Goal: Task Accomplishment & Management: Use online tool/utility

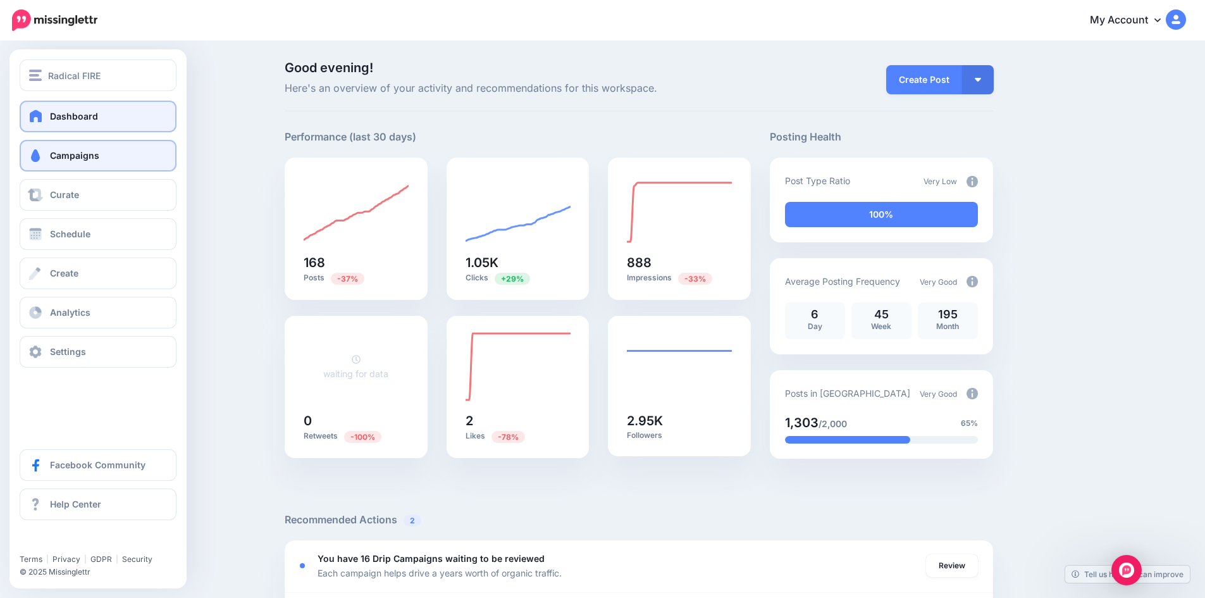
click at [45, 159] on link "Campaigns" at bounding box center [98, 156] width 157 height 32
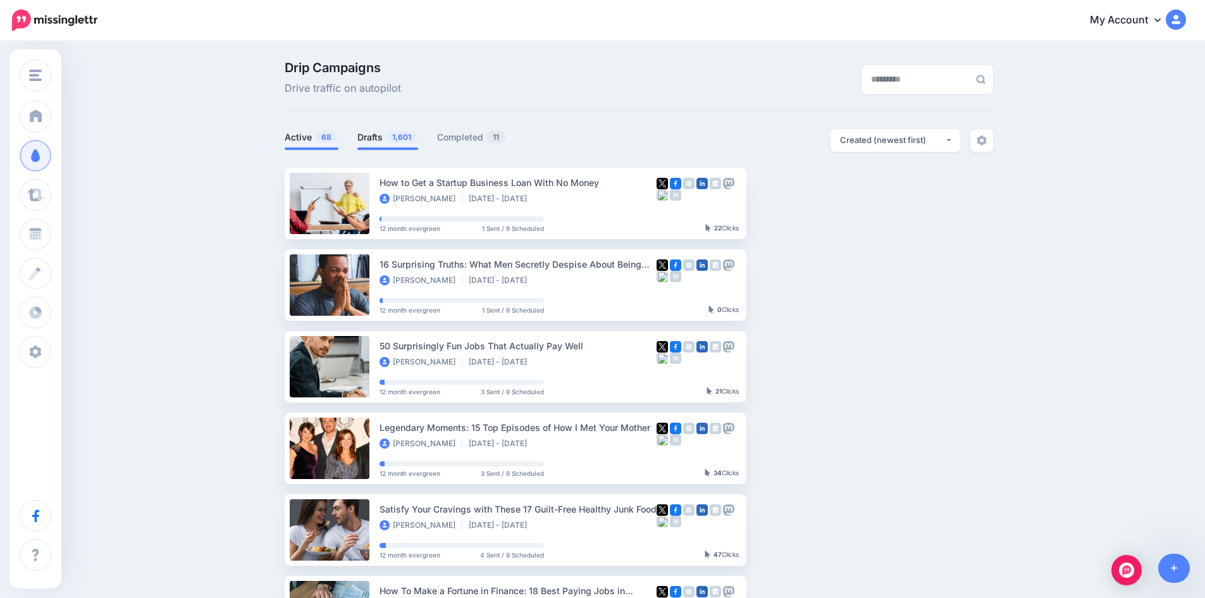
click at [396, 135] on span "1,601" at bounding box center [402, 137] width 32 height 12
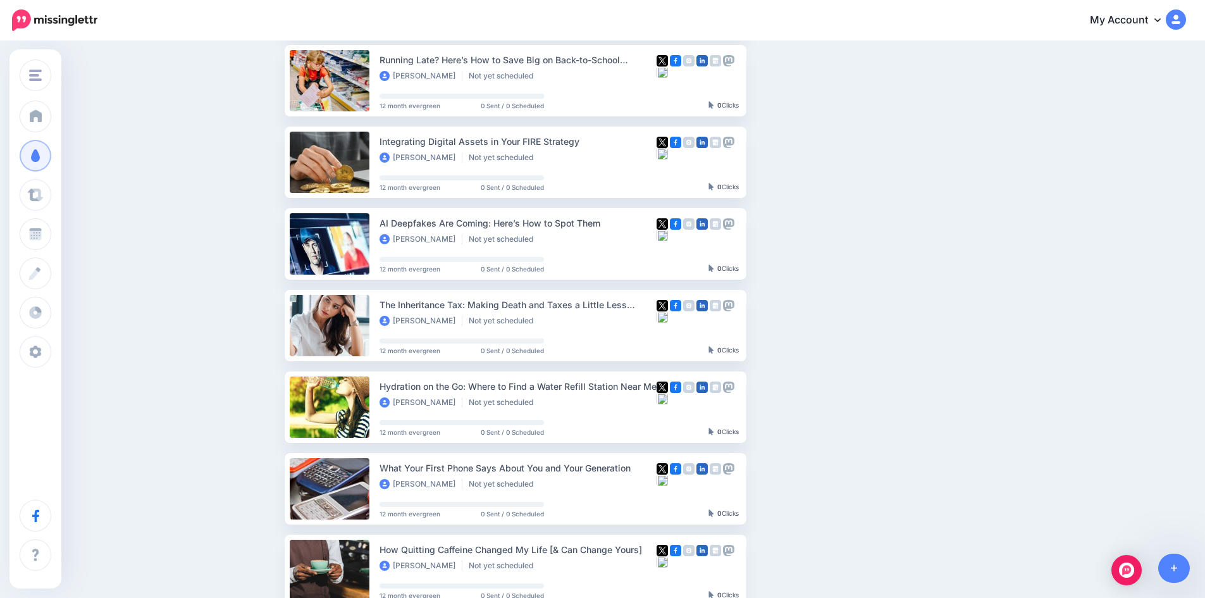
scroll to position [506, 0]
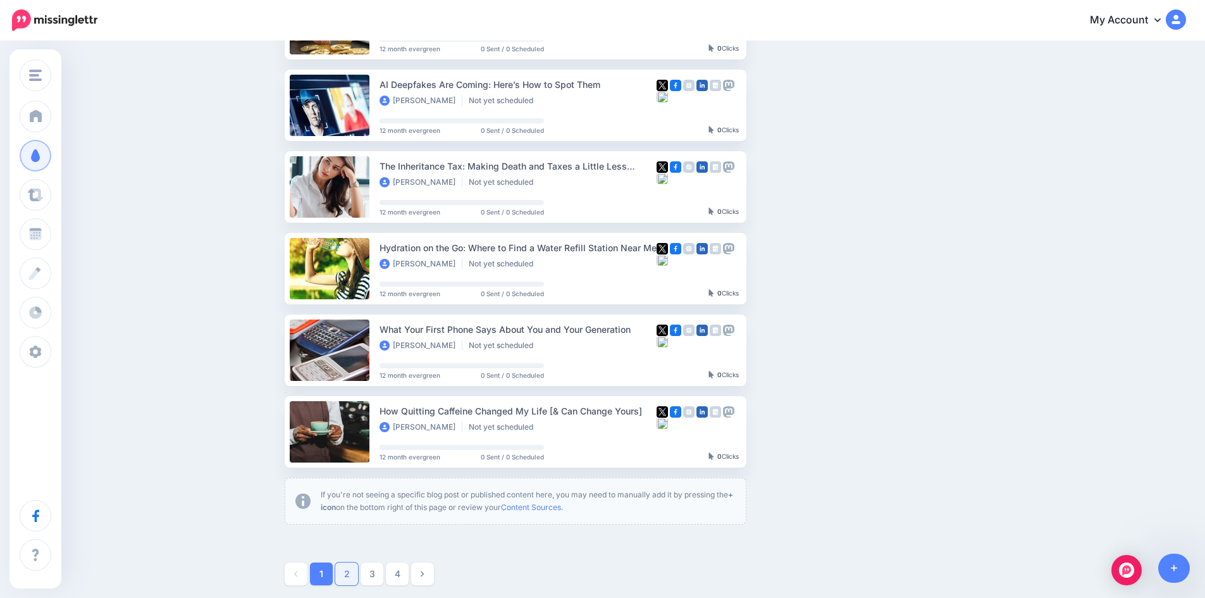
click at [355, 569] on link "2" at bounding box center [346, 573] width 23 height 23
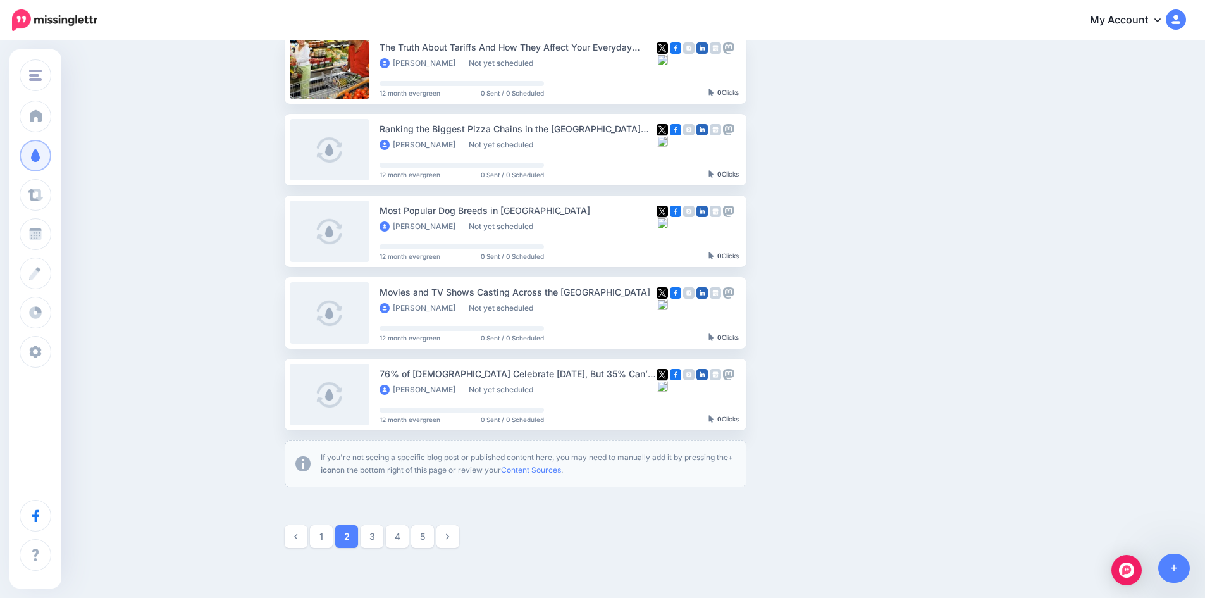
scroll to position [551, 0]
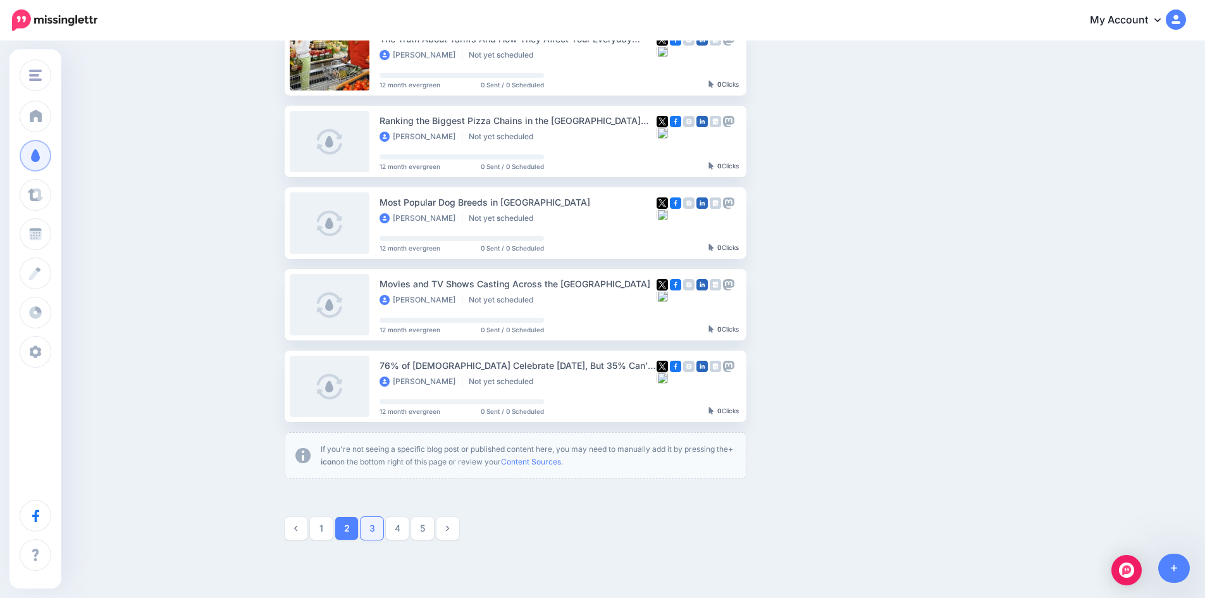
click at [376, 528] on link "3" at bounding box center [371, 528] width 23 height 23
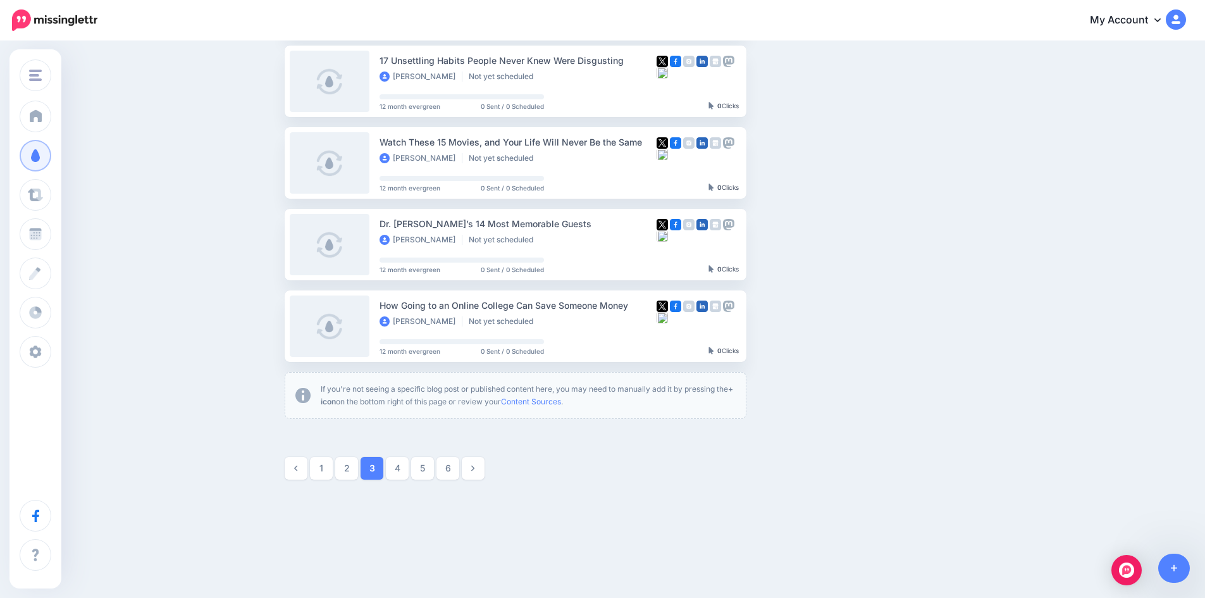
scroll to position [615, 0]
click at [397, 465] on link "4" at bounding box center [397, 464] width 23 height 23
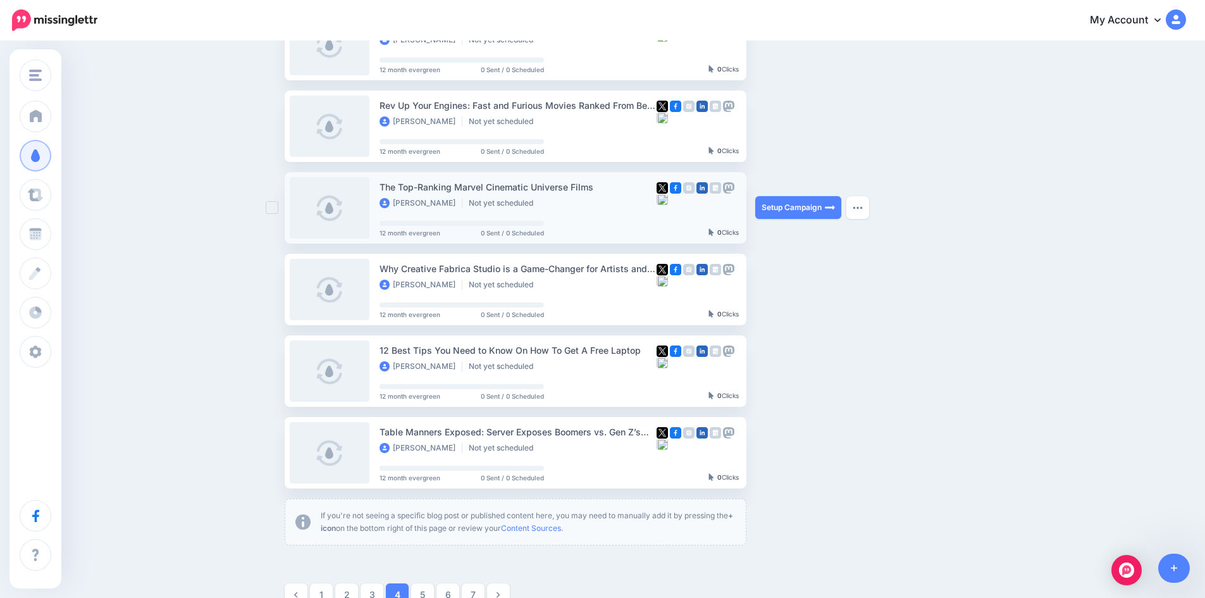
scroll to position [488, 0]
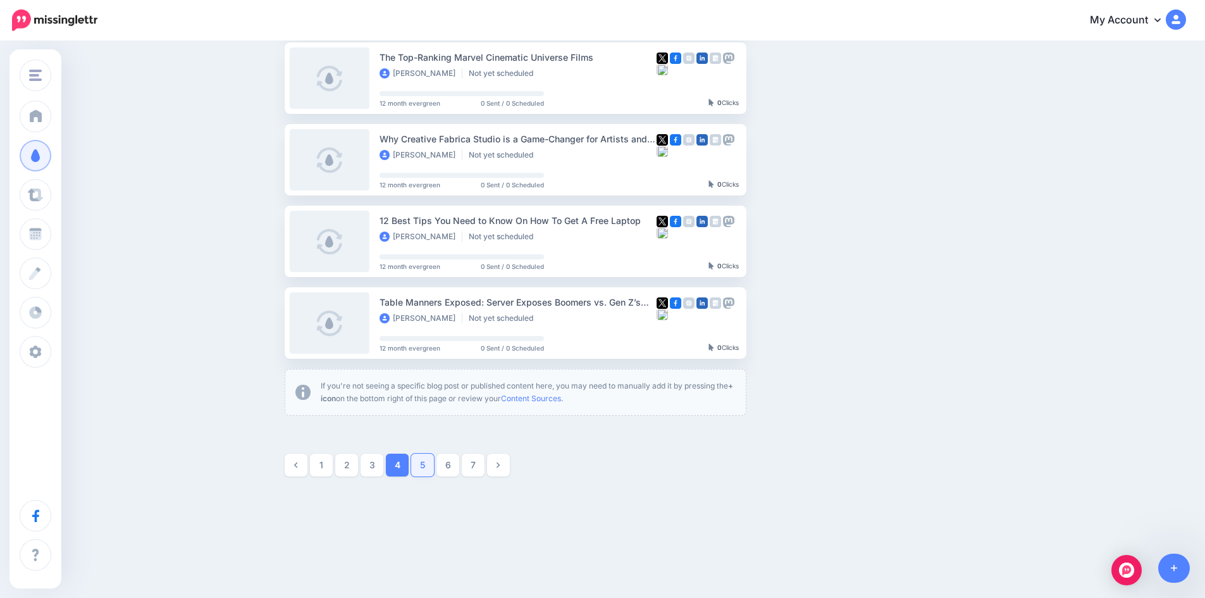
click at [425, 460] on link "5" at bounding box center [422, 464] width 23 height 23
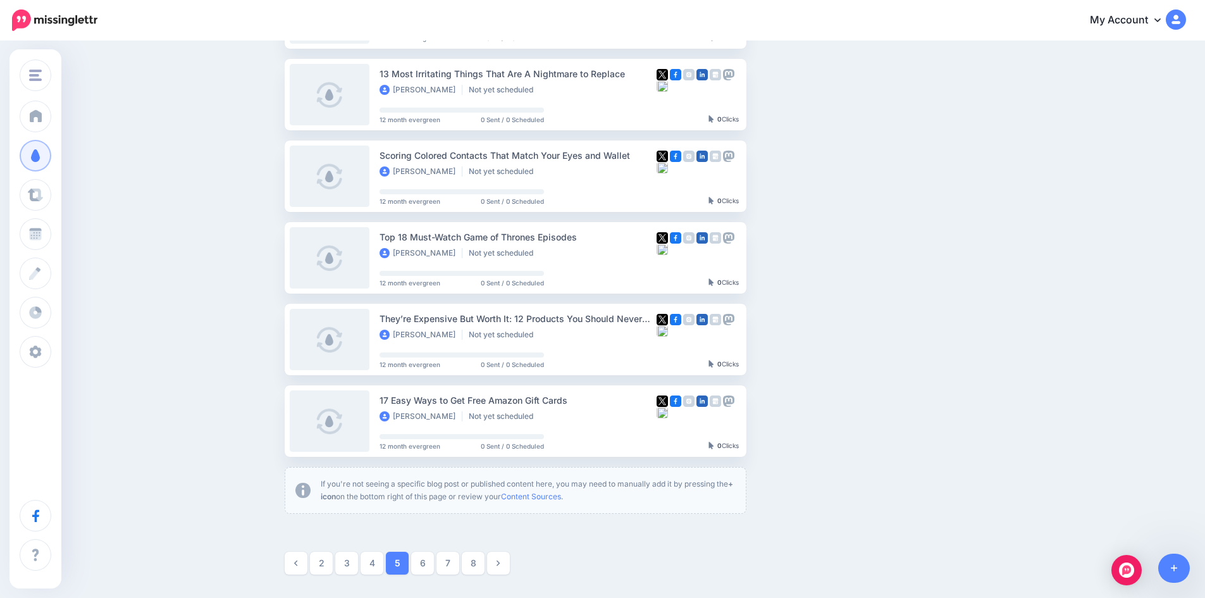
scroll to position [551, 0]
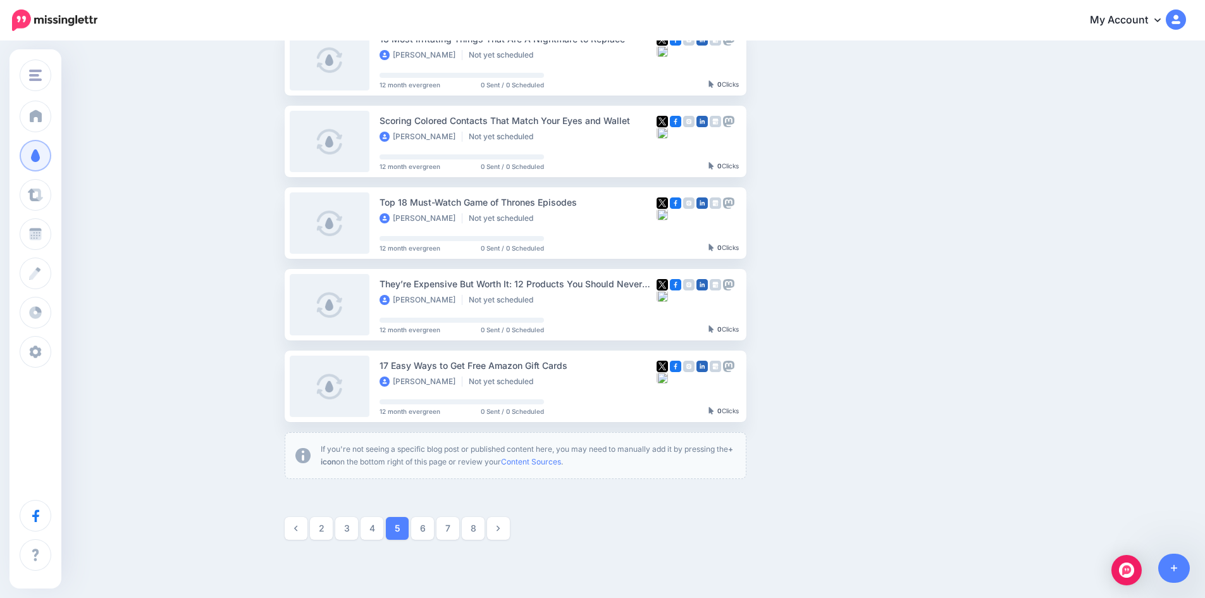
click at [425, 523] on link "6" at bounding box center [422, 528] width 23 height 23
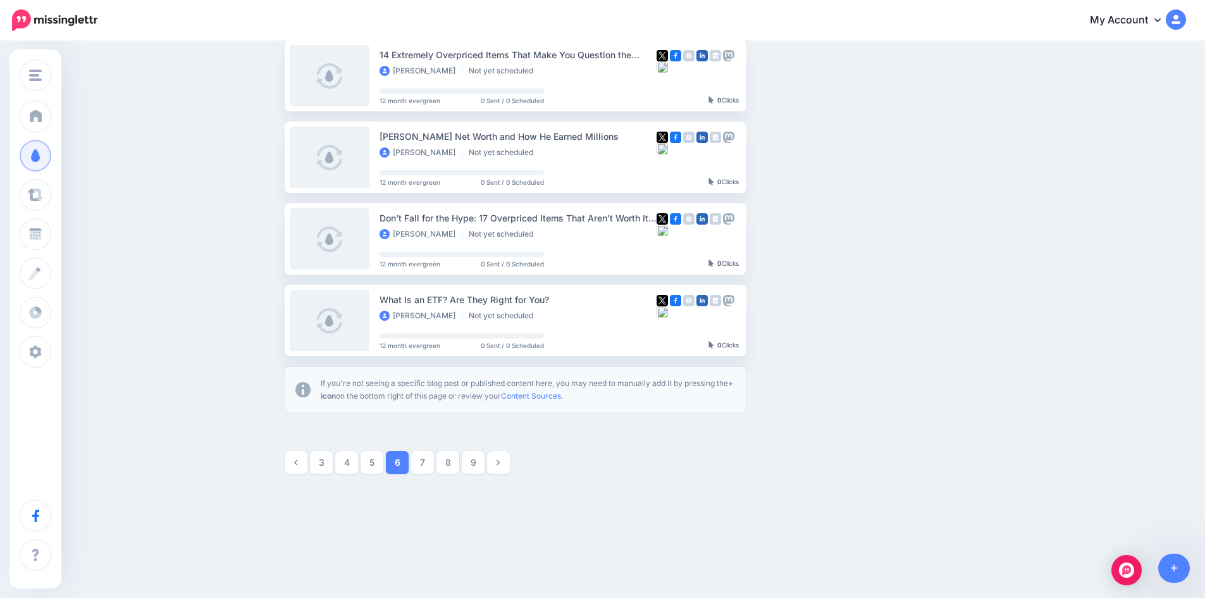
scroll to position [620, 0]
click at [429, 456] on link "7" at bounding box center [422, 459] width 23 height 23
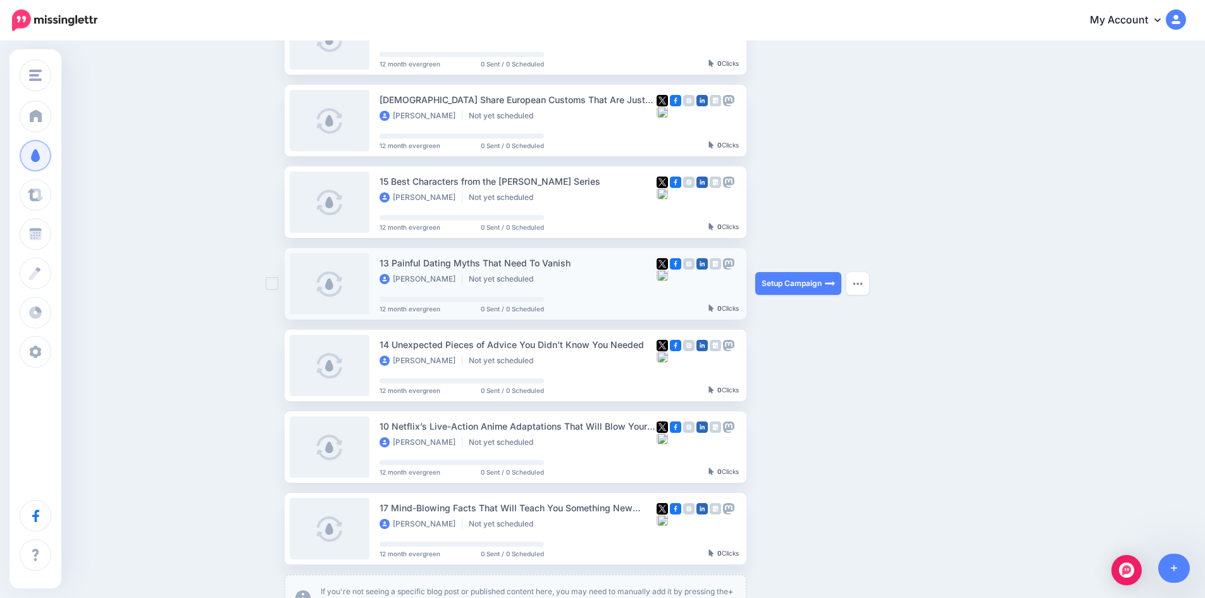
scroll to position [551, 0]
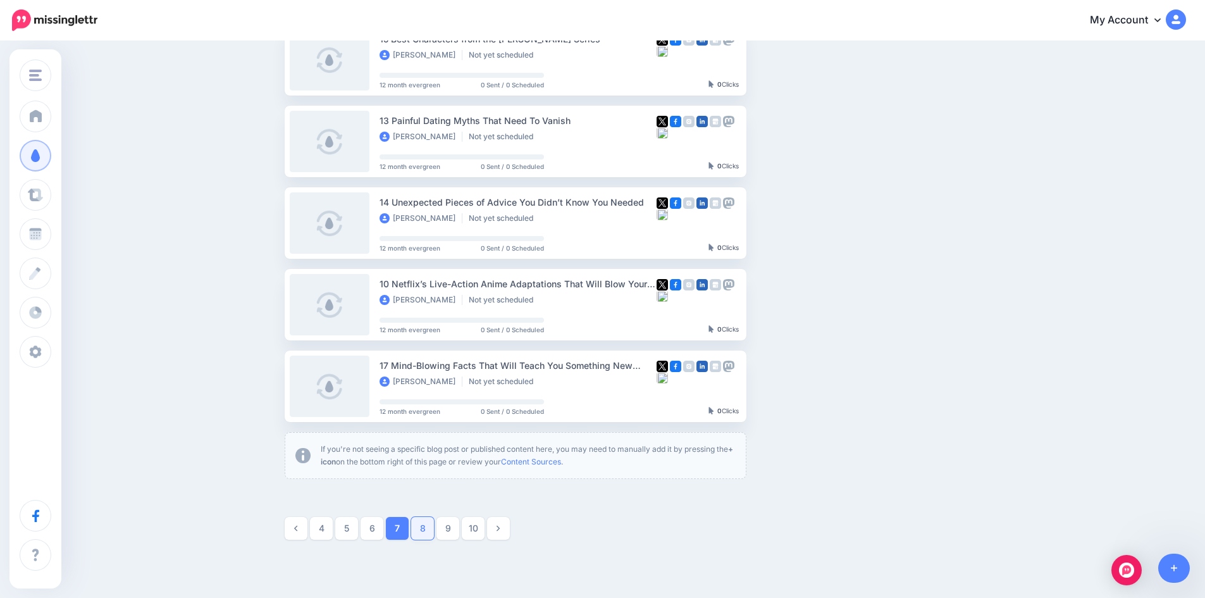
click at [429, 527] on link "8" at bounding box center [422, 528] width 23 height 23
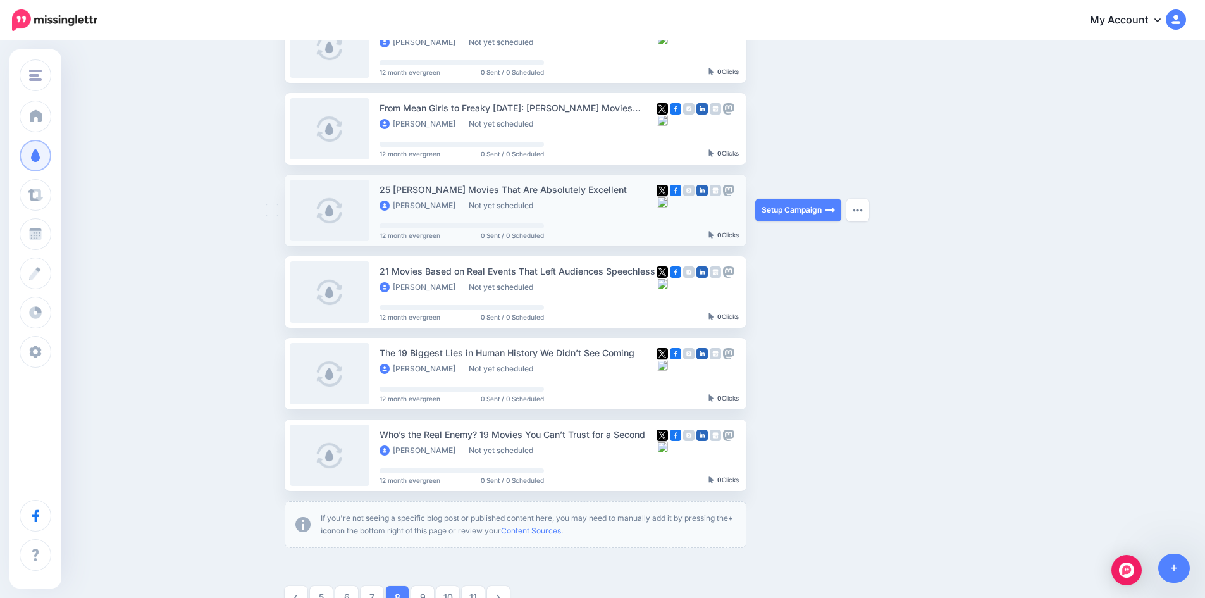
scroll to position [488, 0]
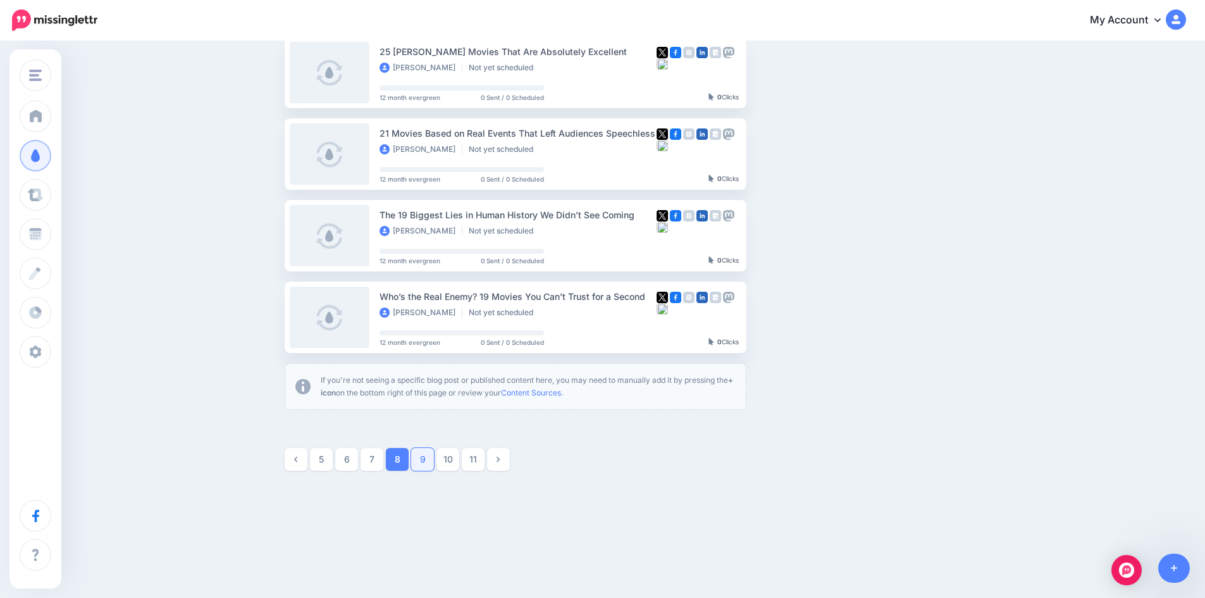
click at [425, 464] on link "9" at bounding box center [422, 459] width 23 height 23
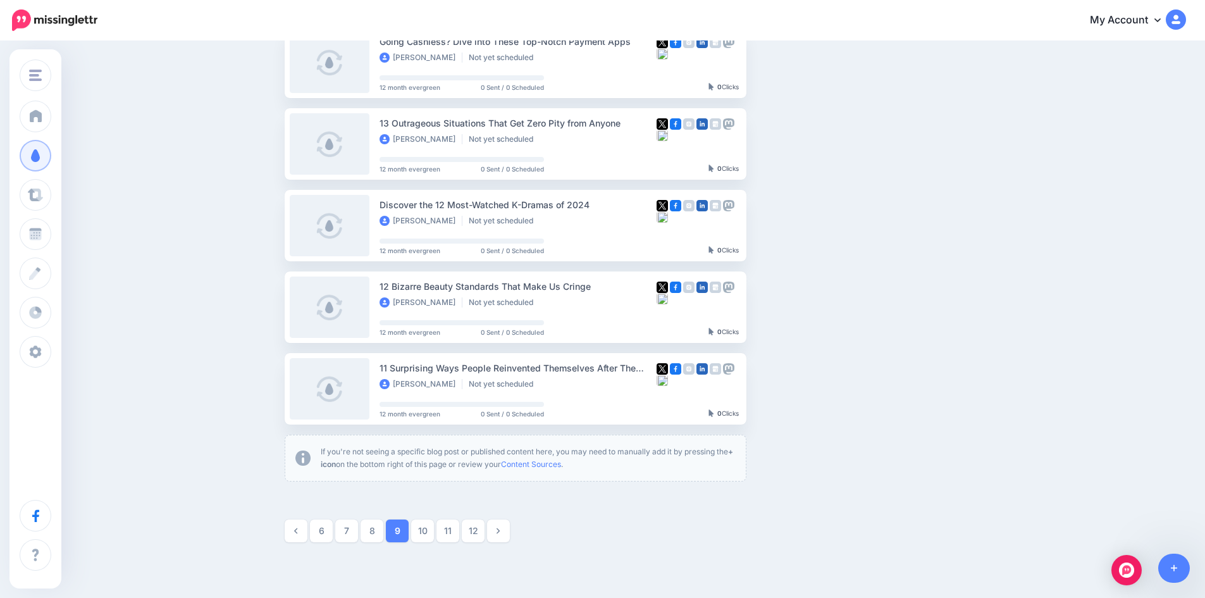
scroll to position [551, 0]
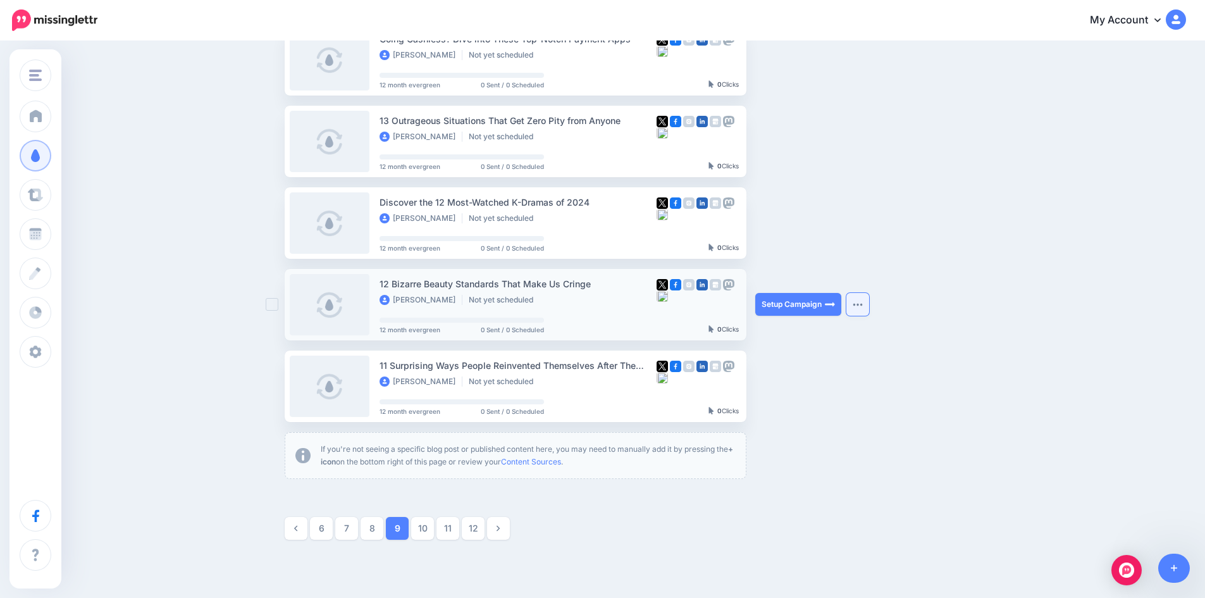
click at [860, 305] on img "button" at bounding box center [857, 304] width 10 height 4
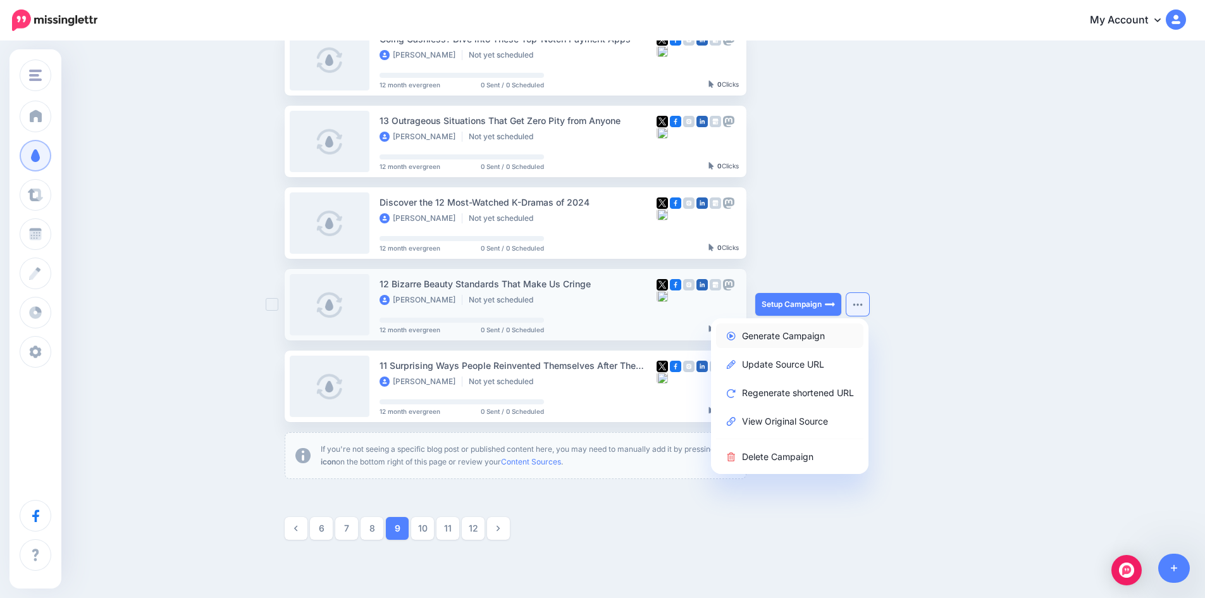
click at [820, 332] on link "Generate Campaign" at bounding box center [789, 335] width 147 height 25
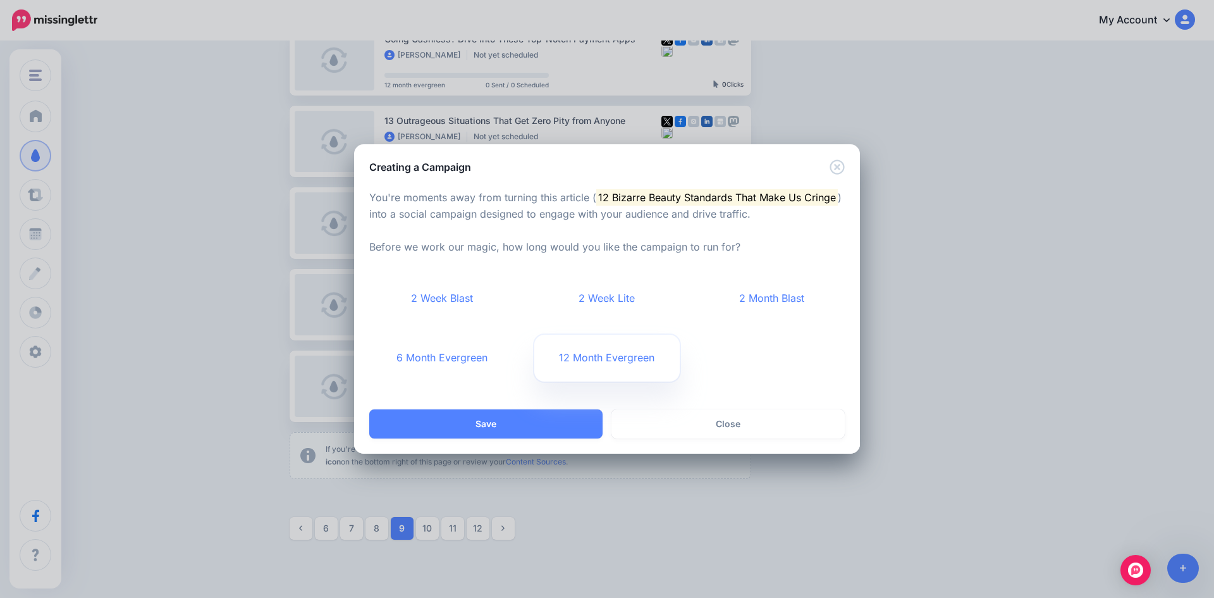
click at [595, 365] on link "12 Month Evergreen" at bounding box center [607, 358] width 146 height 47
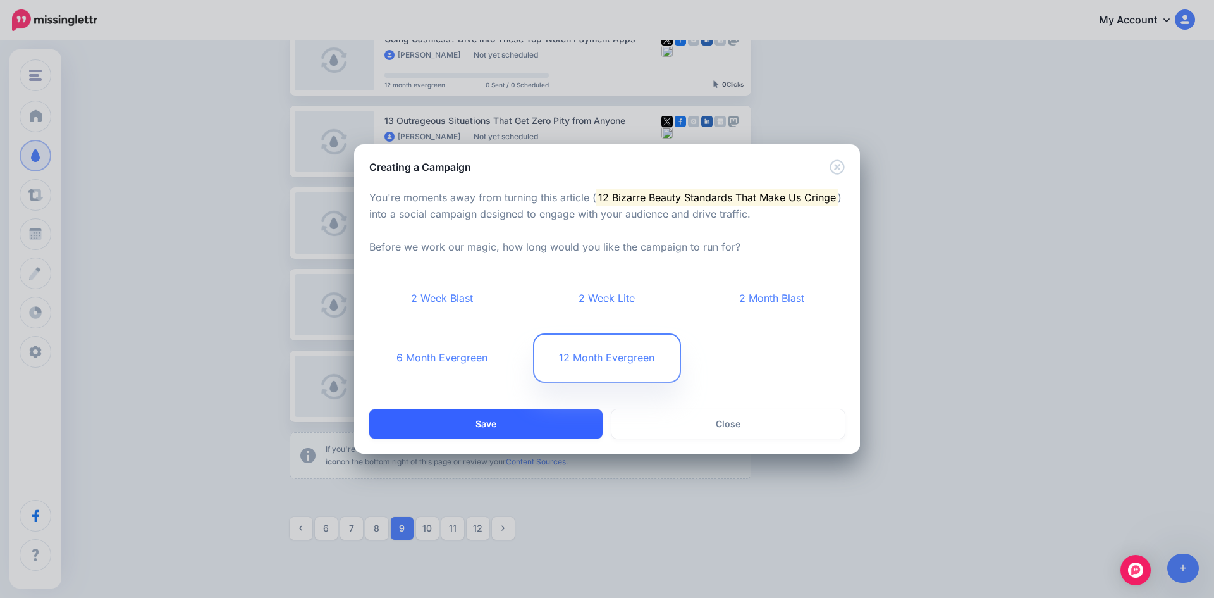
click at [532, 428] on button "Save" at bounding box center [485, 423] width 233 height 29
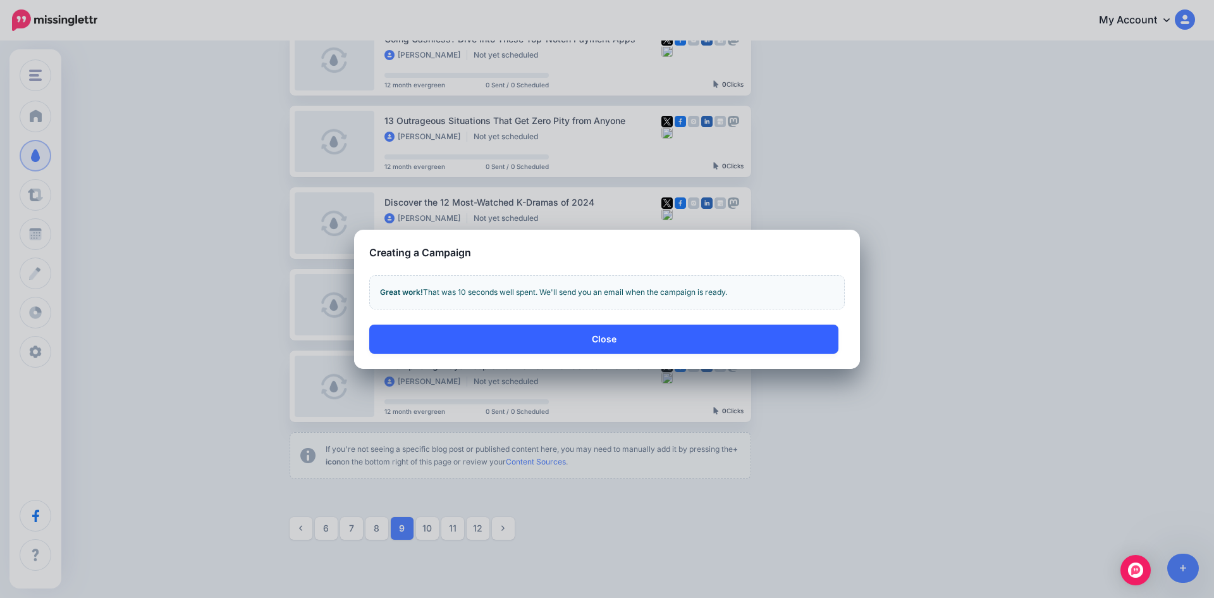
click at [680, 341] on button "Close" at bounding box center [603, 338] width 469 height 29
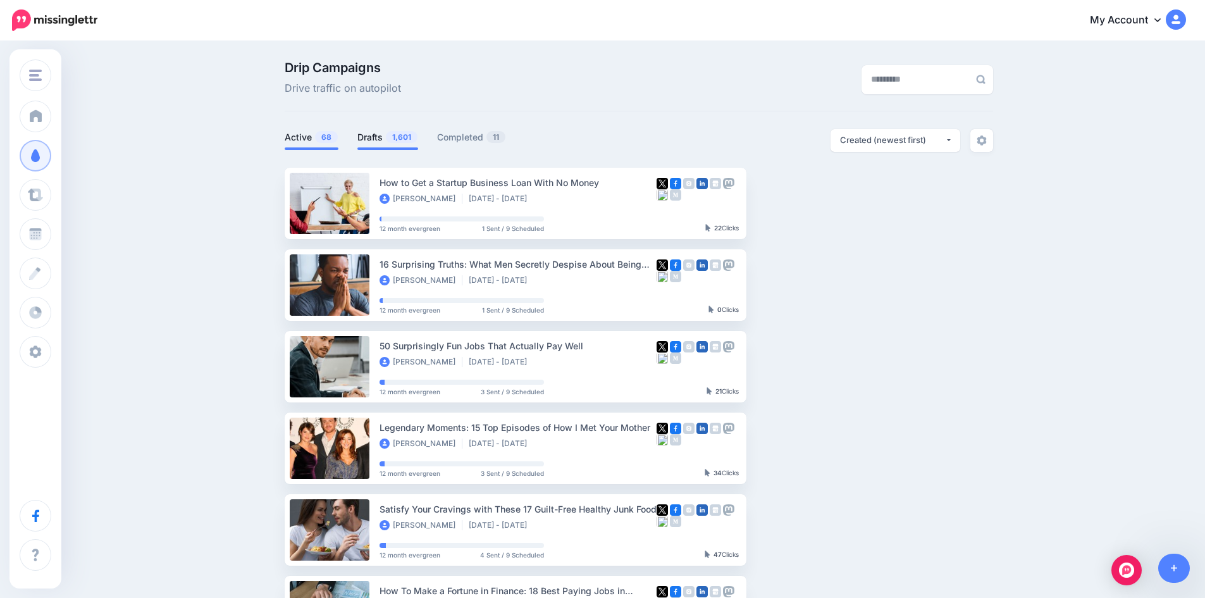
click at [394, 133] on span "1,601" at bounding box center [402, 137] width 32 height 12
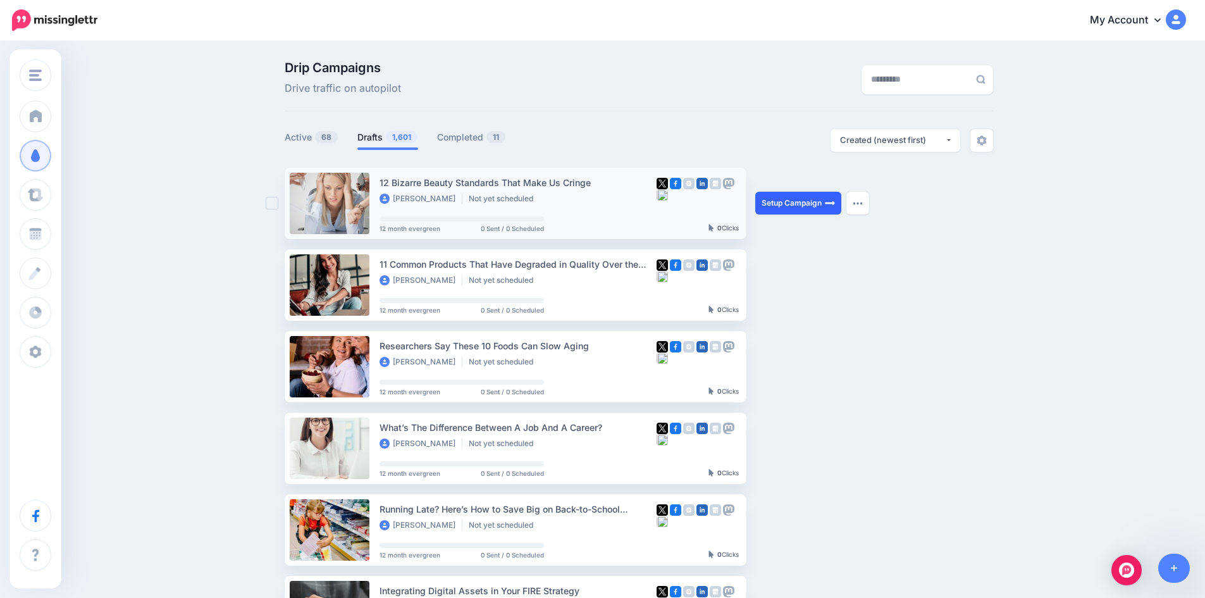
click at [811, 202] on link "Setup Campaign" at bounding box center [798, 203] width 86 height 23
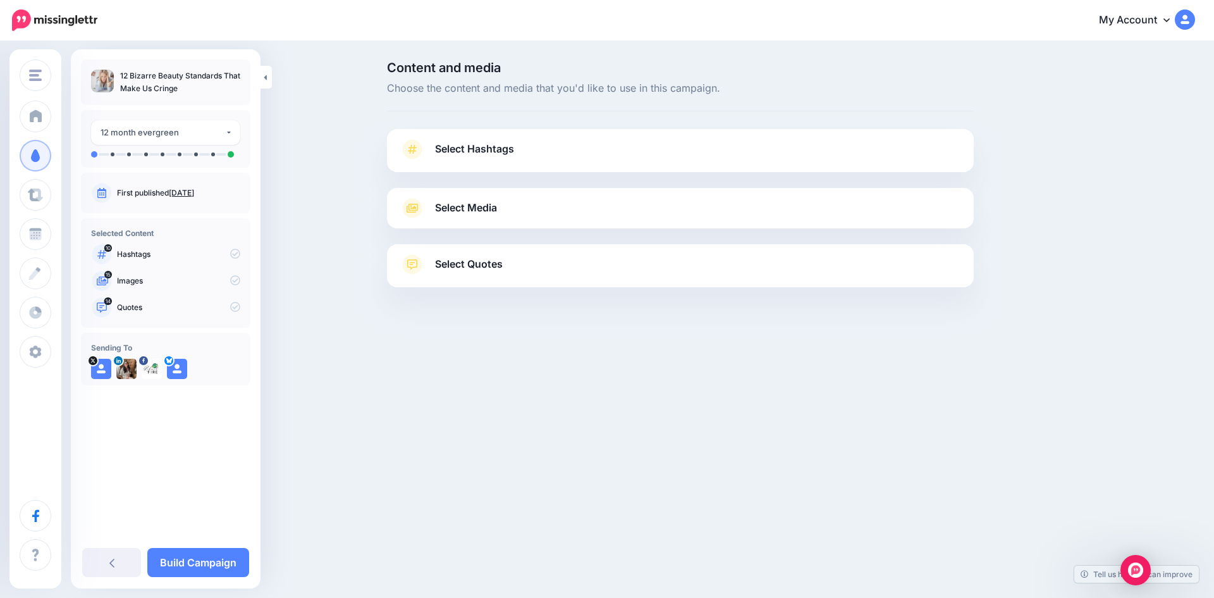
drag, startPoint x: 121, startPoint y: 77, endPoint x: 197, endPoint y: 90, distance: 77.0
click at [197, 90] on p "12 Bizarre Beauty Standards That Make Us Cringe" at bounding box center [180, 82] width 120 height 25
copy p "12 Bizarre Beauty Standards That Make Us Cringe"
click at [515, 148] on link "Select Hashtags" at bounding box center [681, 155] width 562 height 33
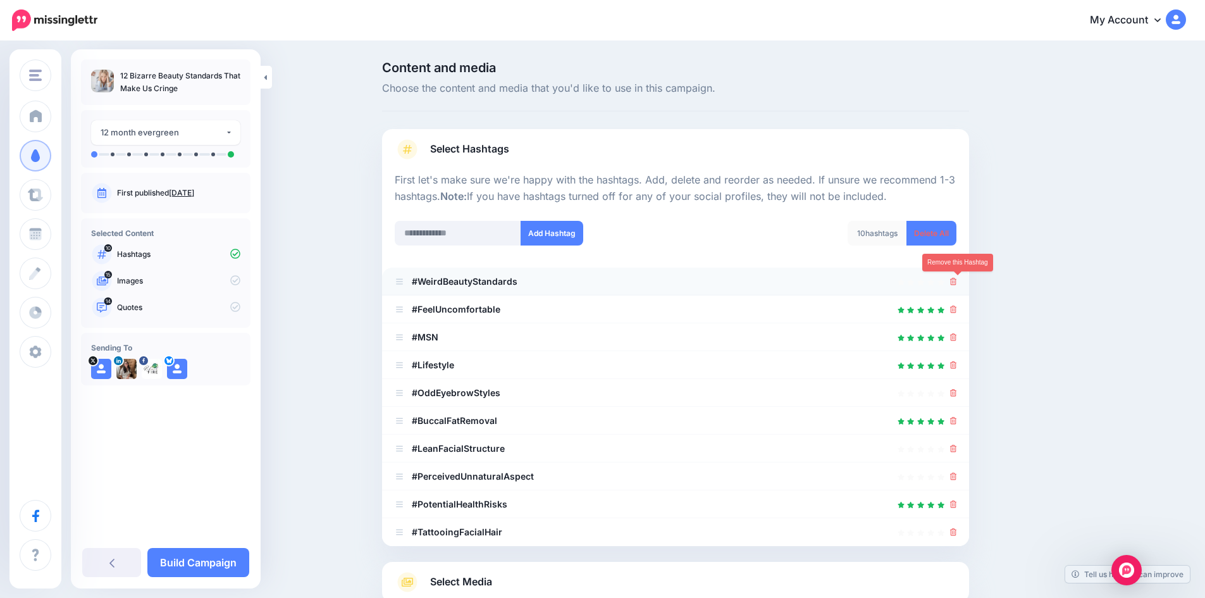
click at [957, 284] on icon at bounding box center [953, 282] width 7 height 8
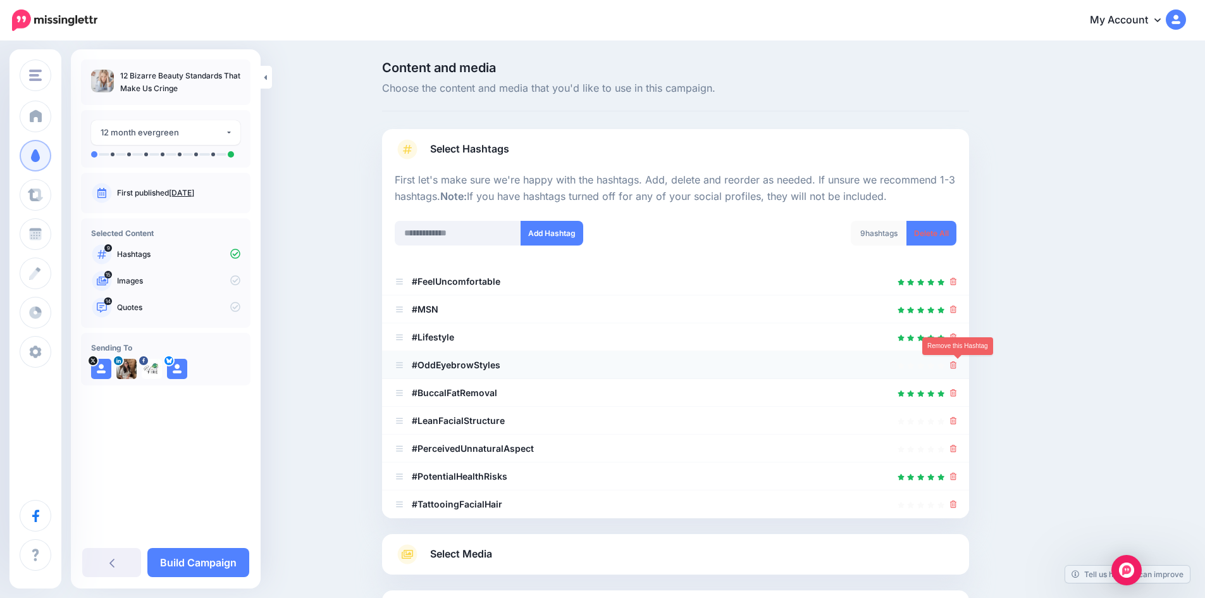
click at [956, 365] on icon at bounding box center [953, 365] width 7 height 8
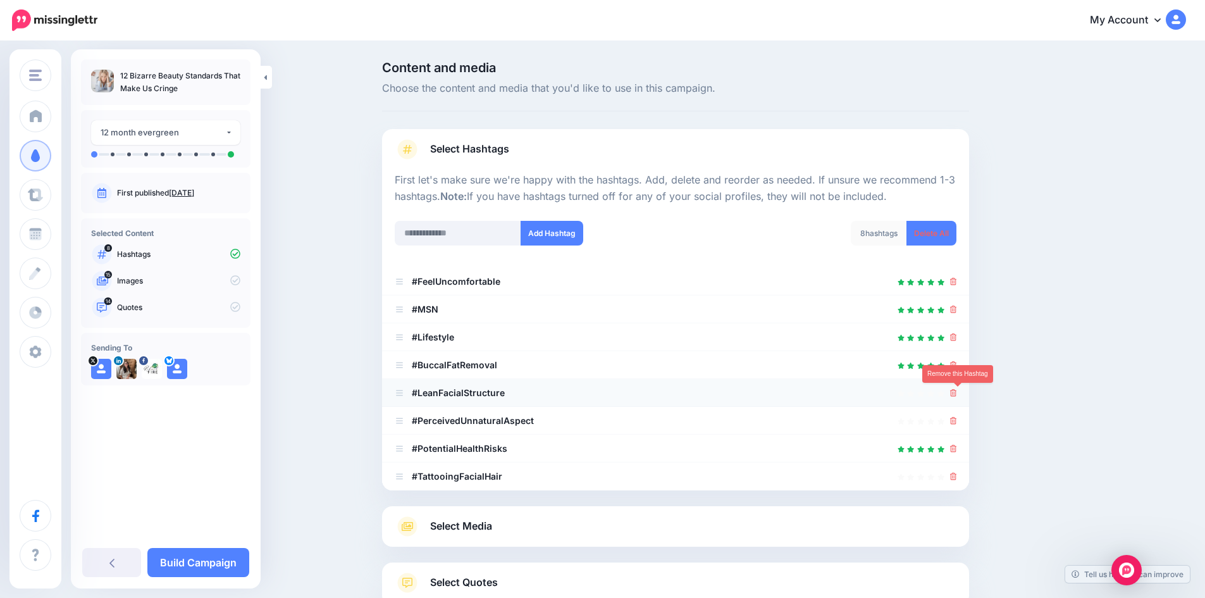
click at [957, 395] on icon at bounding box center [953, 393] width 7 height 8
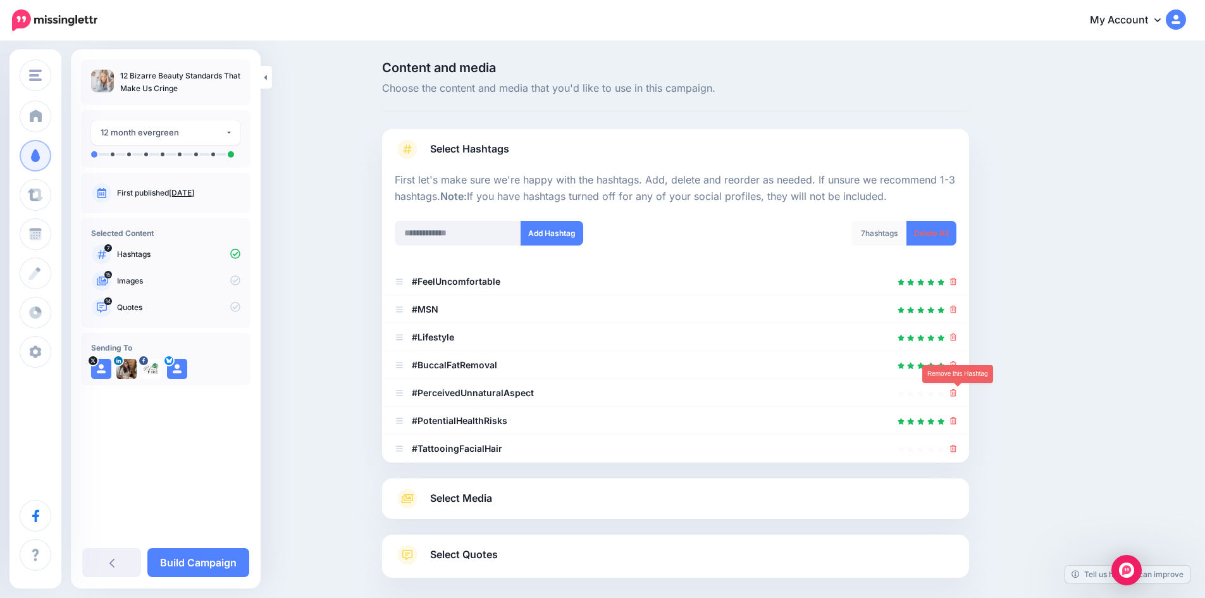
click at [957, 395] on icon at bounding box center [953, 393] width 7 height 8
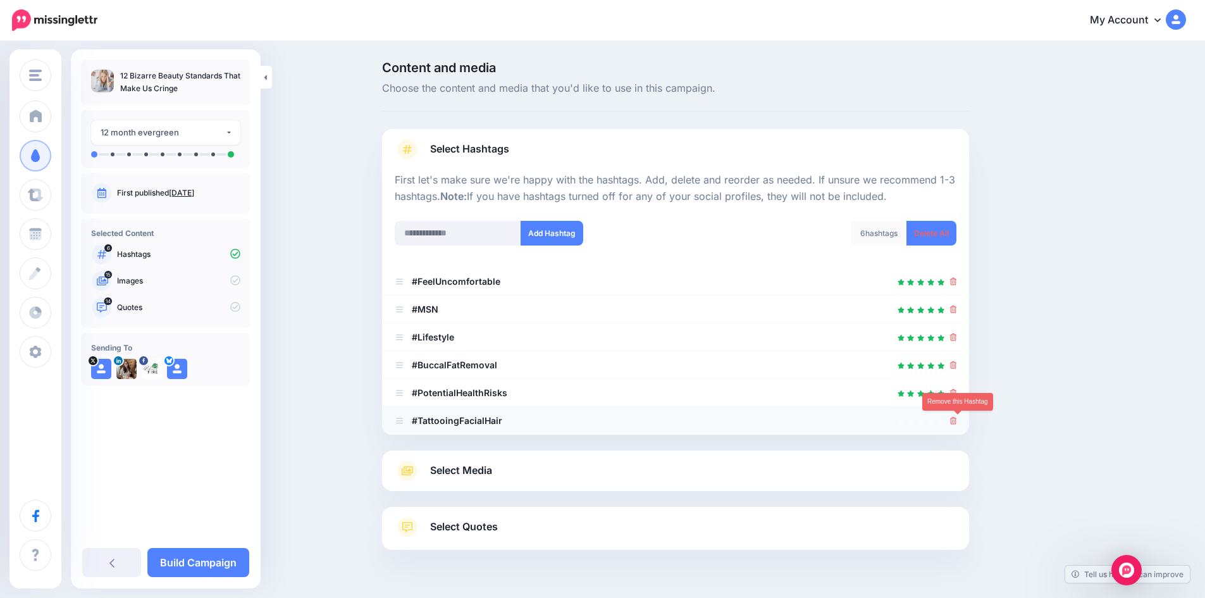
click at [957, 421] on icon at bounding box center [953, 421] width 7 height 8
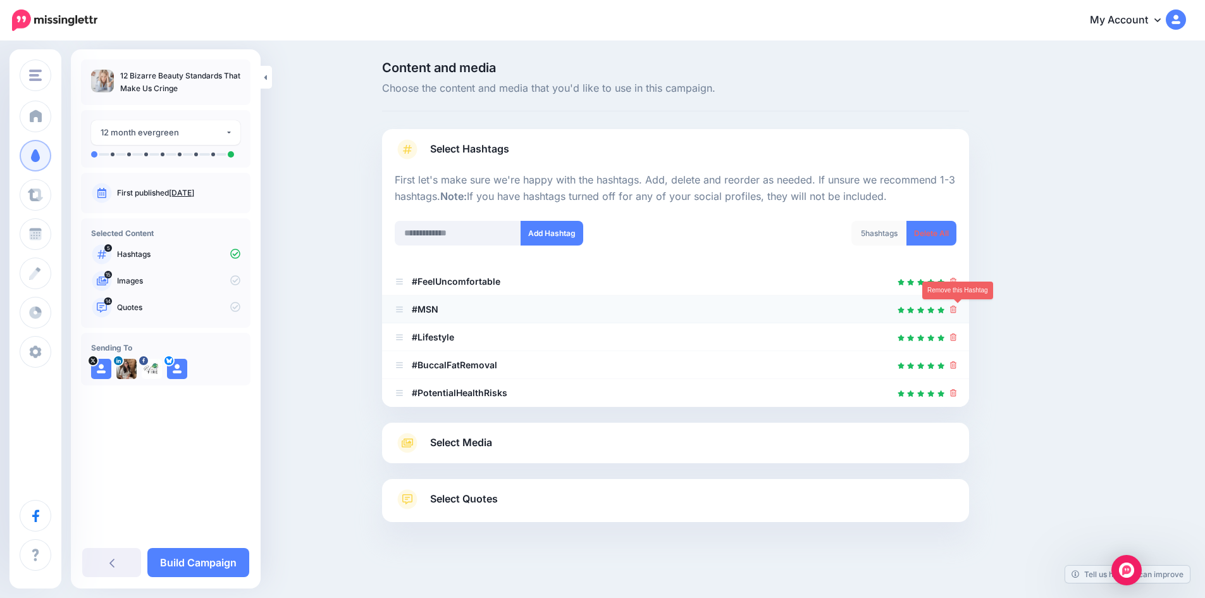
click at [956, 313] on icon at bounding box center [953, 309] width 7 height 8
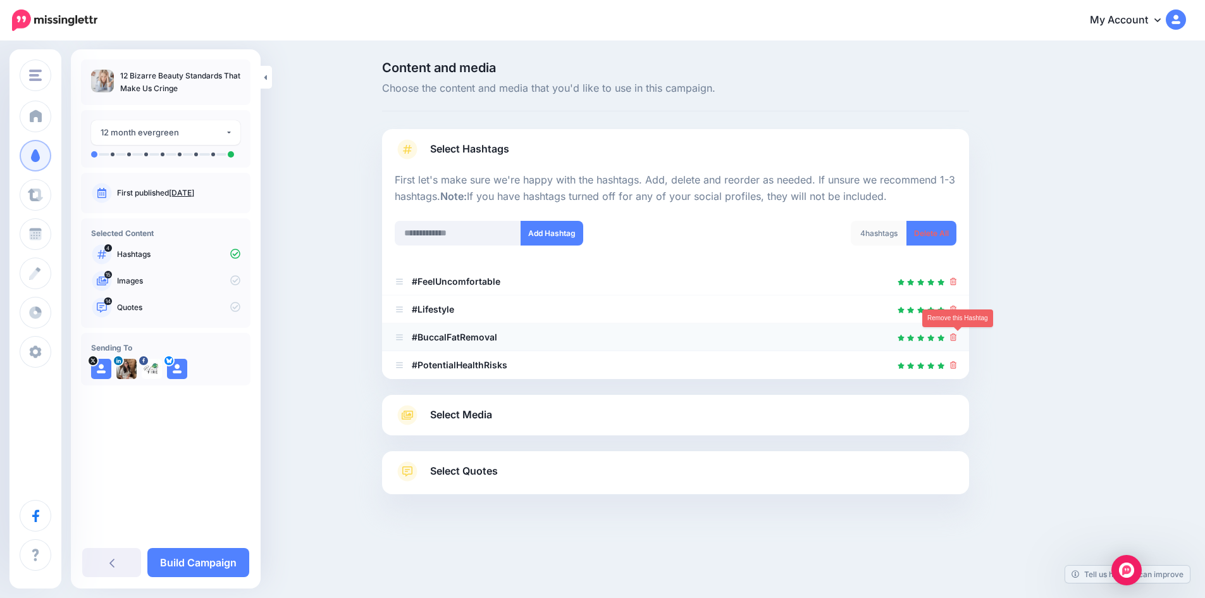
click at [957, 335] on icon at bounding box center [953, 337] width 7 height 8
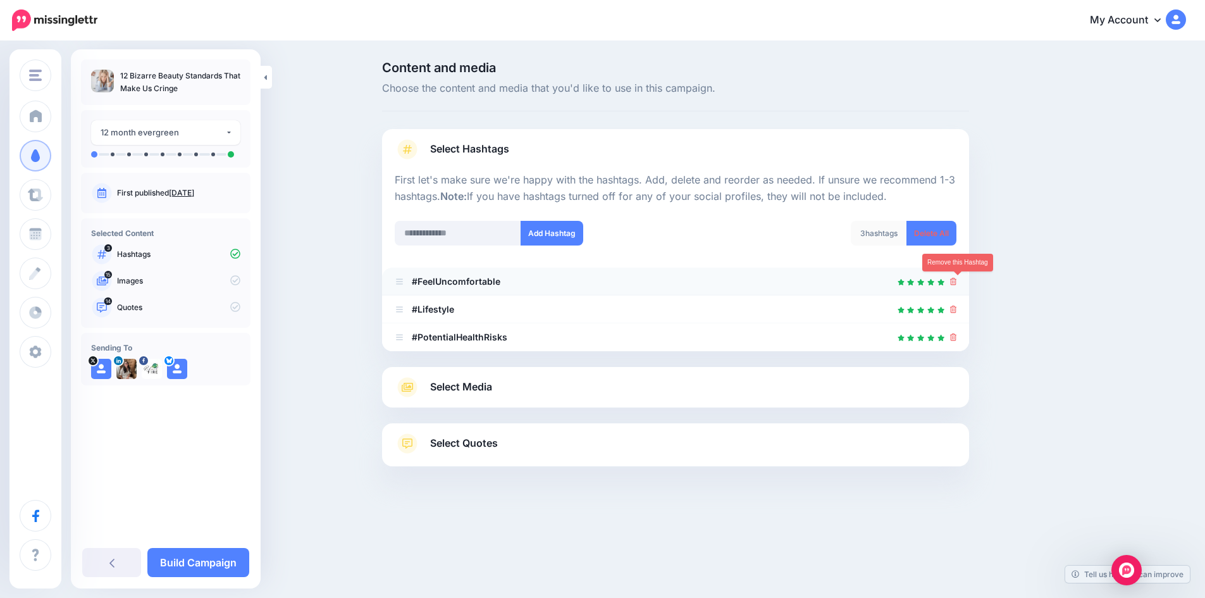
click at [954, 282] on icon at bounding box center [953, 282] width 7 height 8
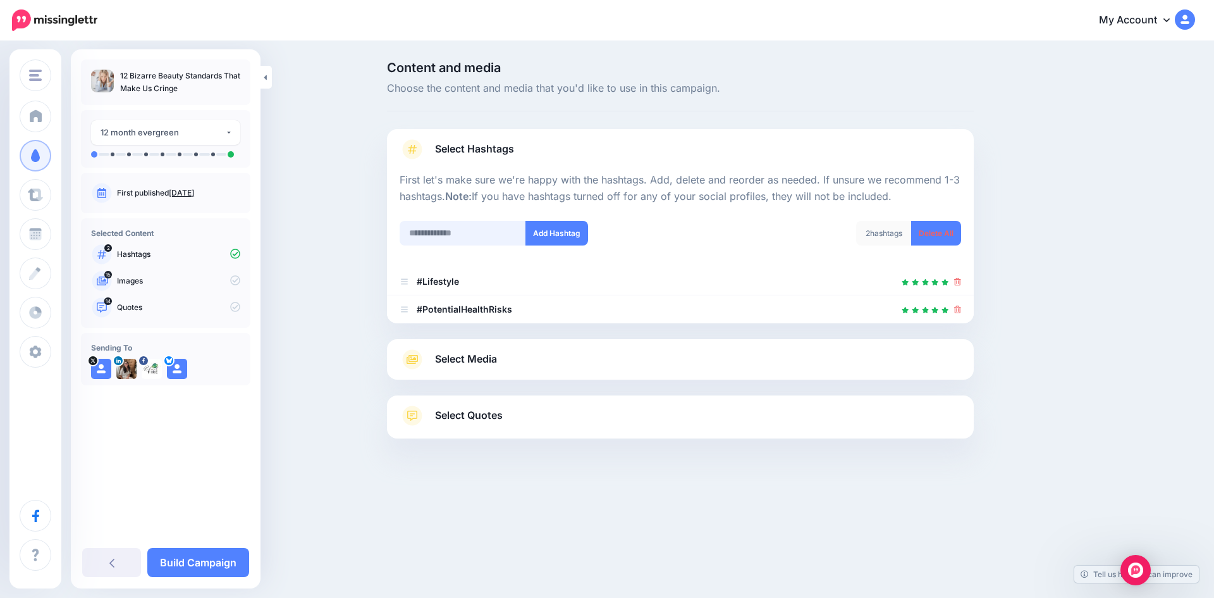
click at [444, 239] on input "text" at bounding box center [463, 233] width 126 height 25
type input "**********"
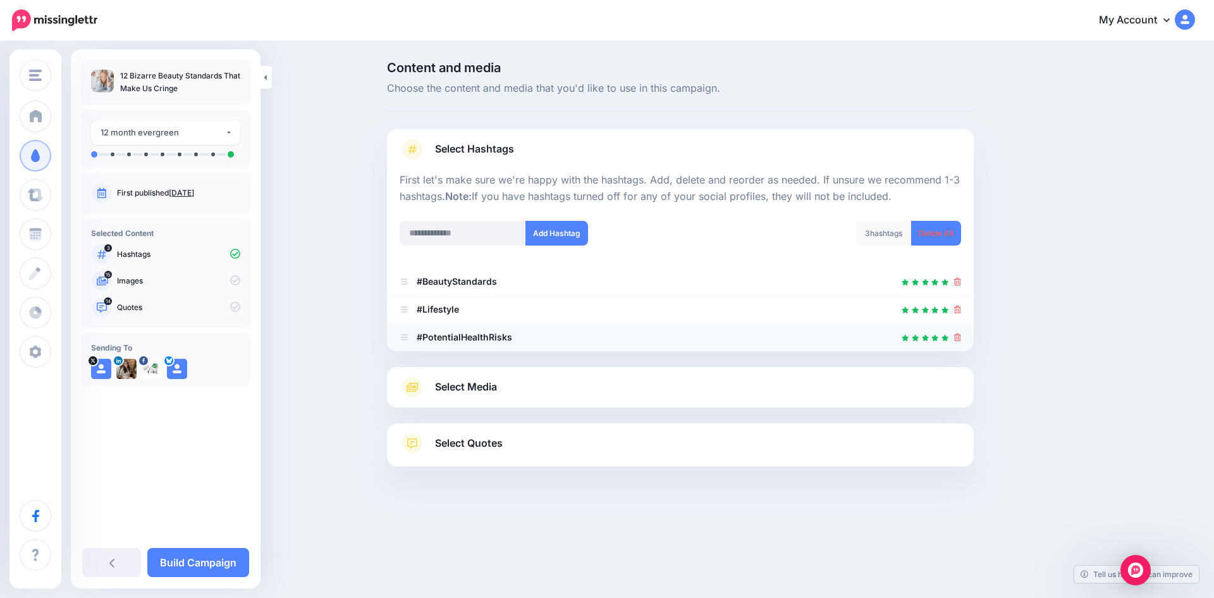
drag, startPoint x: 959, startPoint y: 335, endPoint x: 943, endPoint y: 331, distance: 16.9
click at [959, 335] on icon at bounding box center [957, 337] width 7 height 8
click at [468, 236] on input "text" at bounding box center [463, 233] width 126 height 25
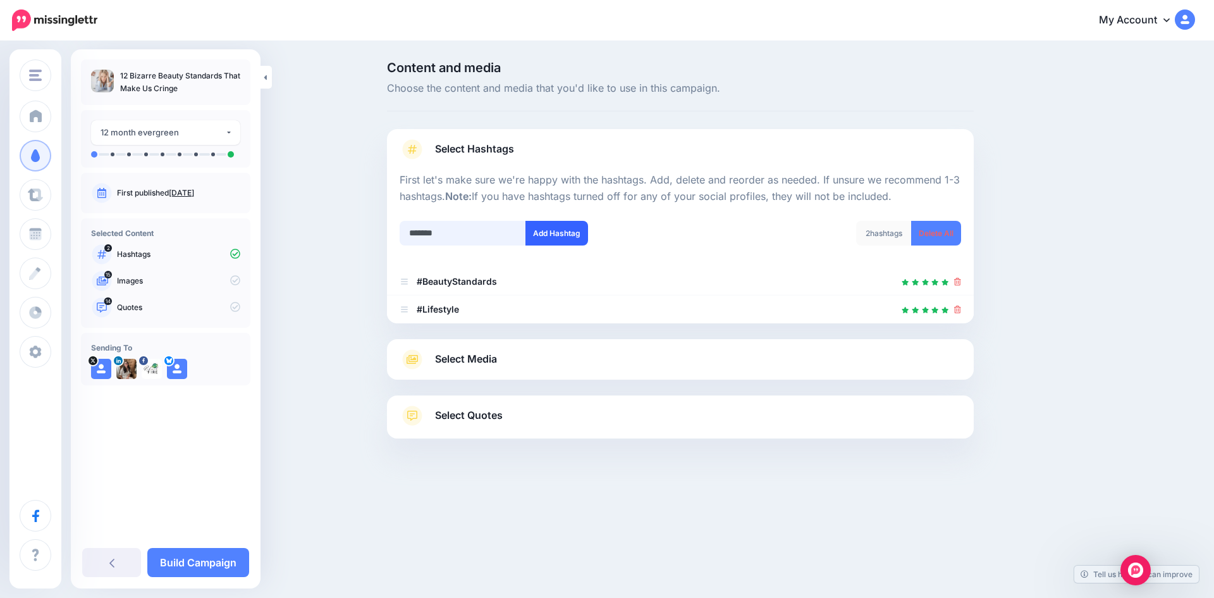
type input "*******"
click at [562, 233] on button "Add Hashtag" at bounding box center [556, 233] width 63 height 25
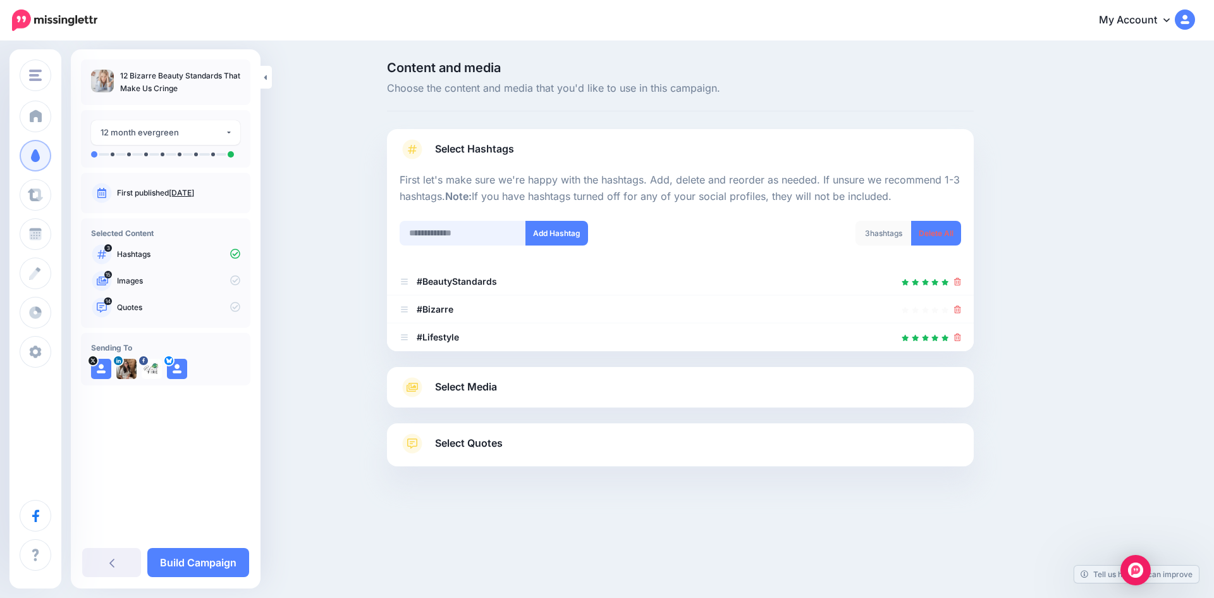
click at [467, 235] on input "text" at bounding box center [463, 233] width 126 height 25
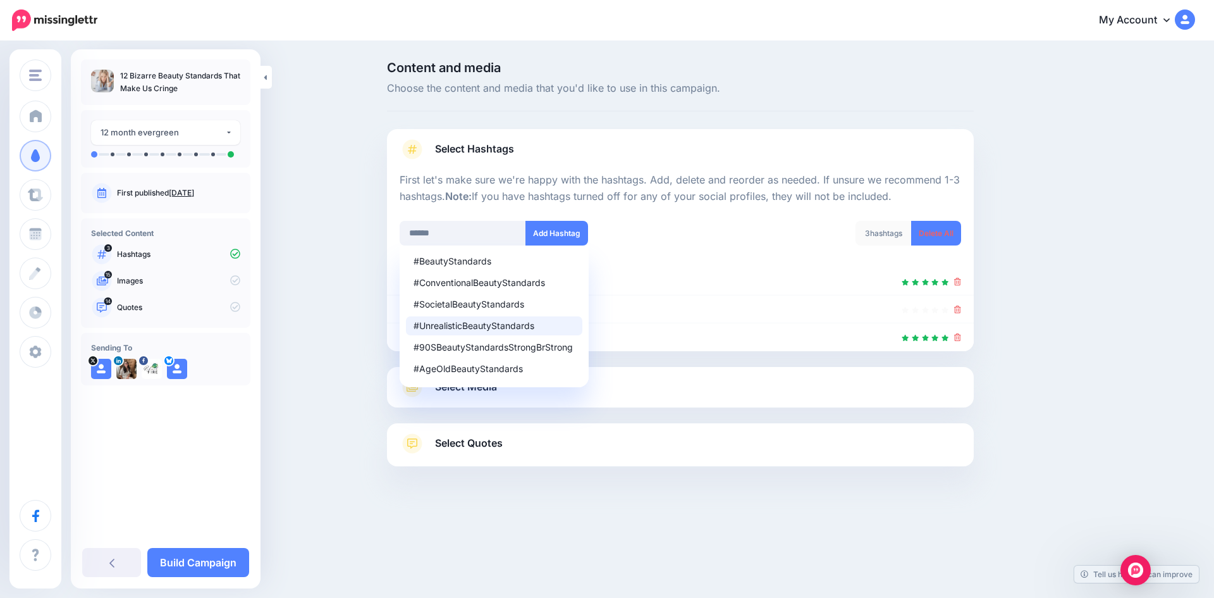
click at [473, 324] on div "#UnrealisticBeautyStandards" at bounding box center [494, 325] width 161 height 9
type input "**********"
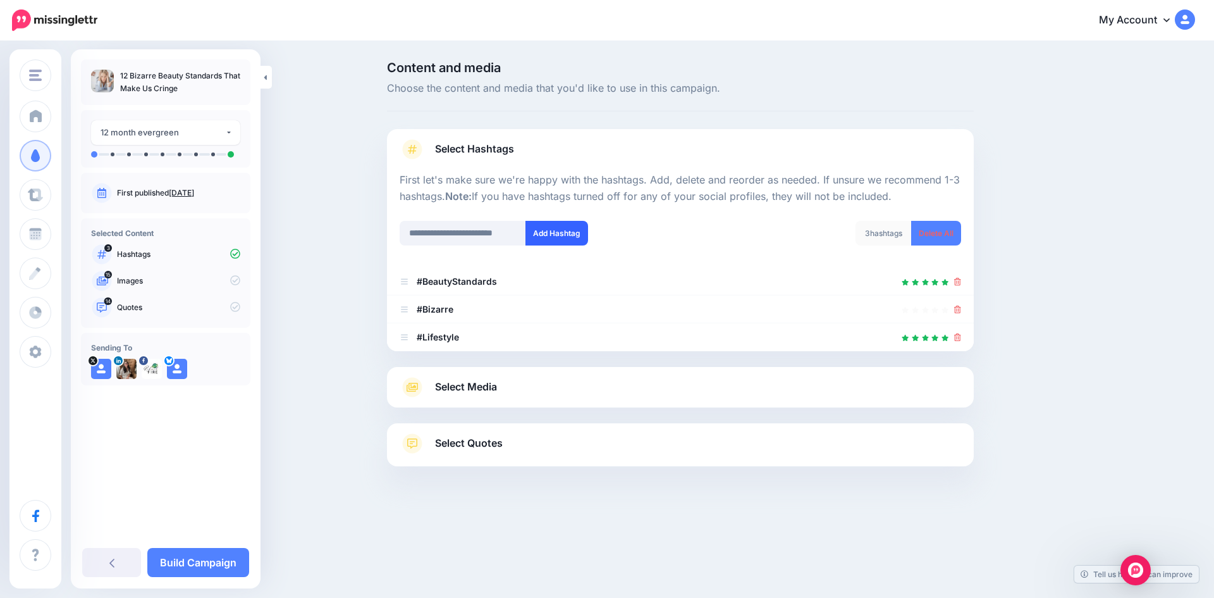
click at [558, 233] on button "Add Hashtag" at bounding box center [556, 233] width 63 height 25
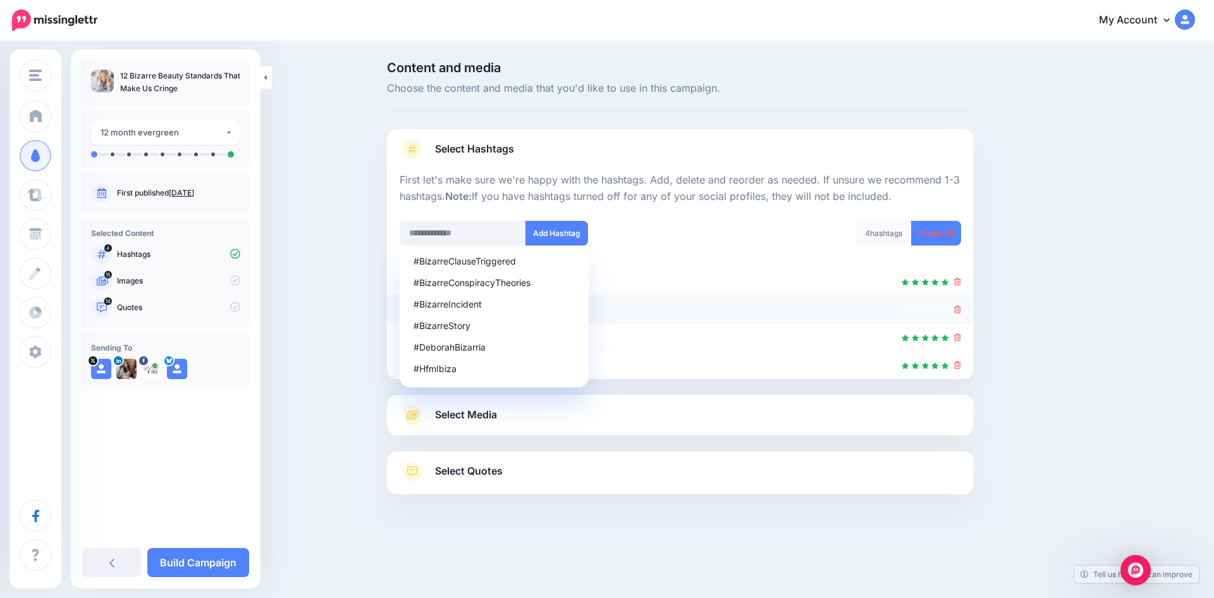
click at [957, 310] on icon at bounding box center [957, 309] width 7 height 8
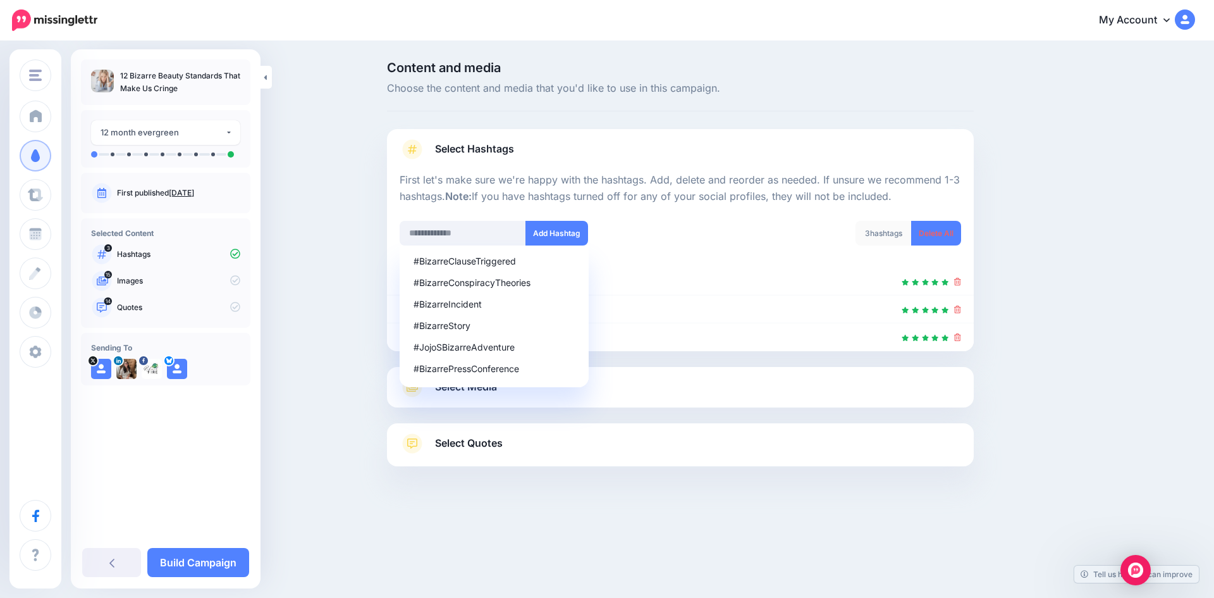
click at [727, 238] on div "3 hashtags Delete All" at bounding box center [825, 241] width 290 height 40
click at [482, 233] on input "text" at bounding box center [463, 233] width 126 height 25
type input "*********"
click at [575, 233] on button "Add Hashtag" at bounding box center [556, 233] width 63 height 25
click at [727, 236] on div "4 hashtags Delete All" at bounding box center [825, 241] width 290 height 40
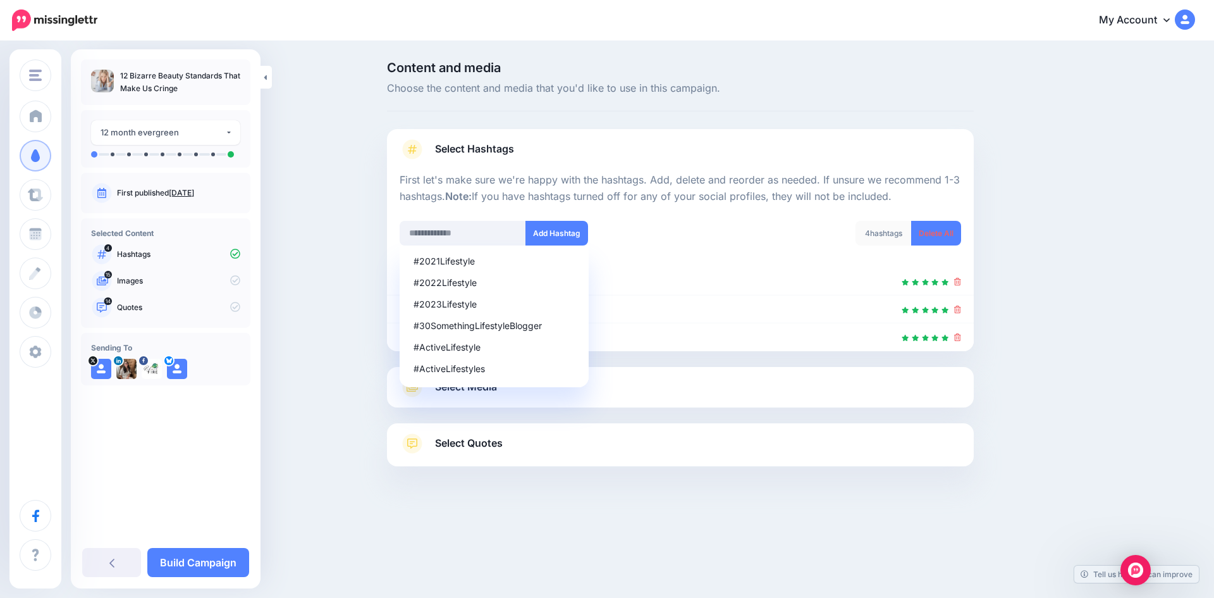
click at [766, 382] on link "Select Media" at bounding box center [681, 387] width 562 height 20
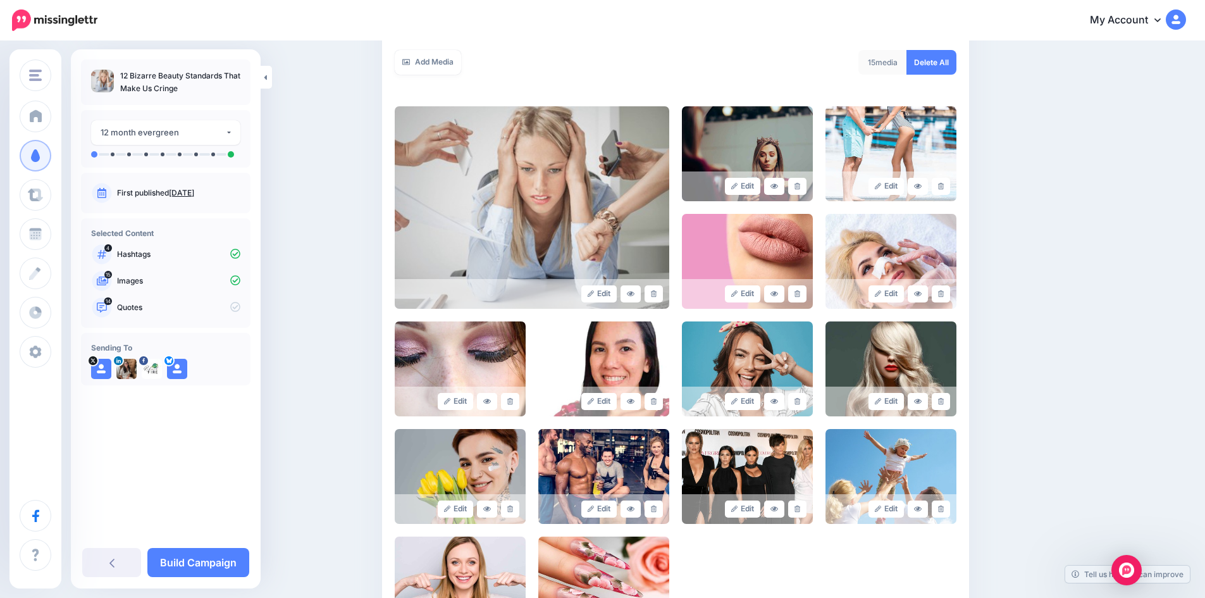
scroll to position [253, 0]
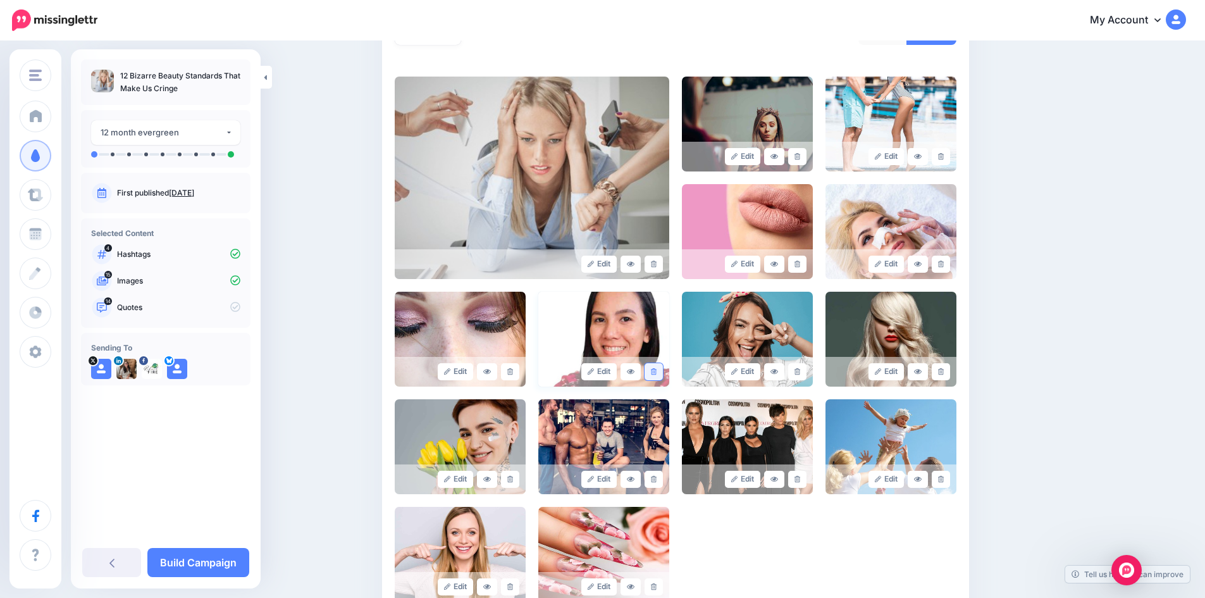
click at [660, 365] on link at bounding box center [653, 371] width 18 height 17
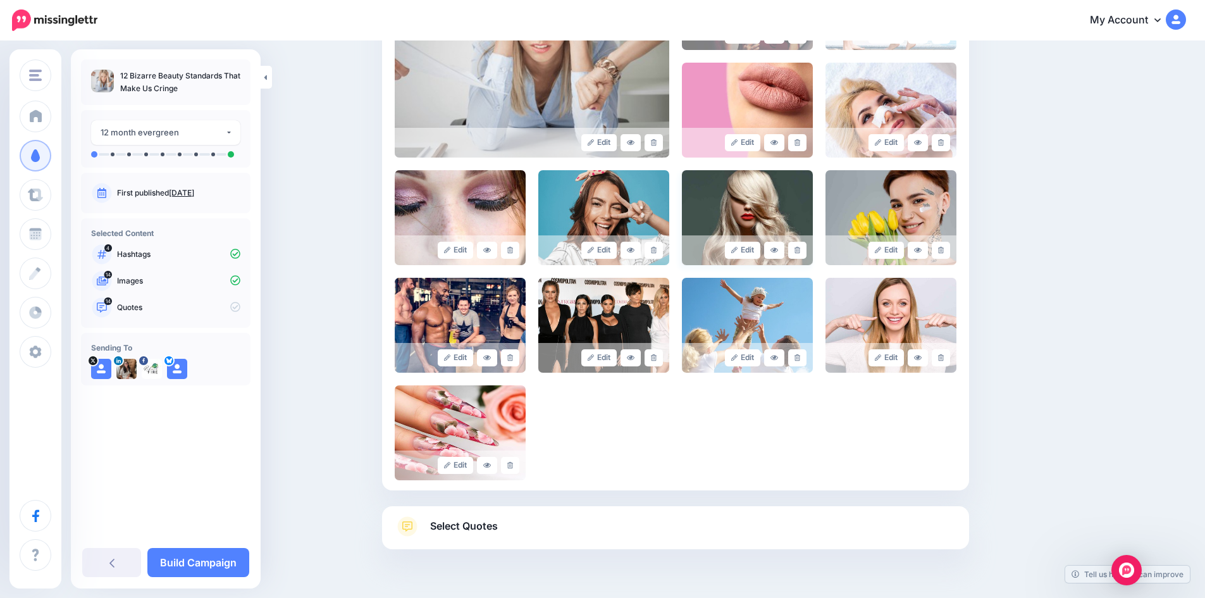
scroll to position [379, 0]
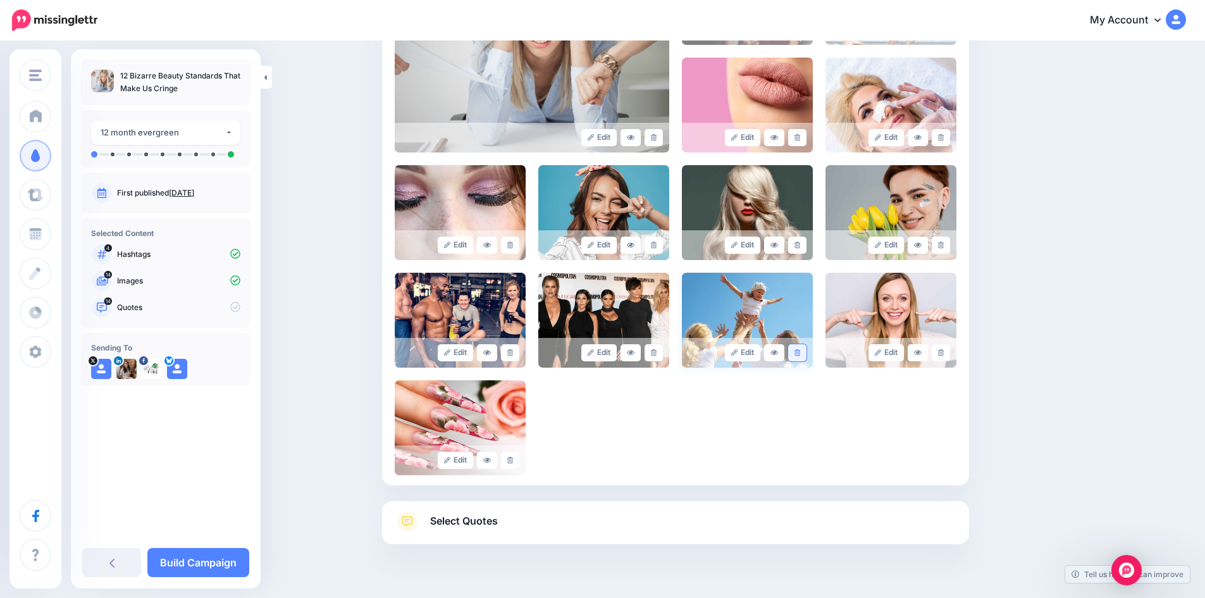
click at [799, 354] on icon at bounding box center [797, 352] width 6 height 7
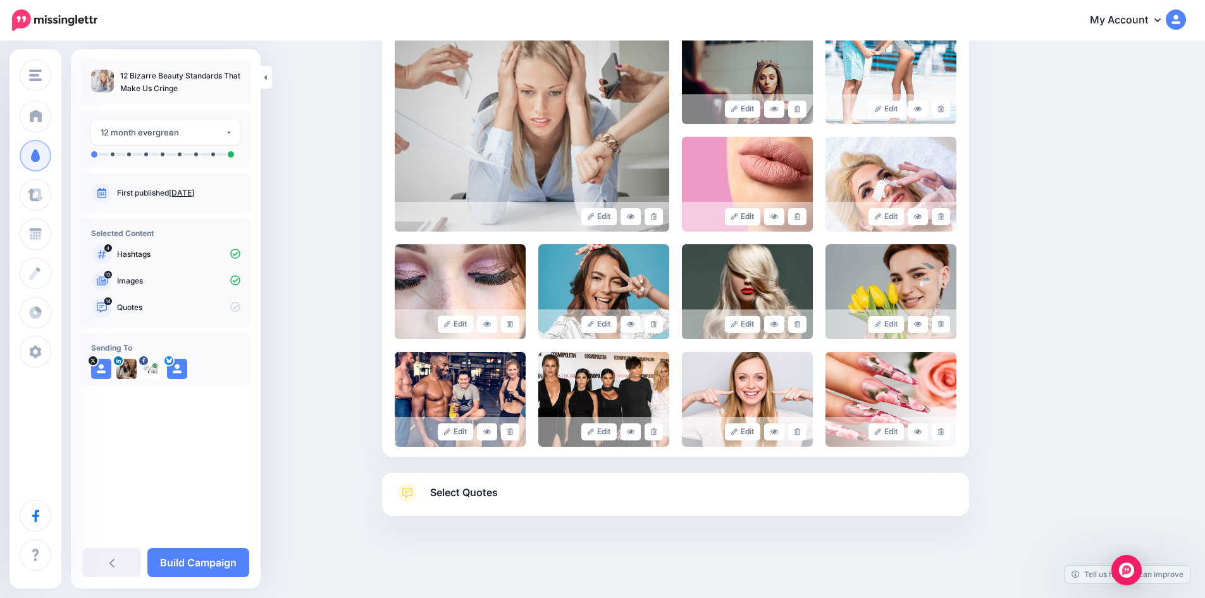
scroll to position [300, 0]
click at [538, 494] on link "Select Quotes" at bounding box center [676, 498] width 562 height 33
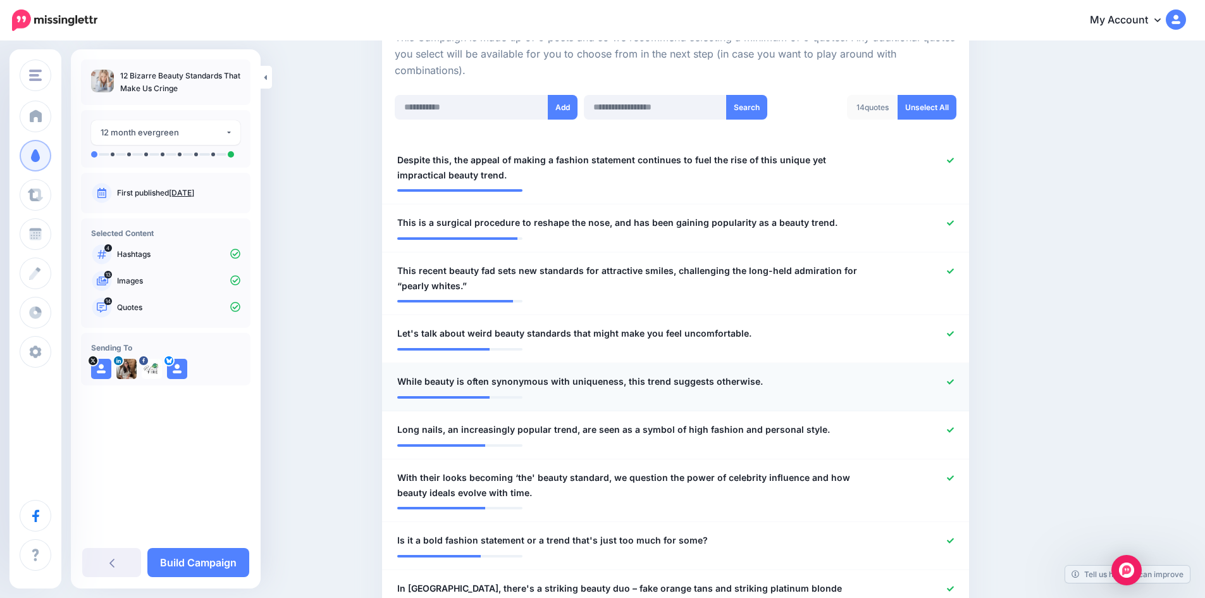
scroll to position [300, 0]
click at [954, 162] on icon at bounding box center [950, 160] width 7 height 7
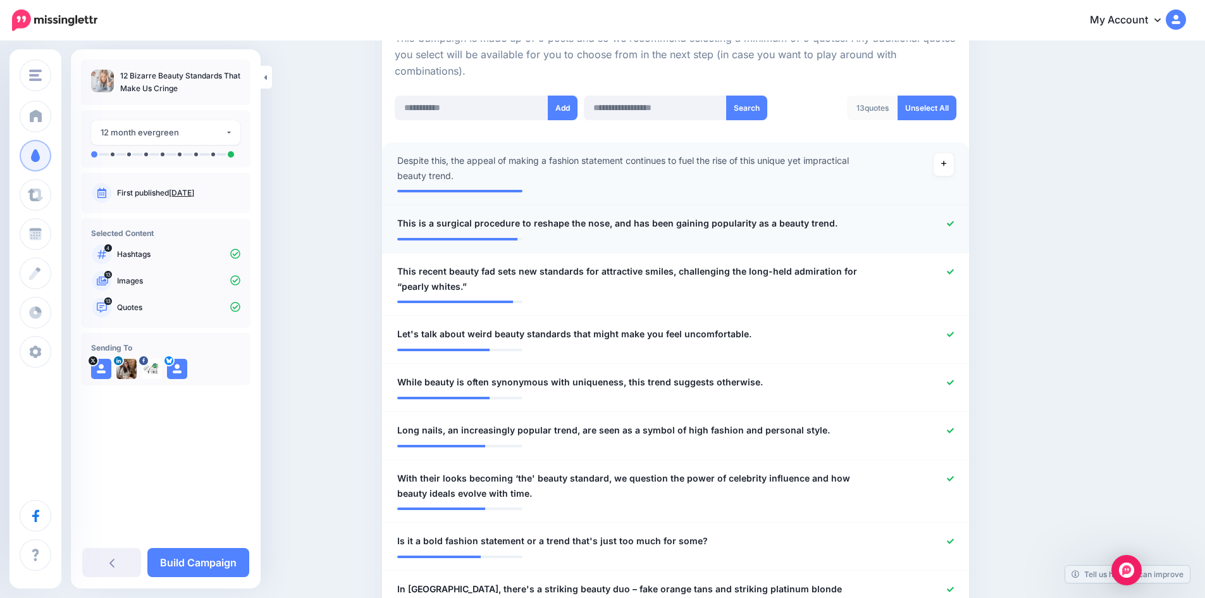
click at [954, 225] on icon at bounding box center [950, 223] width 7 height 5
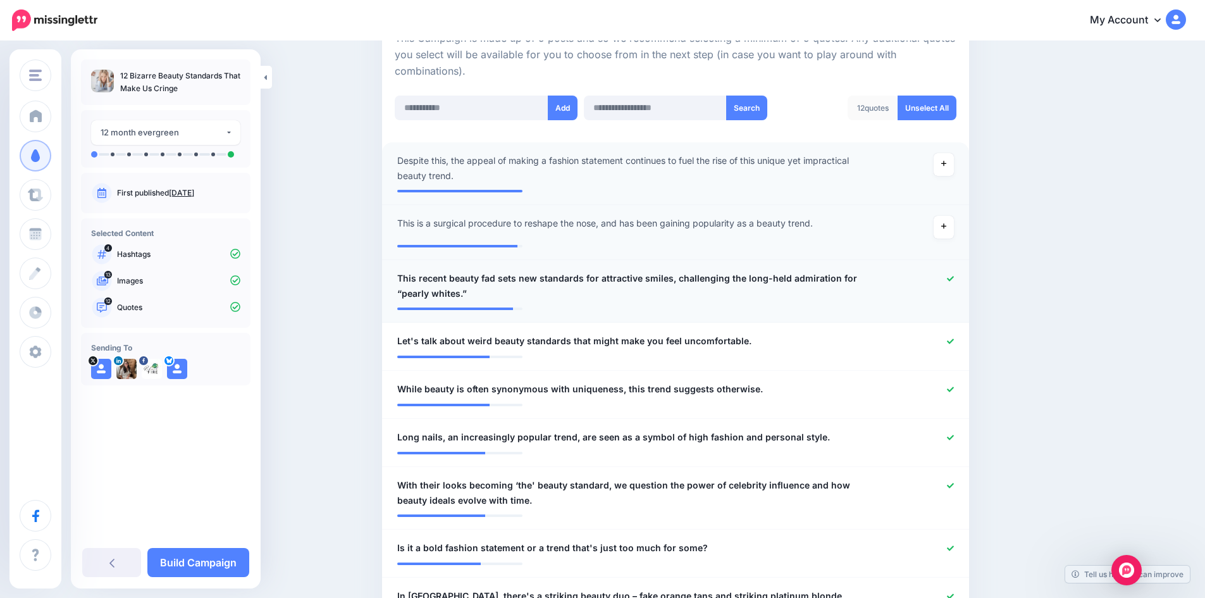
click at [953, 278] on icon at bounding box center [950, 278] width 7 height 7
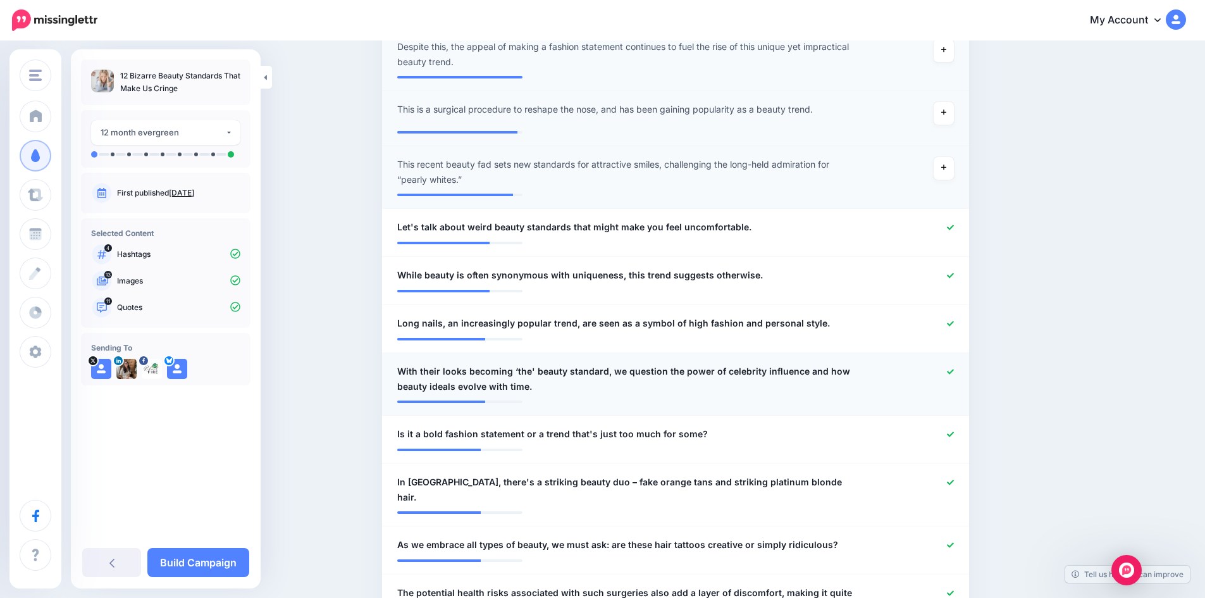
scroll to position [426, 0]
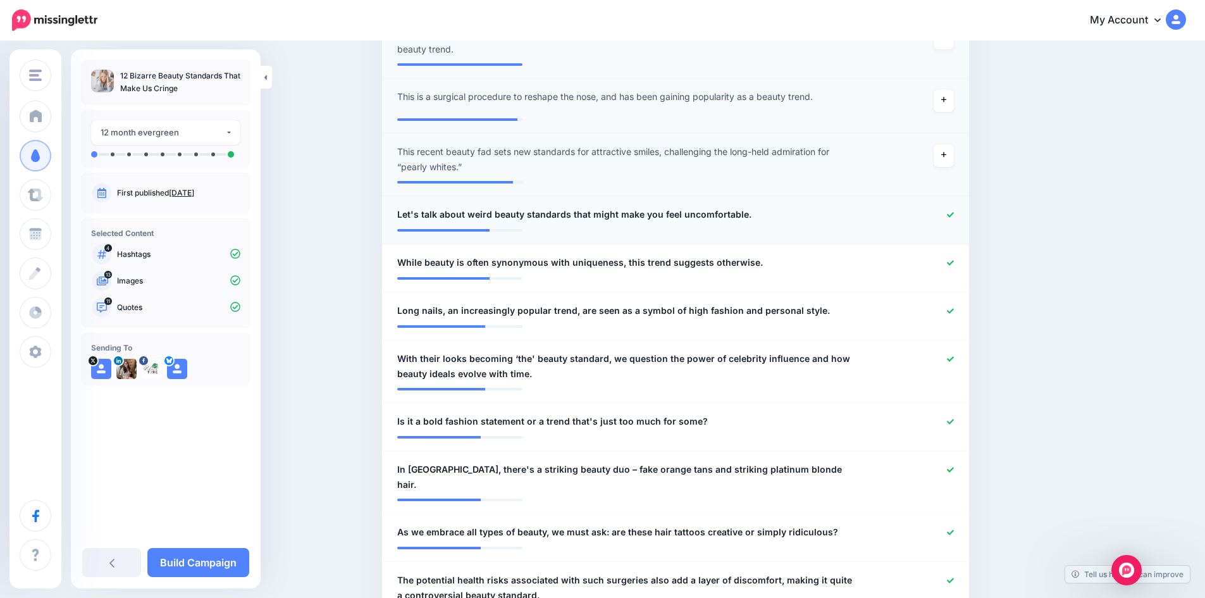
click at [954, 216] on icon at bounding box center [950, 214] width 7 height 5
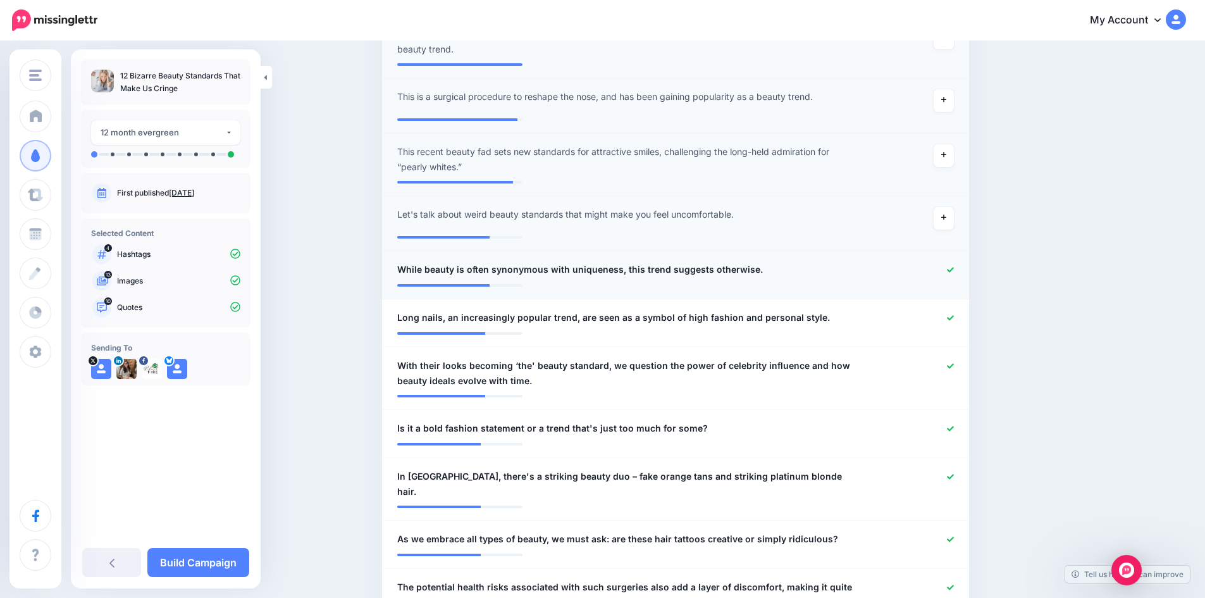
click at [953, 271] on icon at bounding box center [950, 269] width 7 height 7
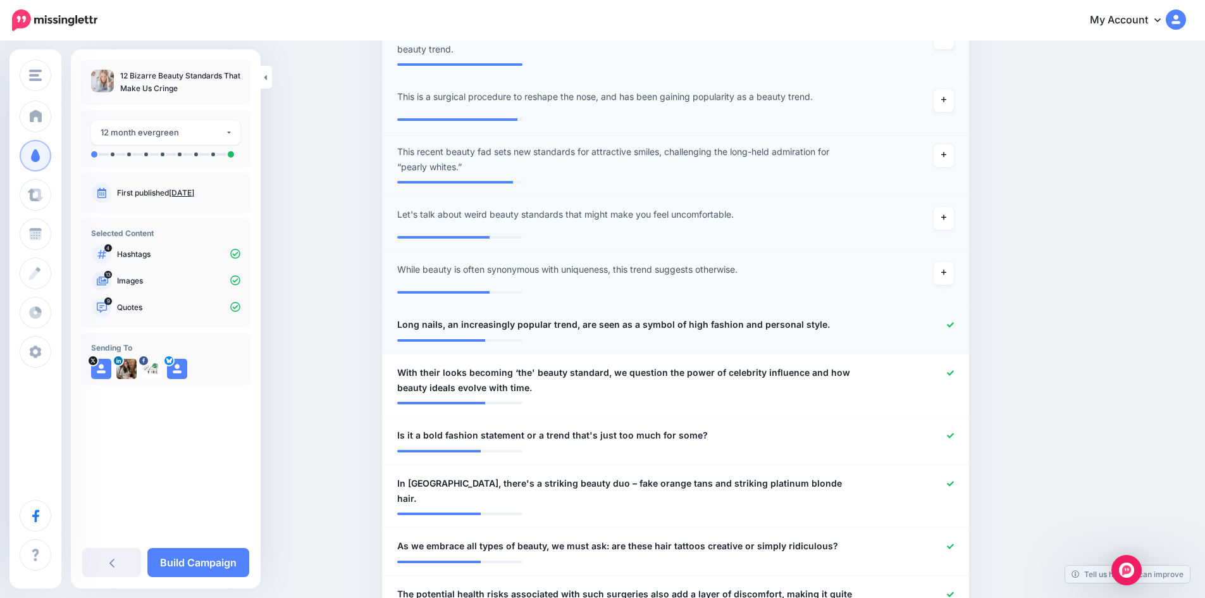
click at [954, 324] on icon at bounding box center [950, 324] width 7 height 7
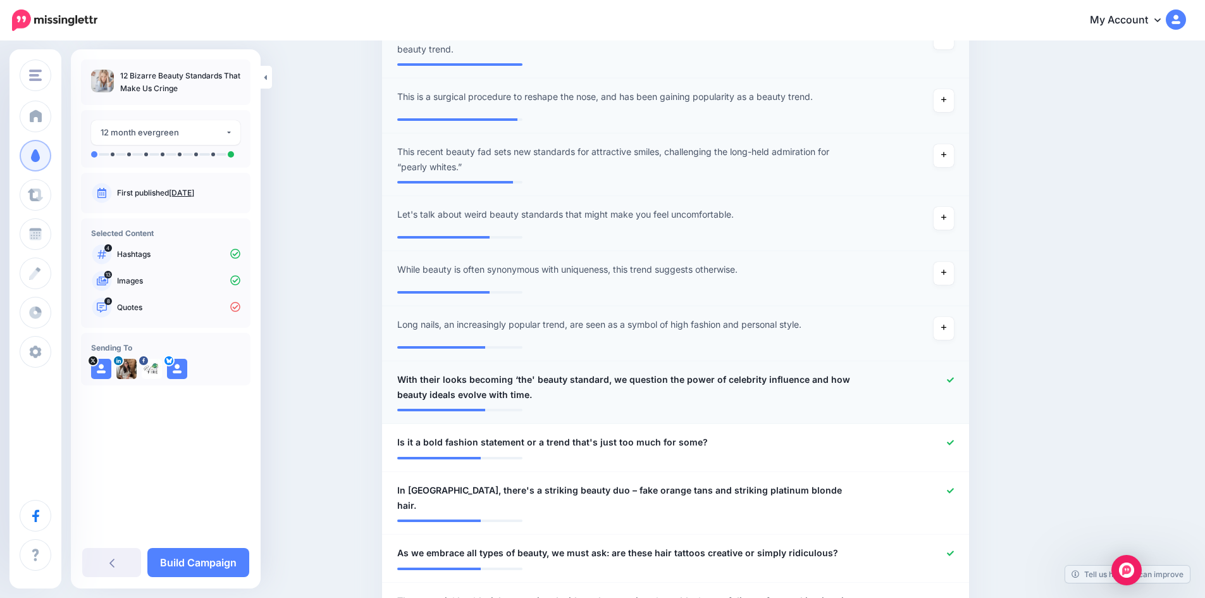
click at [954, 379] on icon at bounding box center [950, 379] width 7 height 7
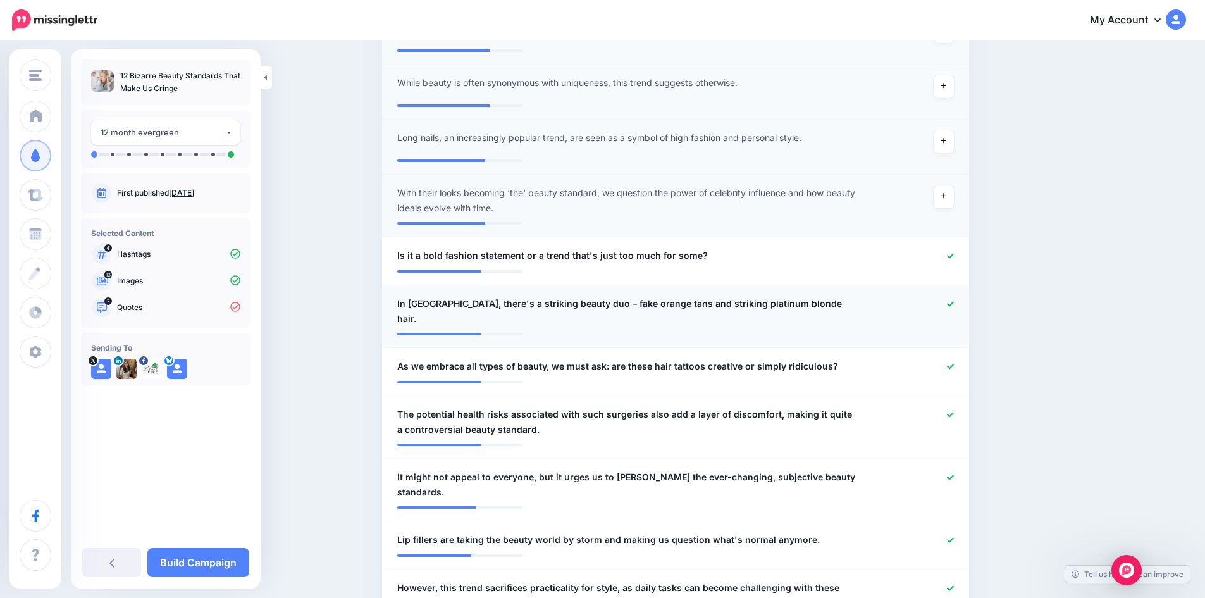
scroll to position [616, 0]
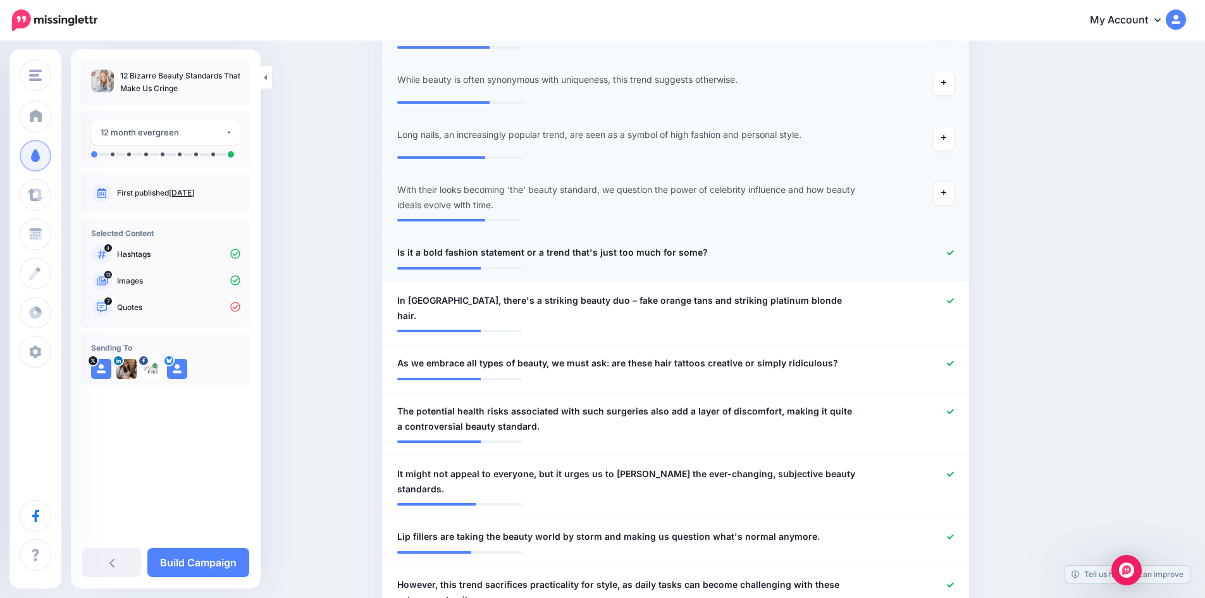
click at [954, 255] on icon at bounding box center [950, 252] width 7 height 5
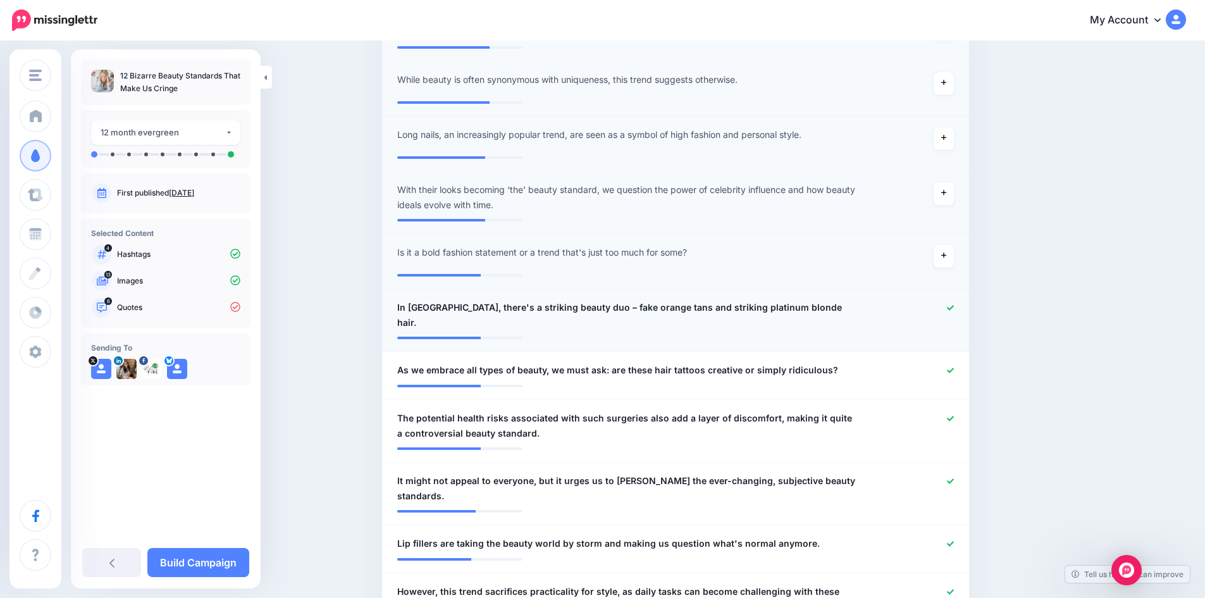
click at [953, 306] on icon at bounding box center [950, 307] width 7 height 7
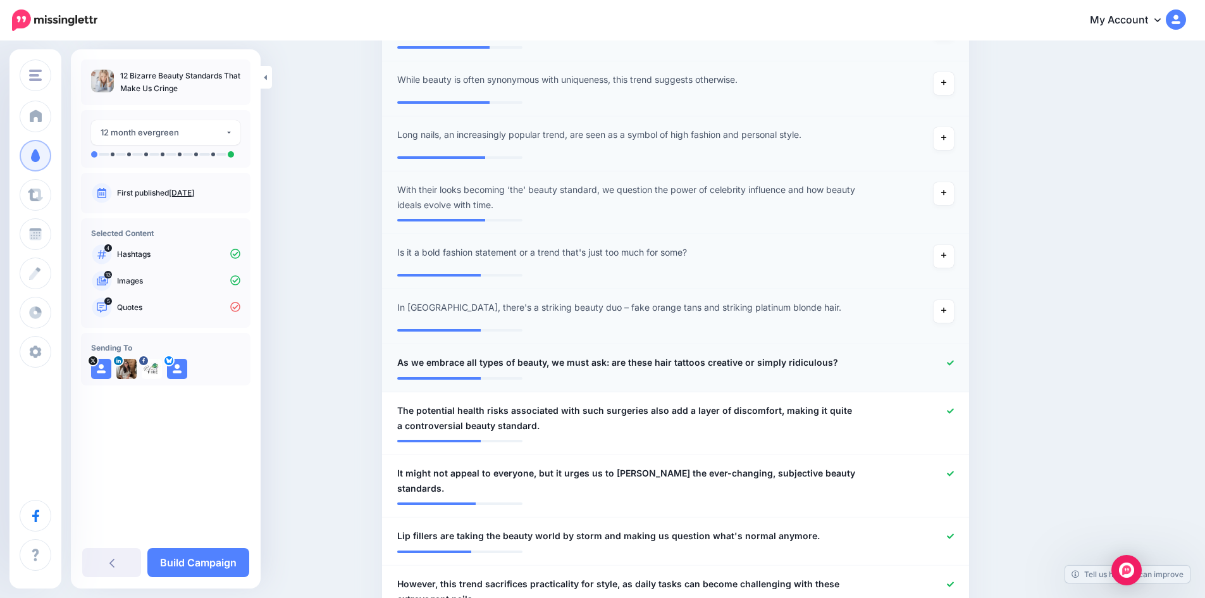
click at [953, 361] on icon at bounding box center [950, 362] width 7 height 7
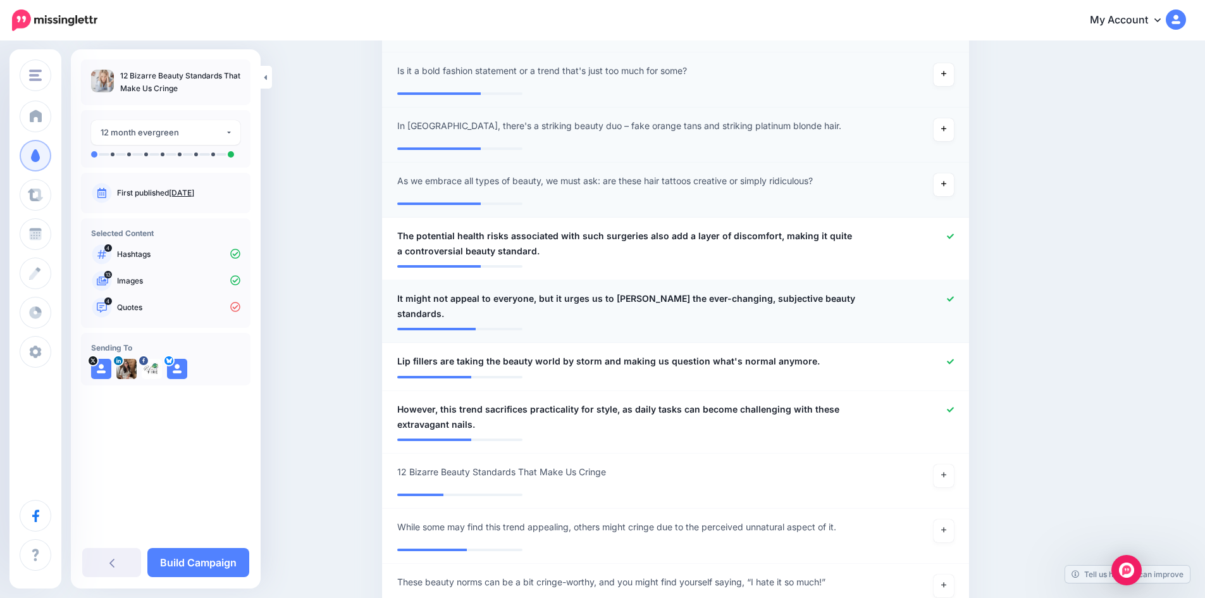
scroll to position [806, 0]
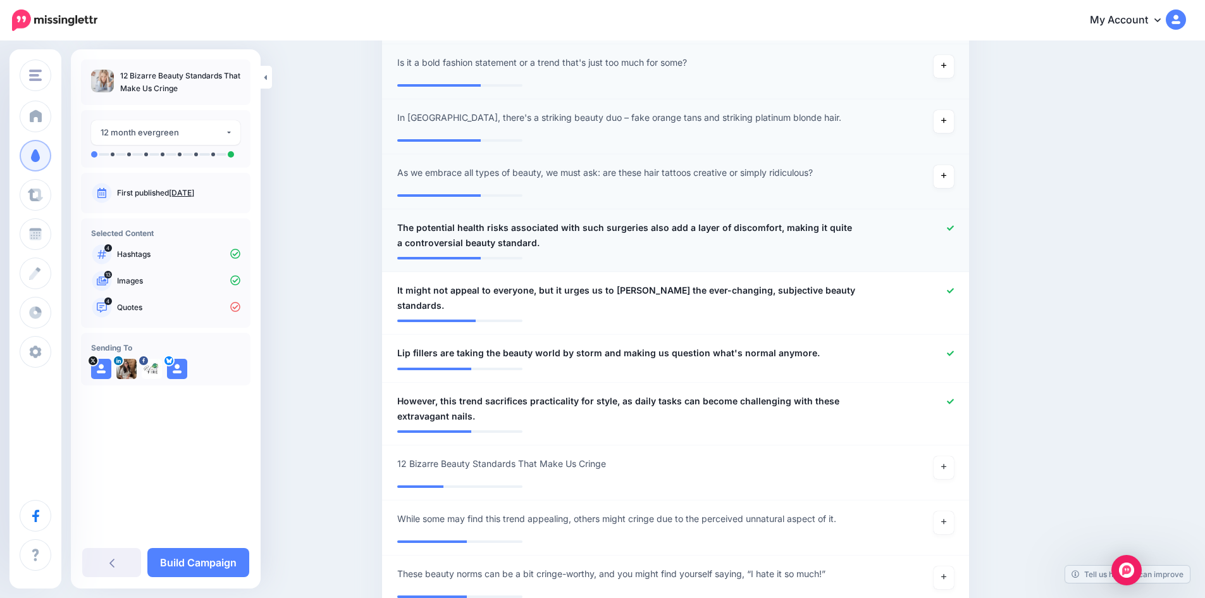
click at [951, 230] on icon at bounding box center [950, 227] width 7 height 7
click at [952, 291] on icon at bounding box center [950, 290] width 7 height 7
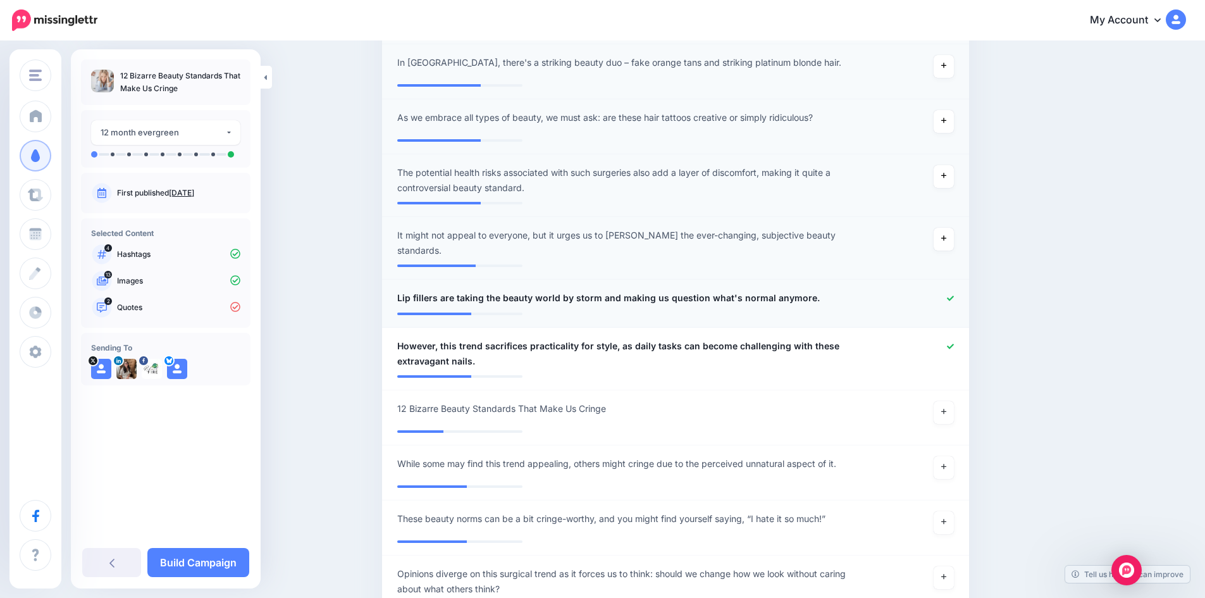
scroll to position [932, 0]
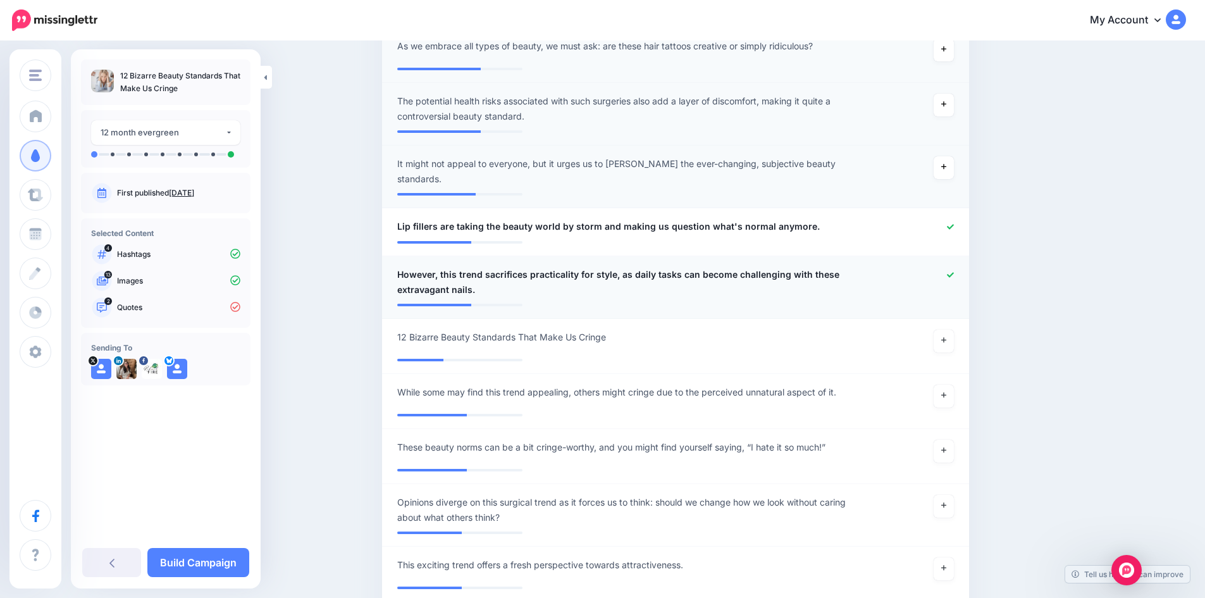
click at [954, 272] on icon at bounding box center [950, 274] width 7 height 5
click at [946, 336] on icon at bounding box center [943, 339] width 5 height 7
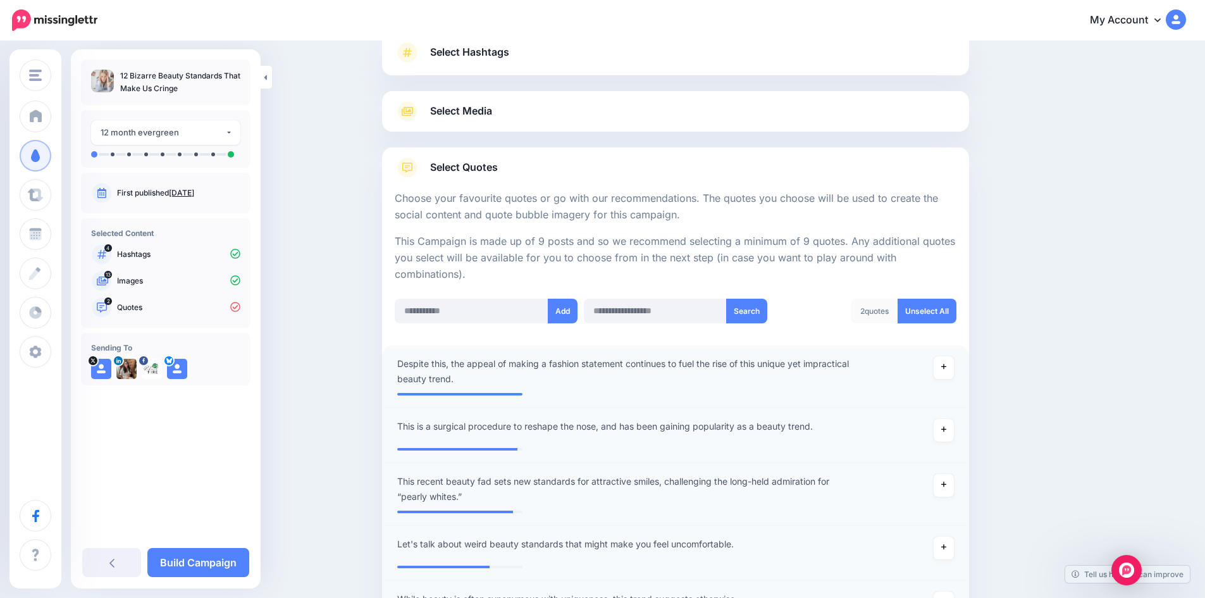
scroll to position [0, 0]
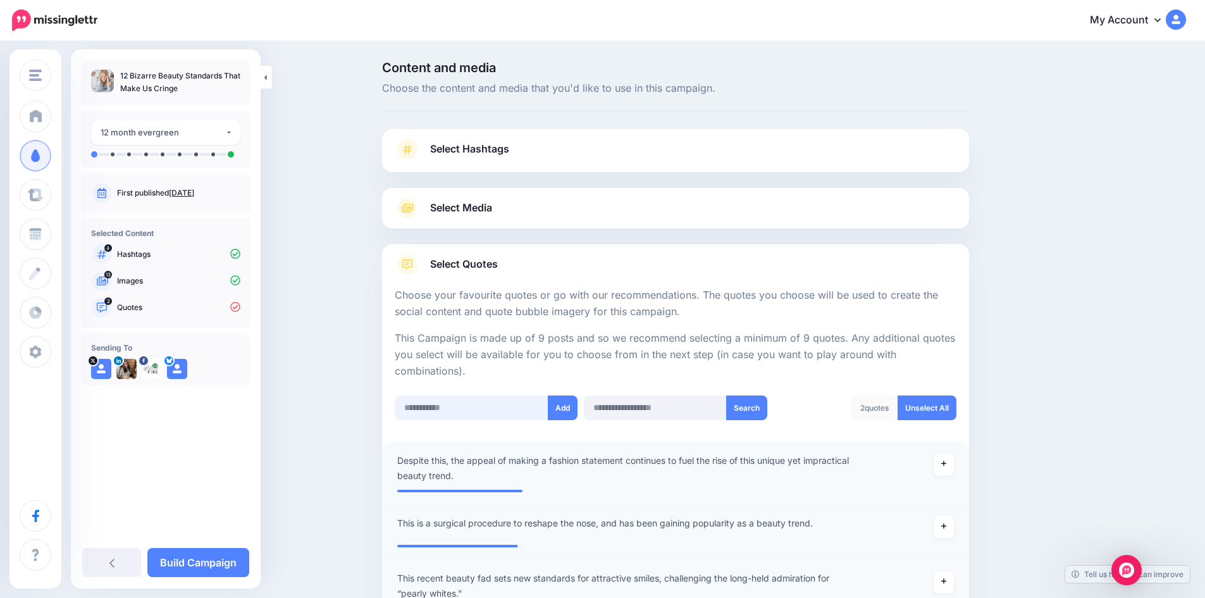
click at [445, 406] on input "text" at bounding box center [472, 407] width 154 height 25
click at [470, 408] on input "text" at bounding box center [472, 407] width 154 height 25
paste input "**********"
type input "**********"
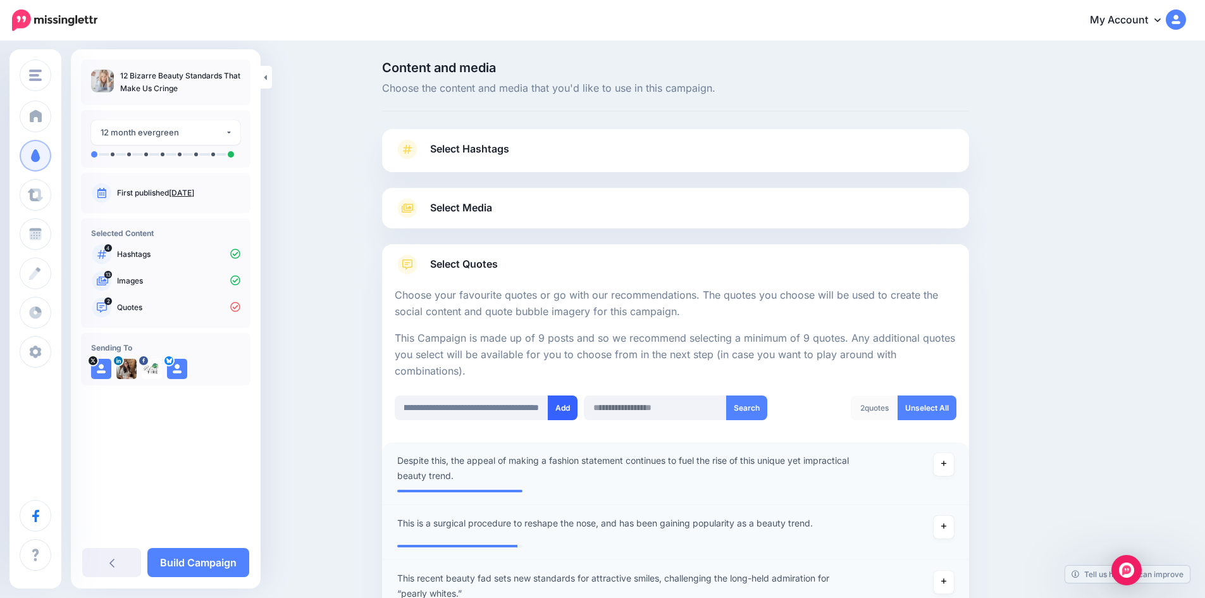
click at [565, 404] on button "Add" at bounding box center [563, 407] width 30 height 25
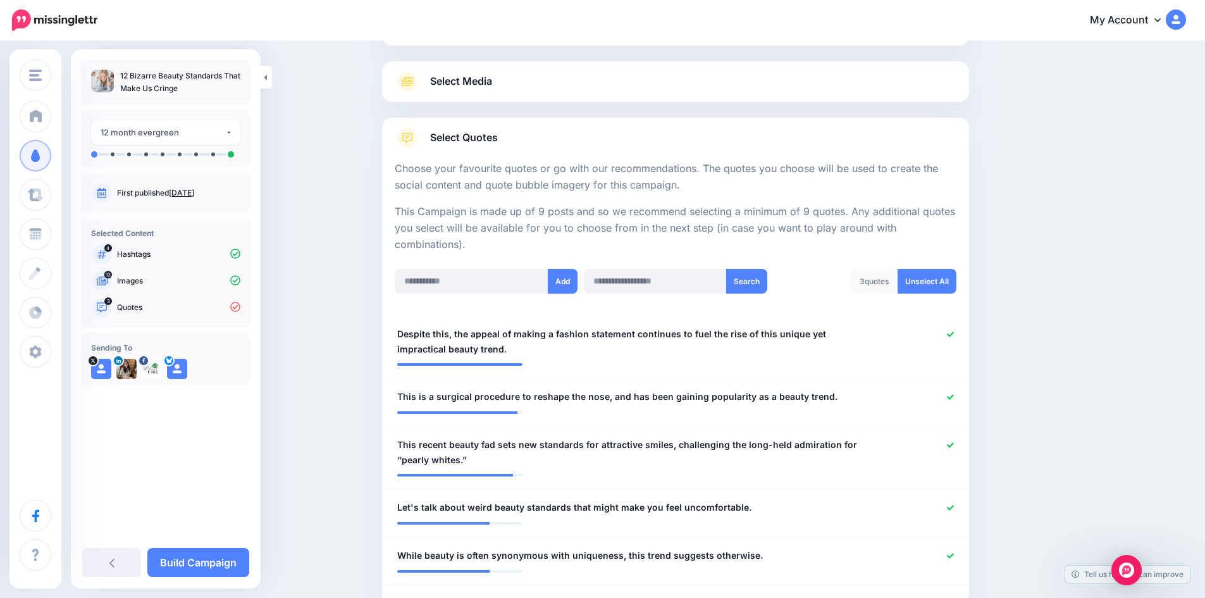
scroll to position [126, 0]
click at [459, 285] on input "text" at bounding box center [472, 281] width 154 height 25
paste input "**********"
type input "**********"
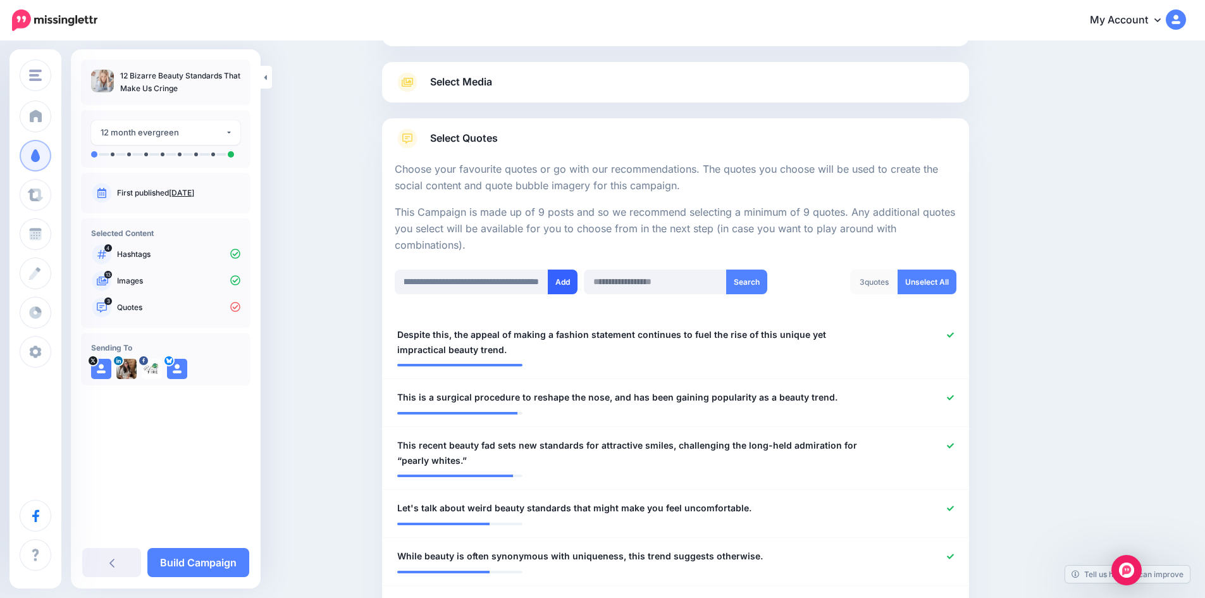
click at [560, 281] on button "Add" at bounding box center [563, 281] width 30 height 25
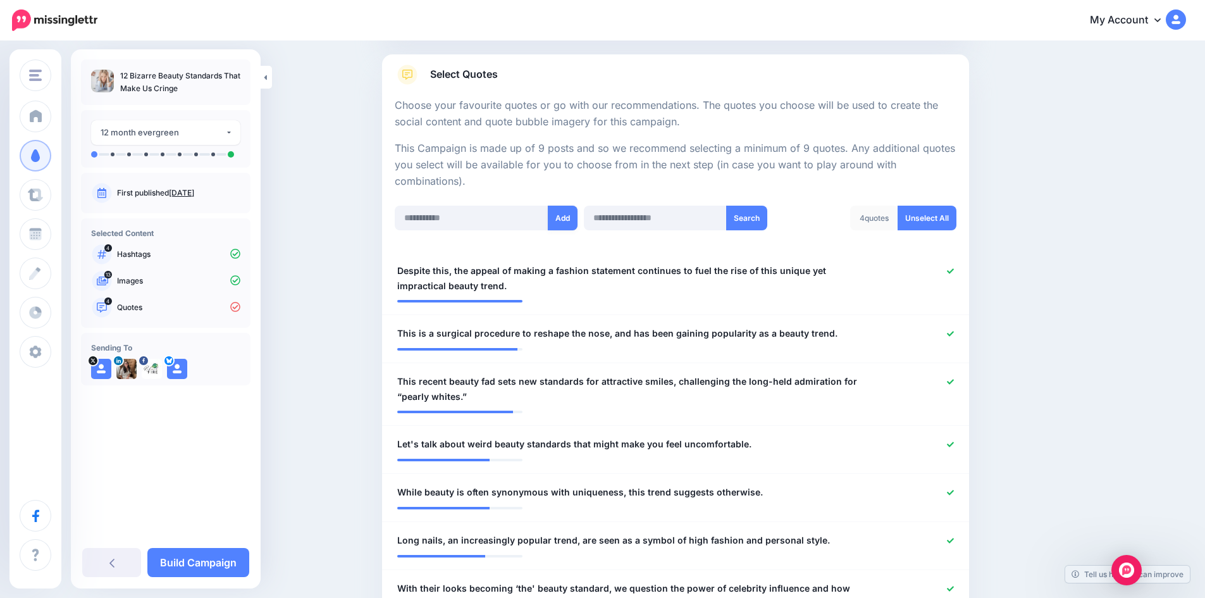
scroll to position [189, 0]
click at [470, 222] on input "text" at bounding box center [472, 218] width 154 height 25
paste input "**********"
type input "**********"
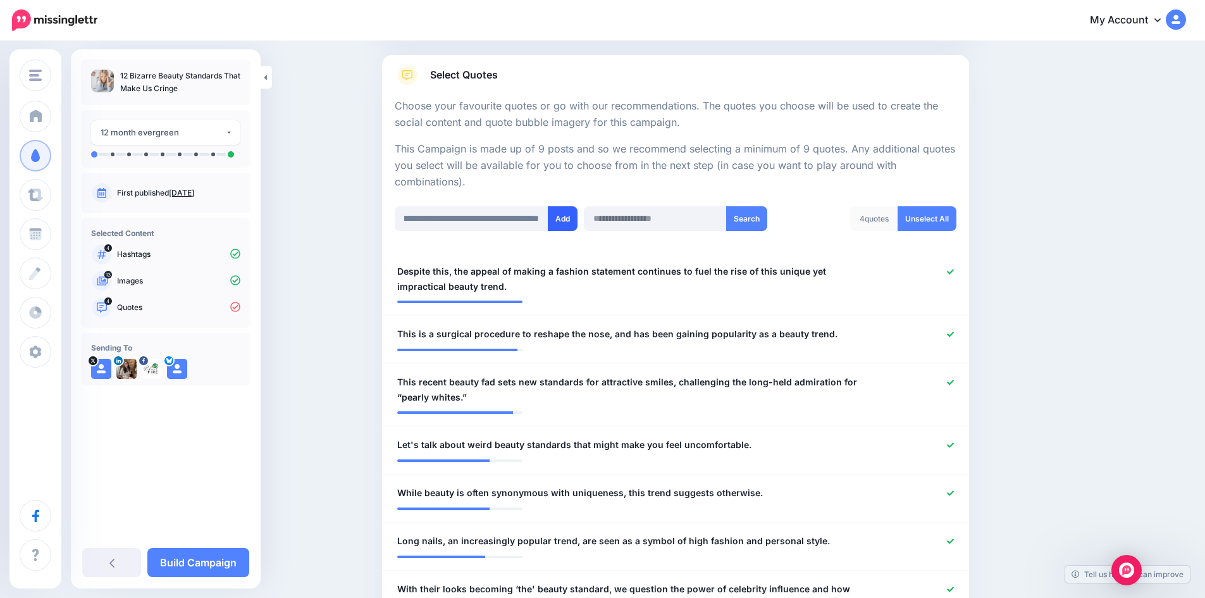
click at [569, 218] on button "Add" at bounding box center [563, 218] width 30 height 25
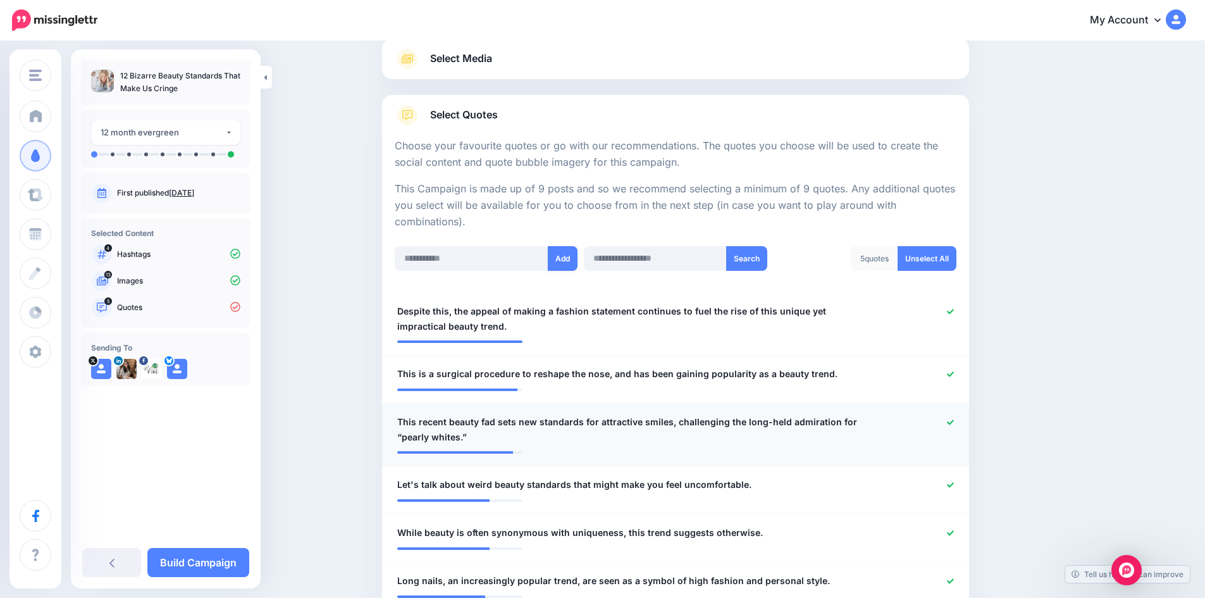
scroll to position [126, 0]
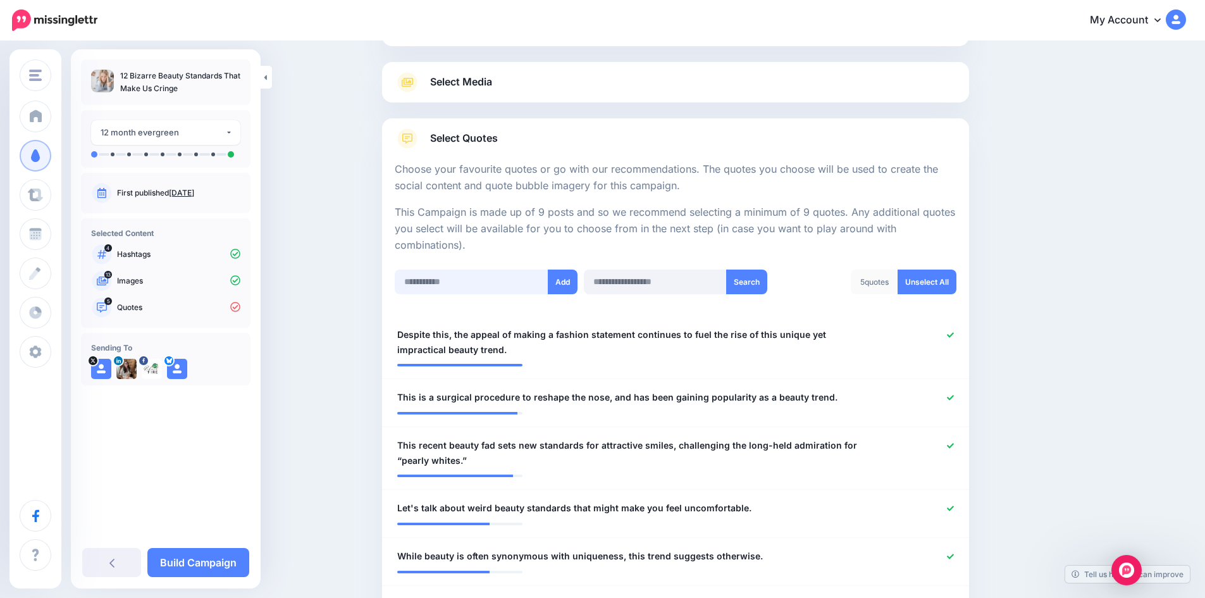
click at [486, 293] on input "text" at bounding box center [472, 281] width 154 height 25
paste input "**********"
type input "**********"
click at [565, 280] on button "Add" at bounding box center [563, 281] width 30 height 25
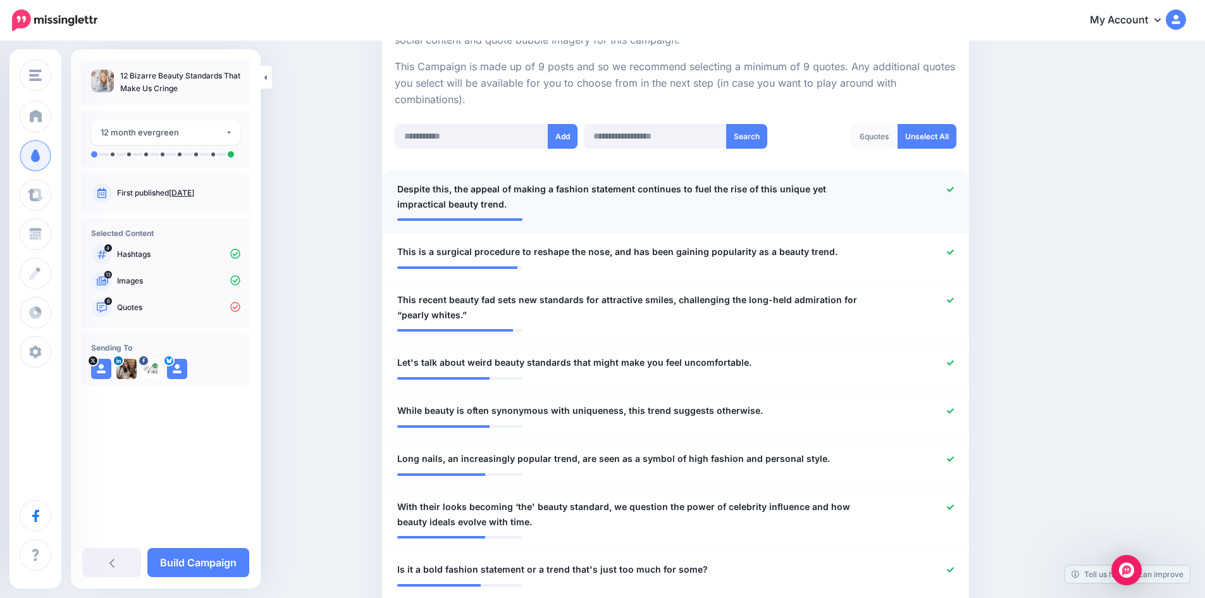
scroll to position [252, 0]
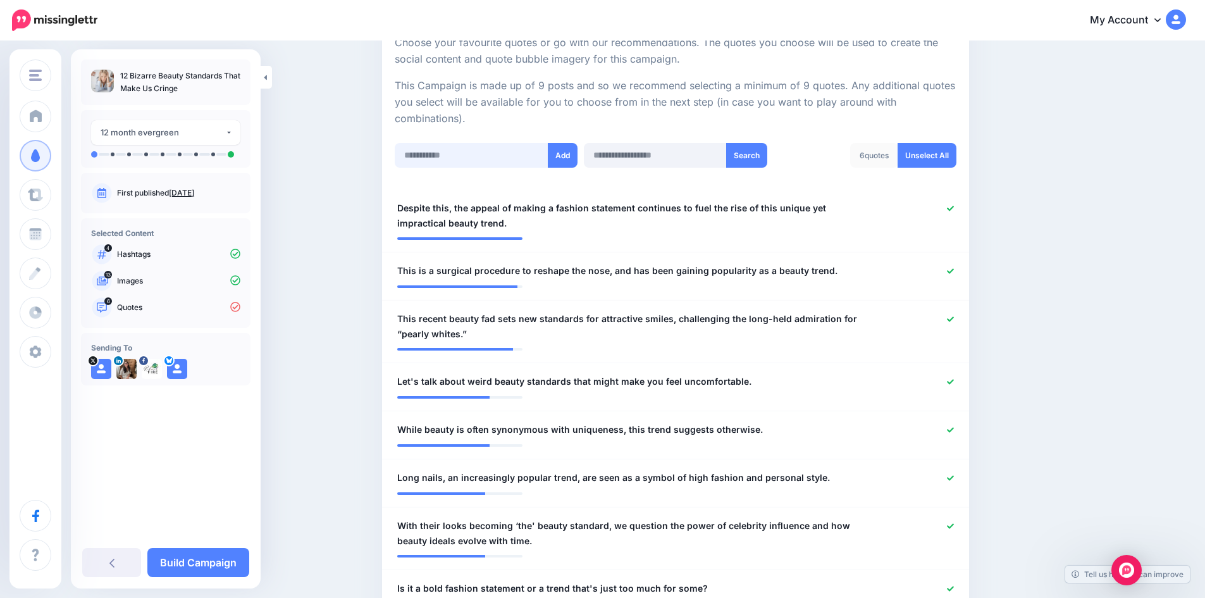
click at [478, 156] on input "text" at bounding box center [472, 155] width 154 height 25
paste input "**********"
type input "**********"
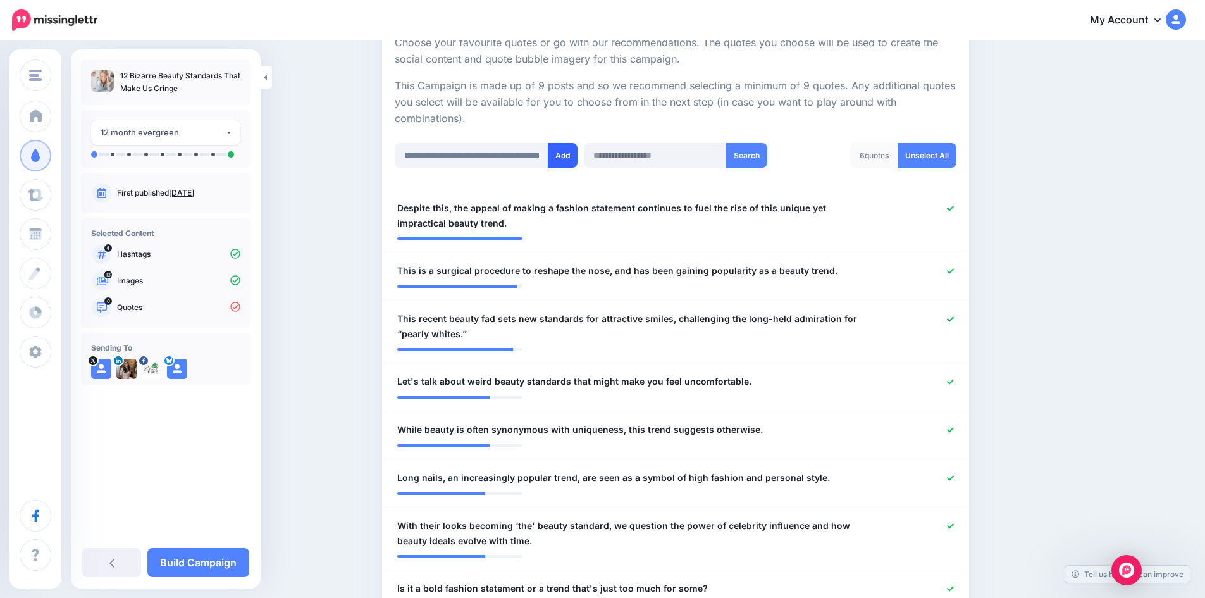
click at [573, 157] on button "Add" at bounding box center [563, 155] width 30 height 25
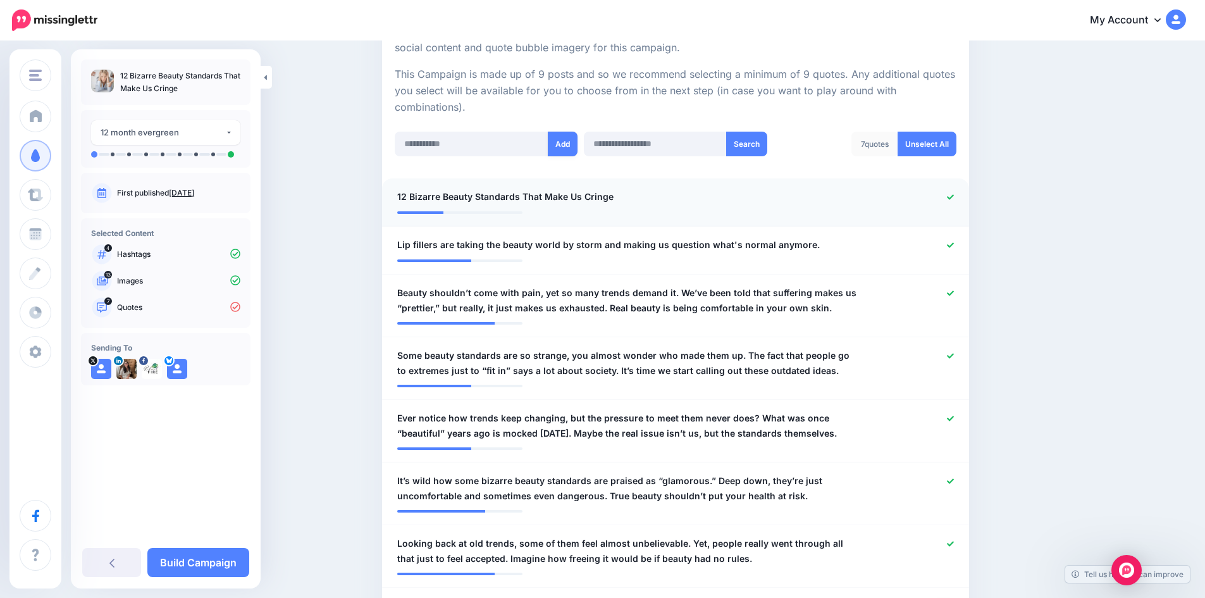
scroll to position [252, 0]
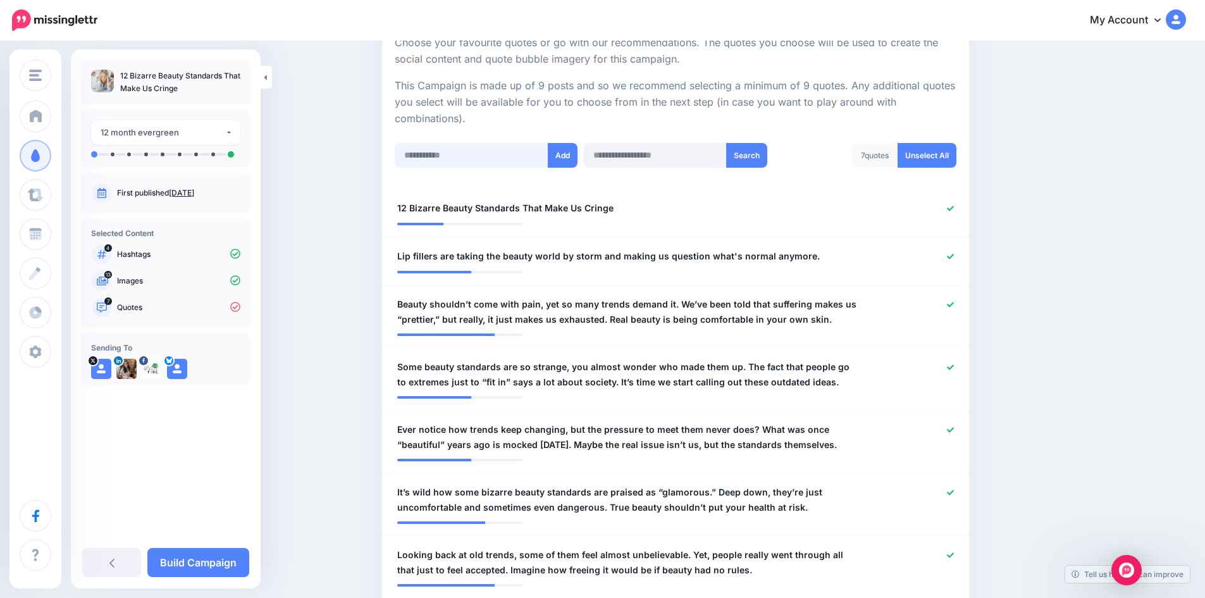
click at [440, 159] on input "text" at bounding box center [472, 155] width 154 height 25
paste input "**********"
type input "**********"
click at [565, 159] on button "Add" at bounding box center [563, 155] width 30 height 25
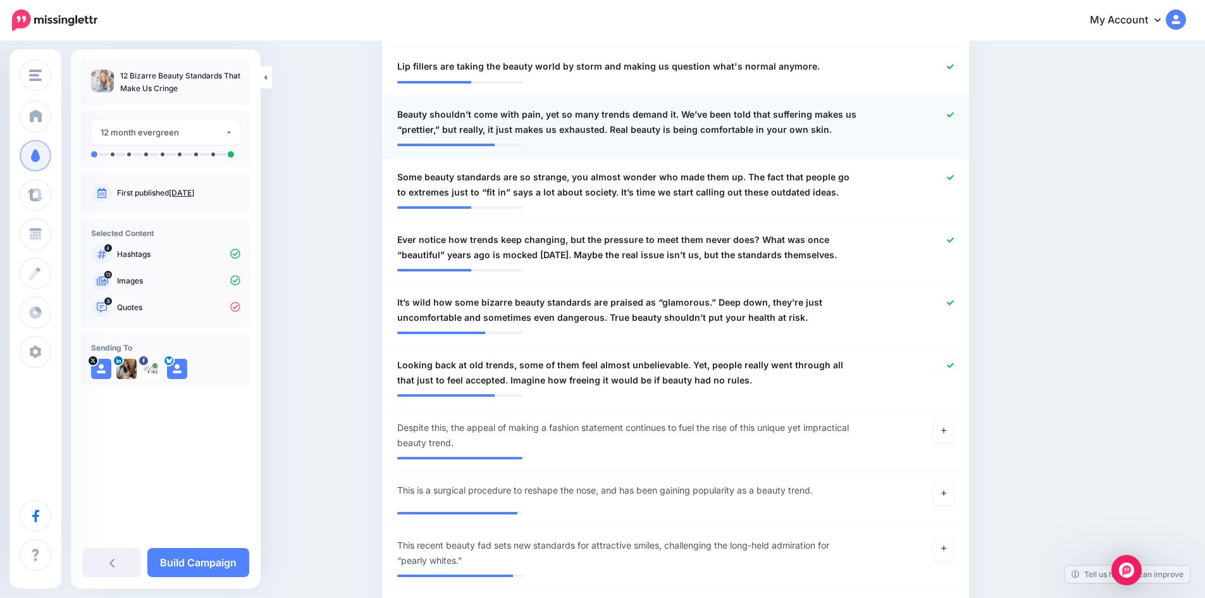
scroll to position [189, 0]
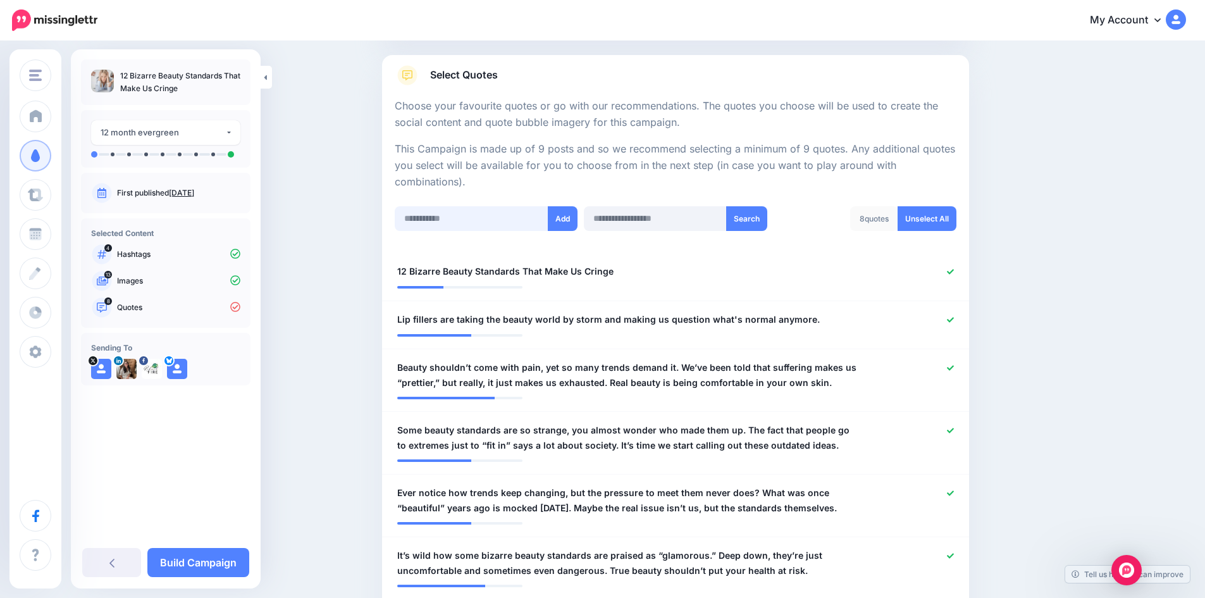
click at [462, 217] on input "text" at bounding box center [472, 218] width 154 height 25
paste input "**********"
type input "**********"
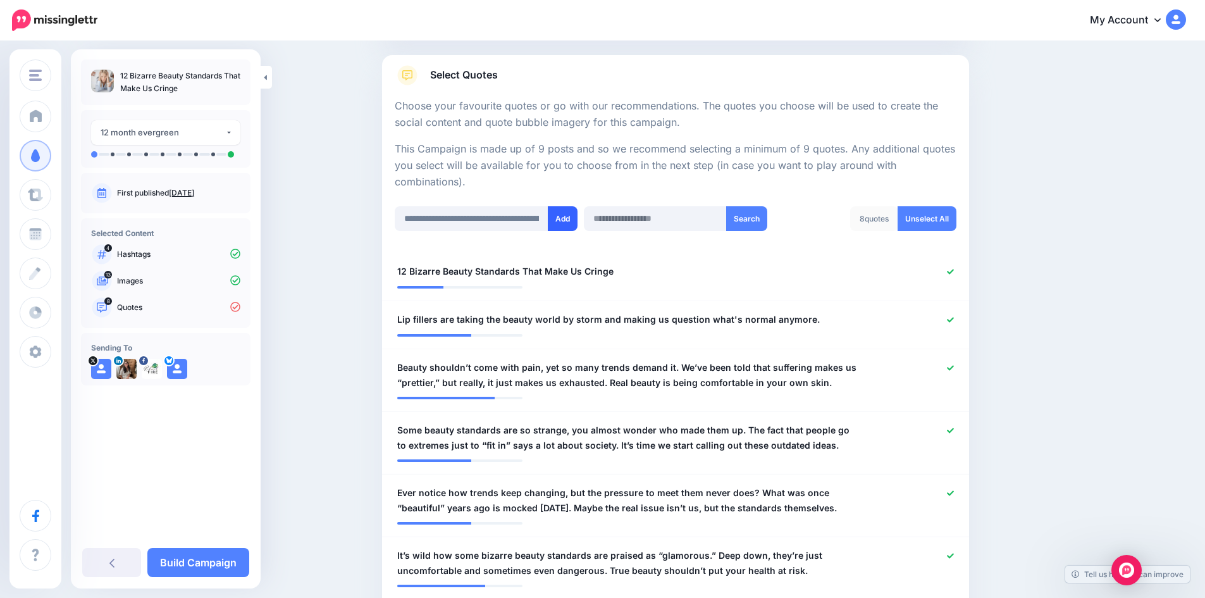
click at [560, 220] on button "Add" at bounding box center [563, 218] width 30 height 25
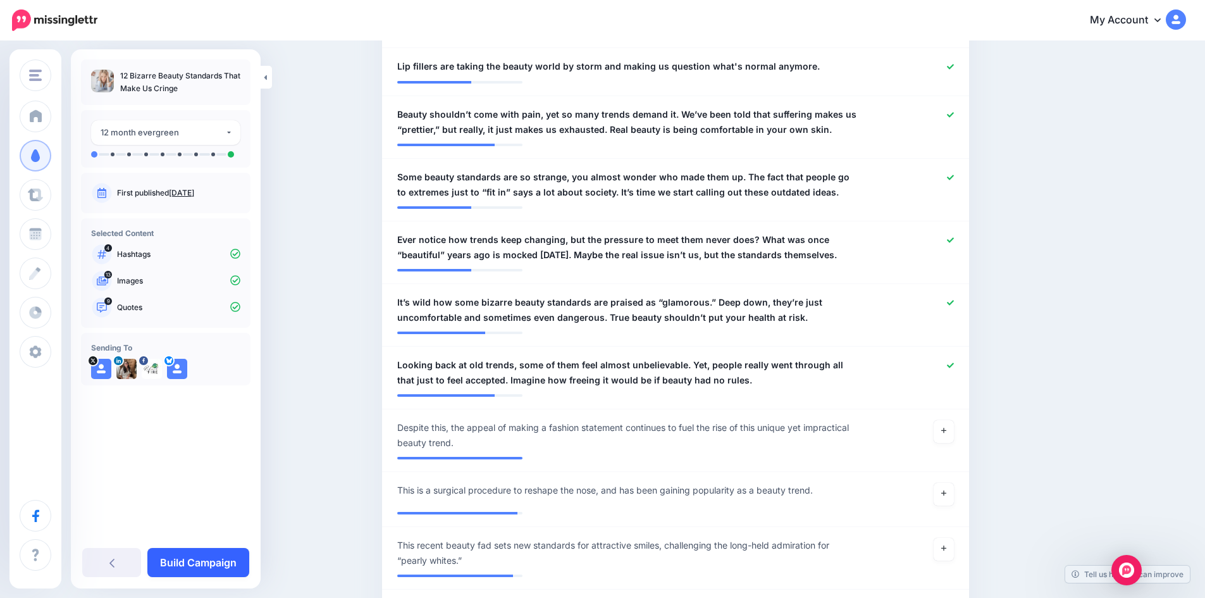
click at [207, 561] on link "Build Campaign" at bounding box center [198, 562] width 102 height 29
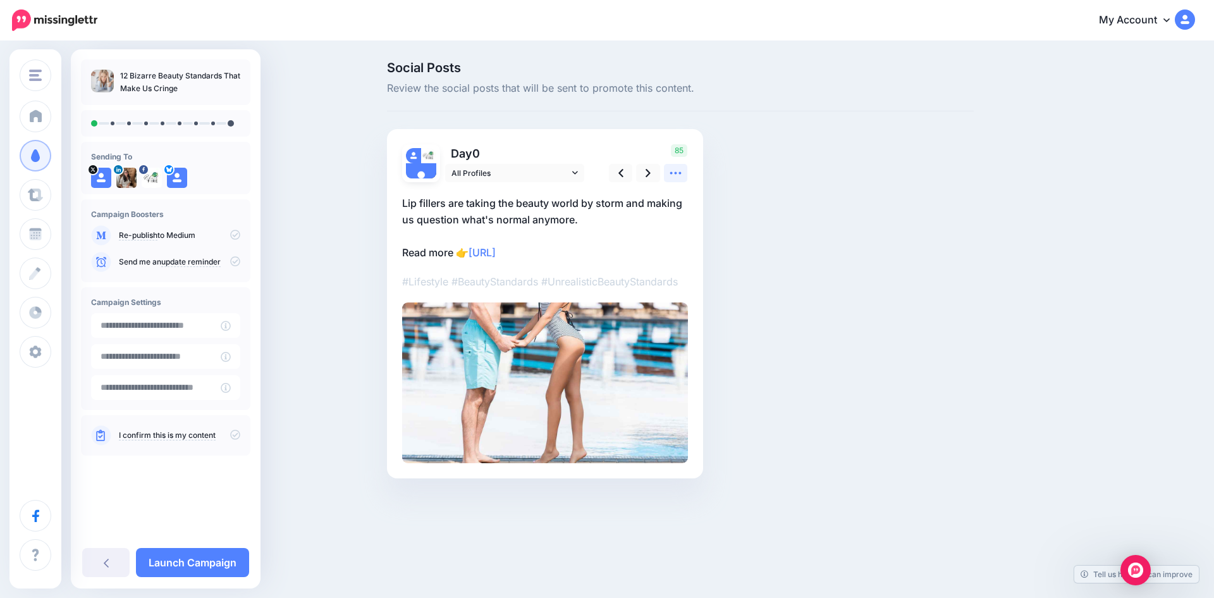
click at [675, 175] on icon at bounding box center [675, 172] width 13 height 13
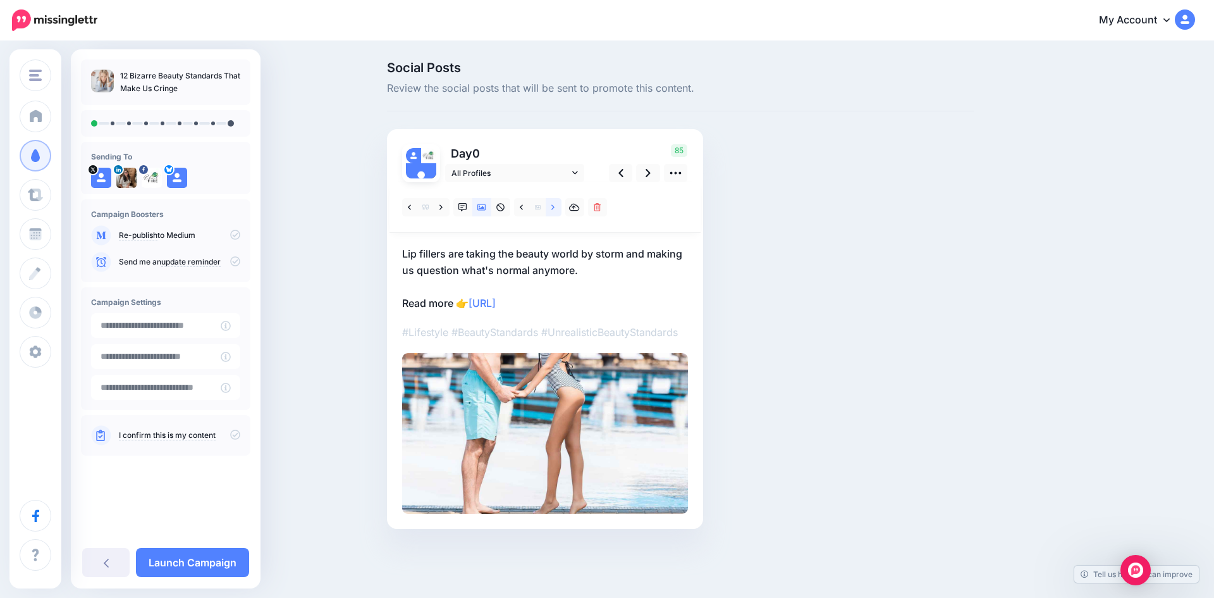
click at [550, 205] on link at bounding box center [554, 207] width 16 height 18
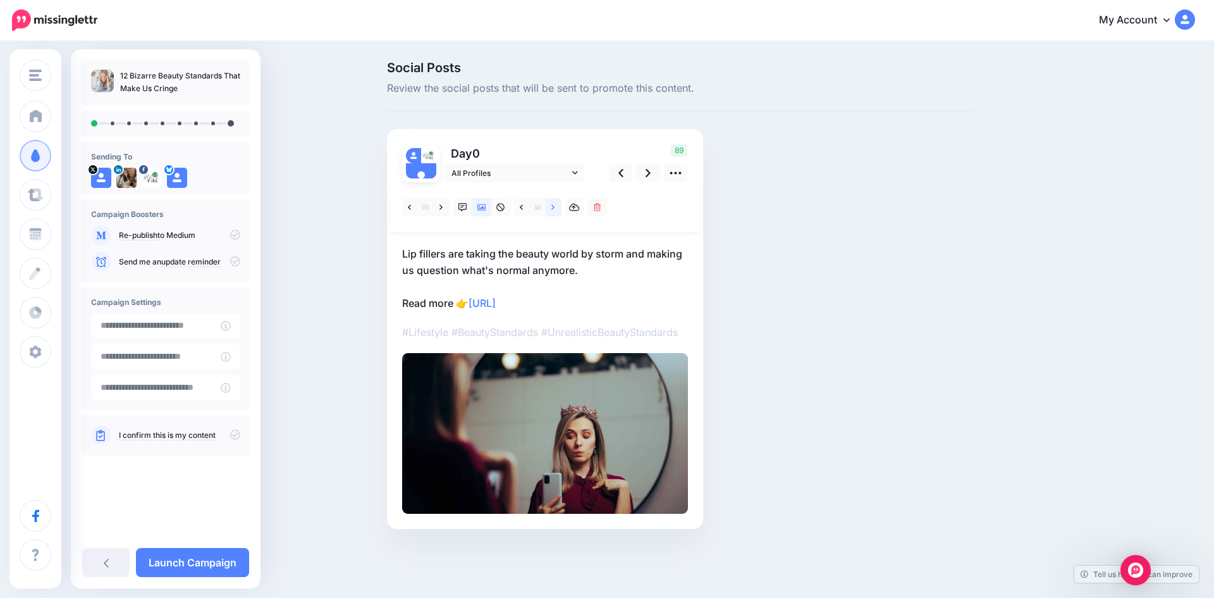
click at [551, 205] on link at bounding box center [554, 207] width 16 height 18
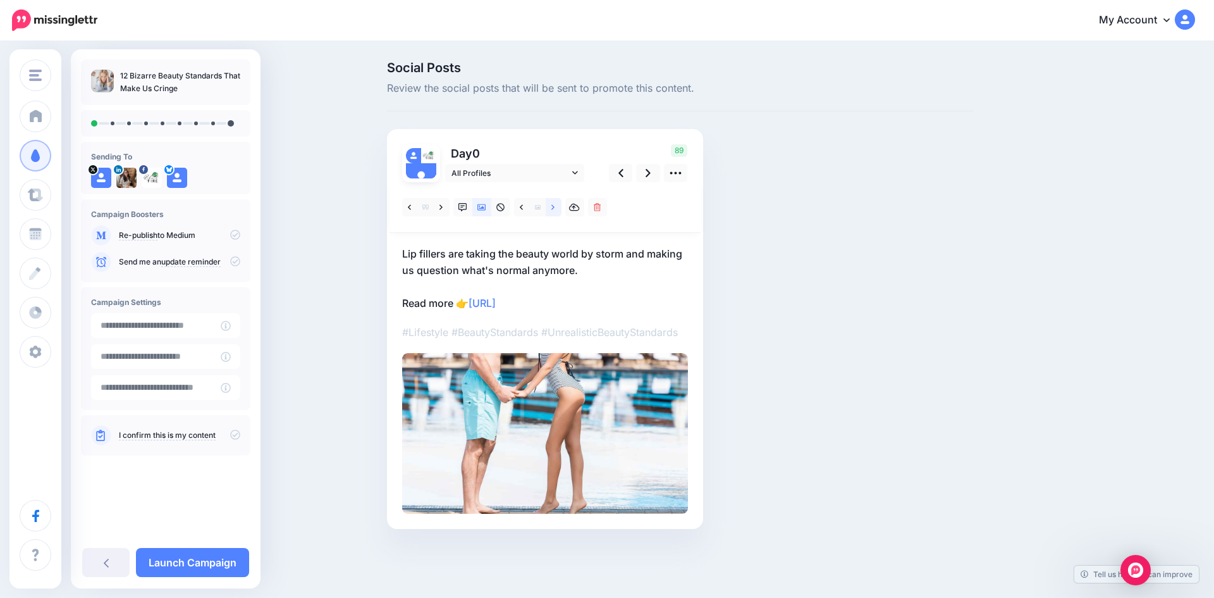
click at [551, 205] on link at bounding box center [554, 207] width 16 height 18
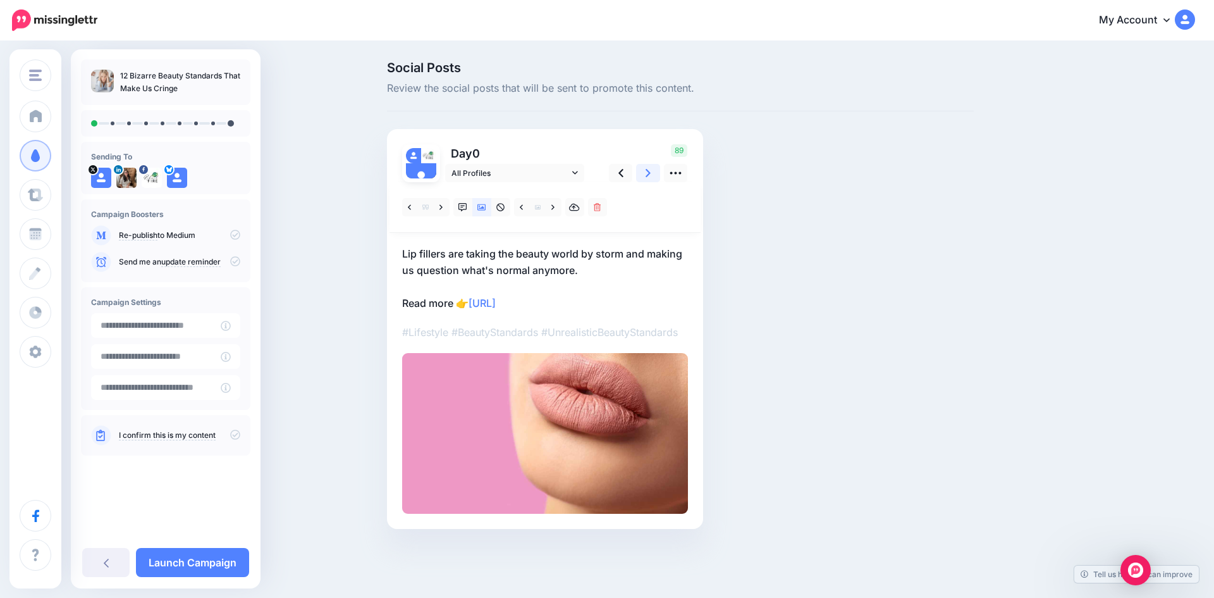
click at [648, 173] on icon at bounding box center [648, 172] width 5 height 13
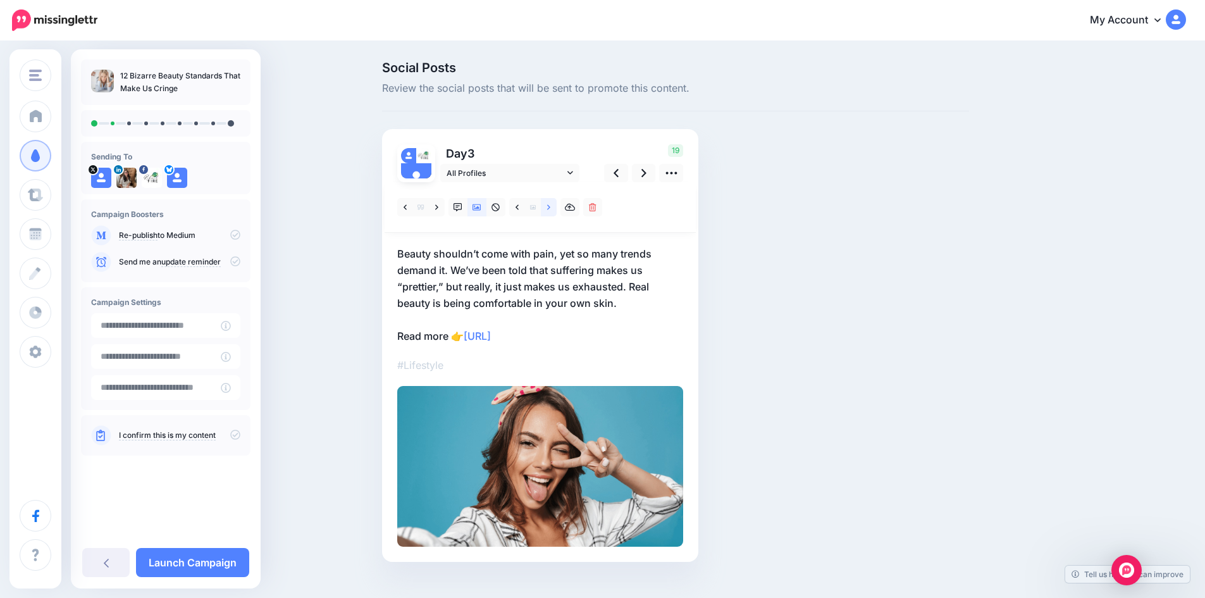
click at [550, 206] on icon at bounding box center [548, 206] width 3 height 5
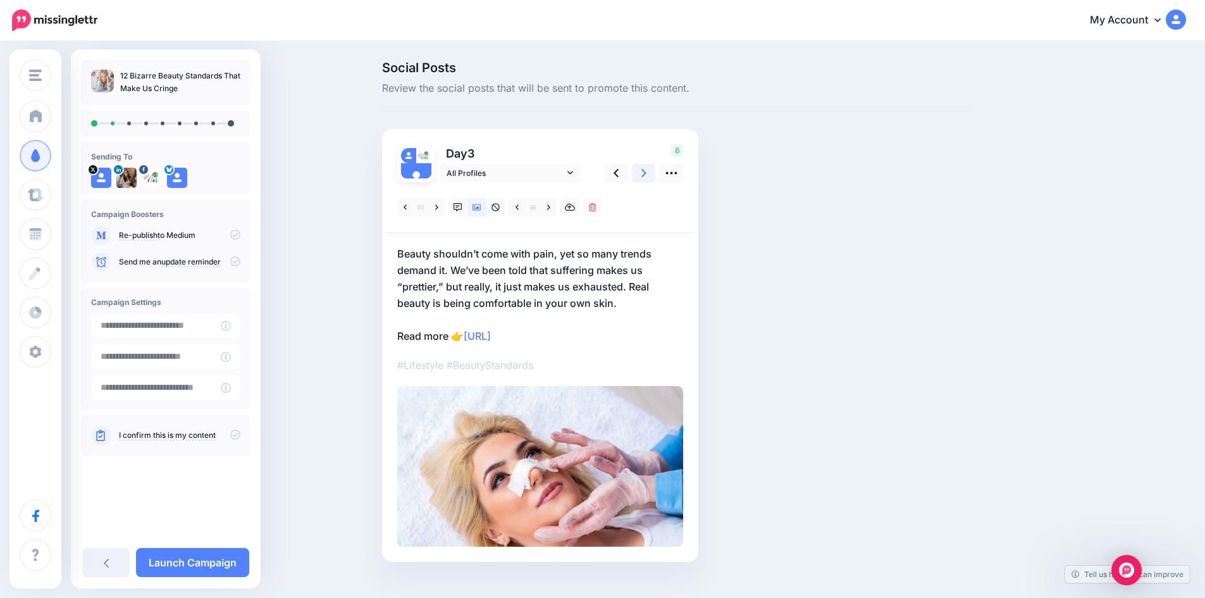
click at [645, 173] on link at bounding box center [644, 173] width 24 height 18
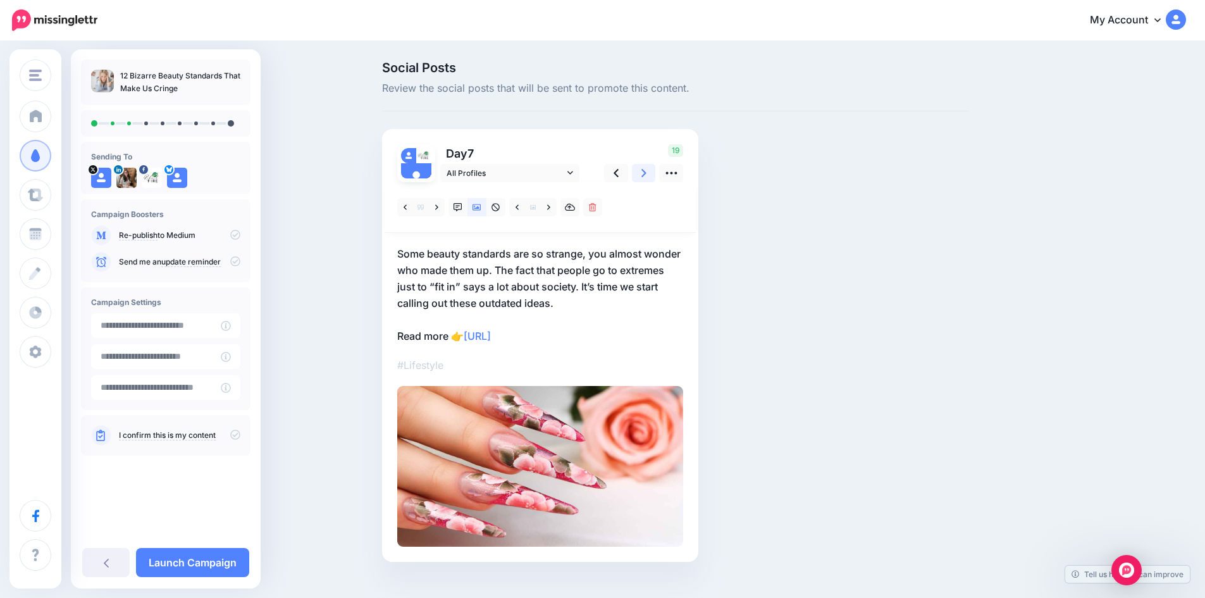
click at [645, 173] on link at bounding box center [644, 173] width 24 height 18
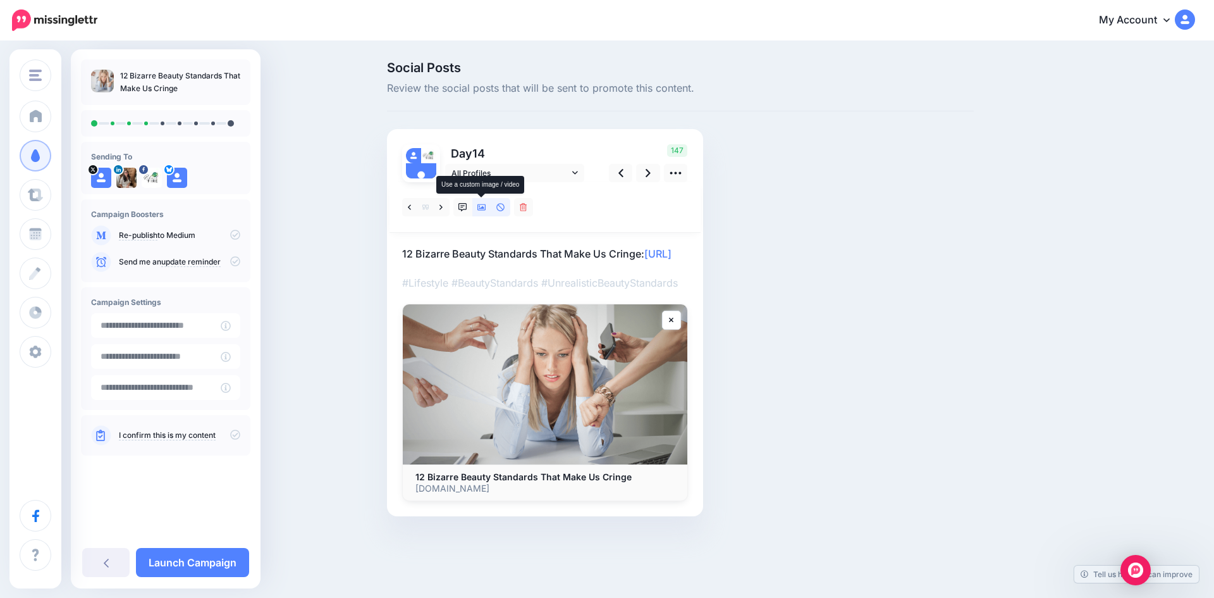
click at [479, 204] on icon at bounding box center [481, 207] width 9 height 6
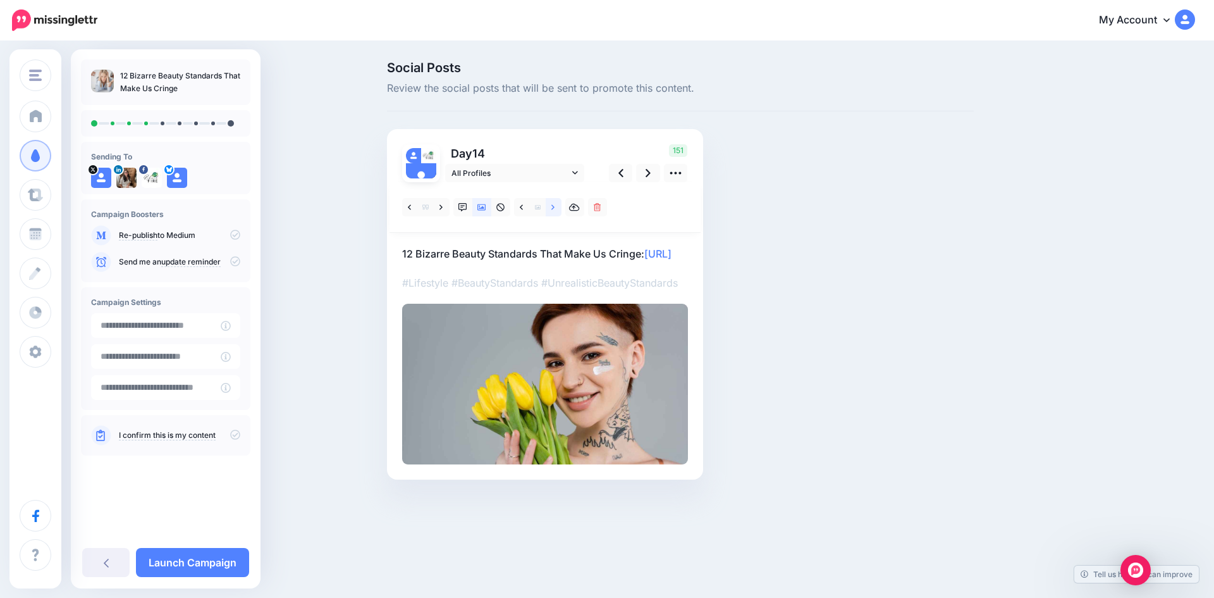
click at [551, 206] on icon at bounding box center [552, 207] width 3 height 9
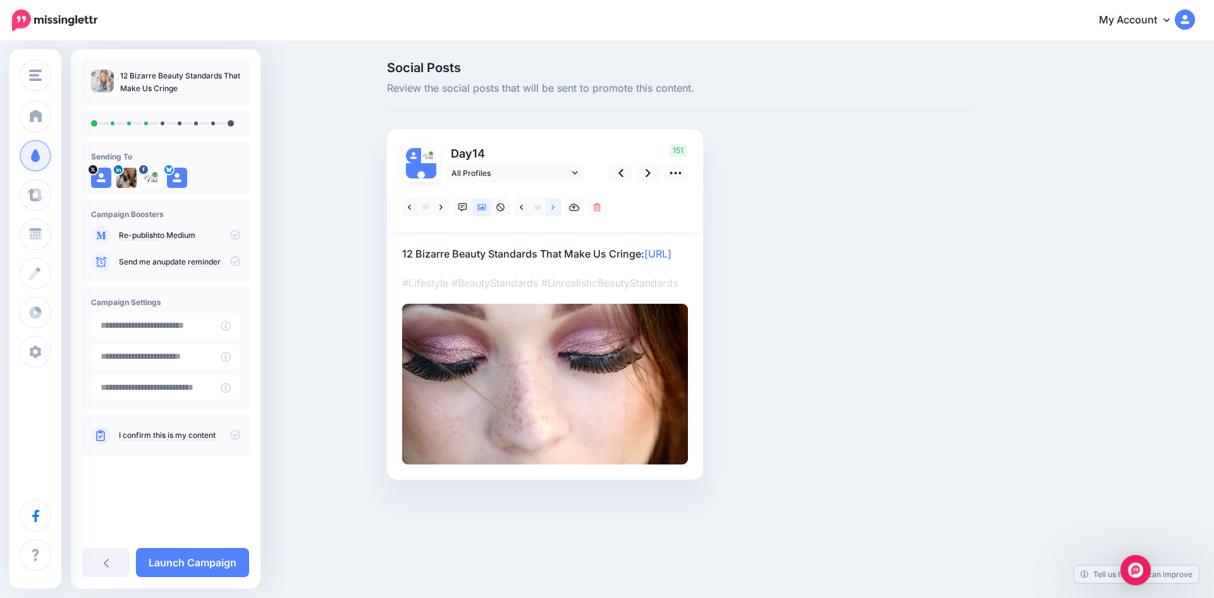
click at [552, 206] on icon at bounding box center [552, 207] width 3 height 9
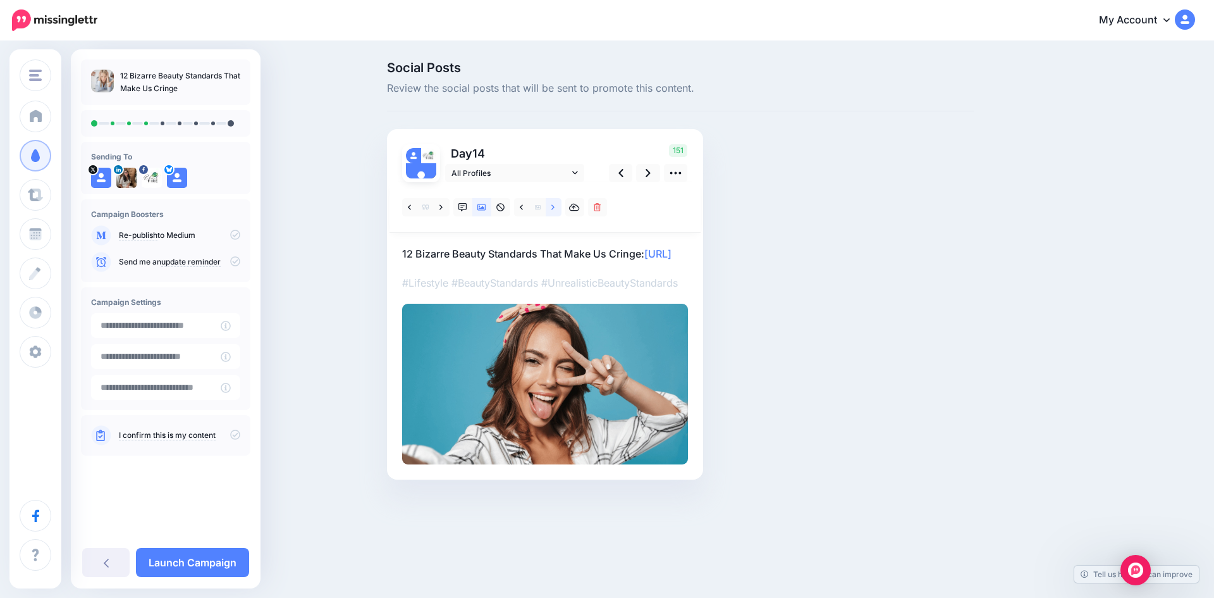
click at [552, 206] on icon at bounding box center [552, 207] width 3 height 9
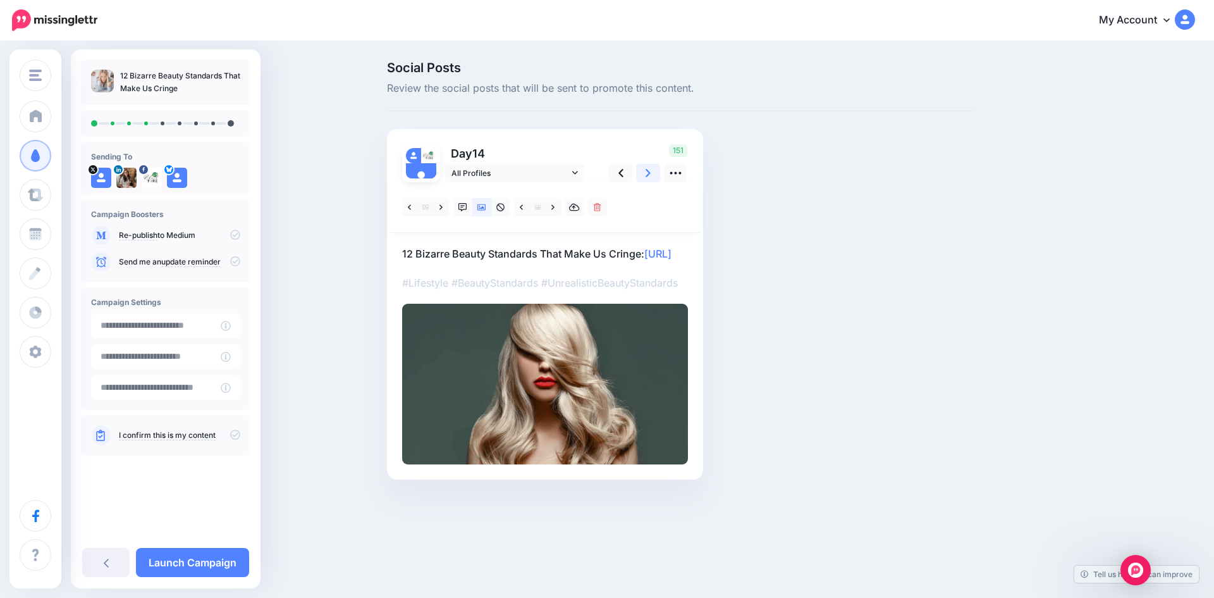
click at [647, 173] on icon at bounding box center [648, 172] width 5 height 13
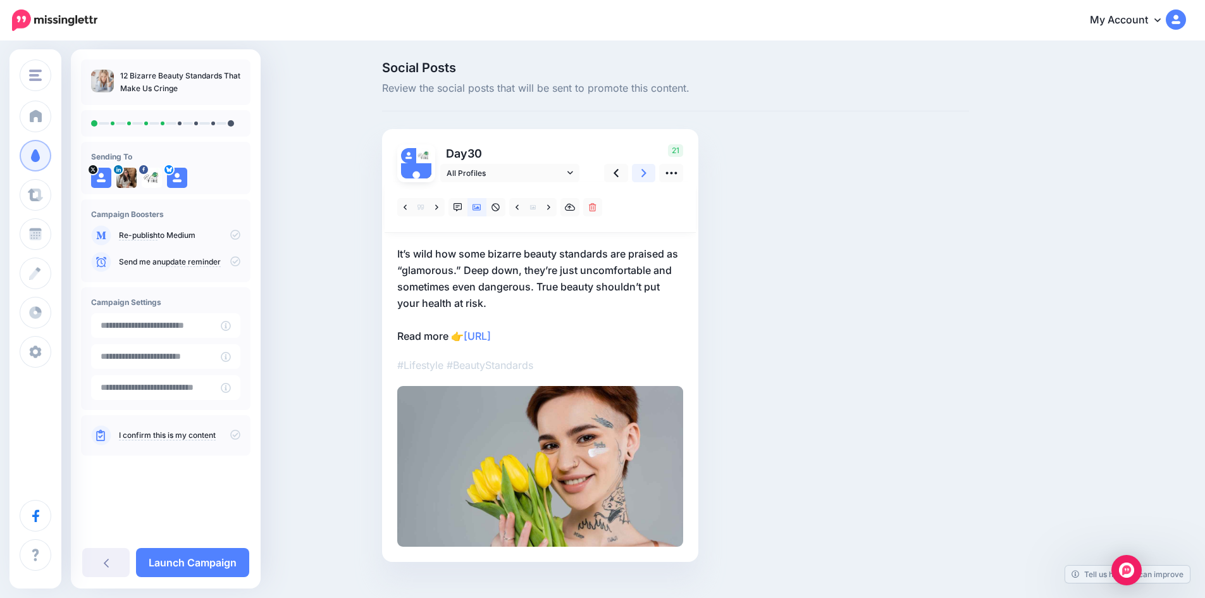
scroll to position [21, 0]
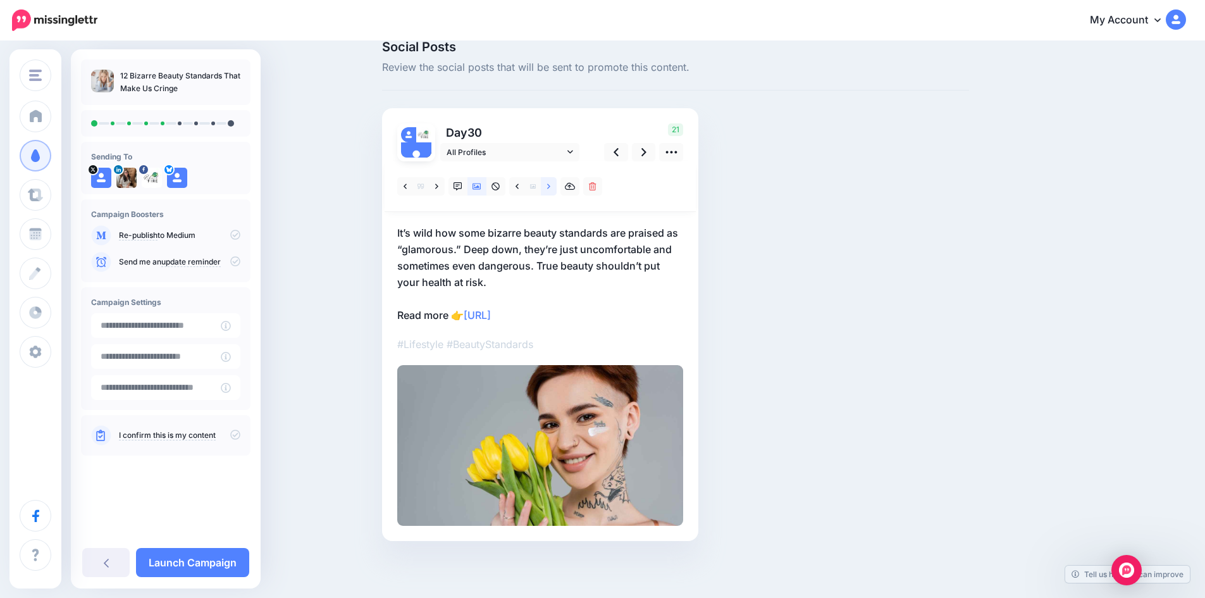
click at [553, 181] on link at bounding box center [549, 186] width 16 height 18
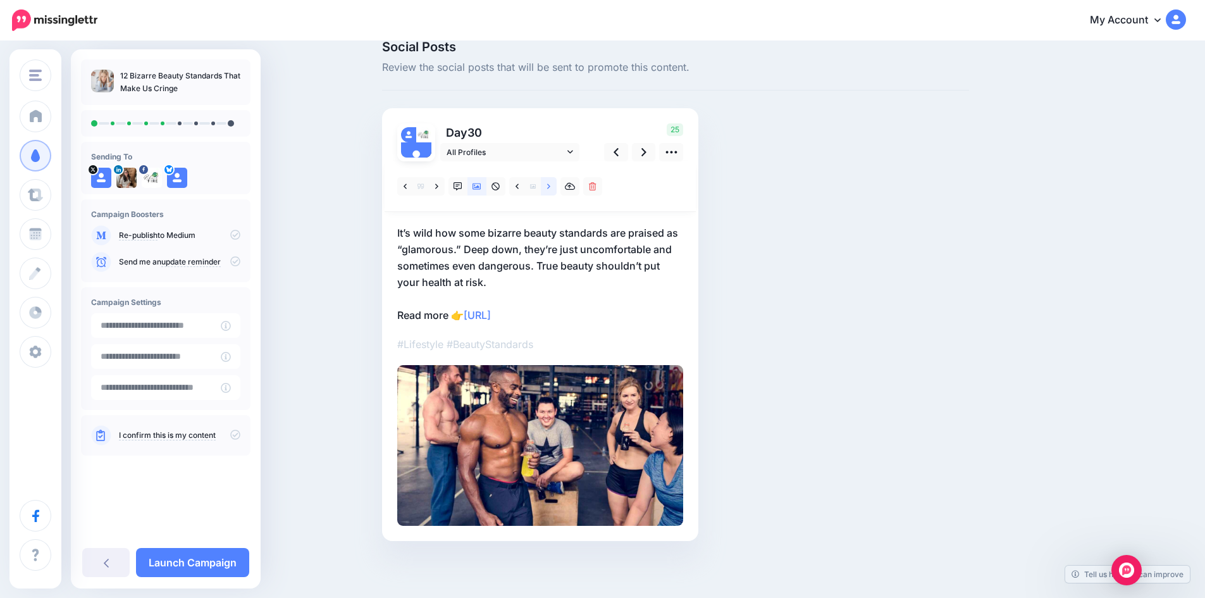
click at [553, 181] on link at bounding box center [549, 186] width 16 height 18
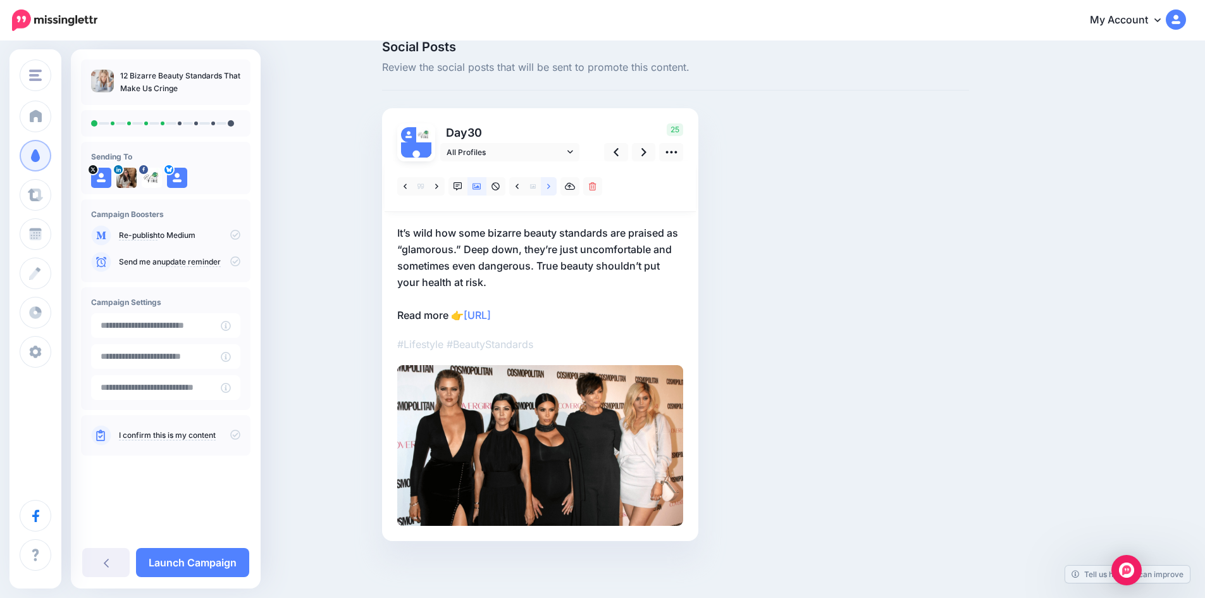
click at [550, 187] on icon at bounding box center [548, 185] width 3 height 5
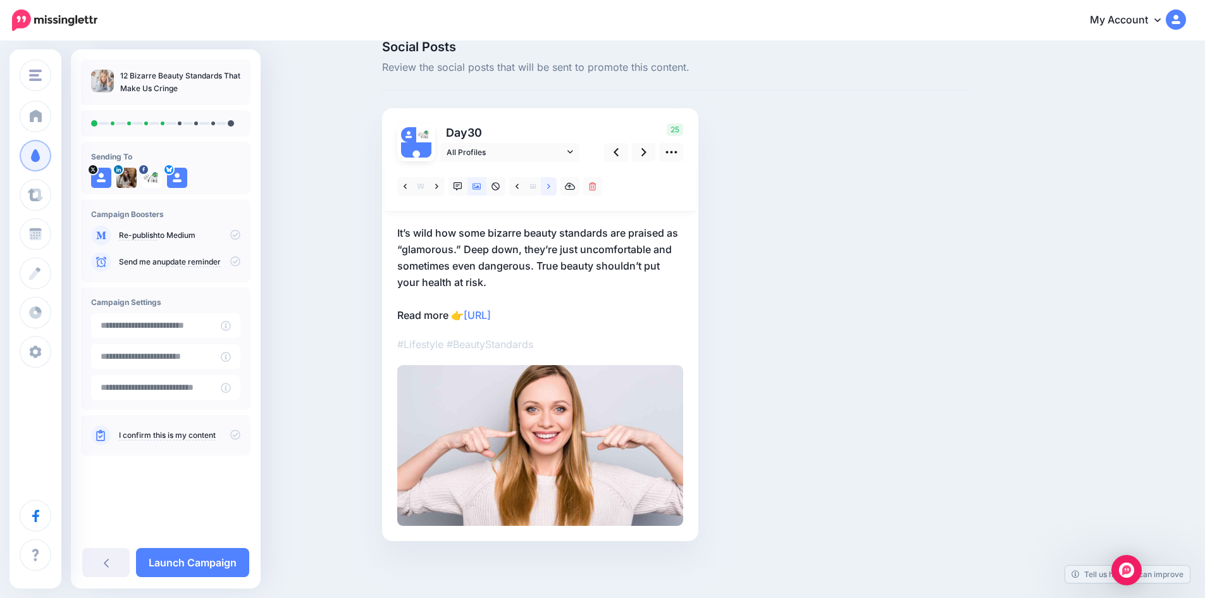
click at [550, 187] on icon at bounding box center [548, 185] width 3 height 5
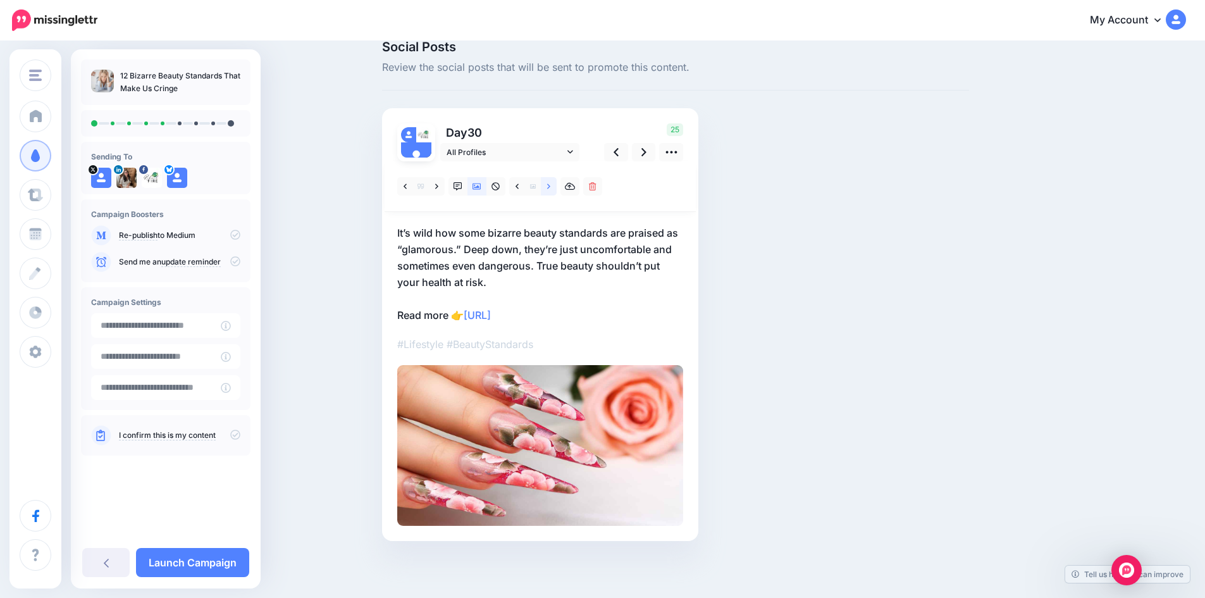
click at [550, 187] on icon at bounding box center [548, 185] width 3 height 5
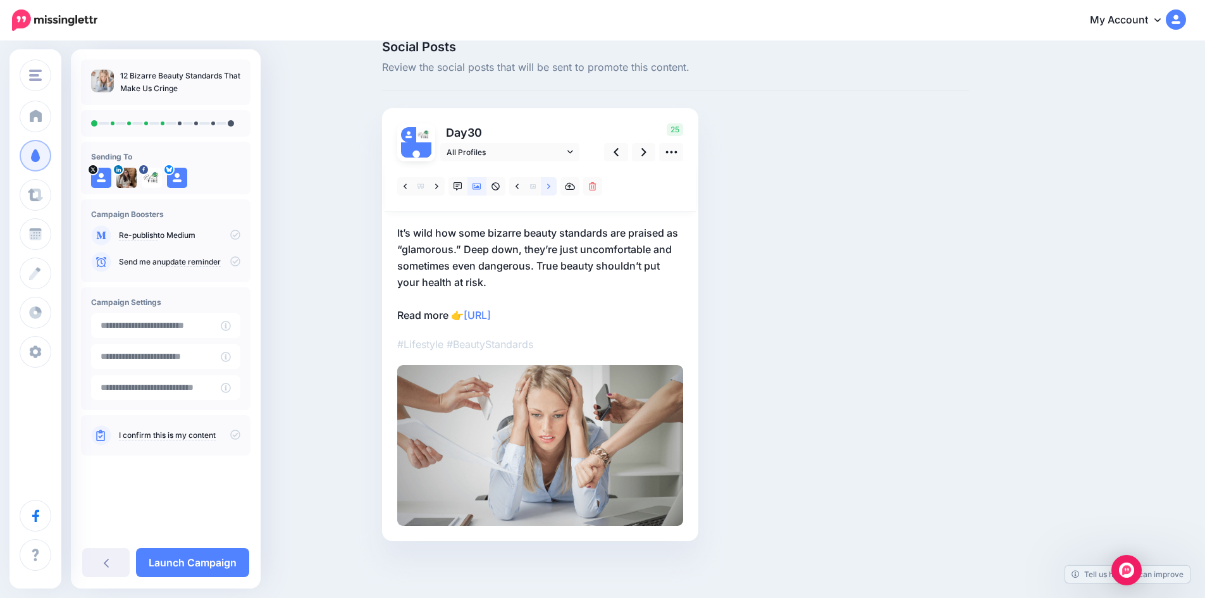
click at [550, 187] on icon at bounding box center [548, 185] width 3 height 5
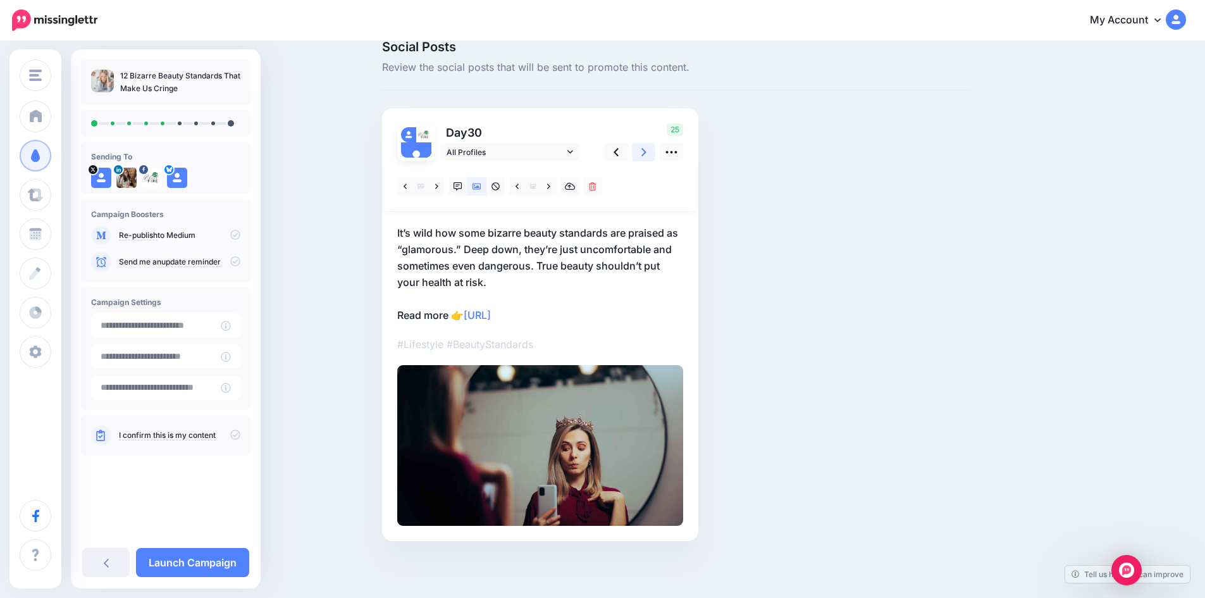
click at [645, 152] on link at bounding box center [644, 152] width 24 height 18
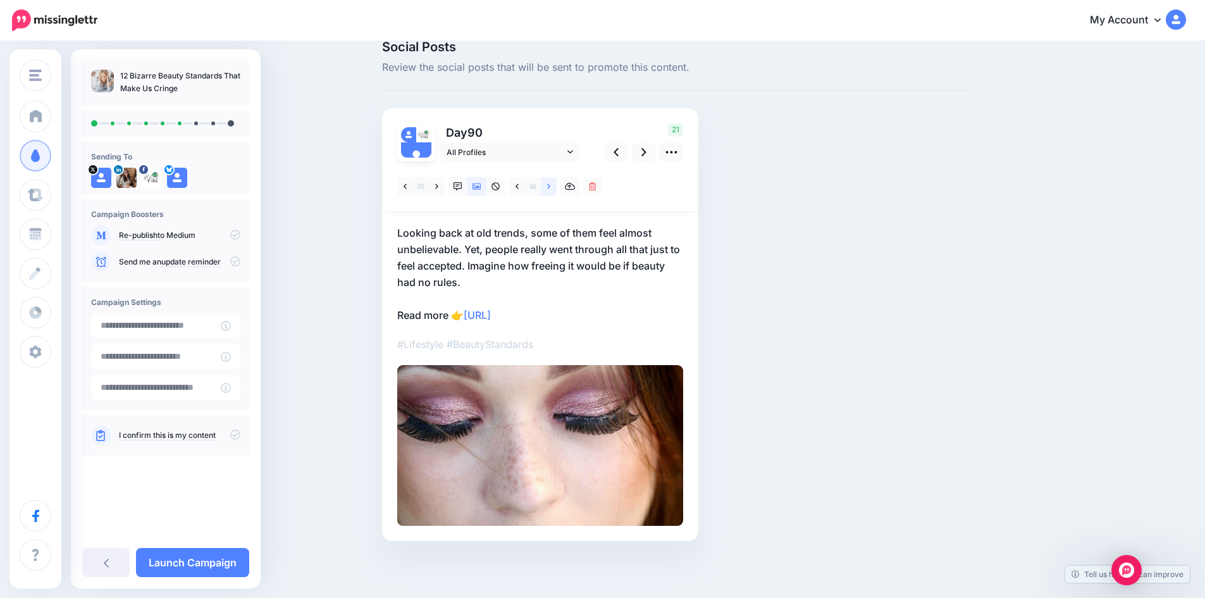
click at [550, 185] on icon at bounding box center [548, 186] width 3 height 9
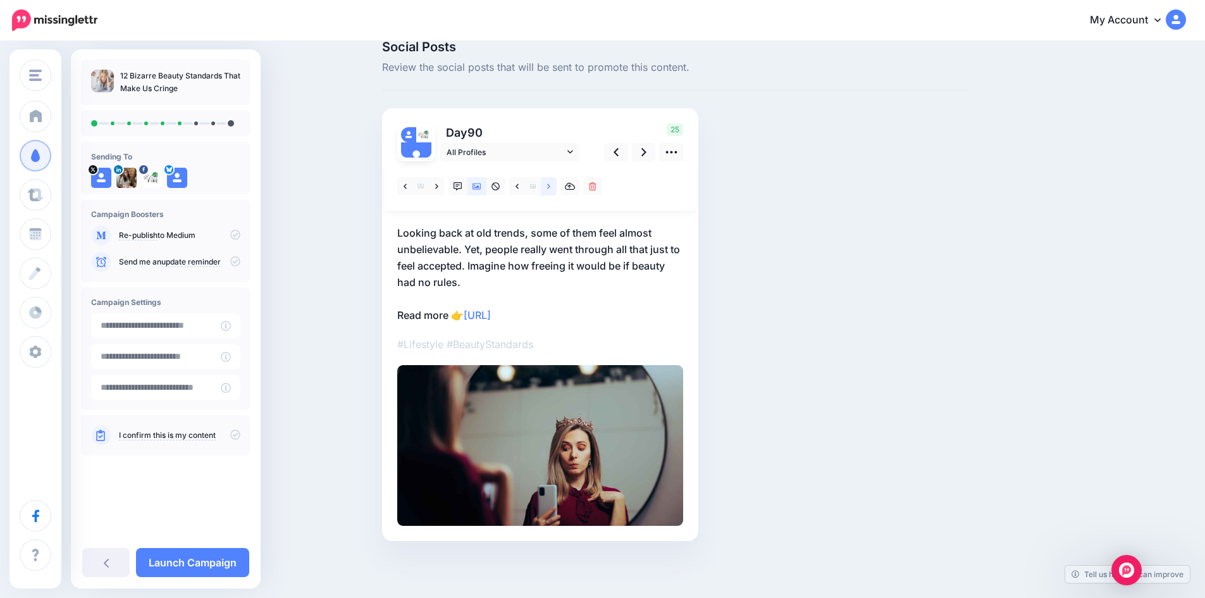
click at [550, 185] on icon at bounding box center [548, 186] width 3 height 9
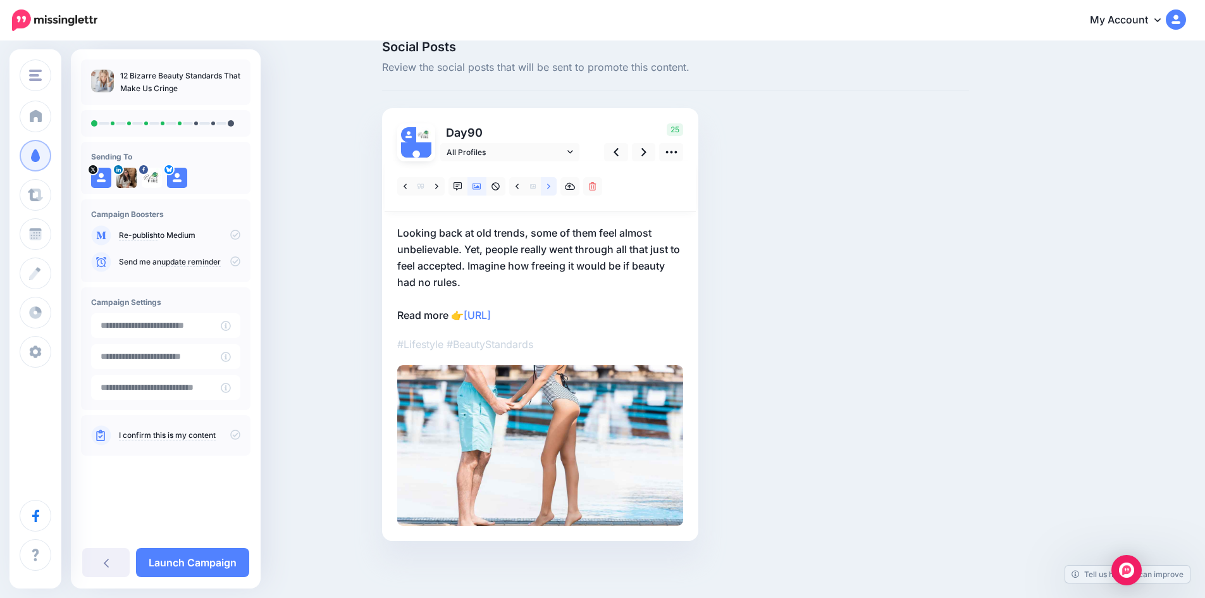
click at [550, 185] on icon at bounding box center [548, 186] width 3 height 9
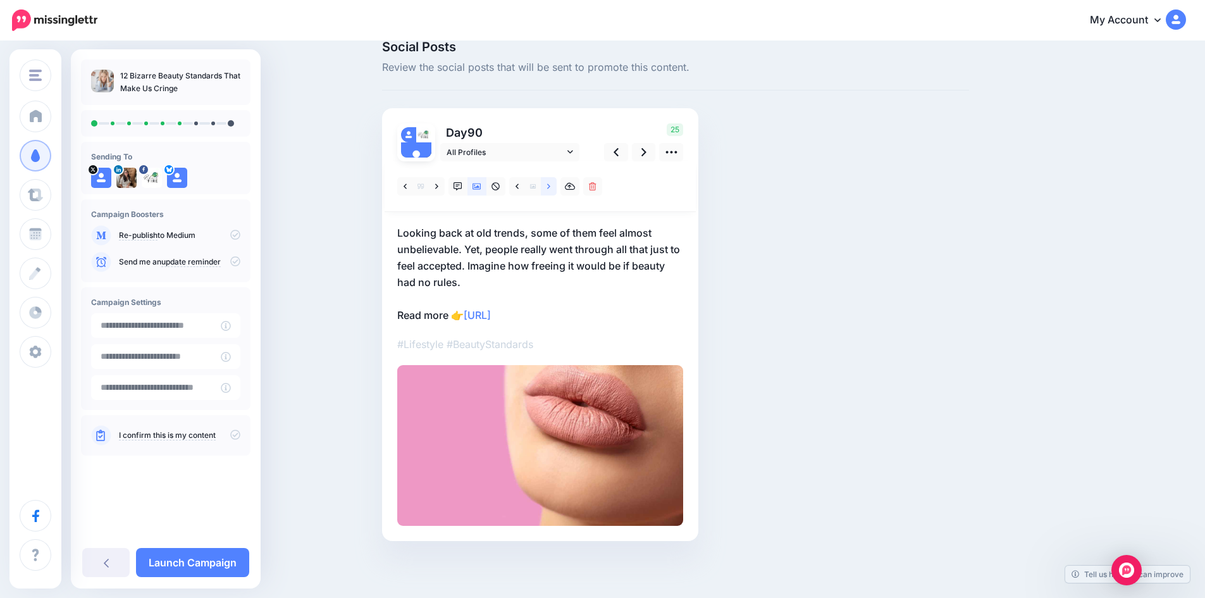
click at [550, 185] on icon at bounding box center [548, 186] width 3 height 9
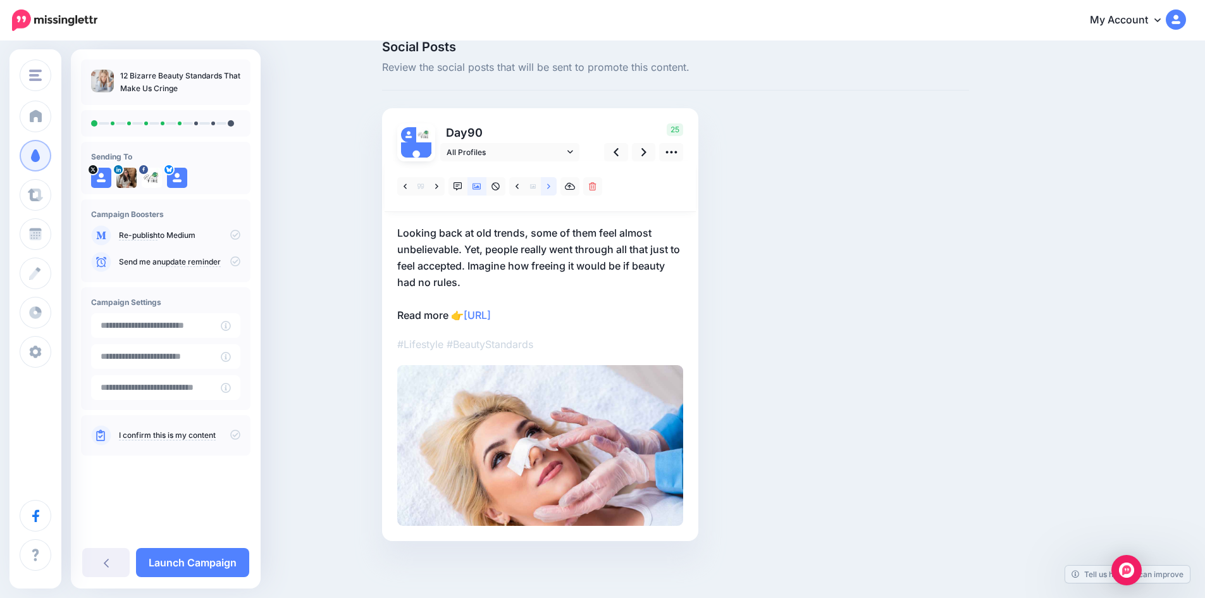
click at [550, 185] on icon at bounding box center [548, 186] width 3 height 9
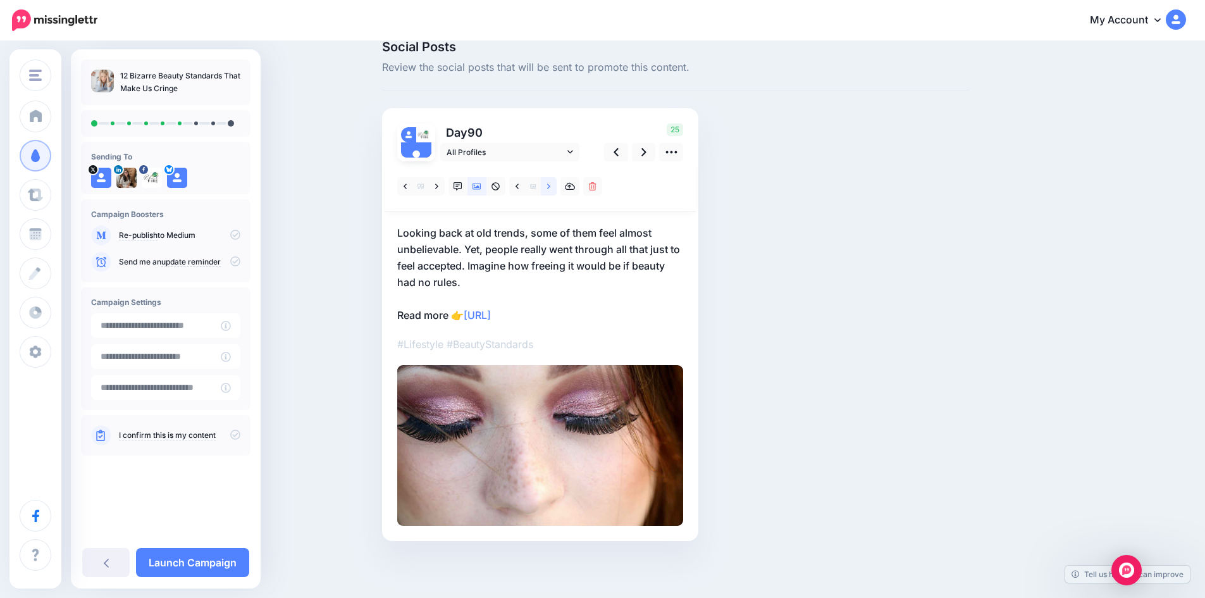
click at [550, 185] on icon at bounding box center [548, 186] width 3 height 9
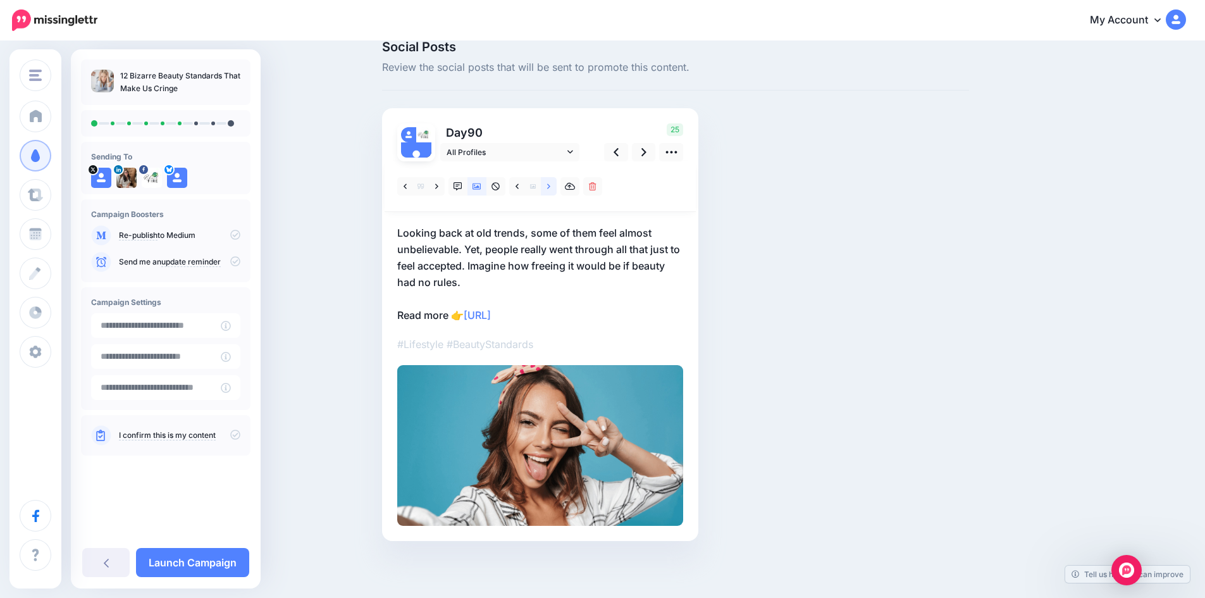
click at [550, 185] on icon at bounding box center [548, 186] width 3 height 9
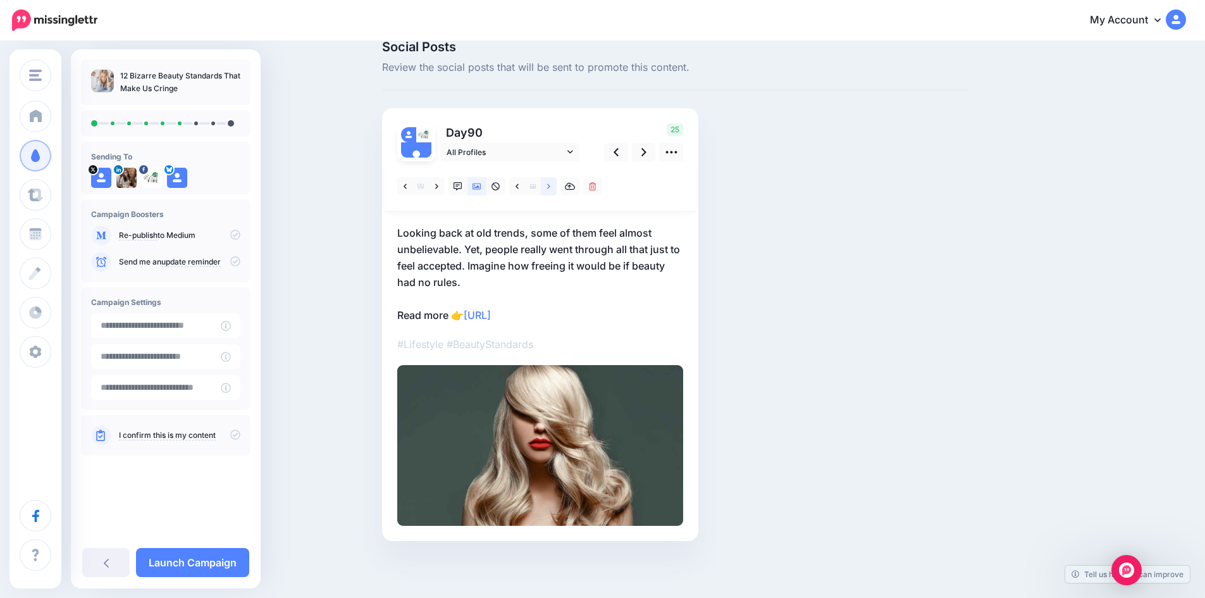
click at [550, 185] on icon at bounding box center [548, 186] width 3 height 9
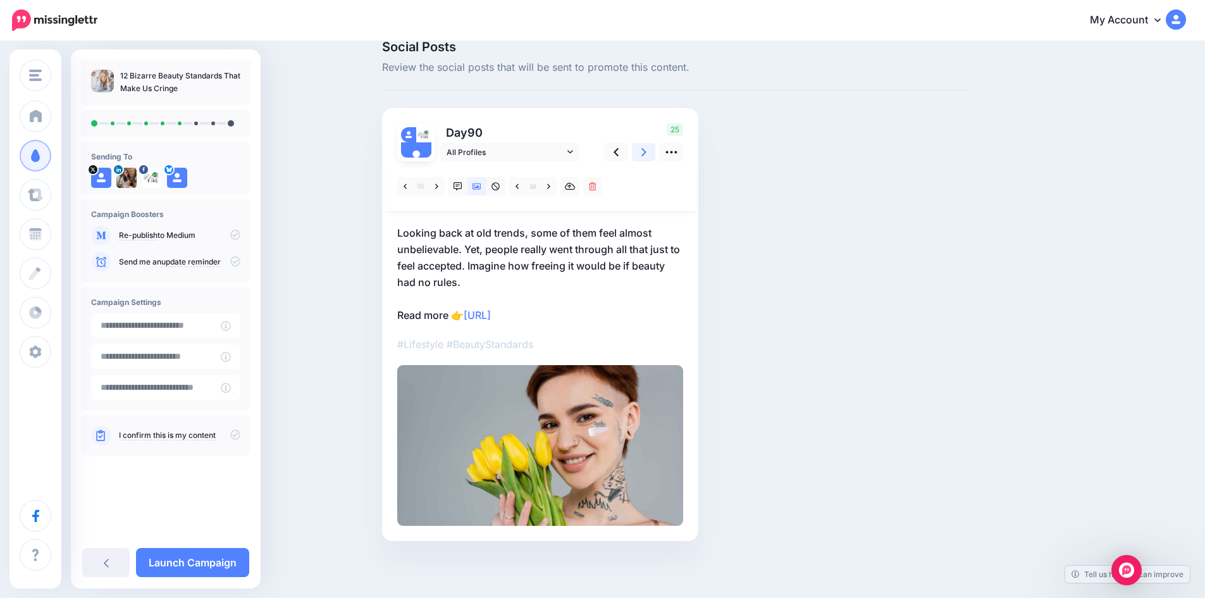
click at [646, 152] on icon at bounding box center [643, 151] width 5 height 13
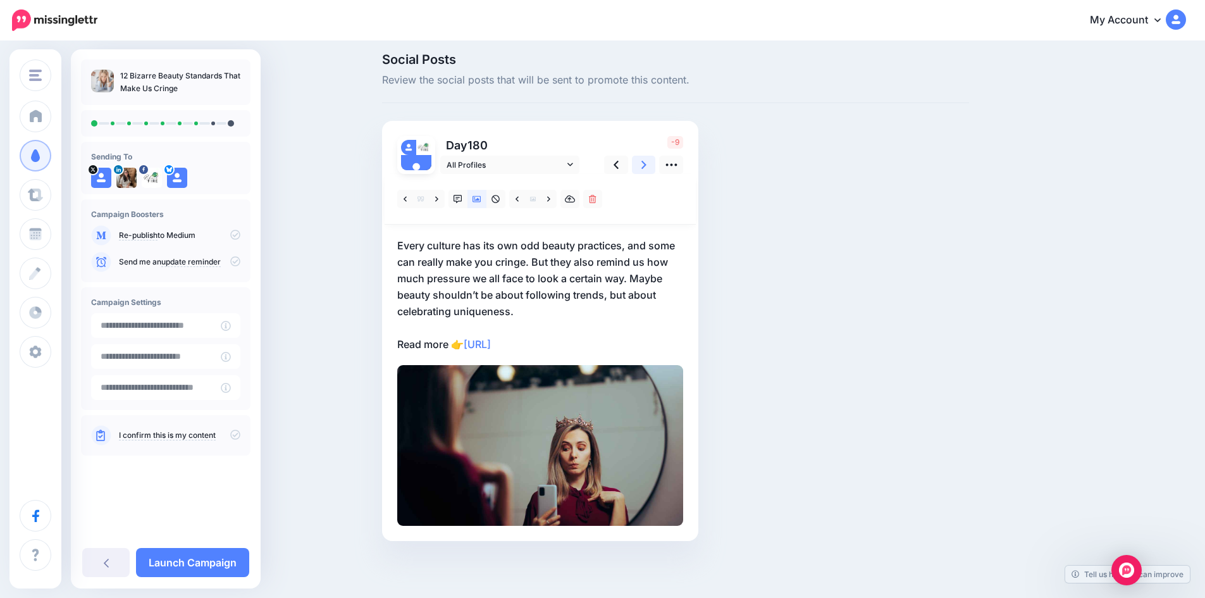
scroll to position [8, 0]
click at [646, 163] on icon at bounding box center [643, 164] width 5 height 13
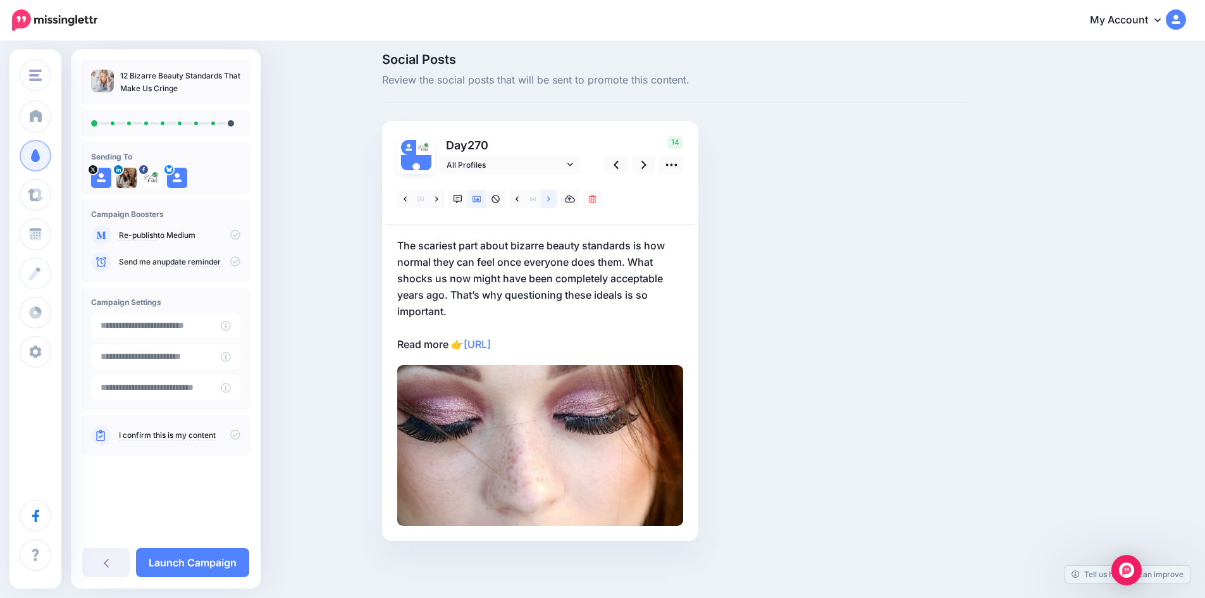
click at [550, 199] on icon at bounding box center [548, 198] width 3 height 5
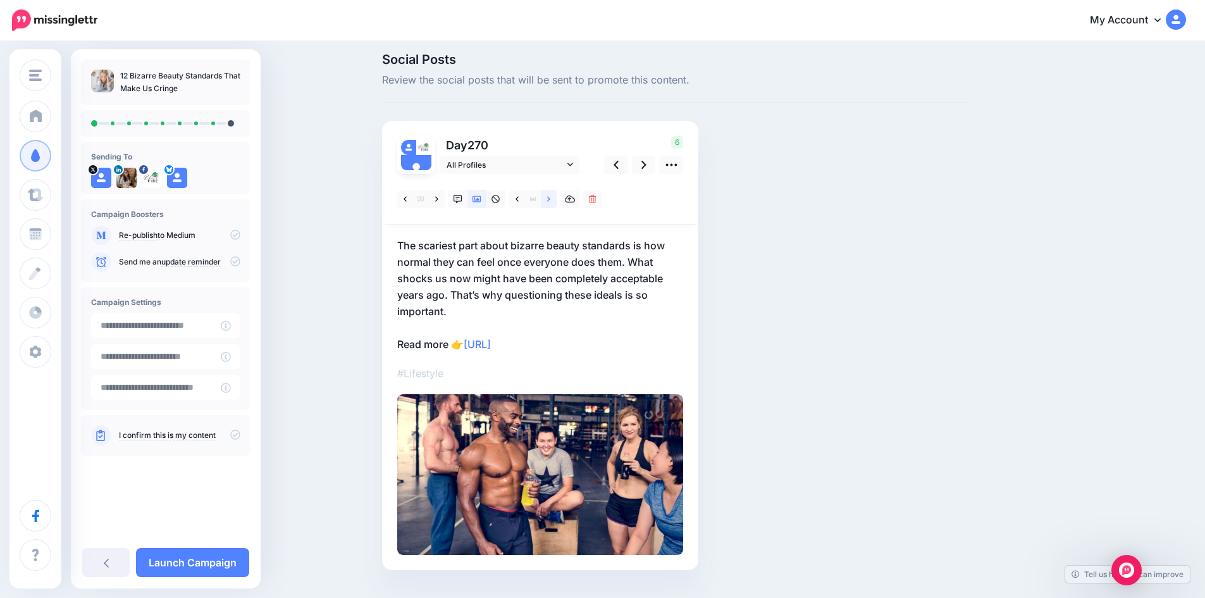
click at [550, 199] on icon at bounding box center [548, 198] width 3 height 5
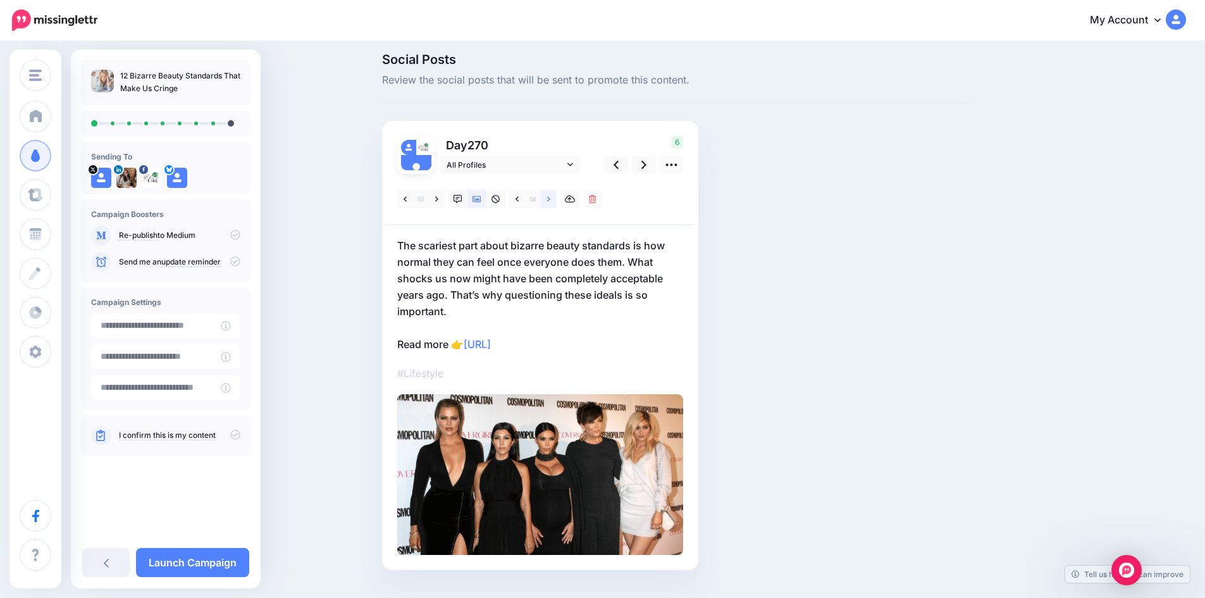
click at [550, 199] on icon at bounding box center [548, 198] width 3 height 5
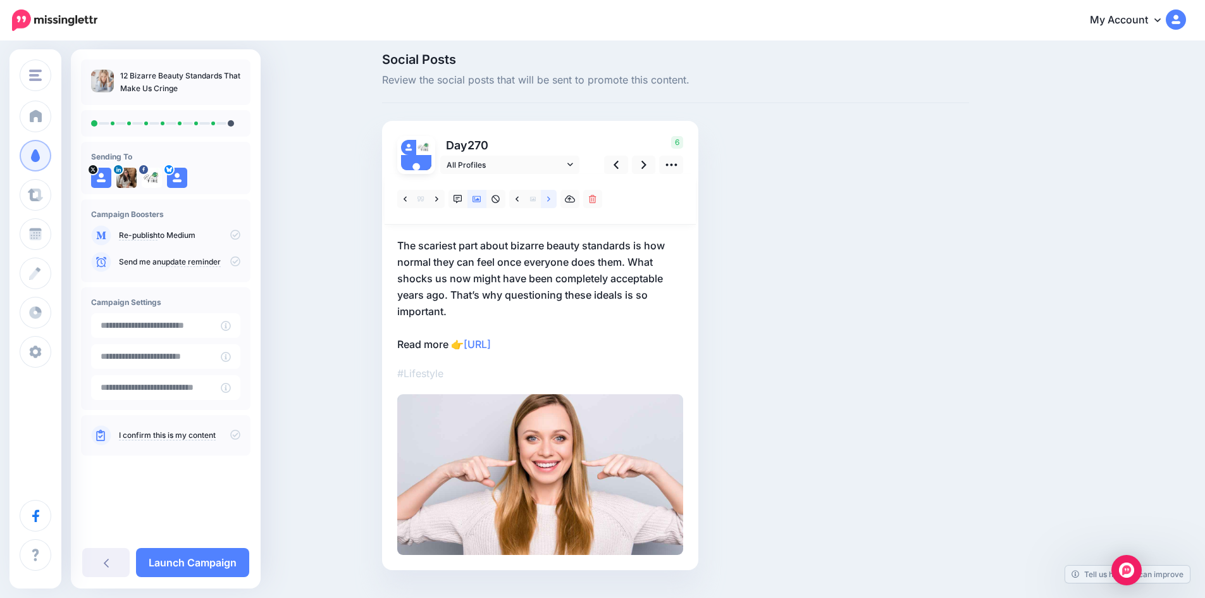
click at [550, 199] on icon at bounding box center [548, 198] width 3 height 5
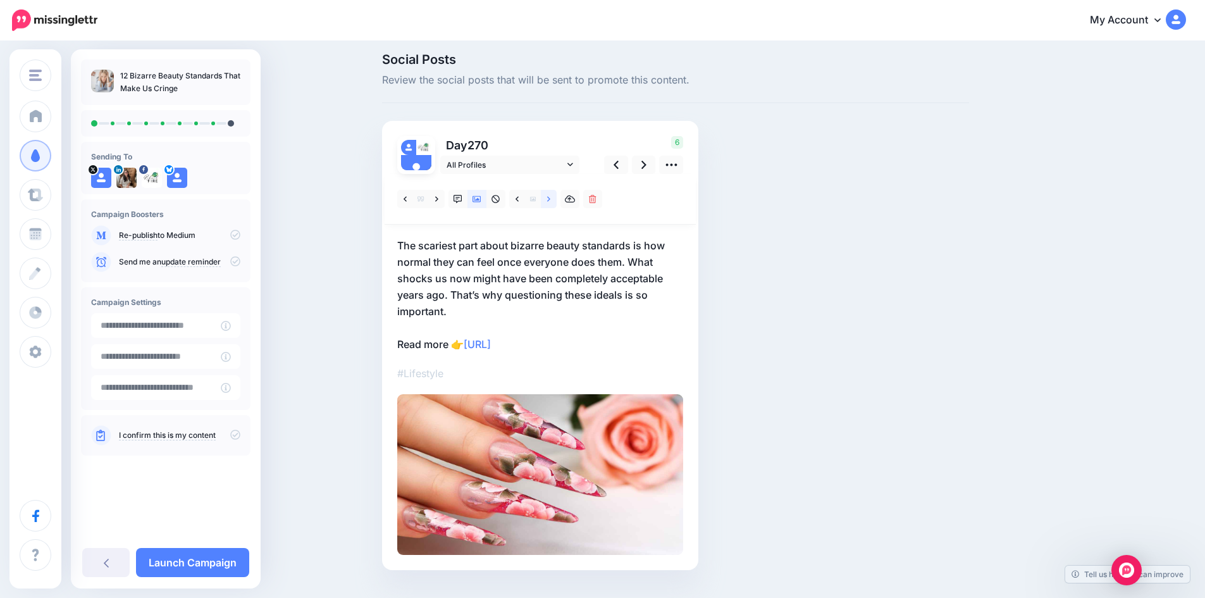
click at [550, 199] on icon at bounding box center [548, 198] width 3 height 5
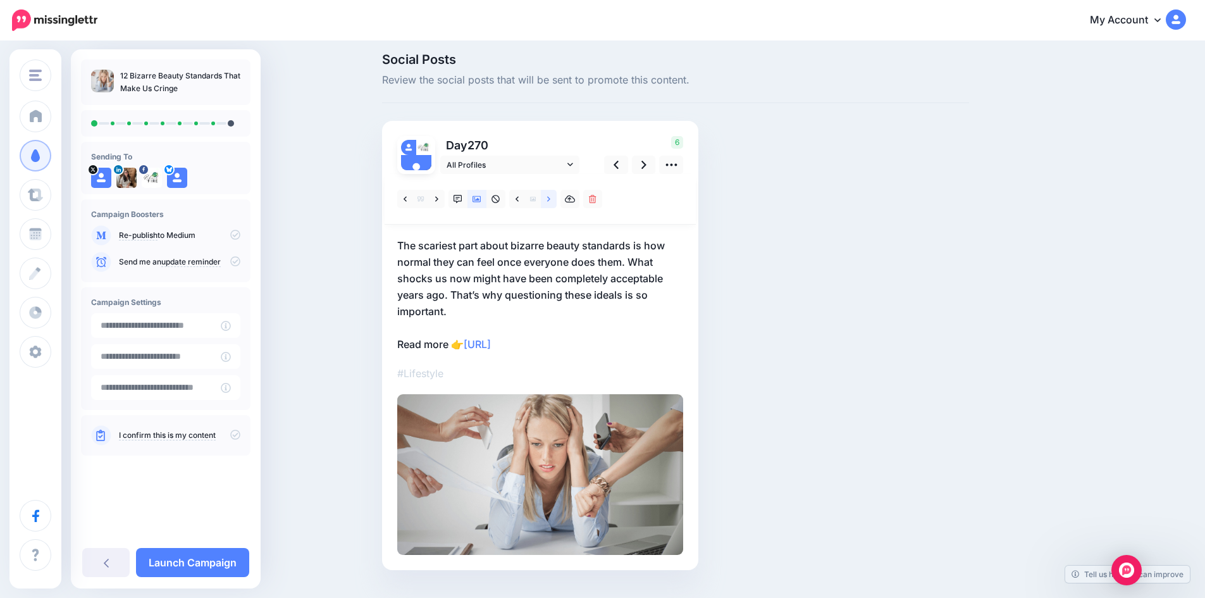
click at [550, 199] on icon at bounding box center [548, 198] width 3 height 5
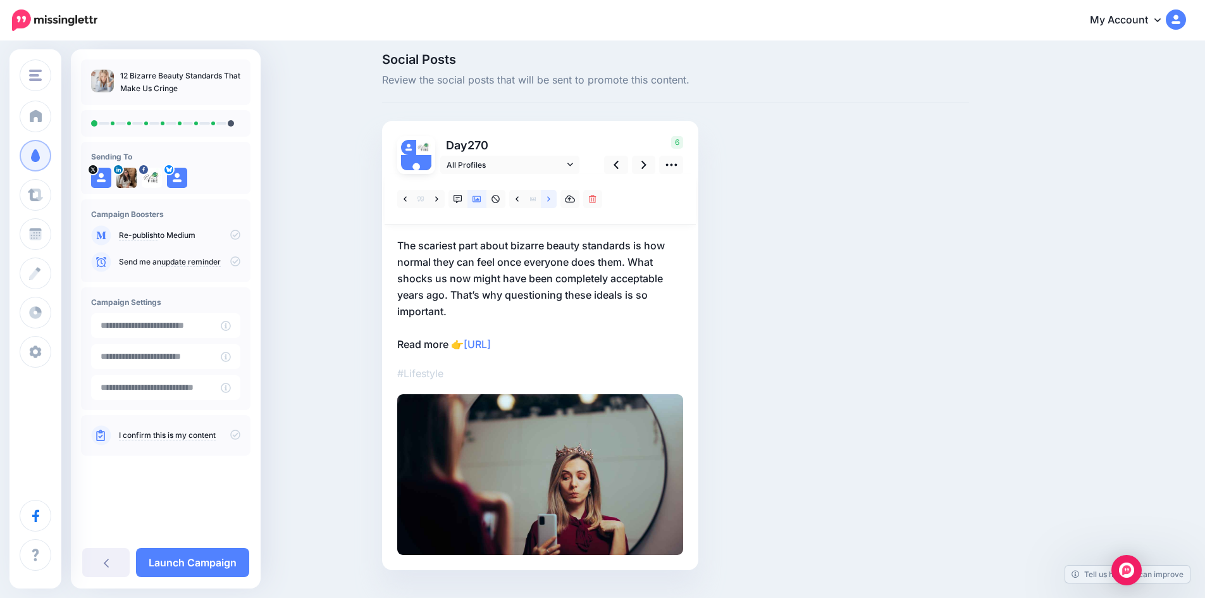
click at [550, 199] on icon at bounding box center [548, 198] width 3 height 5
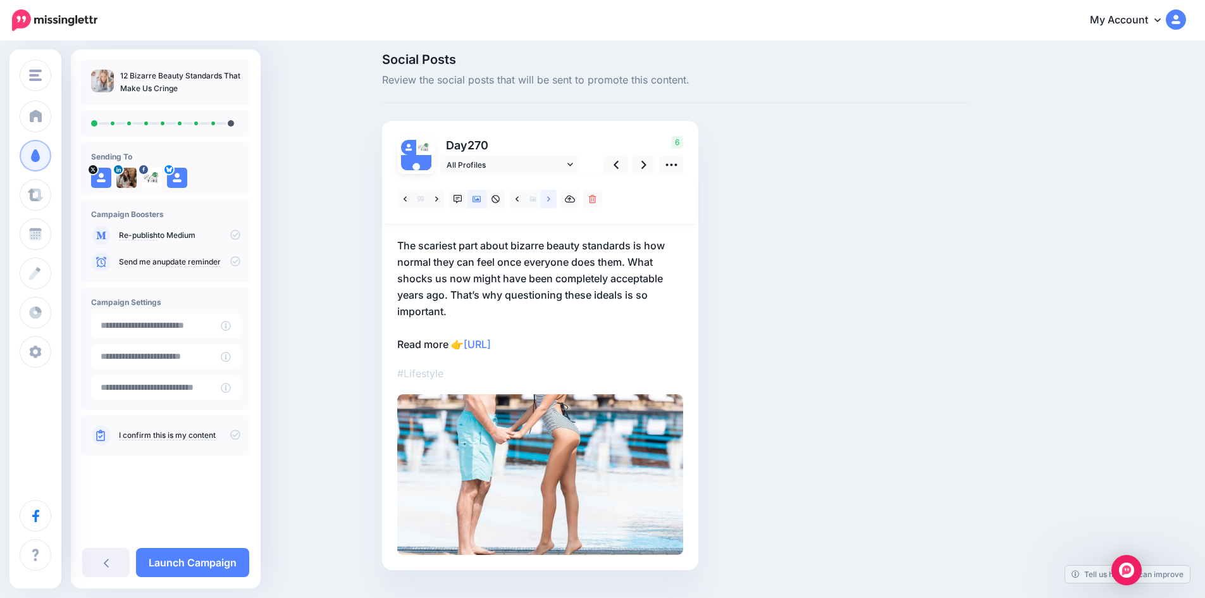
click at [550, 199] on icon at bounding box center [548, 198] width 3 height 5
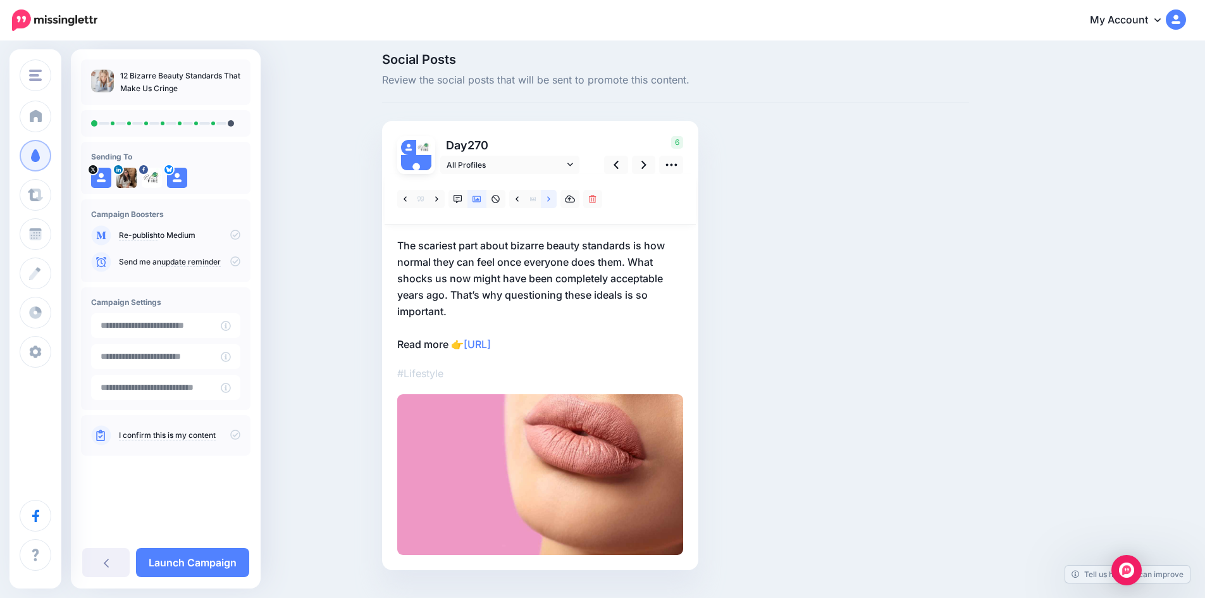
click at [550, 199] on icon at bounding box center [548, 198] width 3 height 5
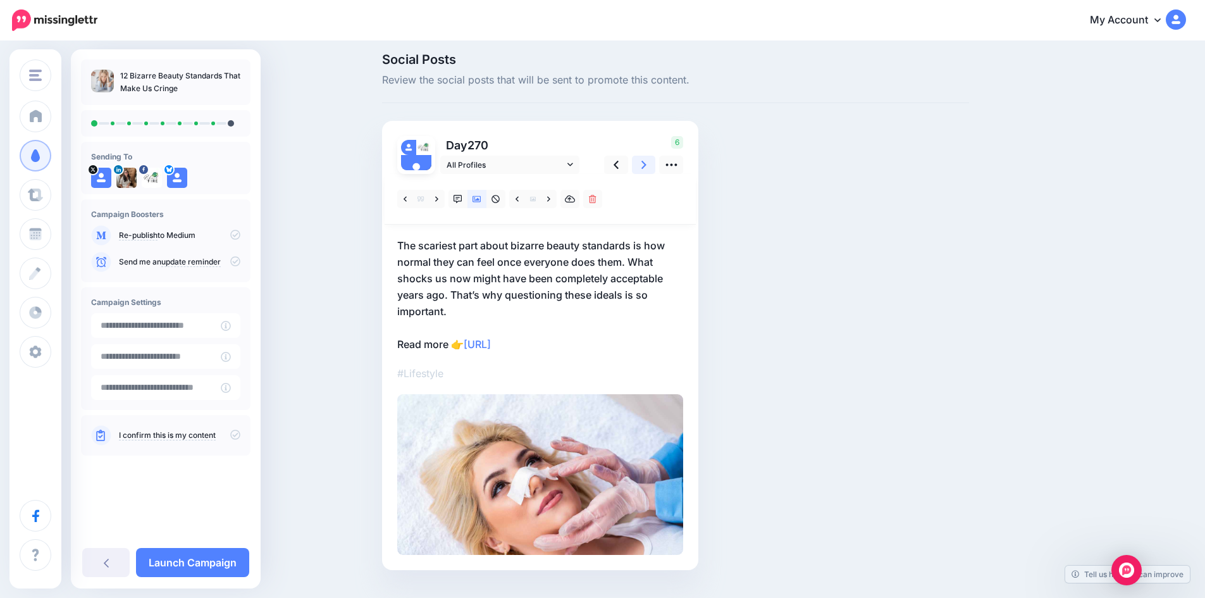
click at [646, 164] on icon at bounding box center [643, 164] width 5 height 13
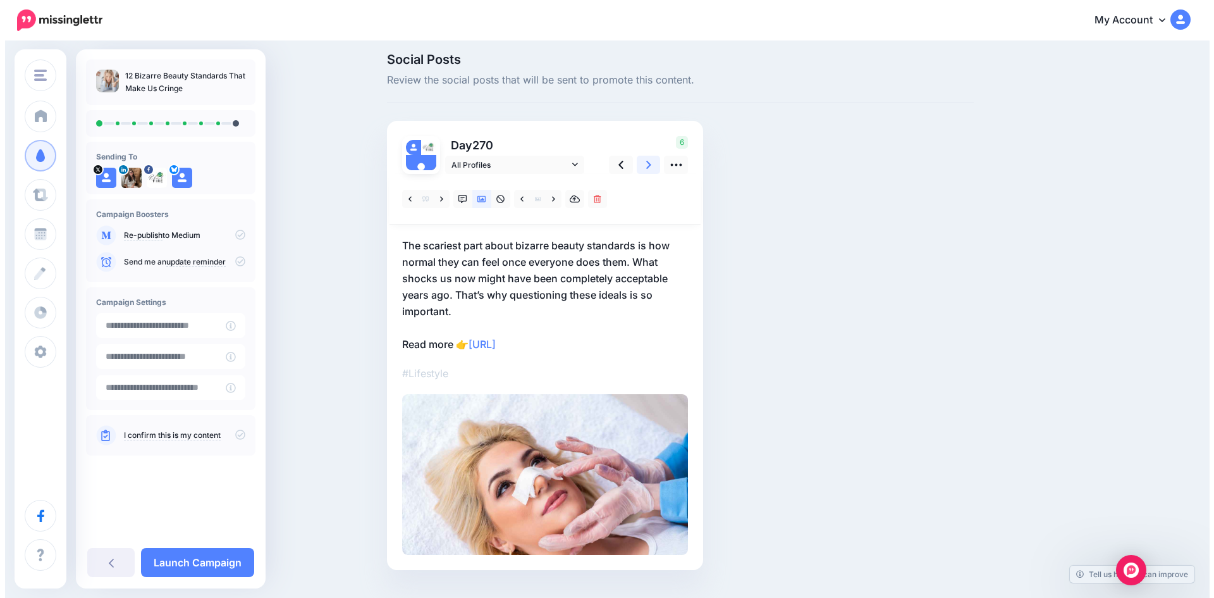
scroll to position [0, 0]
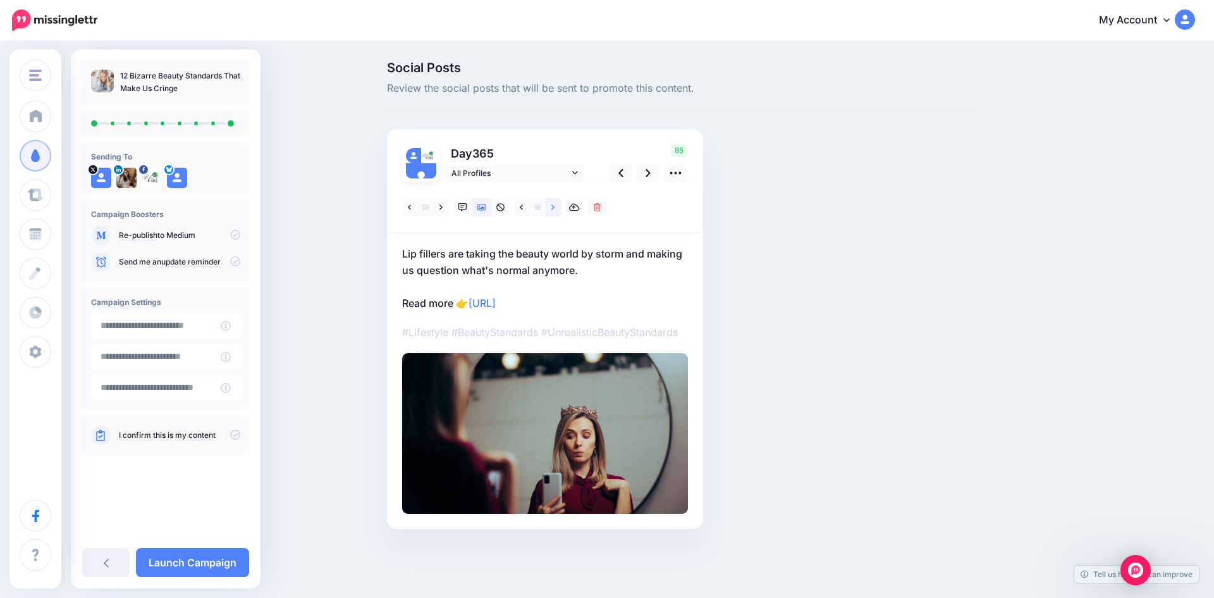
click at [552, 206] on icon at bounding box center [552, 207] width 3 height 9
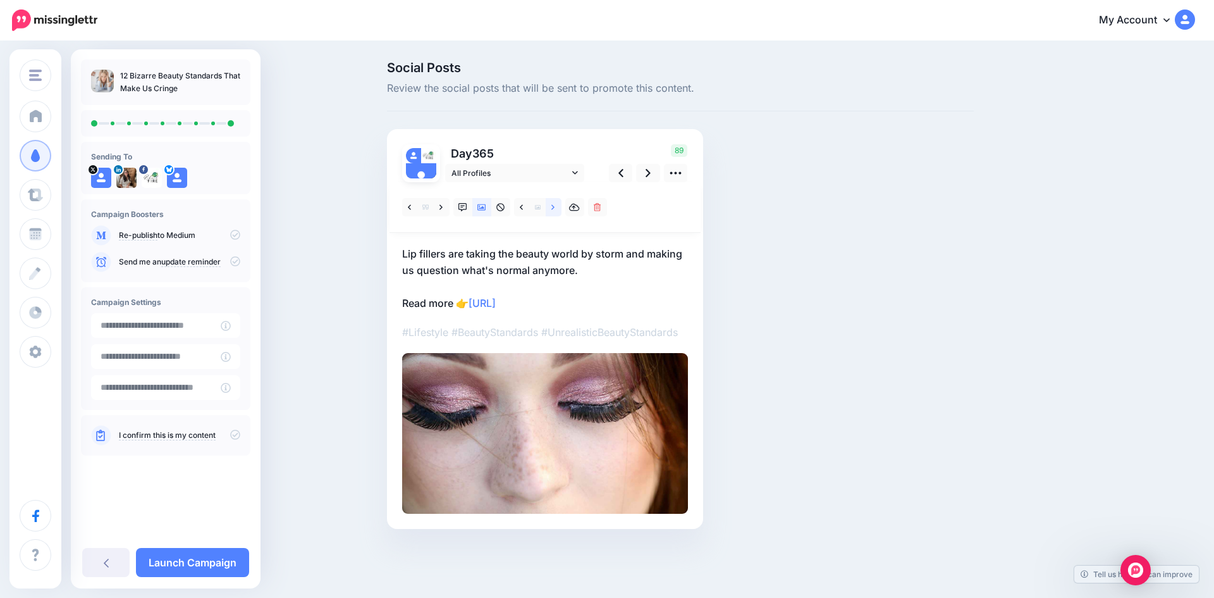
click at [552, 206] on icon at bounding box center [552, 207] width 3 height 9
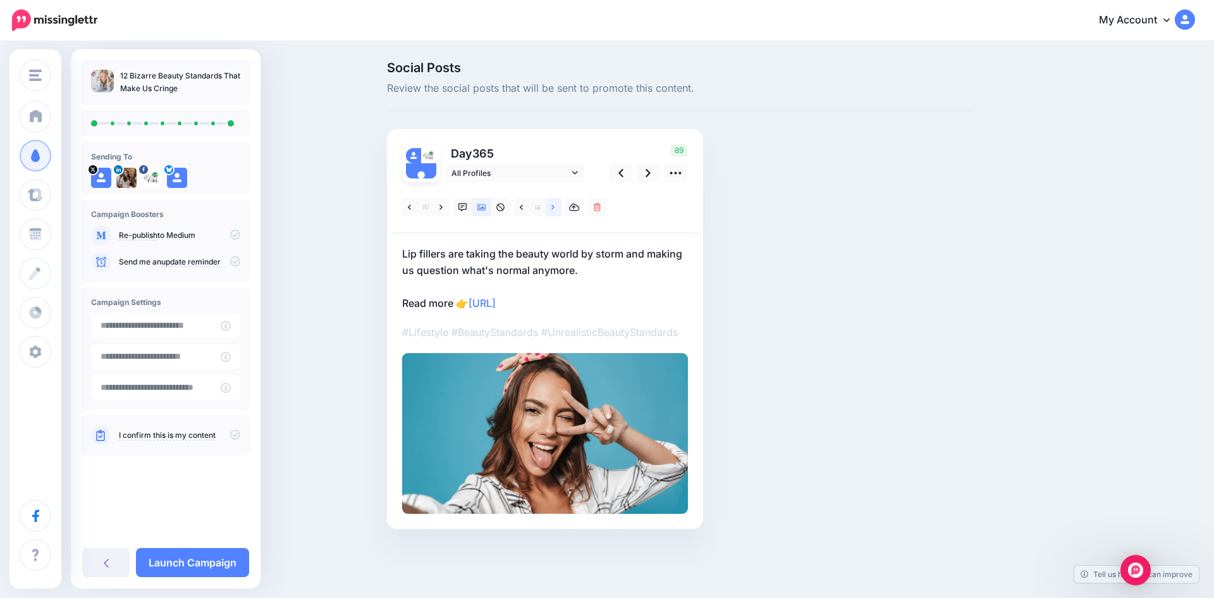
click at [552, 206] on icon at bounding box center [552, 207] width 3 height 9
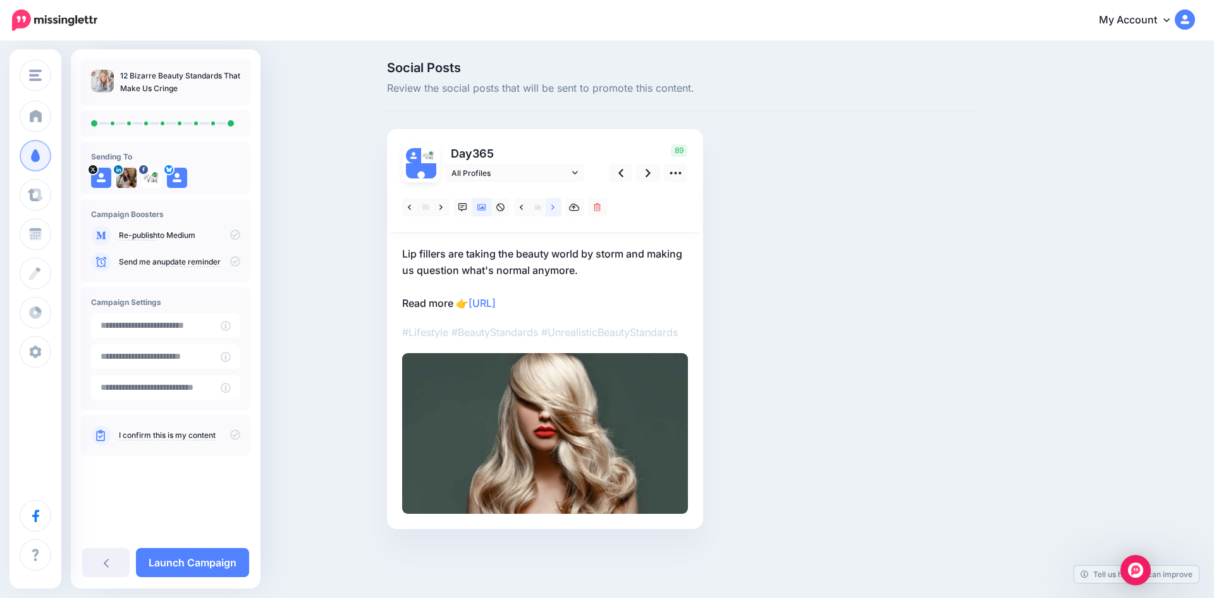
click at [552, 206] on icon at bounding box center [552, 207] width 3 height 9
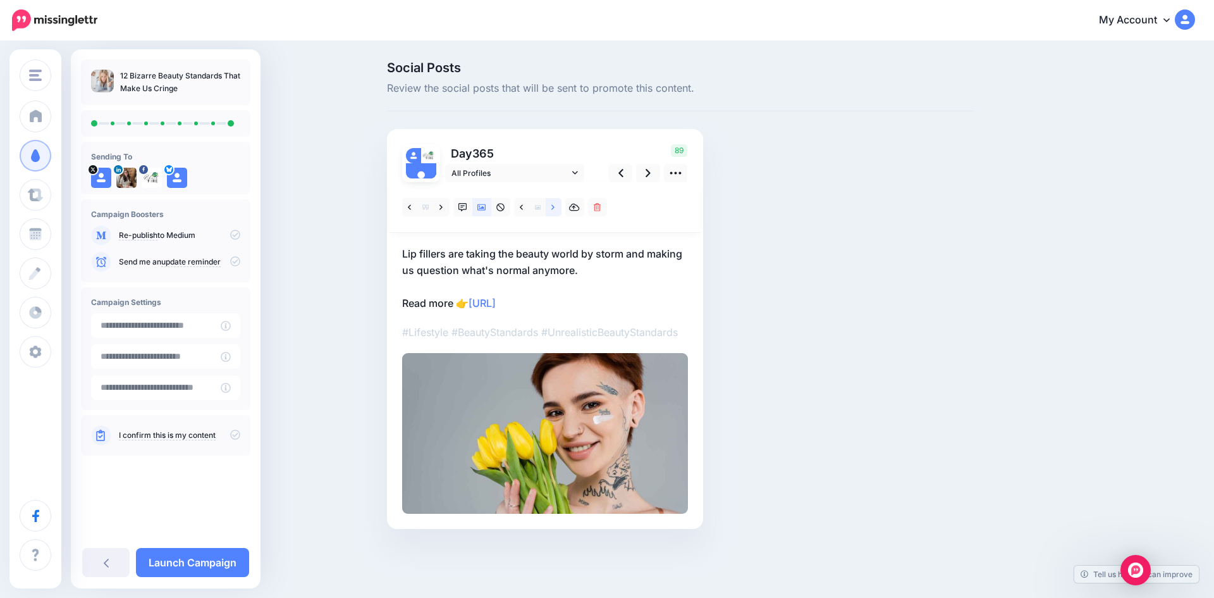
click at [552, 206] on icon at bounding box center [552, 207] width 3 height 9
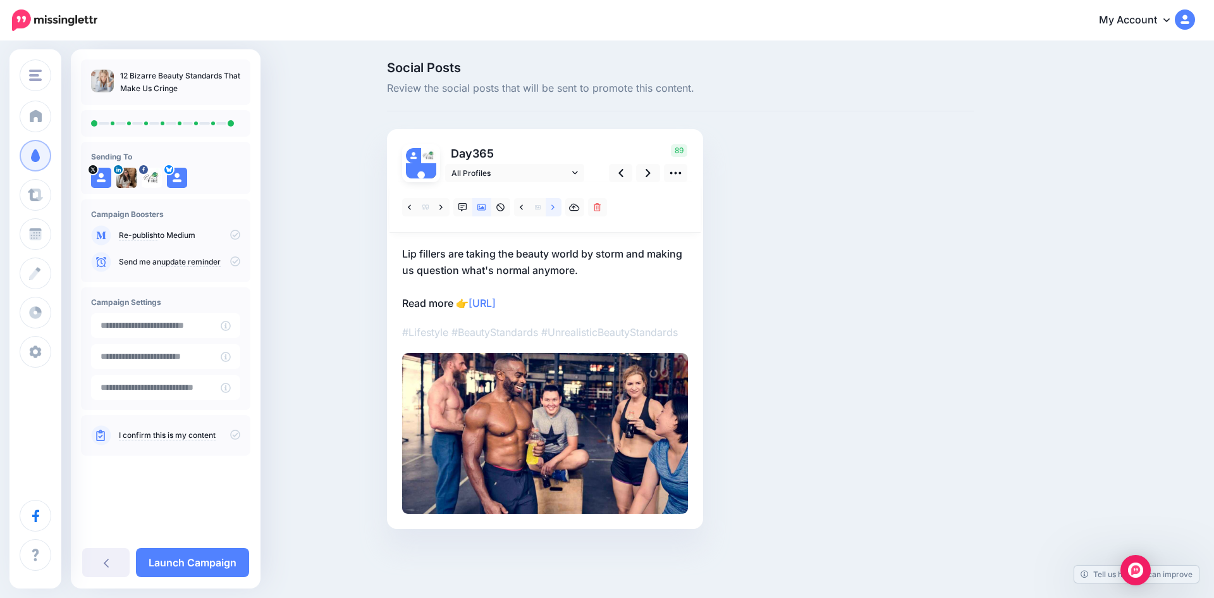
click at [552, 206] on icon at bounding box center [552, 207] width 3 height 9
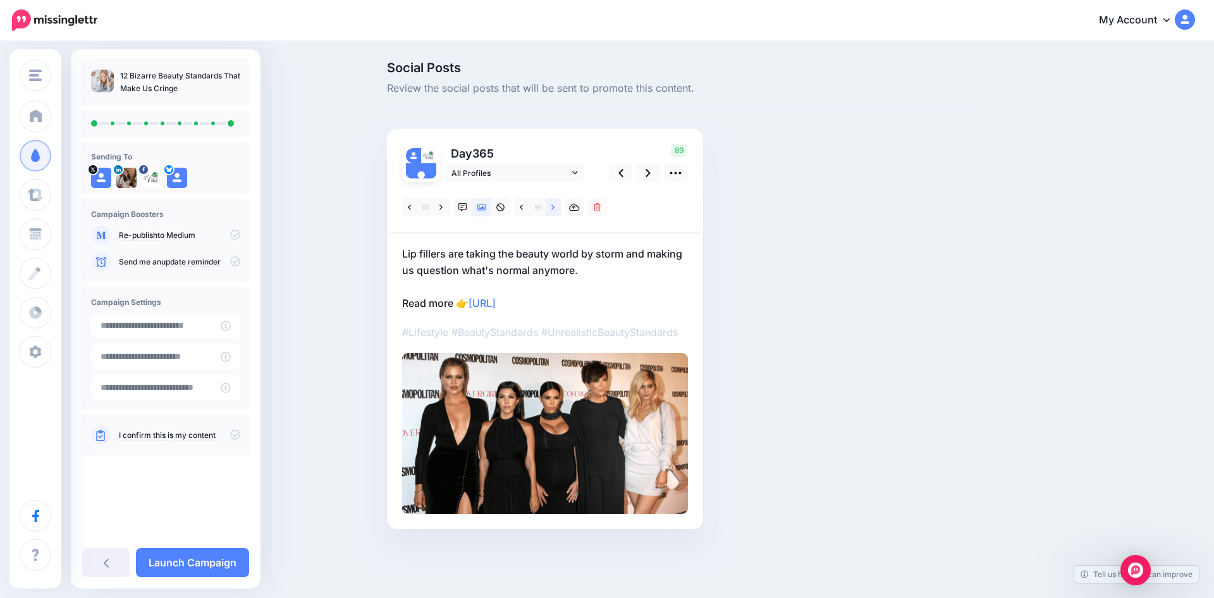
click at [552, 206] on icon at bounding box center [552, 207] width 3 height 9
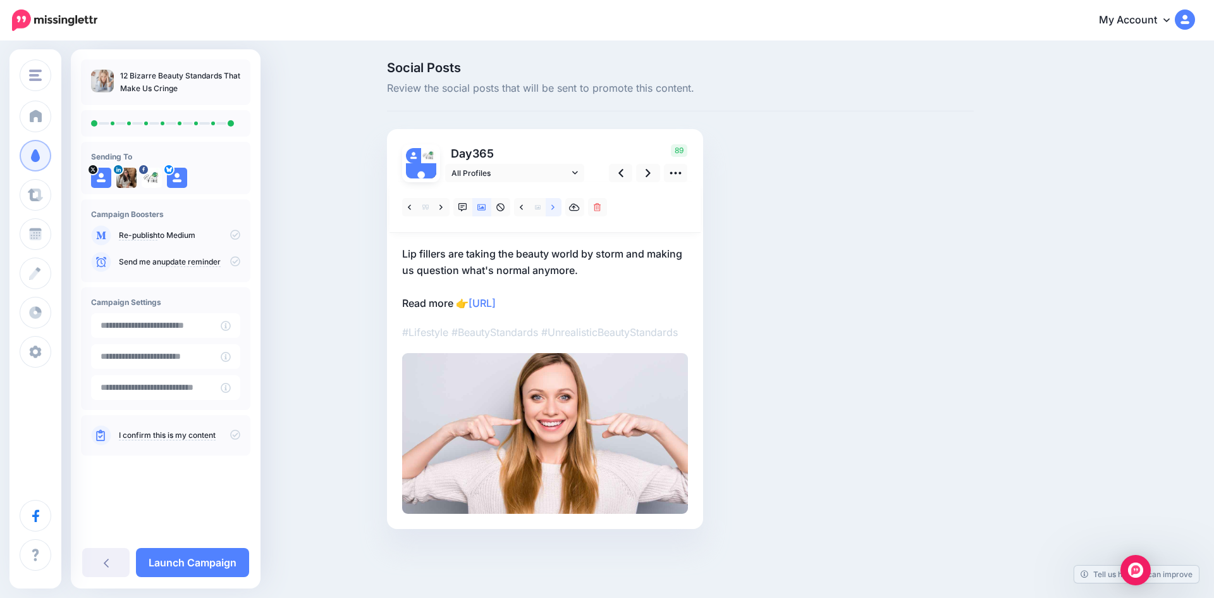
click at [552, 206] on icon at bounding box center [552, 207] width 3 height 9
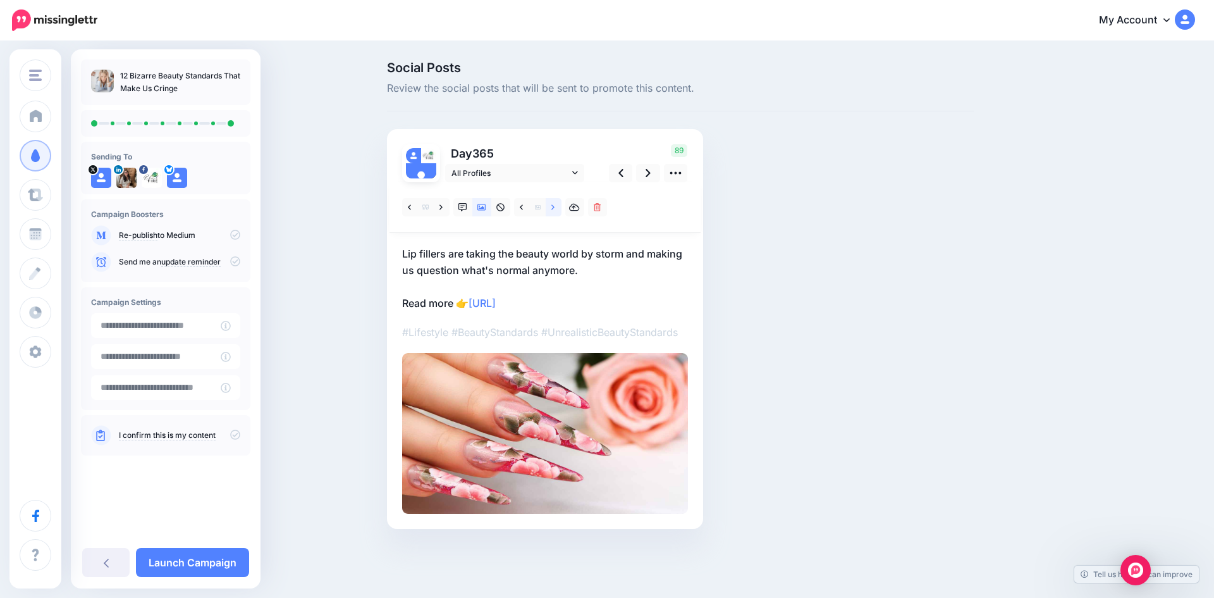
click at [552, 206] on icon at bounding box center [552, 207] width 3 height 9
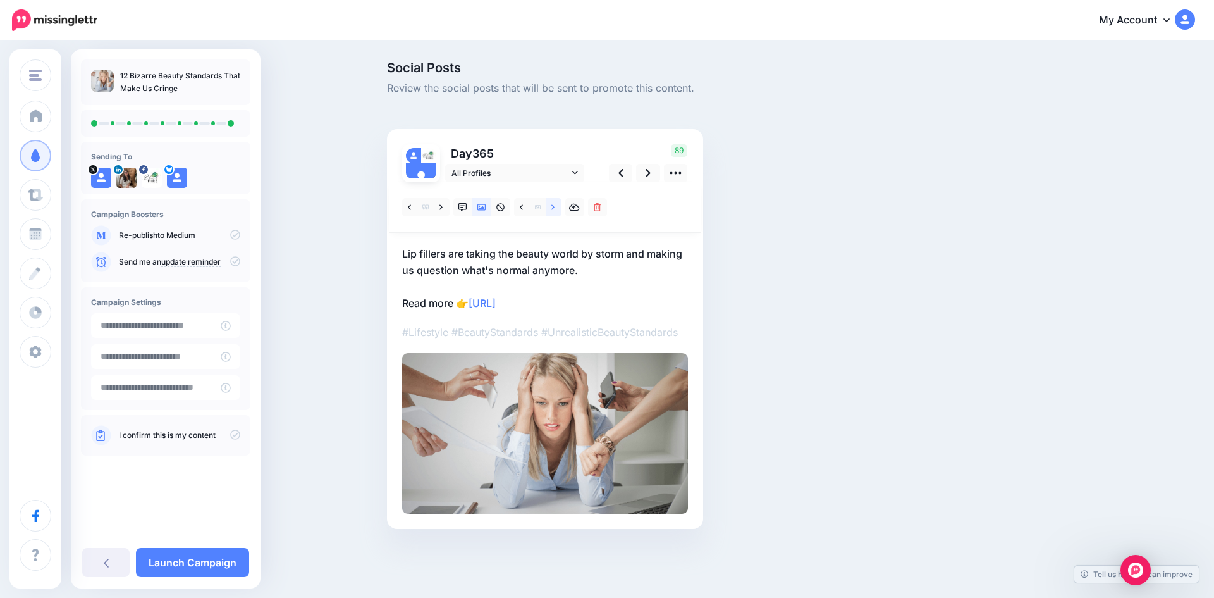
click at [552, 206] on icon at bounding box center [552, 207] width 3 height 9
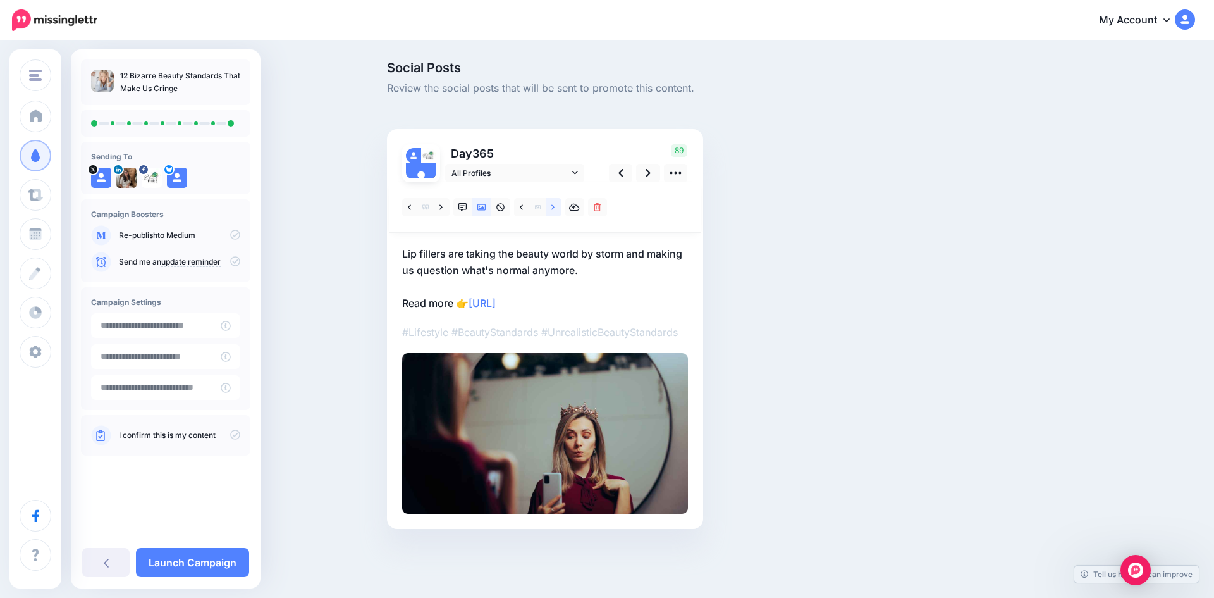
click at [552, 206] on icon at bounding box center [552, 207] width 3 height 9
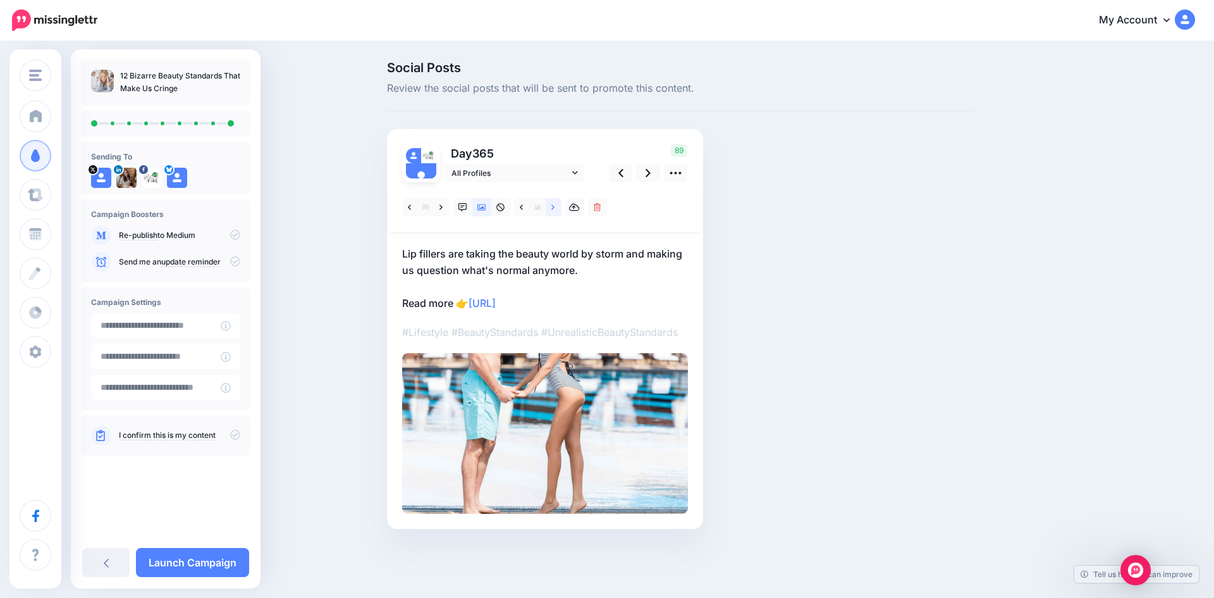
click at [552, 206] on icon at bounding box center [552, 207] width 3 height 9
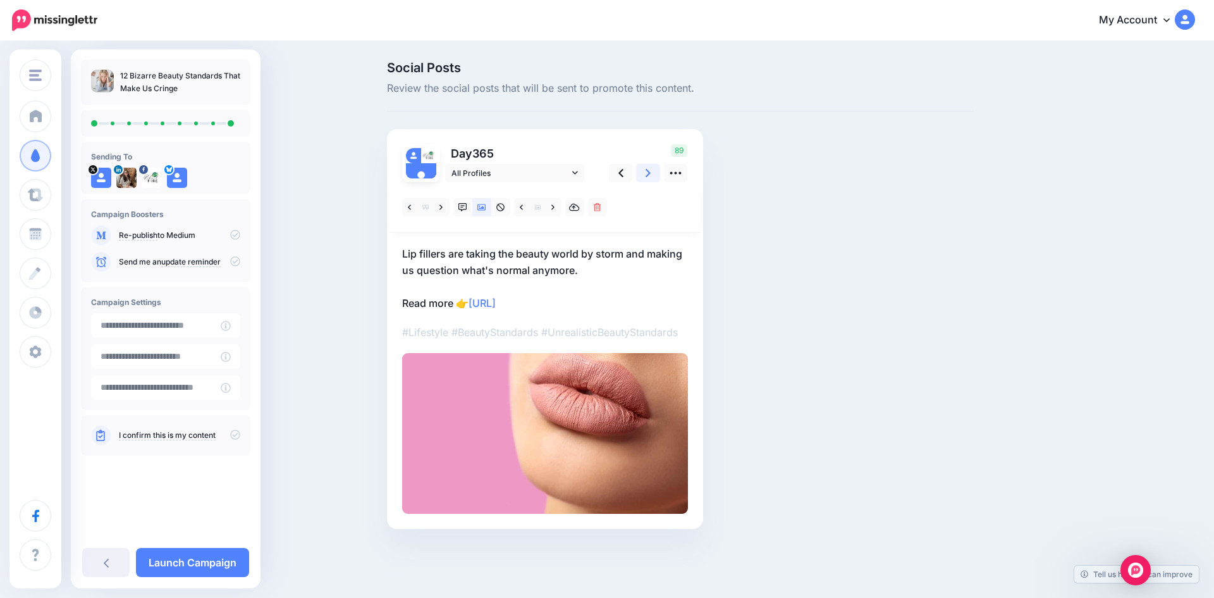
click at [644, 175] on link at bounding box center [648, 173] width 24 height 18
drag, startPoint x: 583, startPoint y: 271, endPoint x: 405, endPoint y: 252, distance: 179.3
click at [405, 252] on p "Lip fillers are taking the beauty world by storm and making us question what's …" at bounding box center [545, 278] width 286 height 66
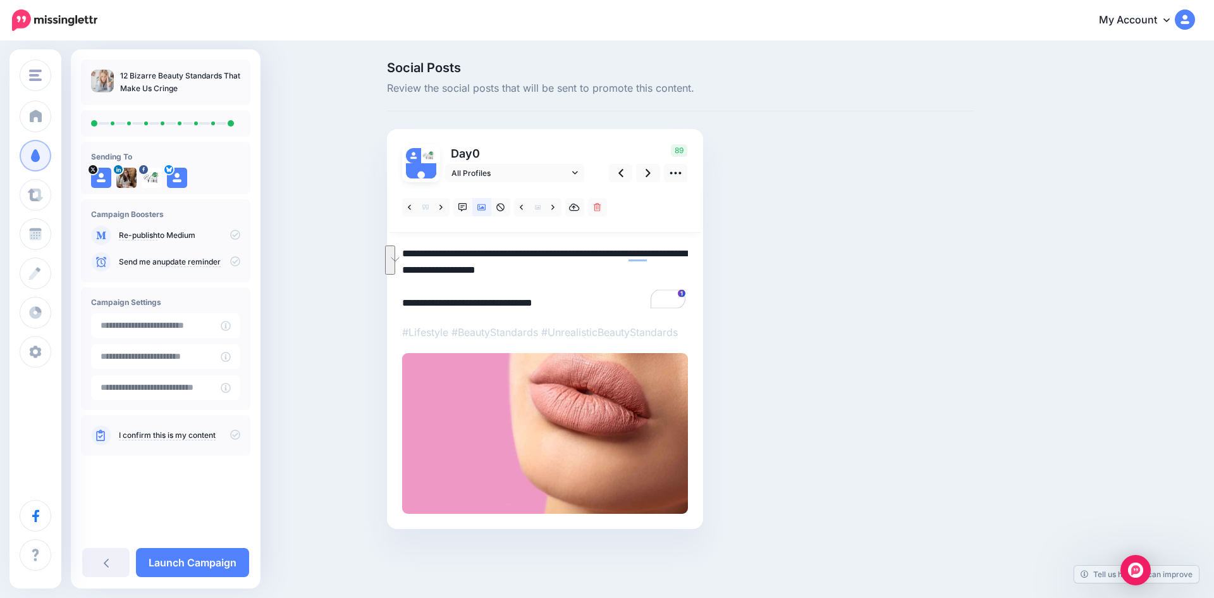
drag, startPoint x: 579, startPoint y: 276, endPoint x: 396, endPoint y: 257, distance: 183.8
click at [396, 257] on div "Social Posts Review the social posts that will be sent to promote this content.…" at bounding box center [681, 313] width 606 height 505
paste textarea "**********"
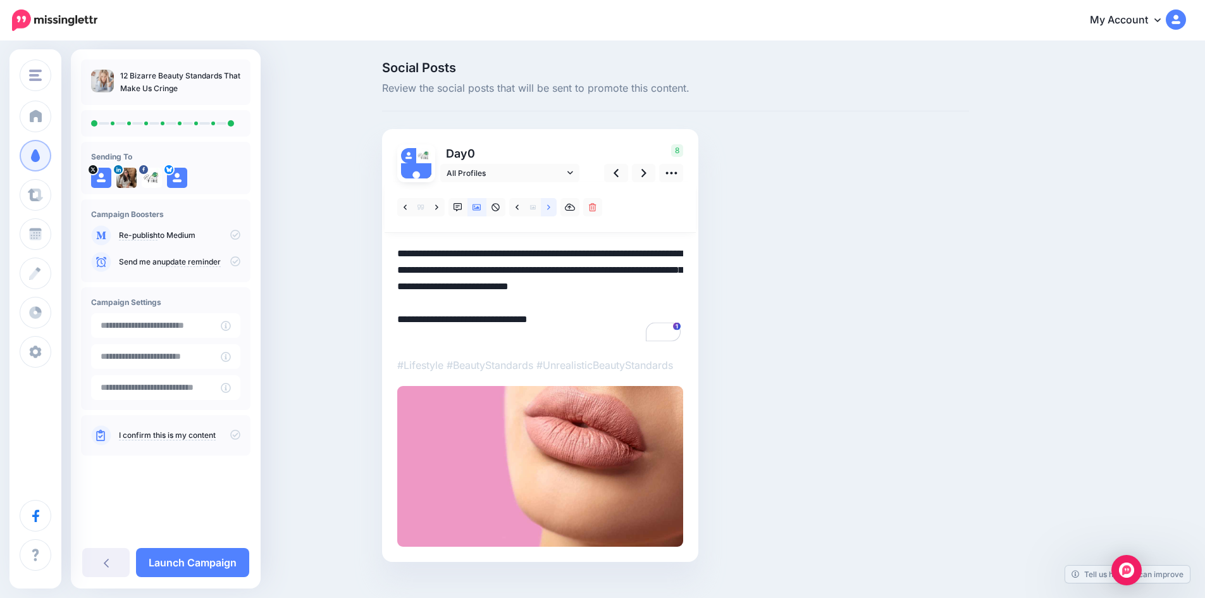
click at [550, 209] on icon at bounding box center [548, 206] width 3 height 5
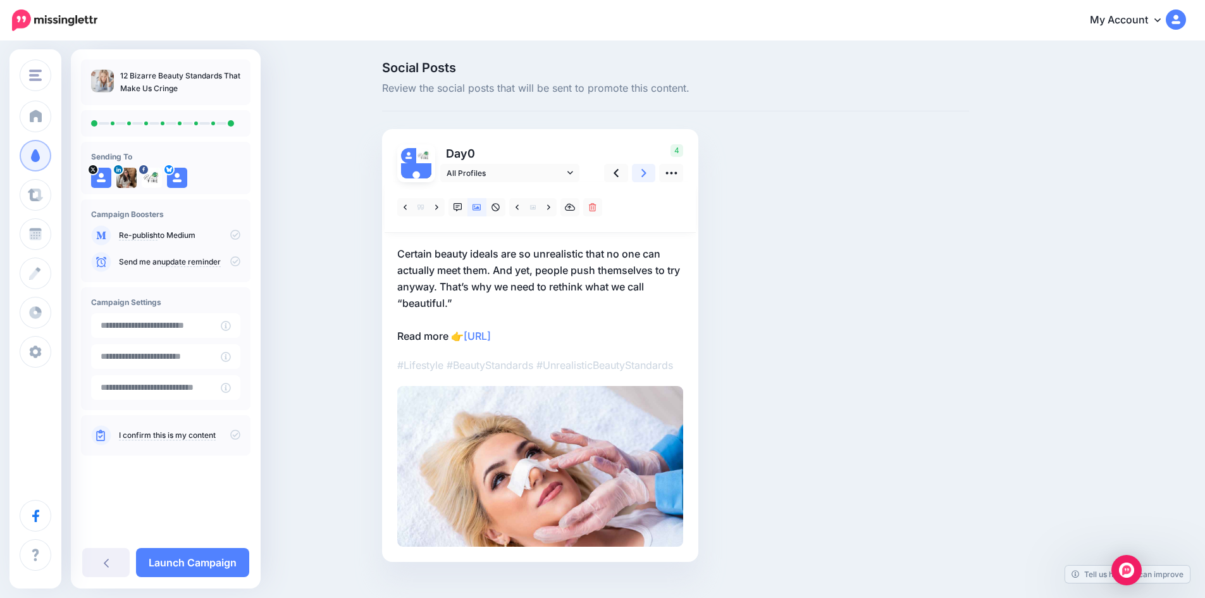
click at [646, 176] on icon at bounding box center [643, 172] width 5 height 13
click at [618, 170] on icon at bounding box center [615, 172] width 5 height 13
click at [550, 206] on icon at bounding box center [548, 207] width 3 height 9
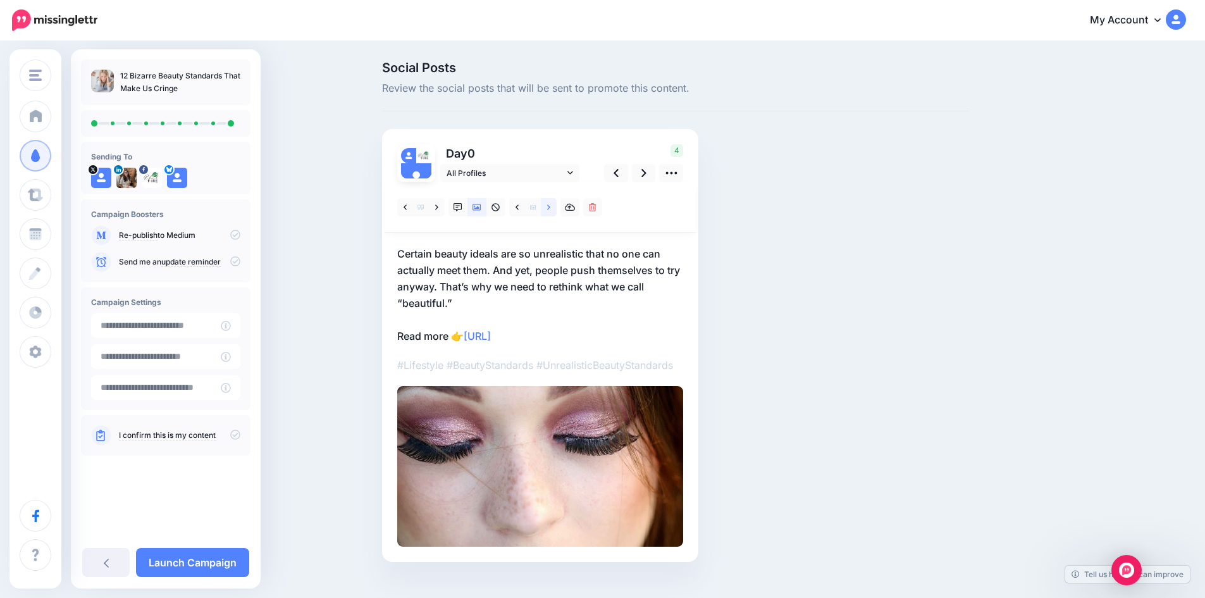
click at [550, 206] on icon at bounding box center [548, 207] width 3 height 9
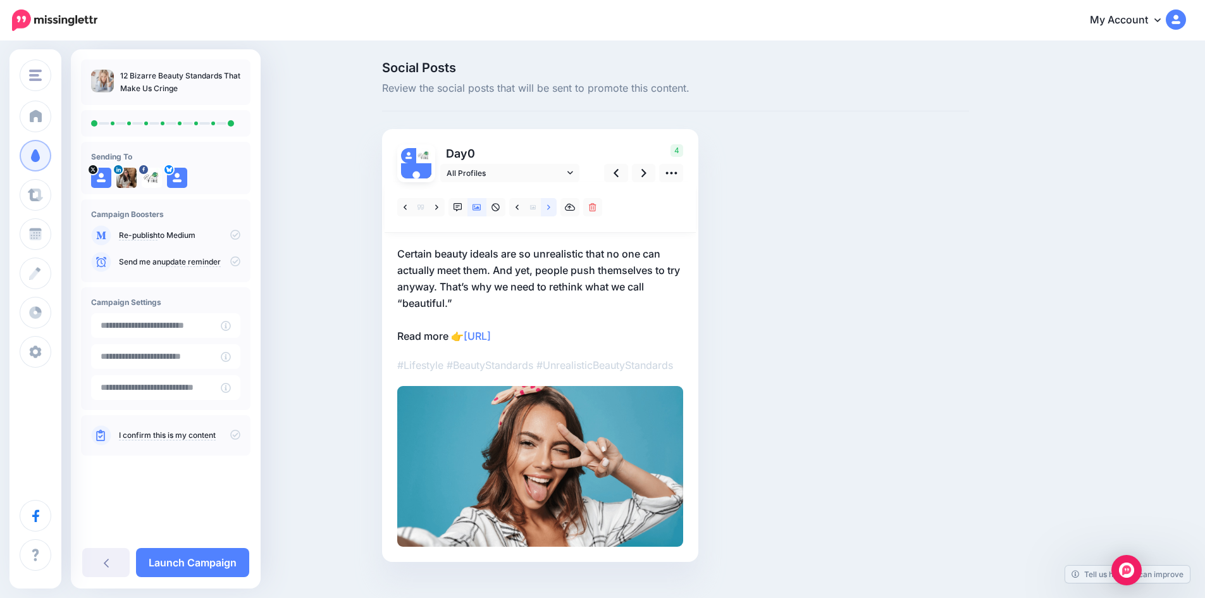
click at [550, 206] on icon at bounding box center [548, 207] width 3 height 9
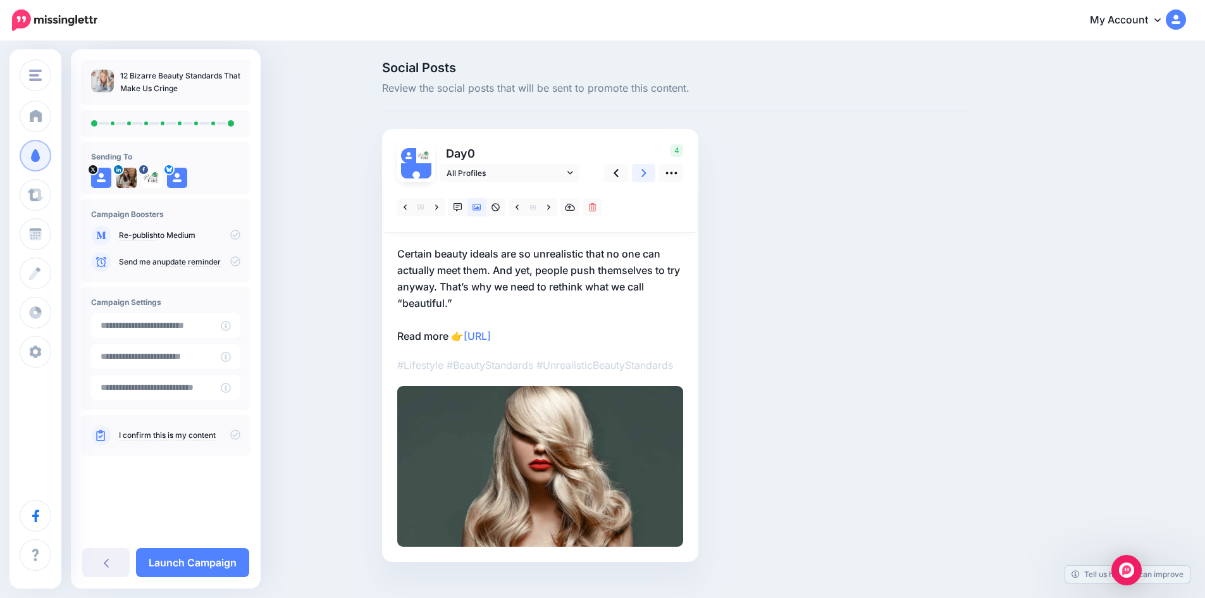
click at [644, 176] on link at bounding box center [644, 173] width 24 height 18
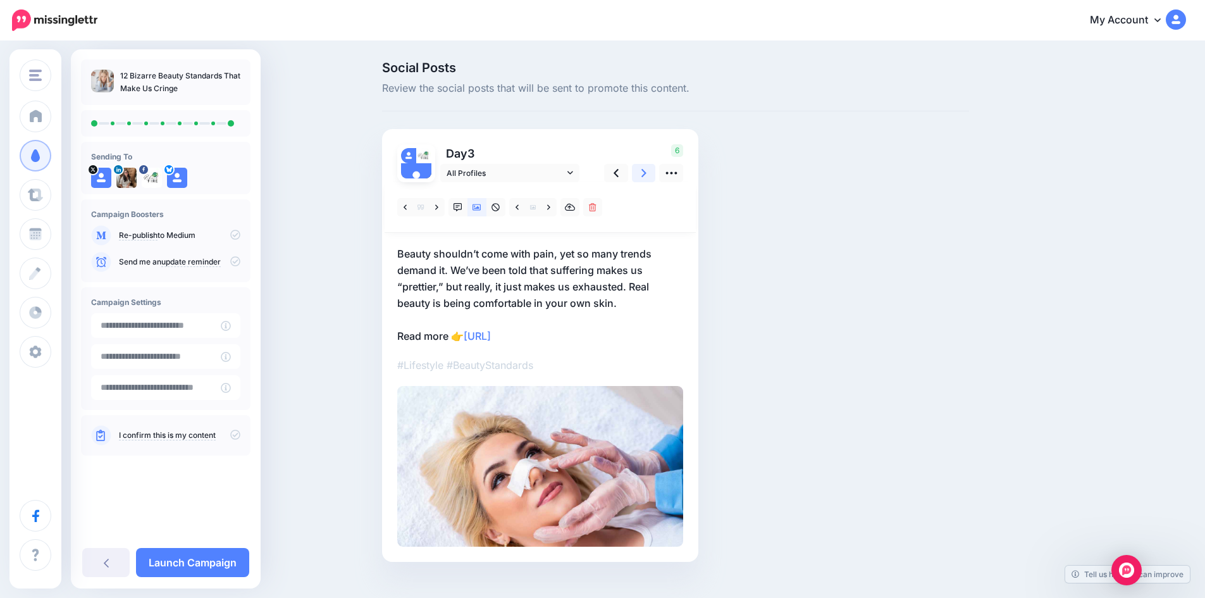
click at [644, 176] on link at bounding box center [644, 173] width 24 height 18
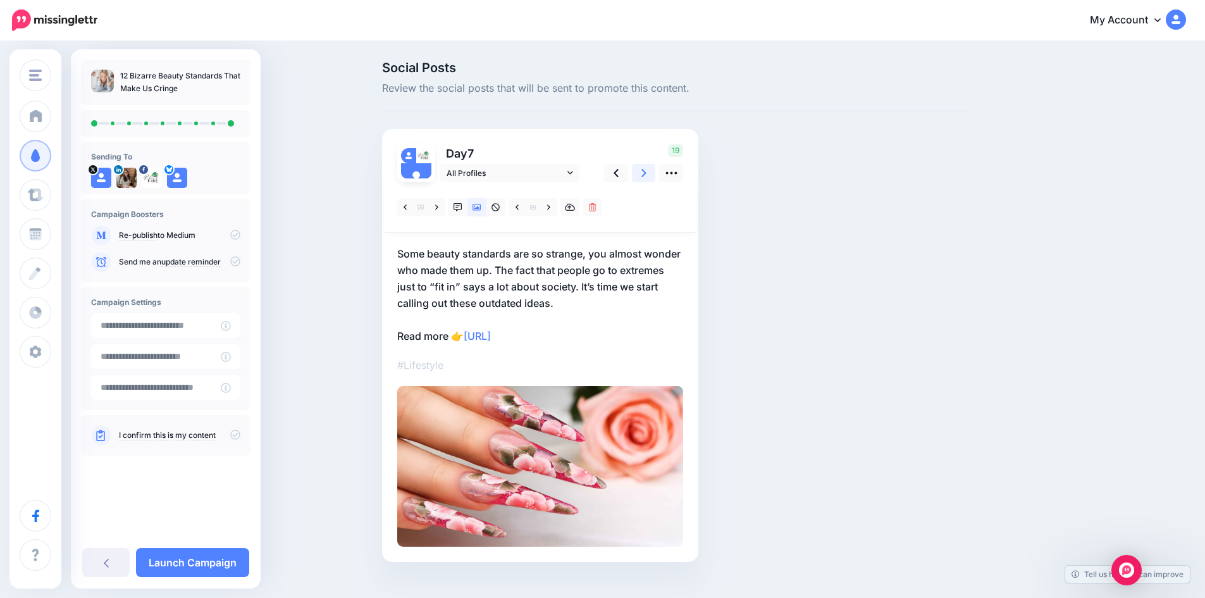
click at [644, 176] on link at bounding box center [644, 173] width 24 height 18
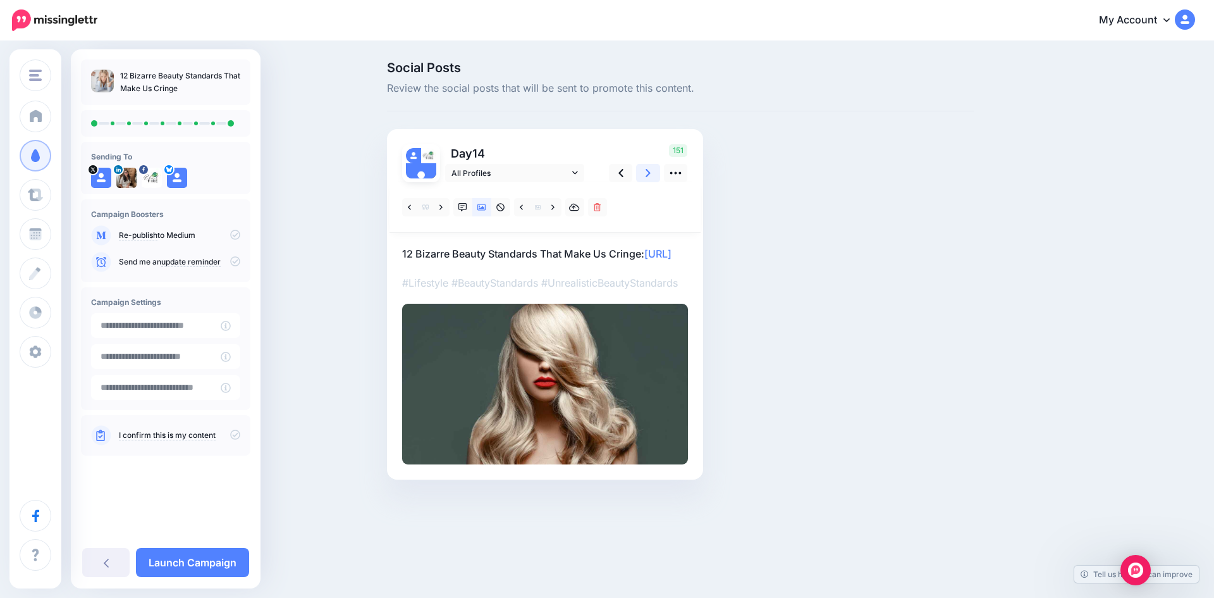
click at [644, 176] on link at bounding box center [648, 173] width 24 height 18
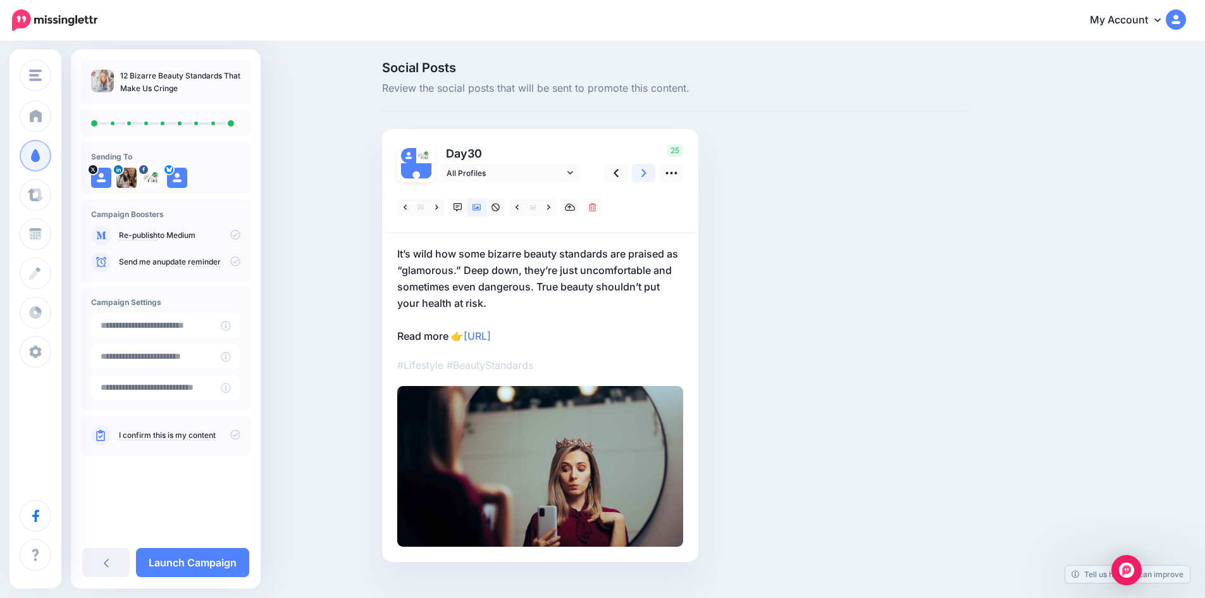
click at [644, 176] on link at bounding box center [644, 173] width 24 height 18
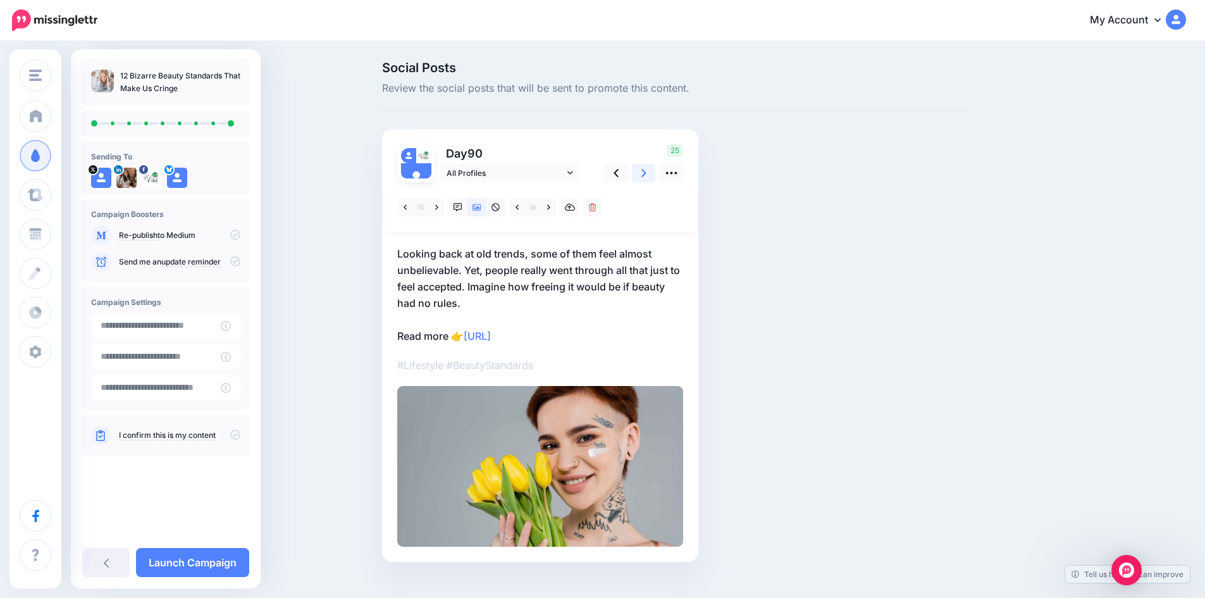
click at [644, 176] on link at bounding box center [644, 173] width 24 height 18
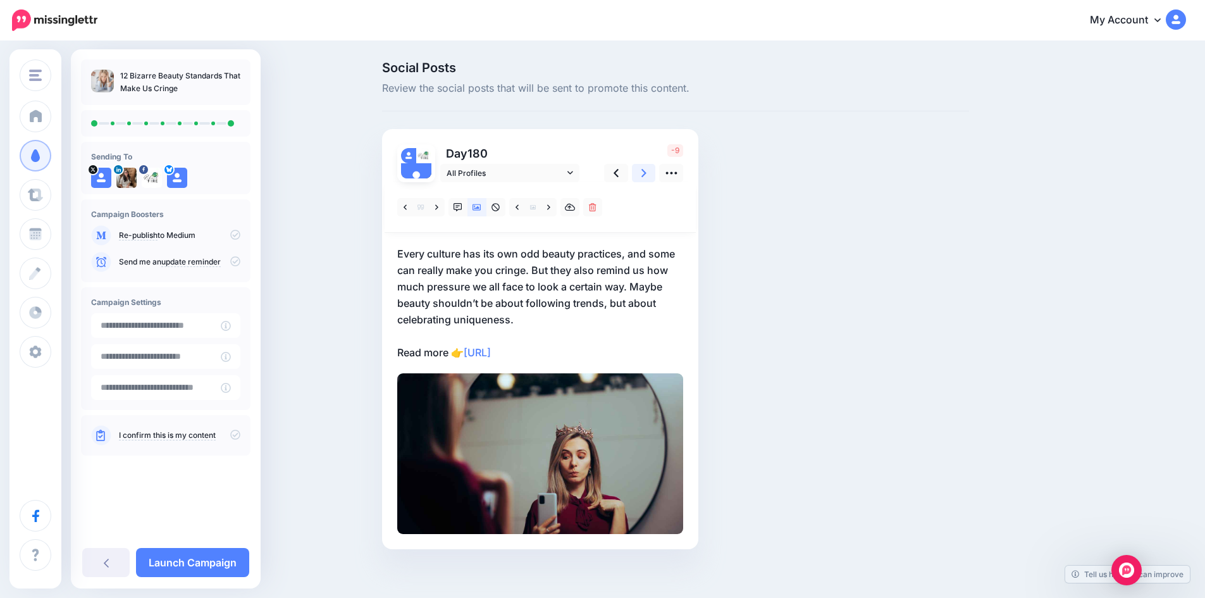
click at [644, 176] on link at bounding box center [644, 173] width 24 height 18
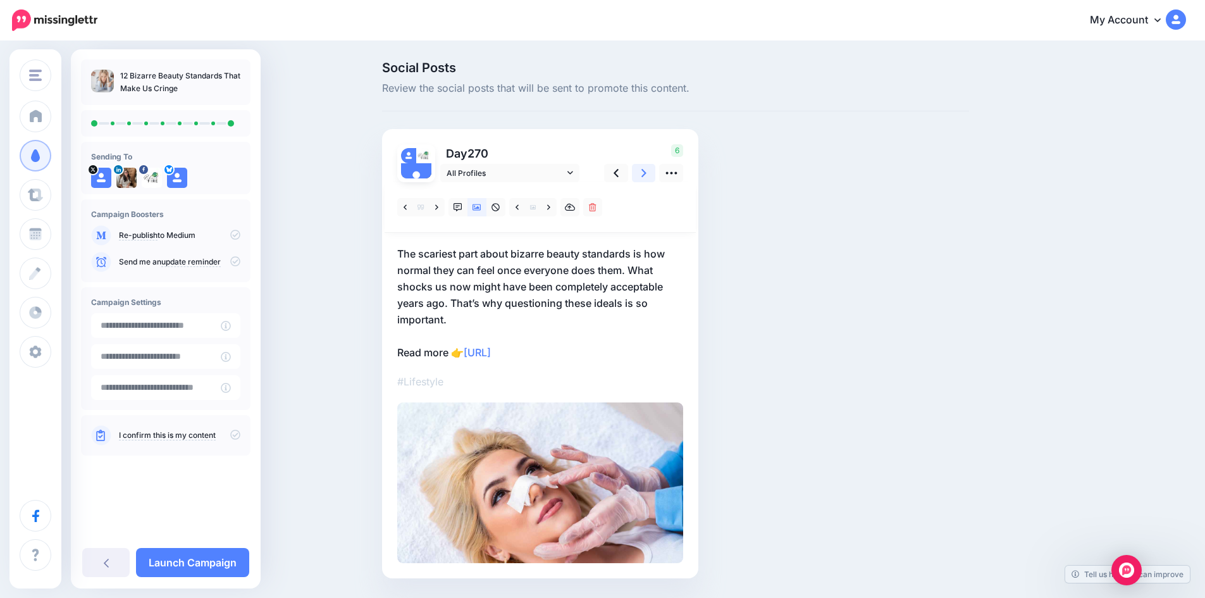
click at [644, 176] on link at bounding box center [644, 173] width 24 height 18
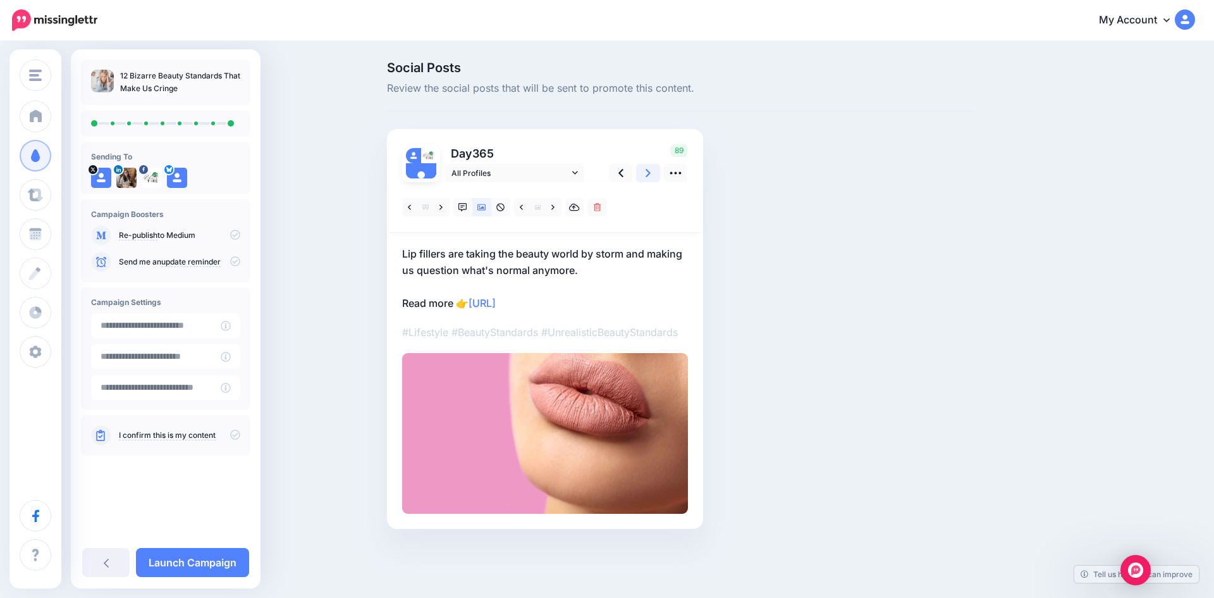
click at [644, 176] on link at bounding box center [648, 173] width 24 height 18
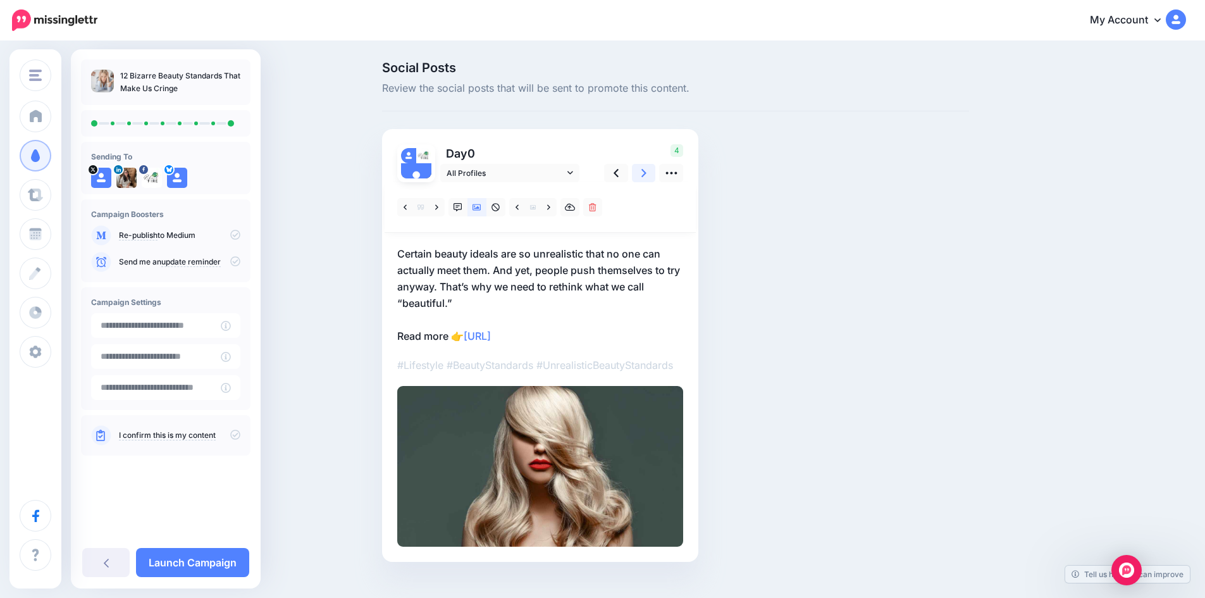
click at [644, 176] on link at bounding box center [644, 173] width 24 height 18
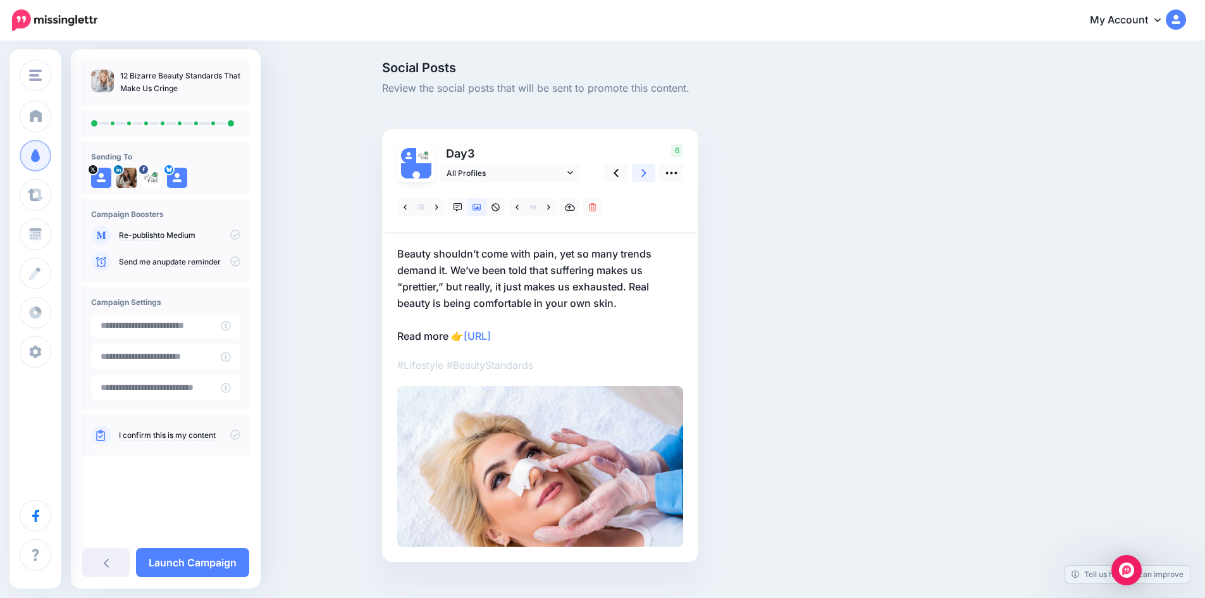
click at [644, 176] on link at bounding box center [644, 173] width 24 height 18
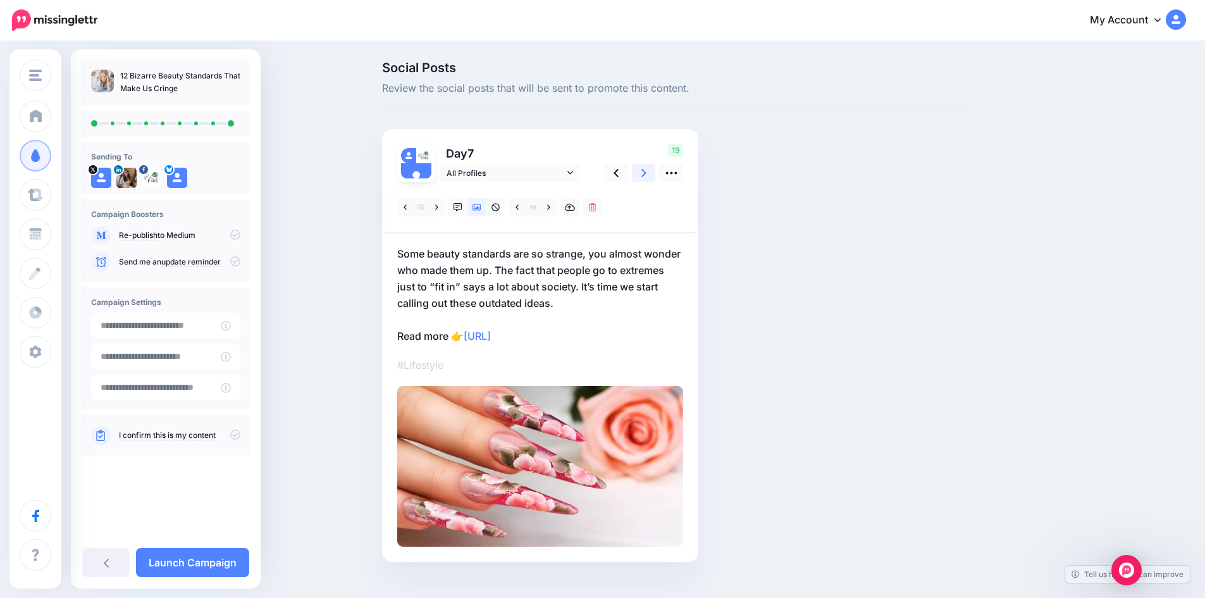
click at [644, 176] on link at bounding box center [644, 173] width 24 height 18
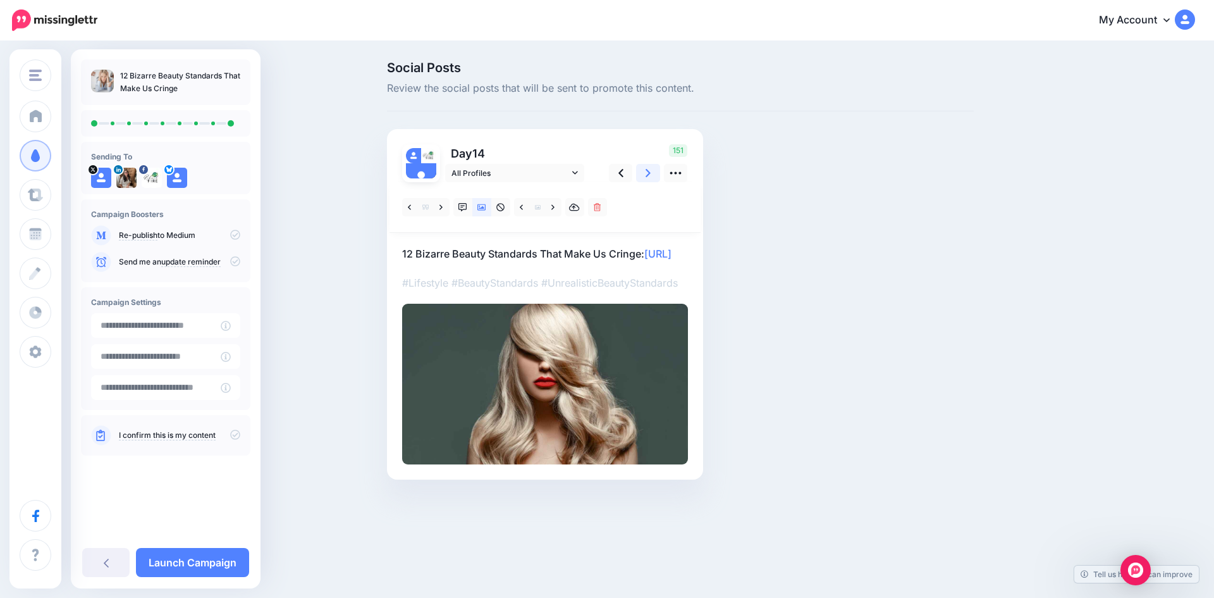
click at [644, 176] on link at bounding box center [648, 173] width 24 height 18
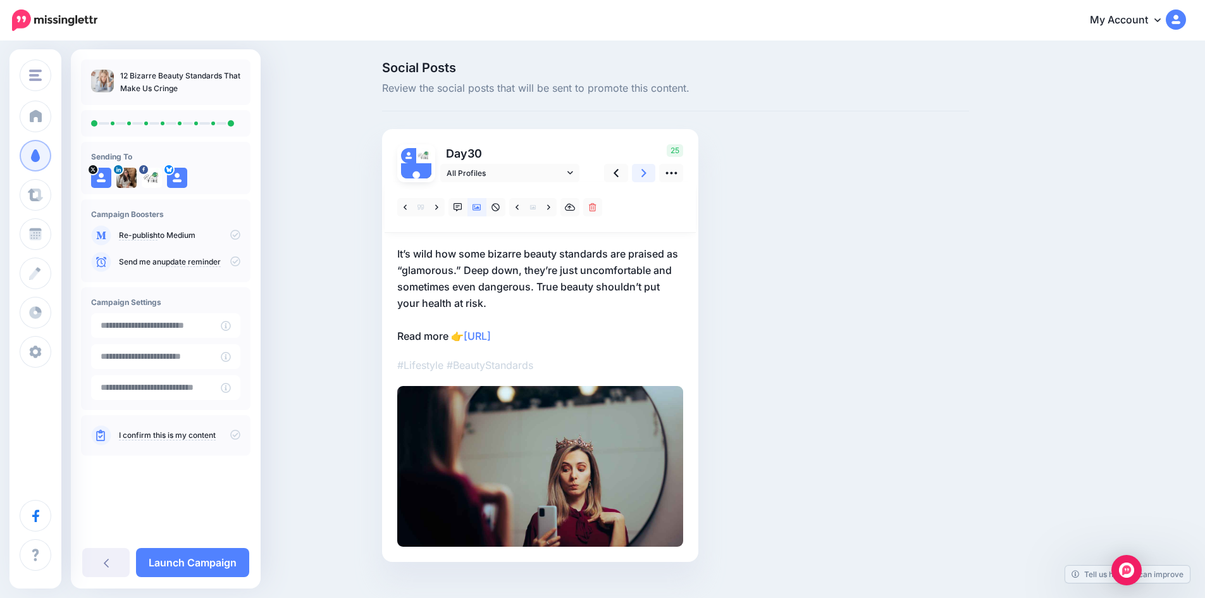
click at [644, 176] on link at bounding box center [644, 173] width 24 height 18
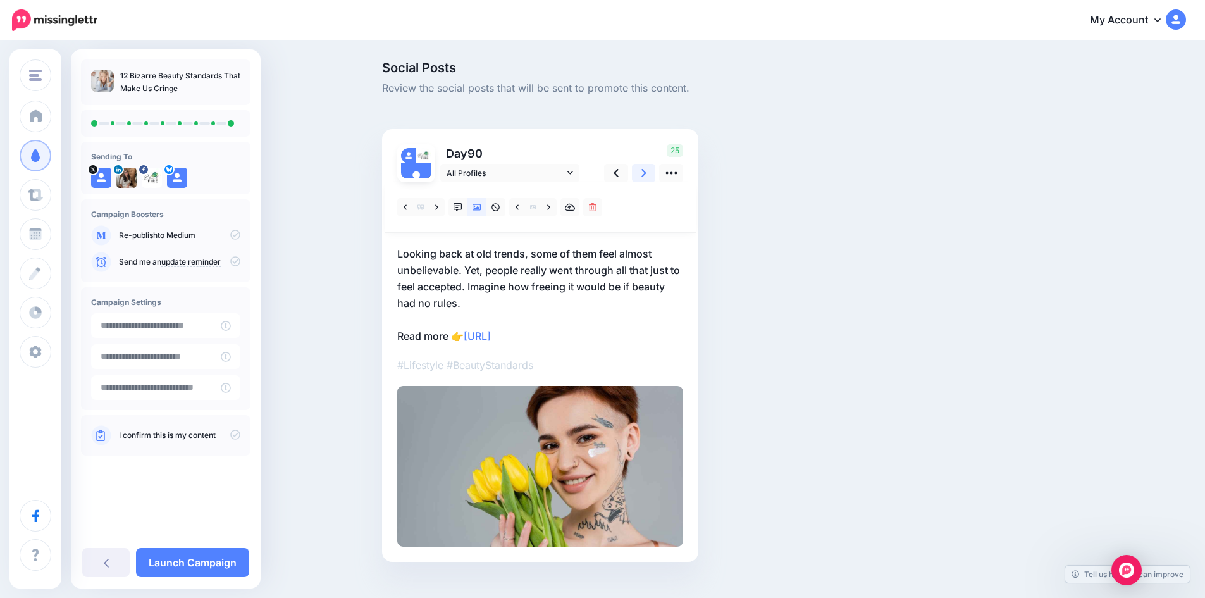
click at [644, 176] on link at bounding box center [644, 173] width 24 height 18
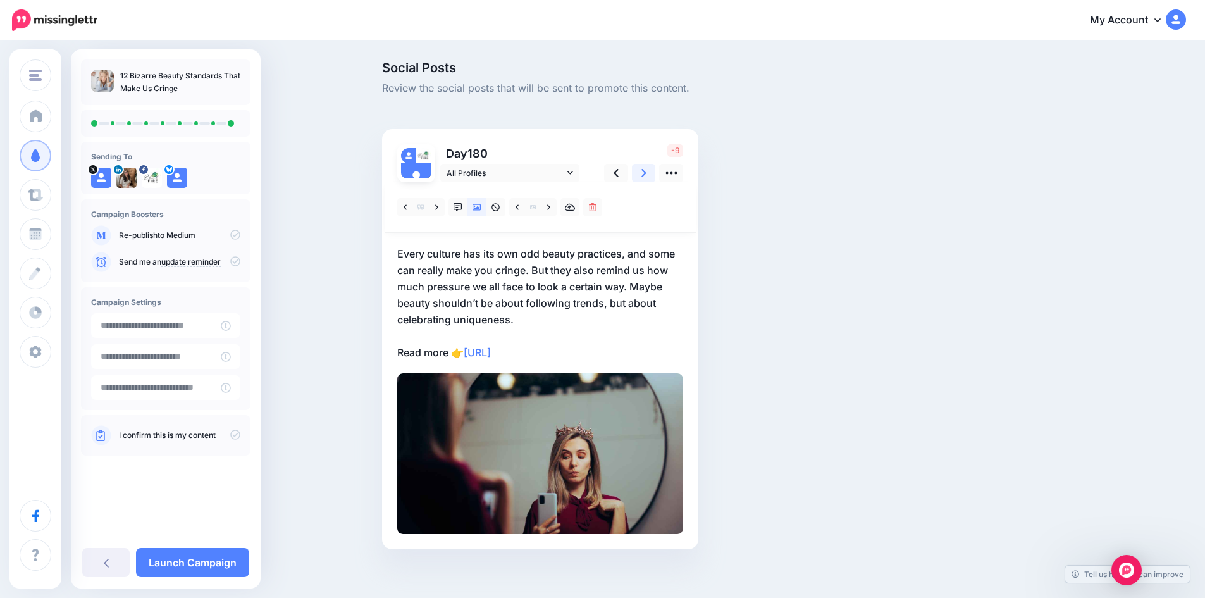
click at [644, 176] on link at bounding box center [644, 173] width 24 height 18
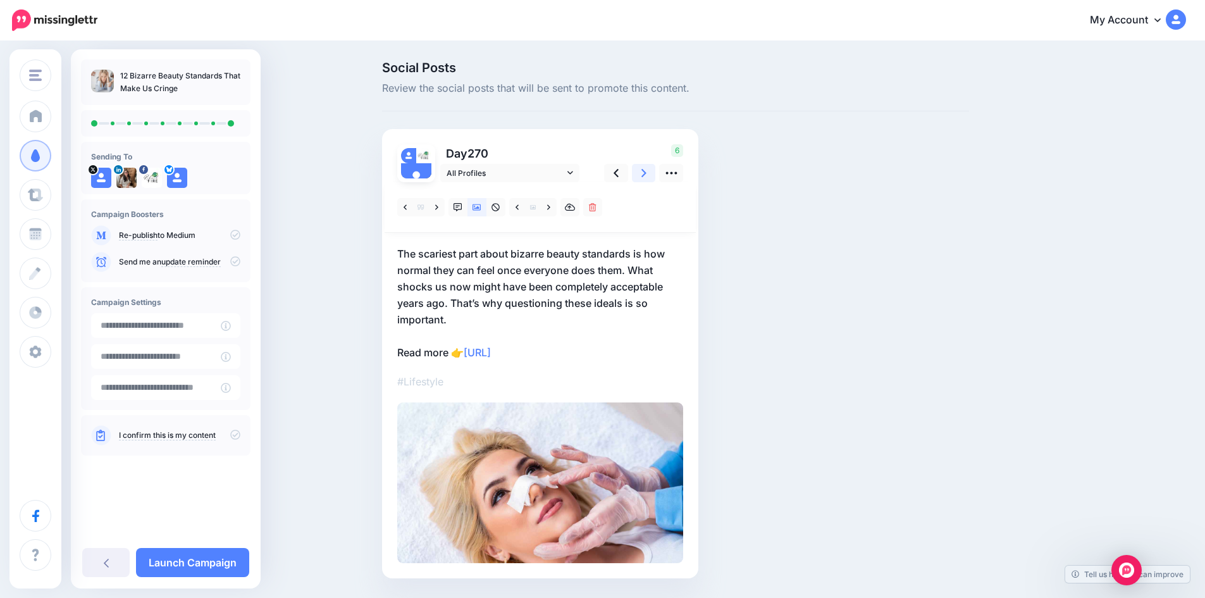
click at [644, 176] on link at bounding box center [644, 173] width 24 height 18
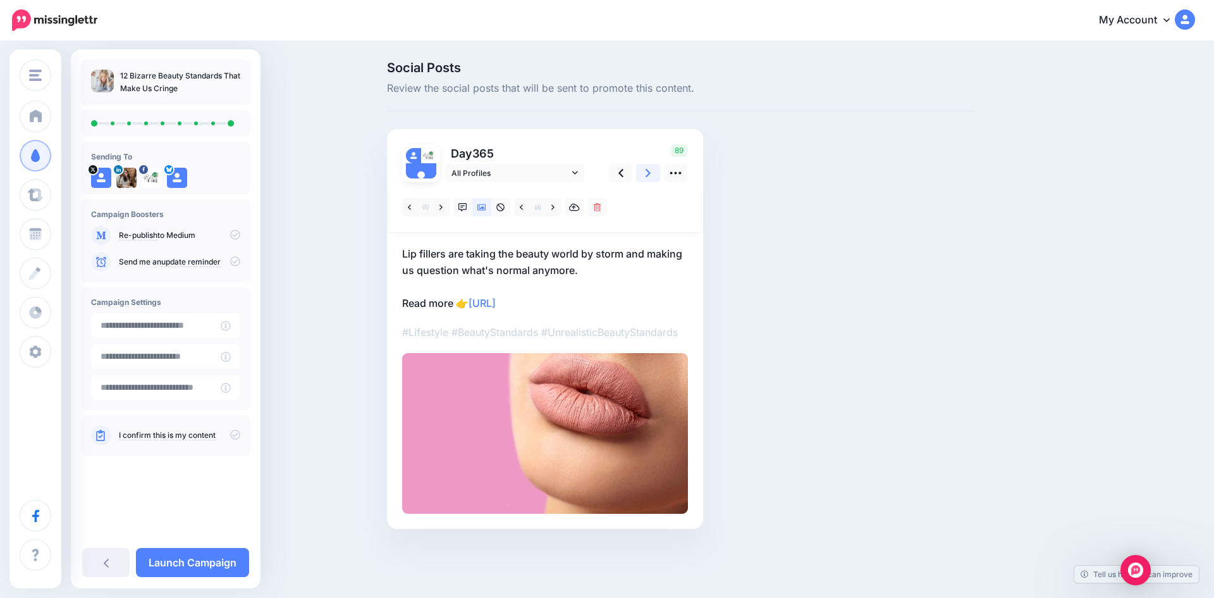
click at [644, 176] on link at bounding box center [648, 173] width 24 height 18
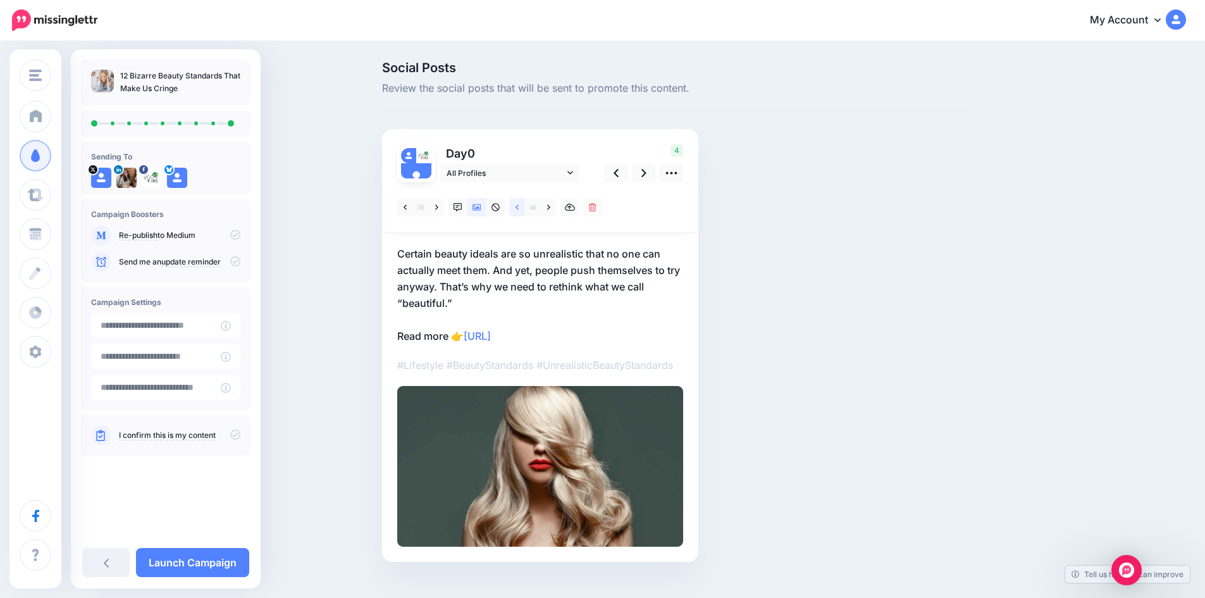
click at [519, 207] on icon at bounding box center [516, 207] width 3 height 9
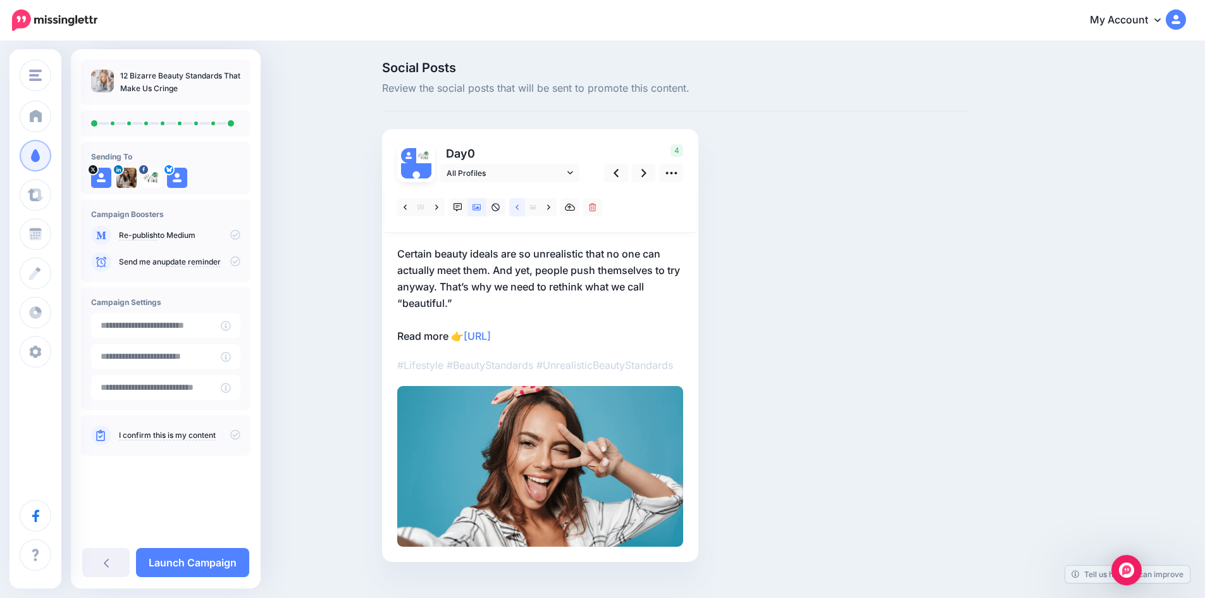
click at [519, 206] on icon at bounding box center [516, 206] width 3 height 5
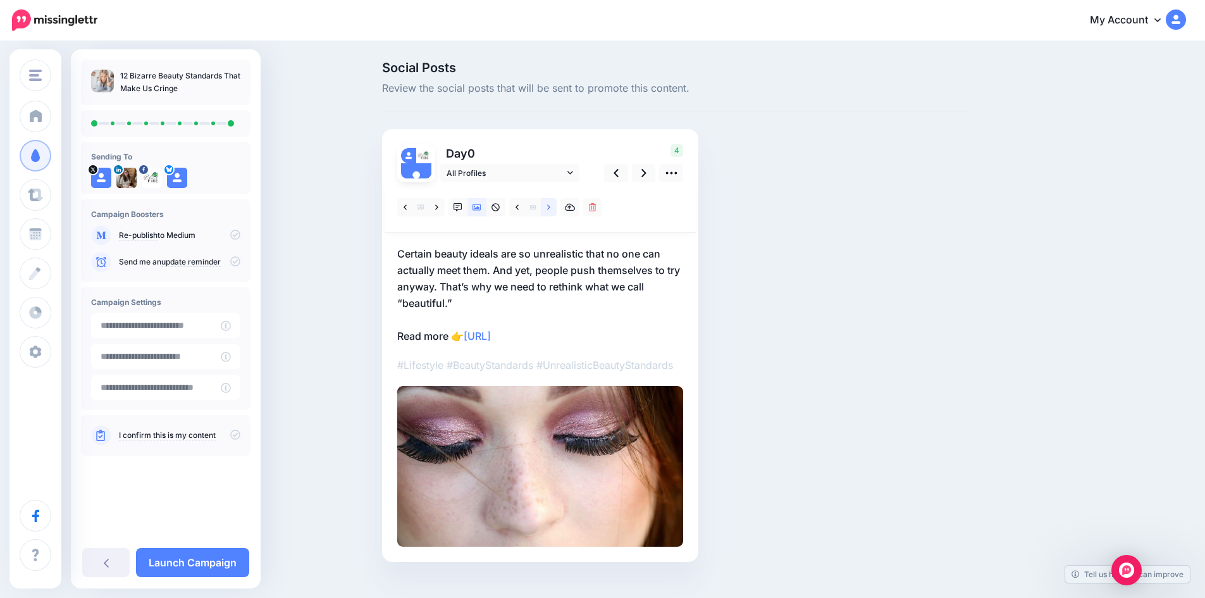
click at [550, 203] on icon at bounding box center [548, 207] width 3 height 9
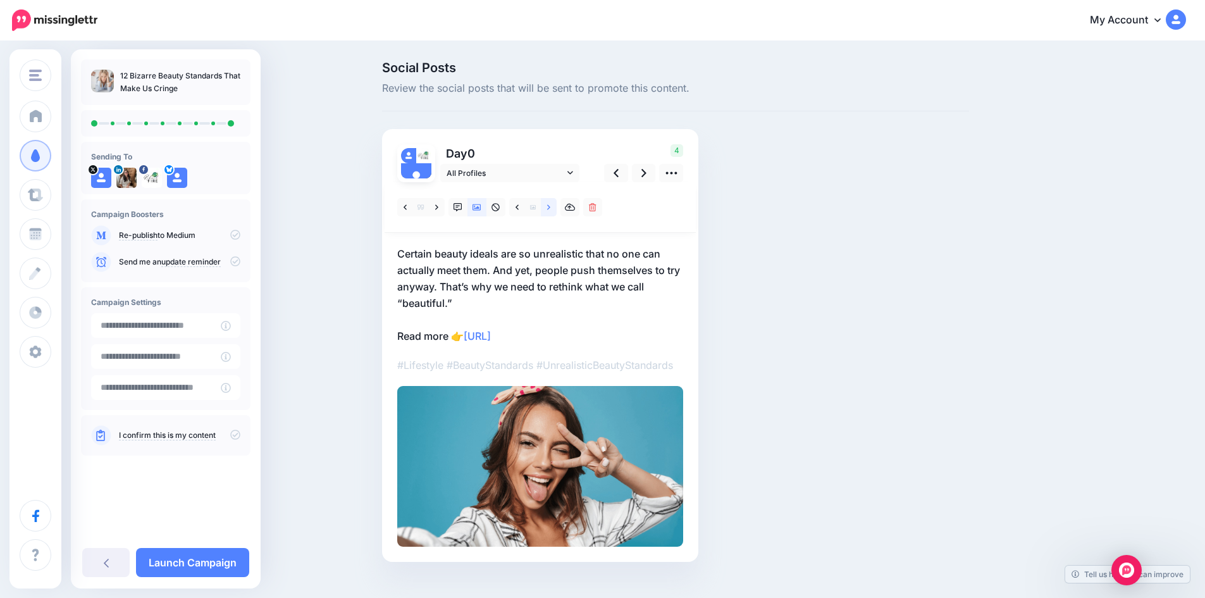
click at [550, 203] on icon at bounding box center [548, 207] width 3 height 9
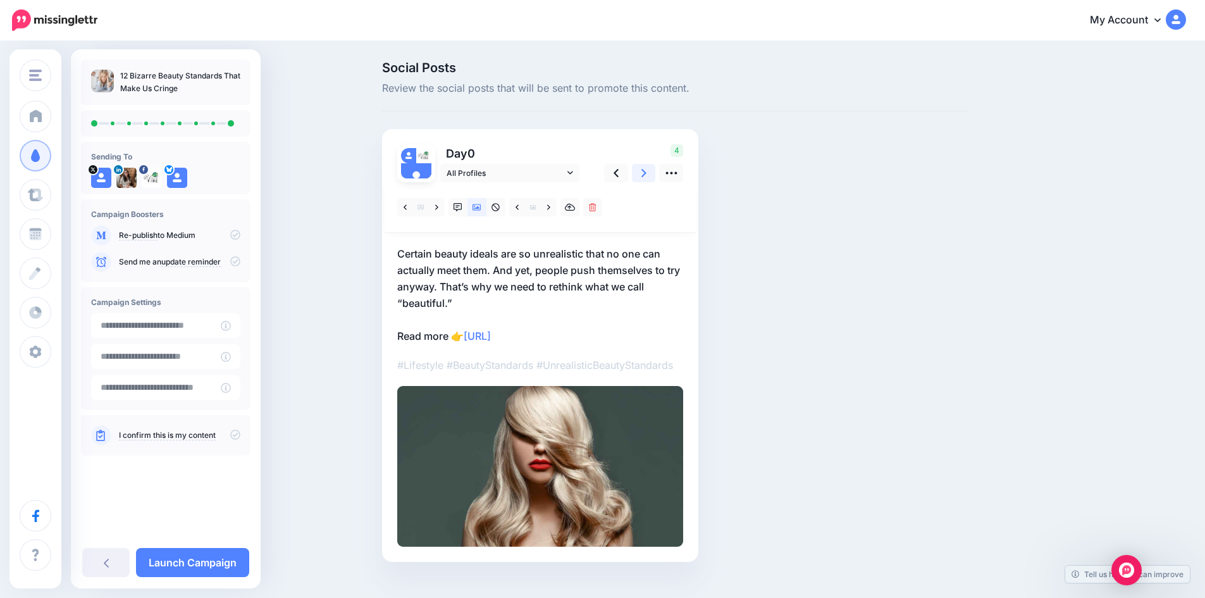
click at [644, 176] on link at bounding box center [644, 173] width 24 height 18
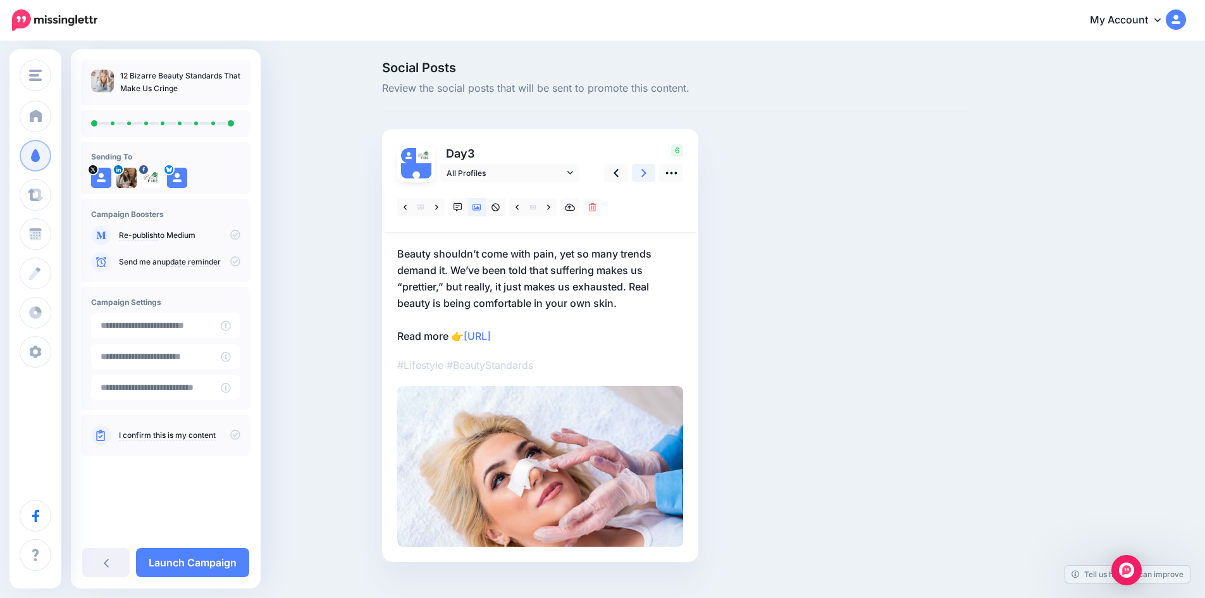
click at [644, 176] on link at bounding box center [644, 173] width 24 height 18
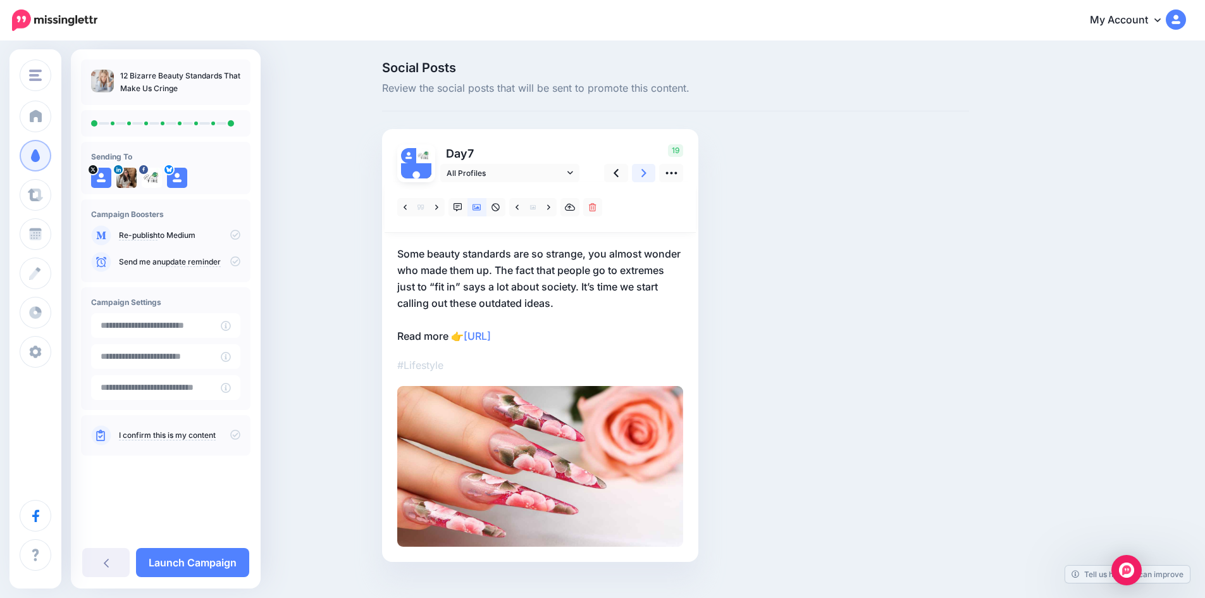
click at [644, 176] on link at bounding box center [644, 173] width 24 height 18
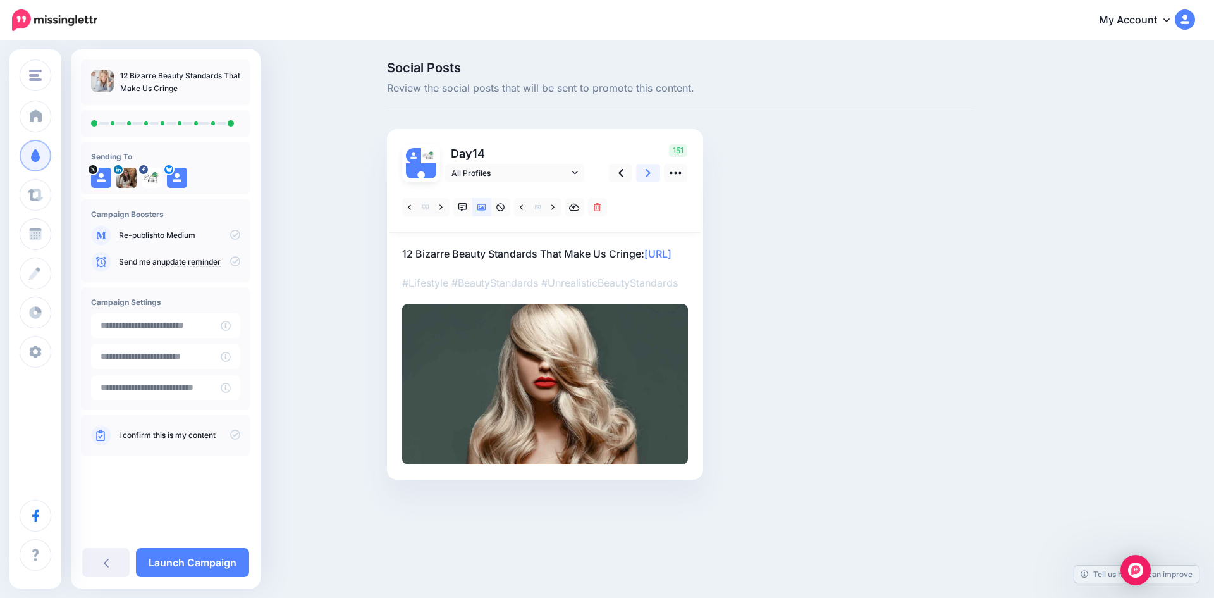
click at [649, 181] on link at bounding box center [648, 173] width 24 height 18
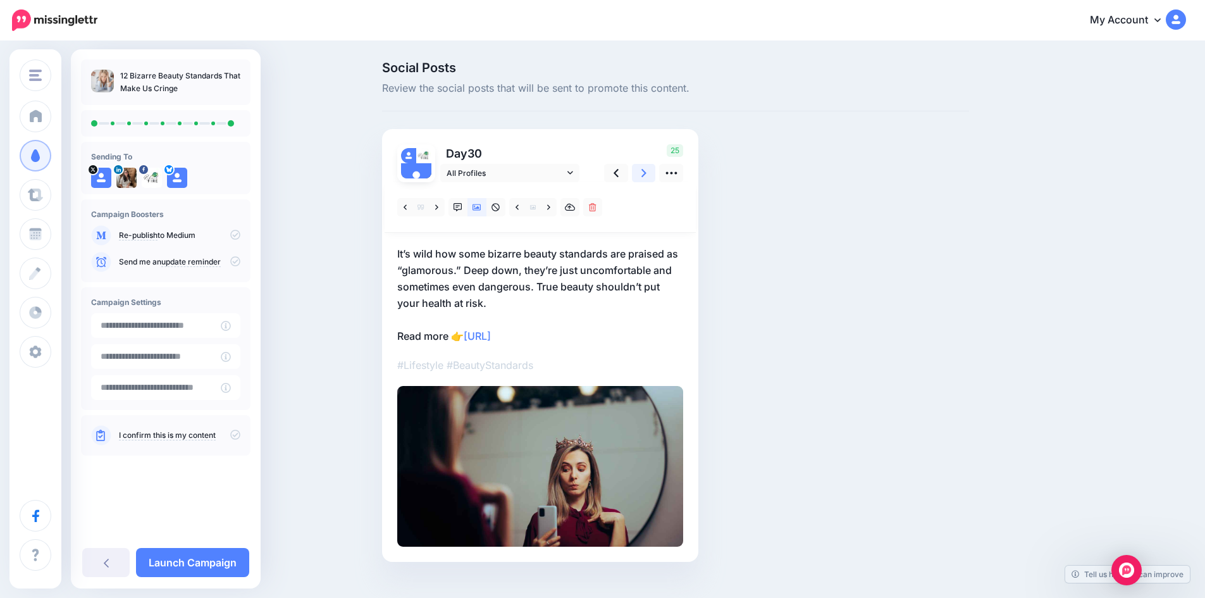
click at [649, 181] on link at bounding box center [644, 173] width 24 height 18
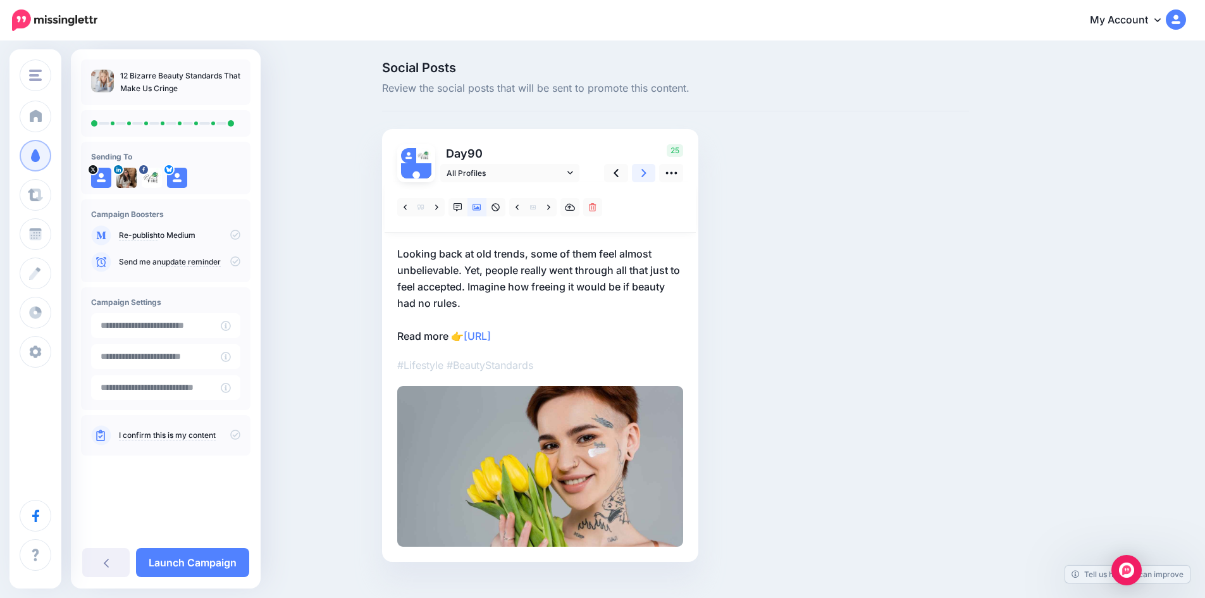
click at [649, 181] on link at bounding box center [644, 173] width 24 height 18
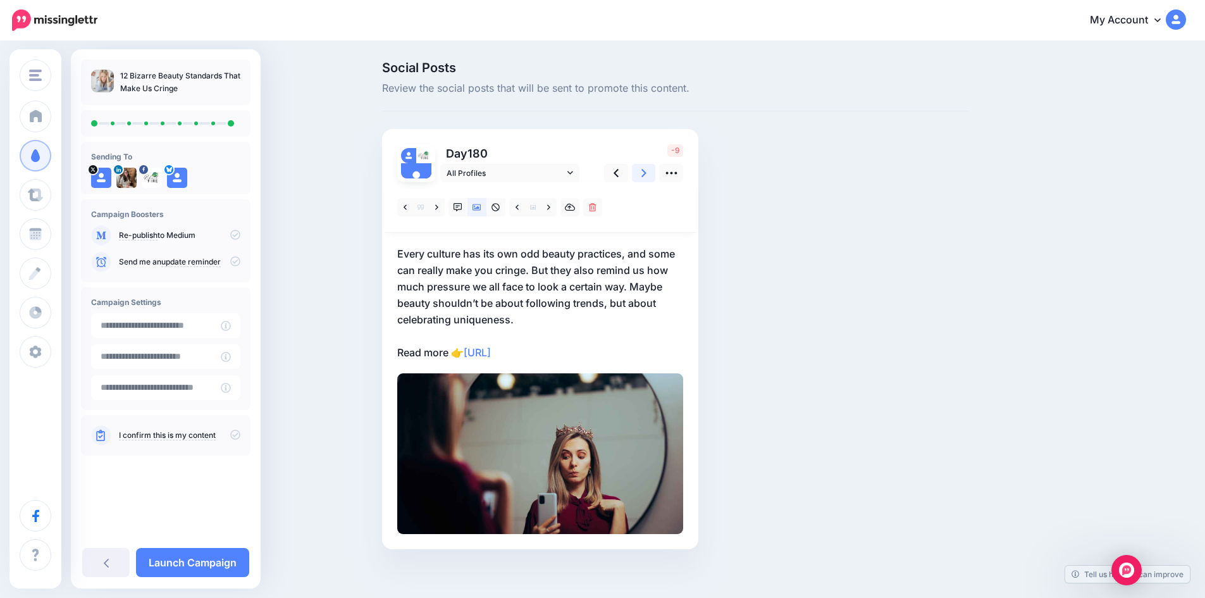
click at [649, 181] on link at bounding box center [644, 173] width 24 height 18
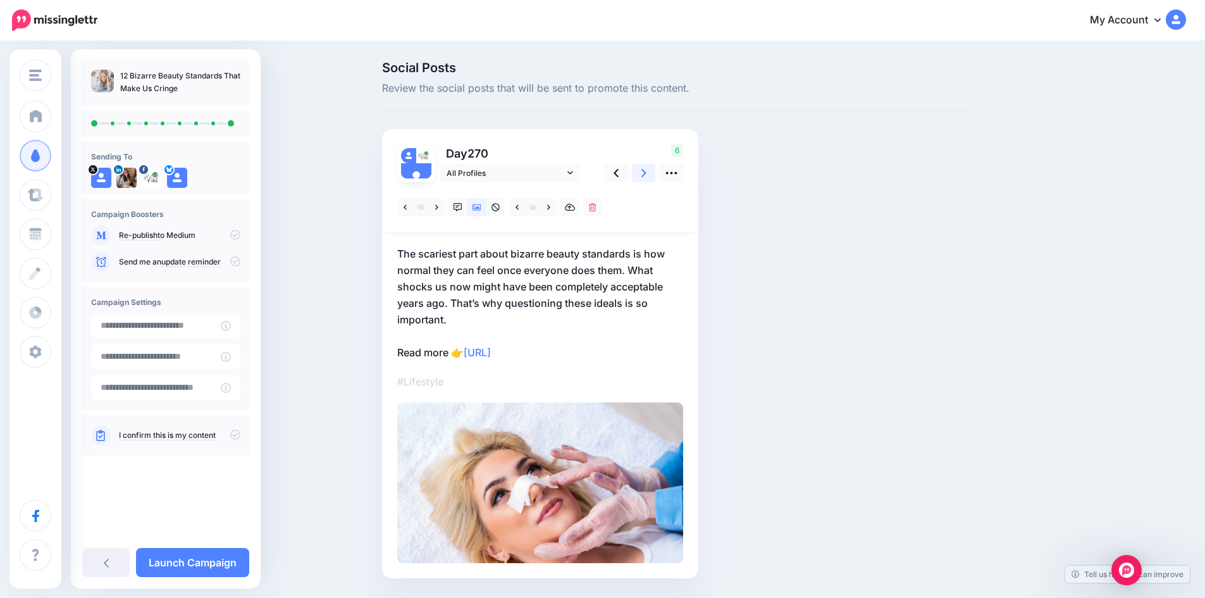
click at [649, 181] on link at bounding box center [644, 173] width 24 height 18
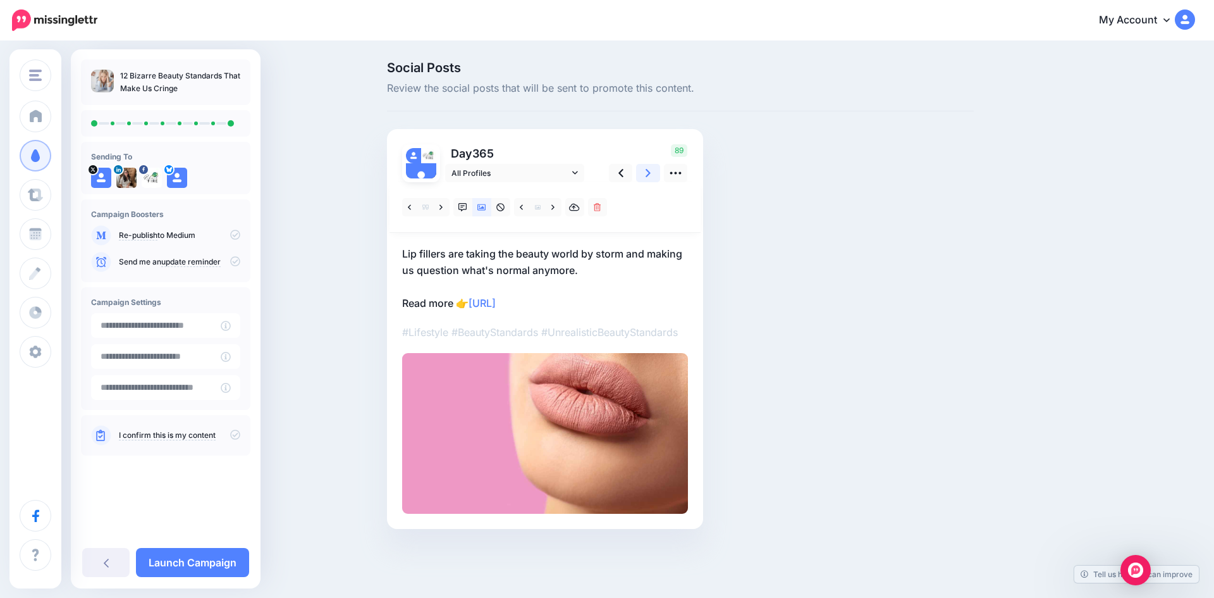
click at [649, 181] on link at bounding box center [648, 173] width 24 height 18
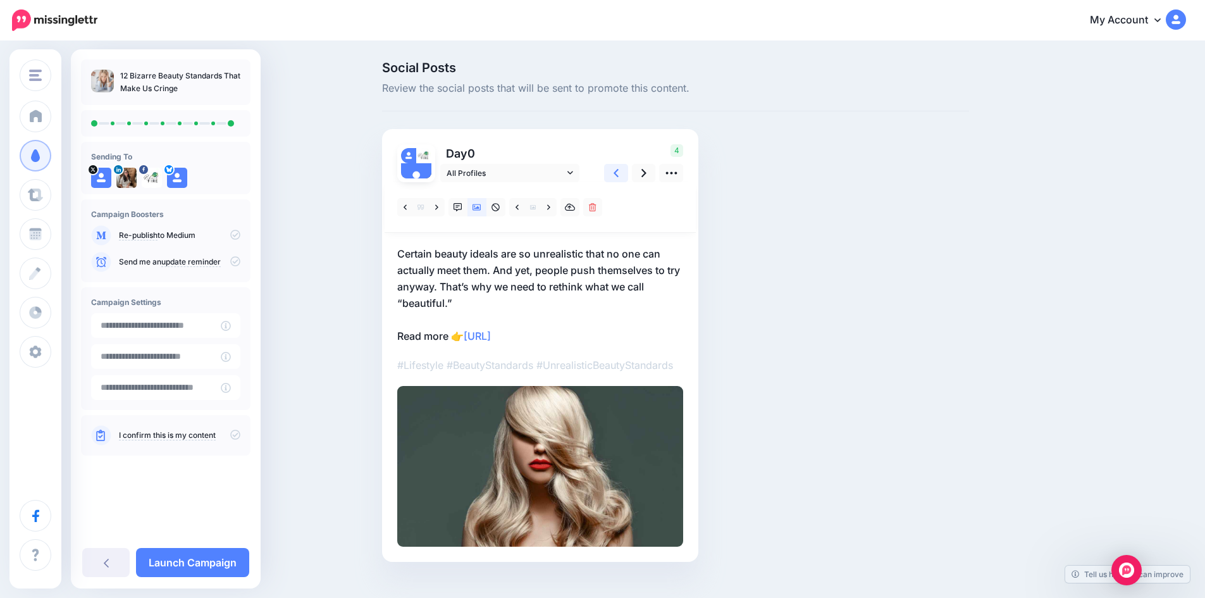
click at [618, 171] on icon at bounding box center [615, 173] width 5 height 8
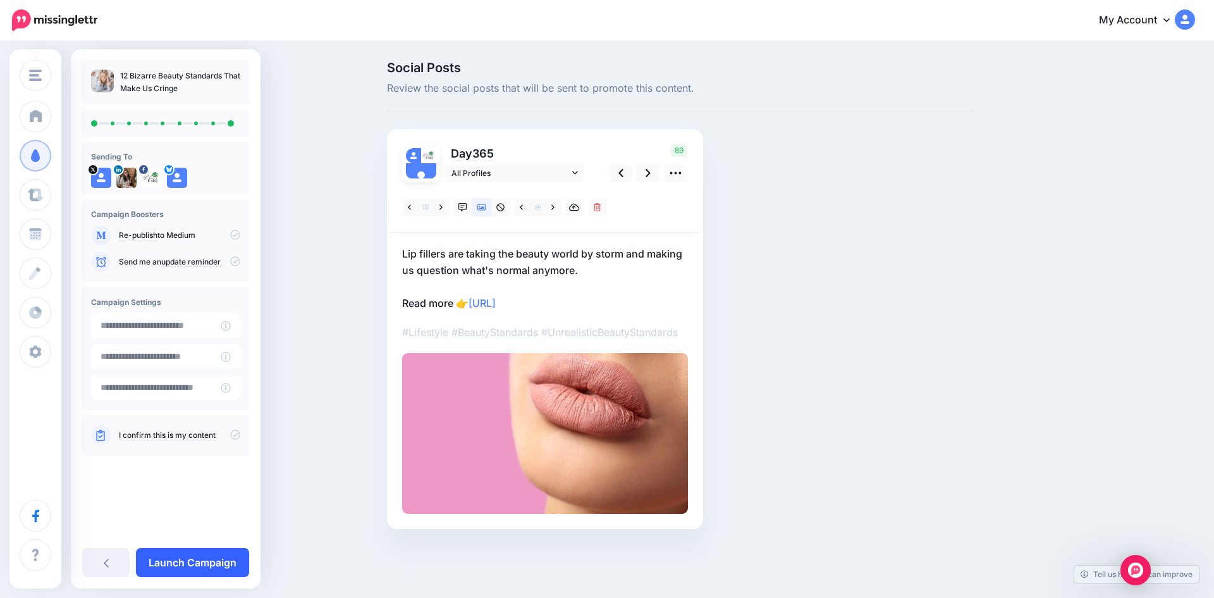
click at [204, 562] on link "Launch Campaign" at bounding box center [192, 562] width 113 height 29
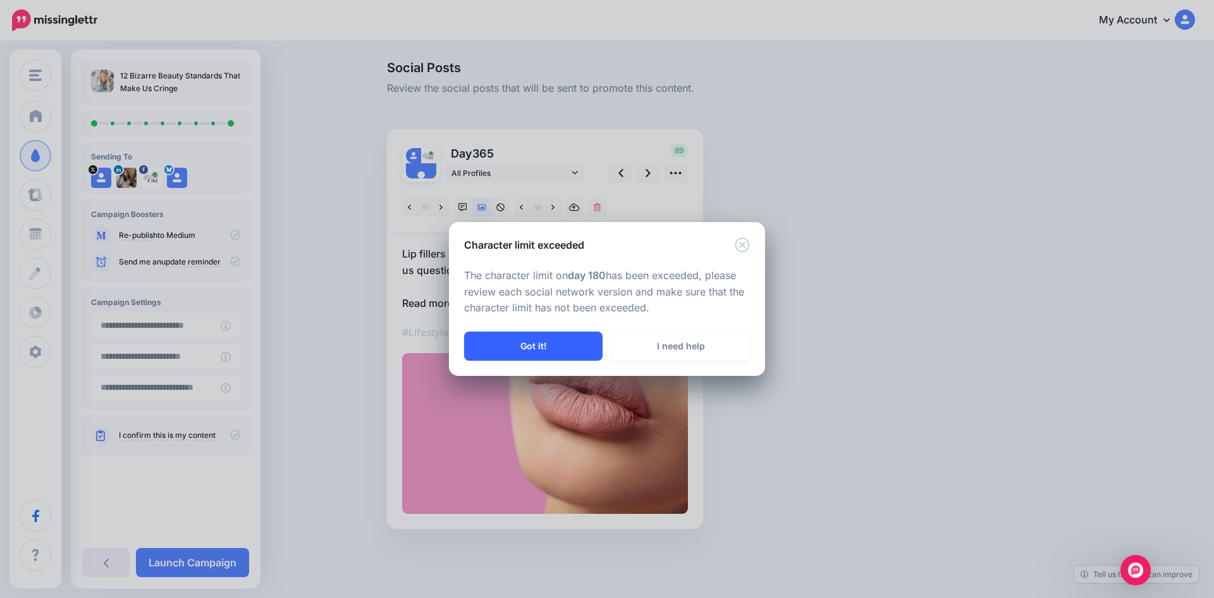
click at [530, 347] on button "Got it!" at bounding box center [533, 345] width 138 height 29
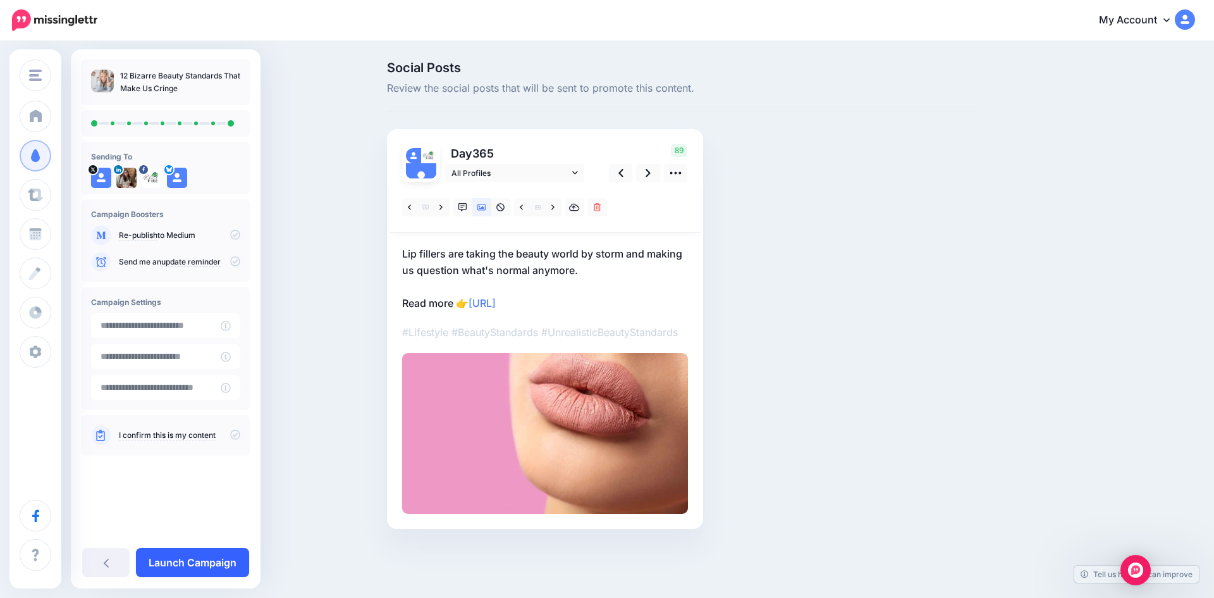
click at [216, 565] on link "Launch Campaign" at bounding box center [192, 562] width 113 height 29
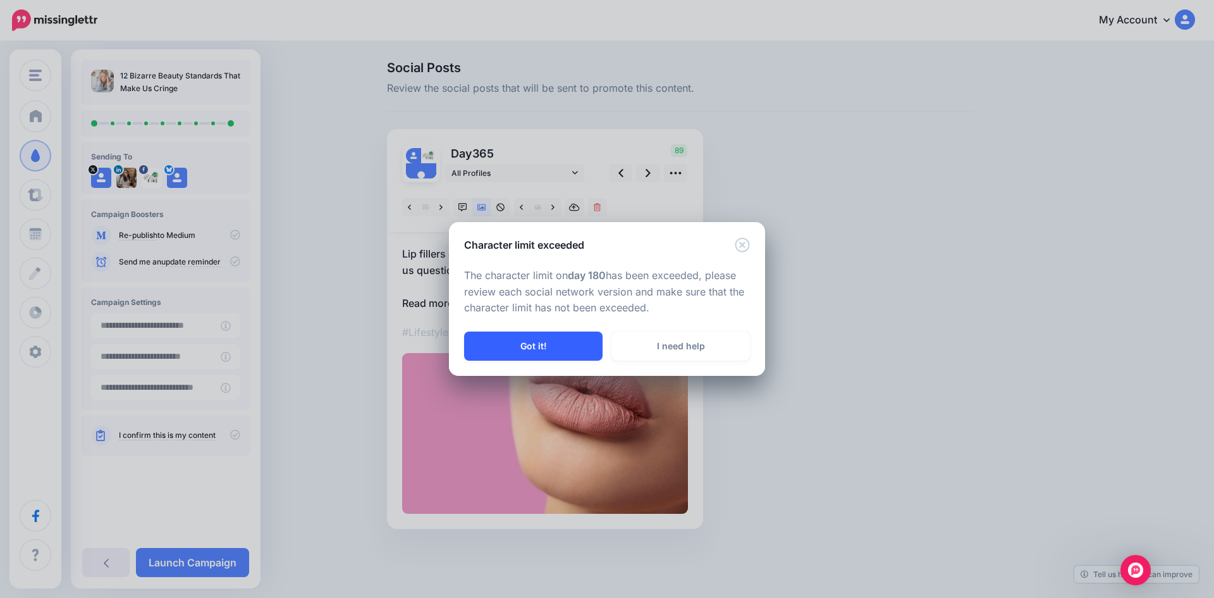
click at [501, 344] on button "Got it!" at bounding box center [533, 345] width 138 height 29
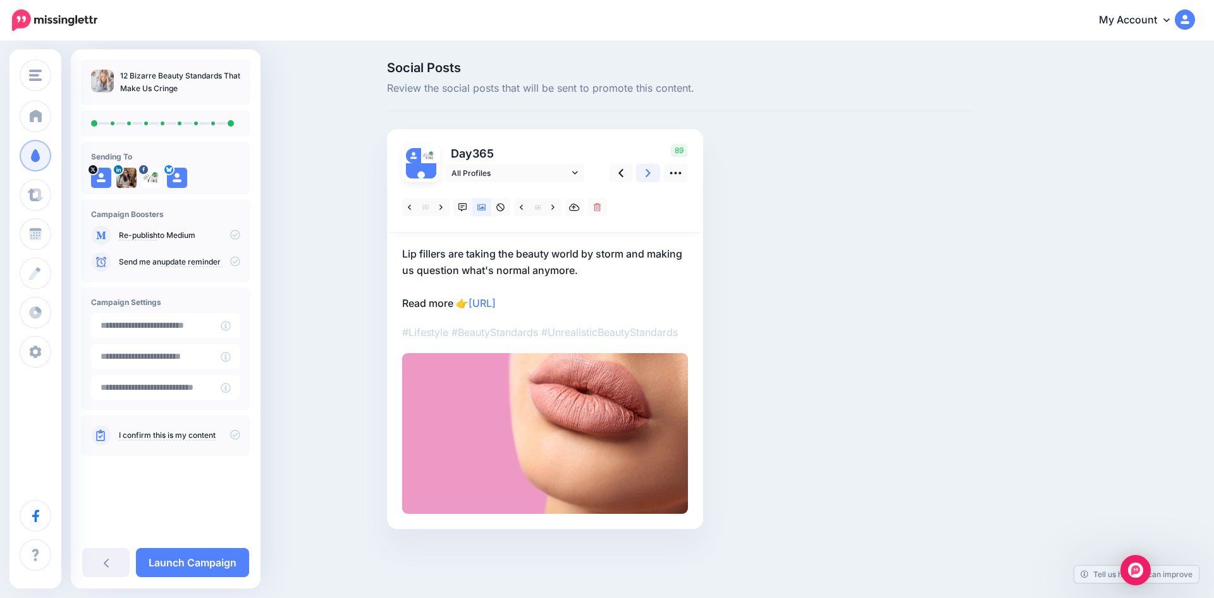
click at [642, 173] on link at bounding box center [648, 173] width 24 height 18
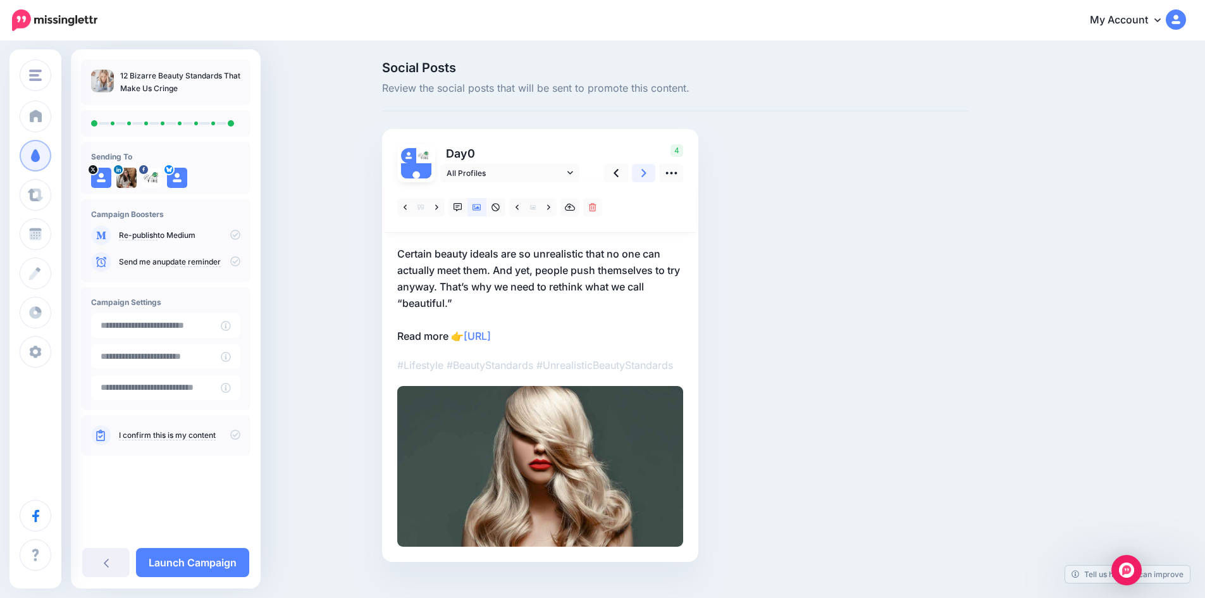
click at [642, 173] on link at bounding box center [644, 173] width 24 height 18
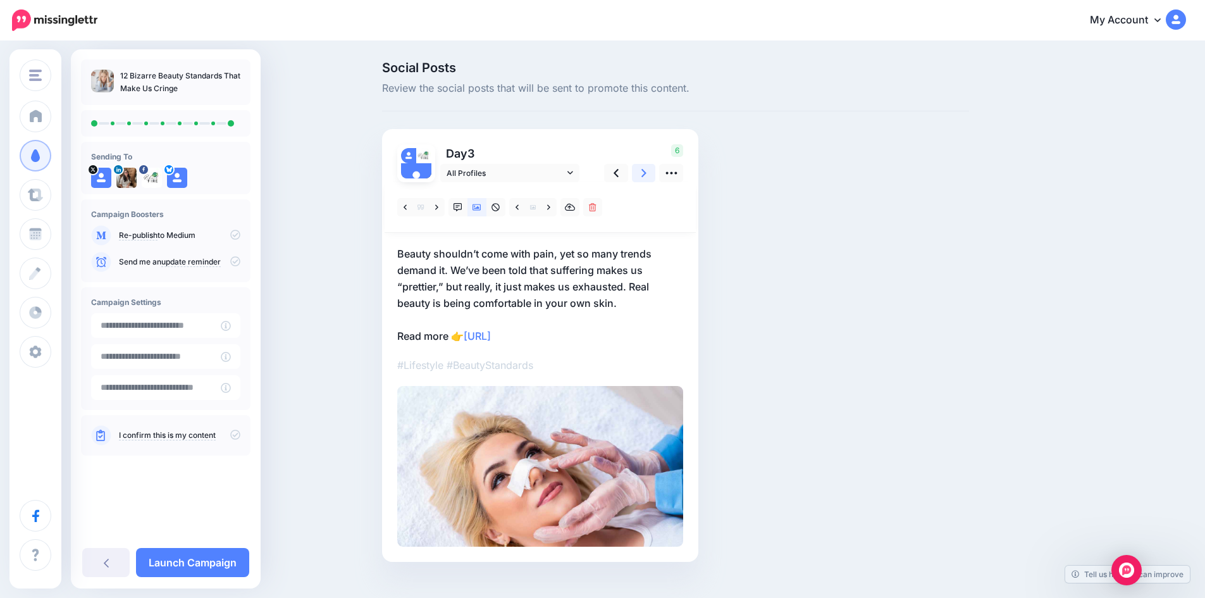
click at [642, 173] on link at bounding box center [644, 173] width 24 height 18
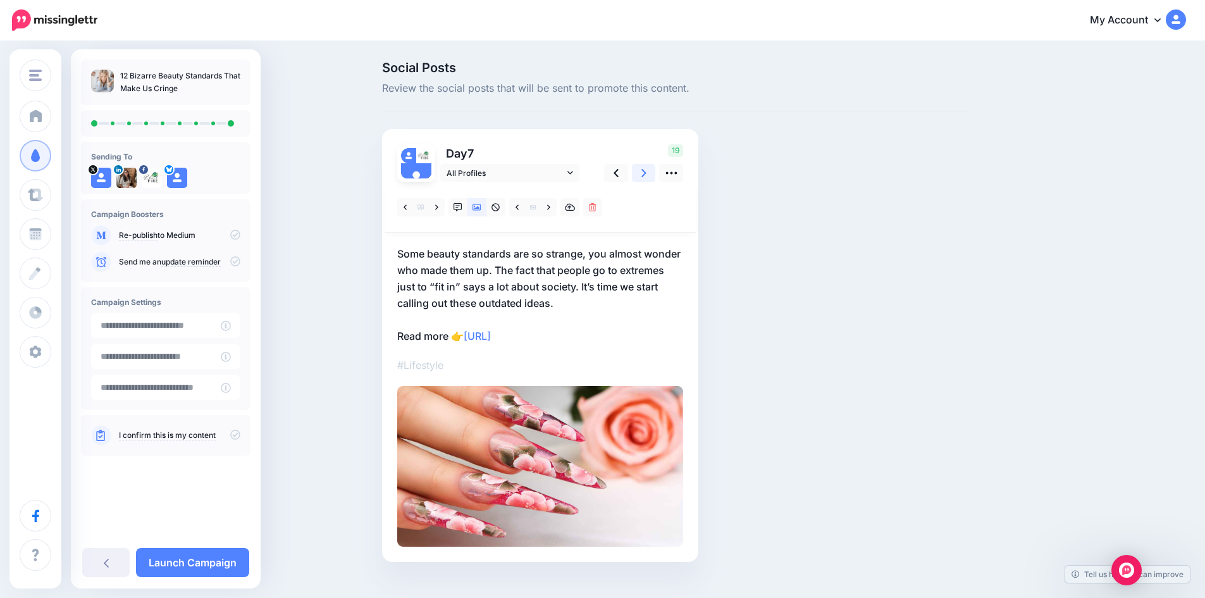
click at [642, 173] on link at bounding box center [644, 173] width 24 height 18
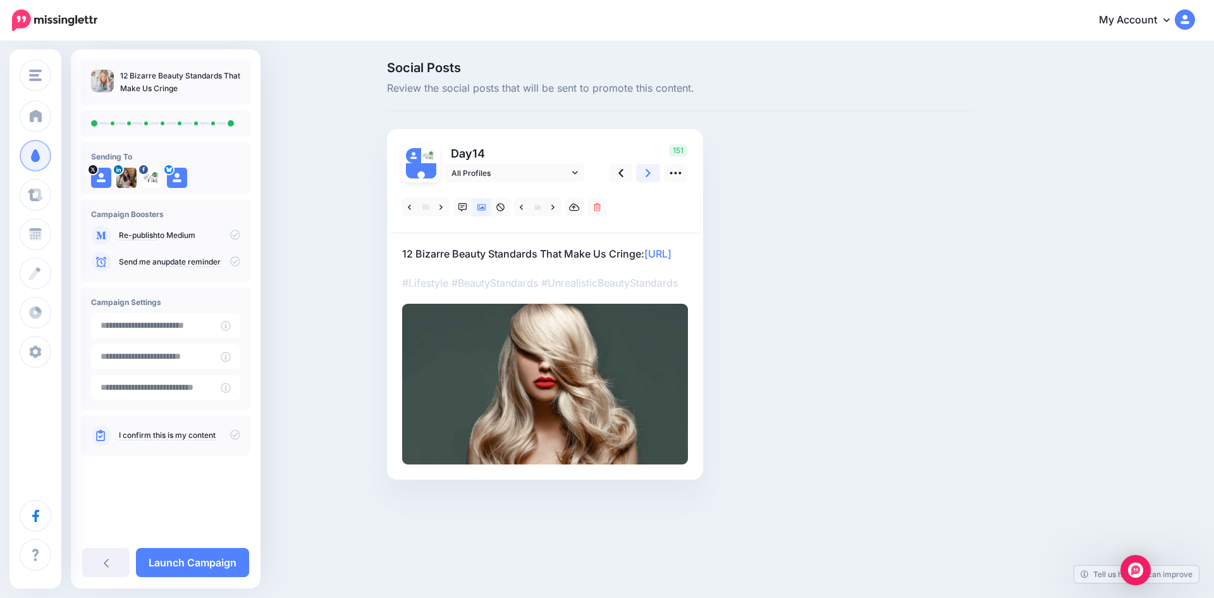
click at [642, 173] on link at bounding box center [648, 173] width 24 height 18
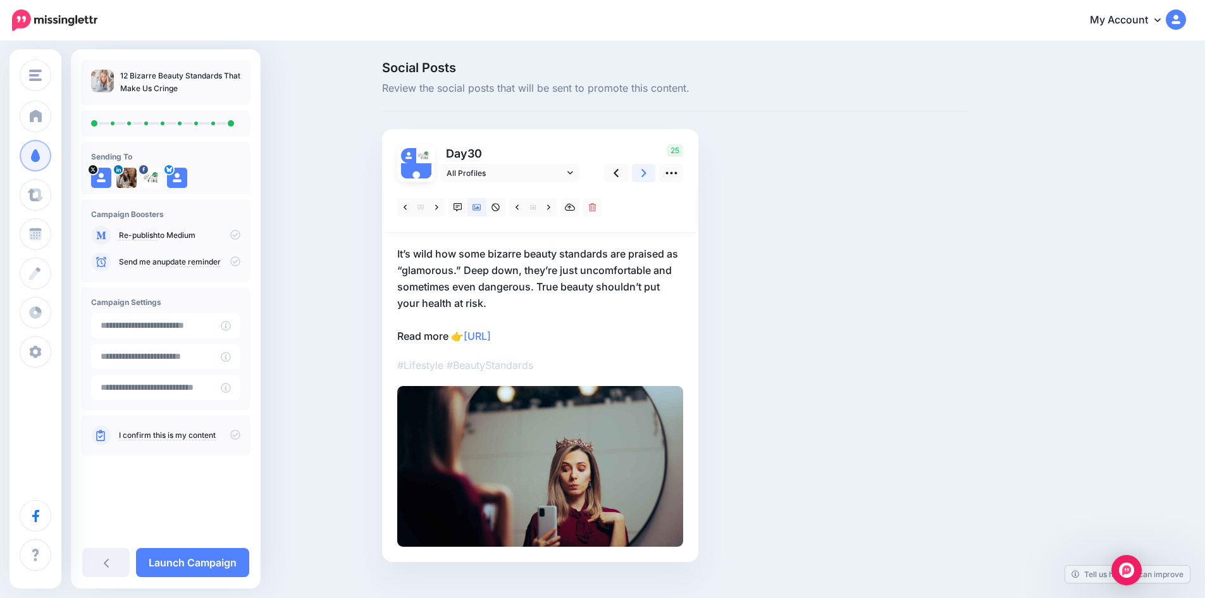
click at [642, 173] on link at bounding box center [644, 173] width 24 height 18
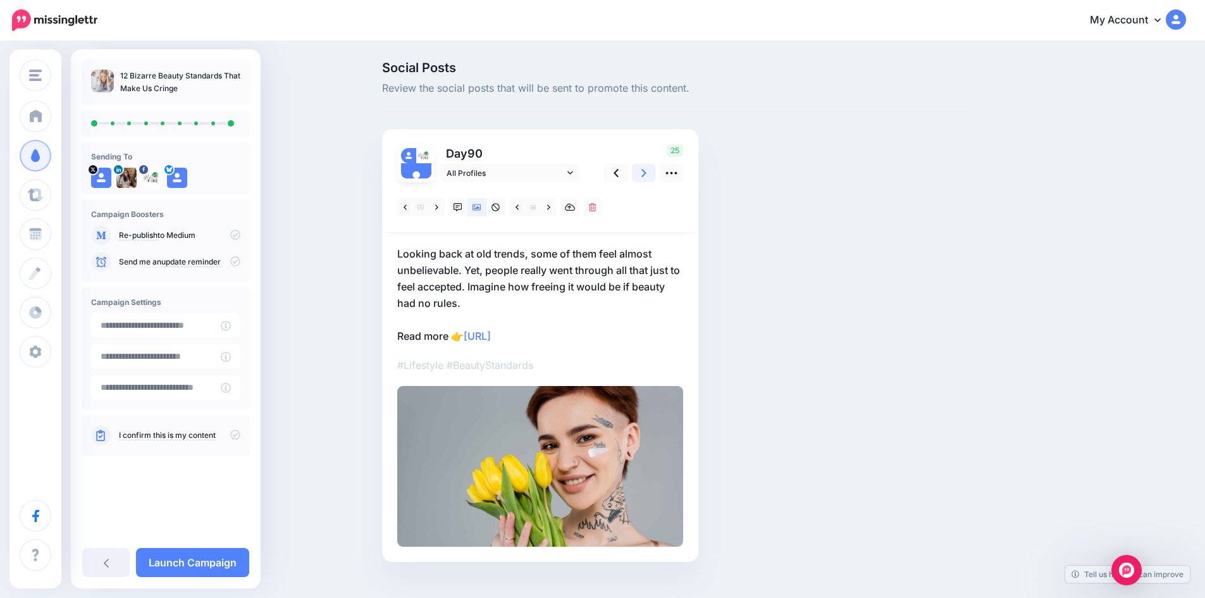
click at [642, 173] on link at bounding box center [644, 173] width 24 height 18
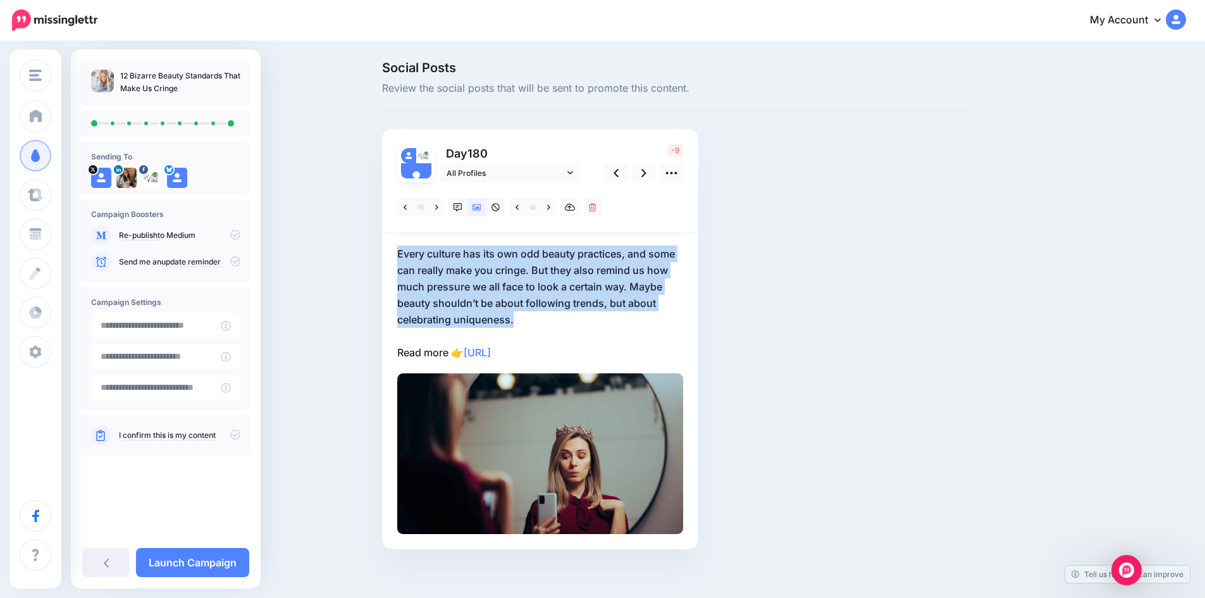
drag, startPoint x: 529, startPoint y: 316, endPoint x: 372, endPoint y: 249, distance: 170.3
click at [372, 249] on div "Social Posts Review the social posts that will be sent to promote this content.…" at bounding box center [602, 323] width 1205 height 563
copy p "Every culture has its own odd beauty practices, and some can really make you cr…"
click at [531, 319] on p "Every culture has its own odd beauty practices, and some can really make you cr…" at bounding box center [540, 302] width 286 height 115
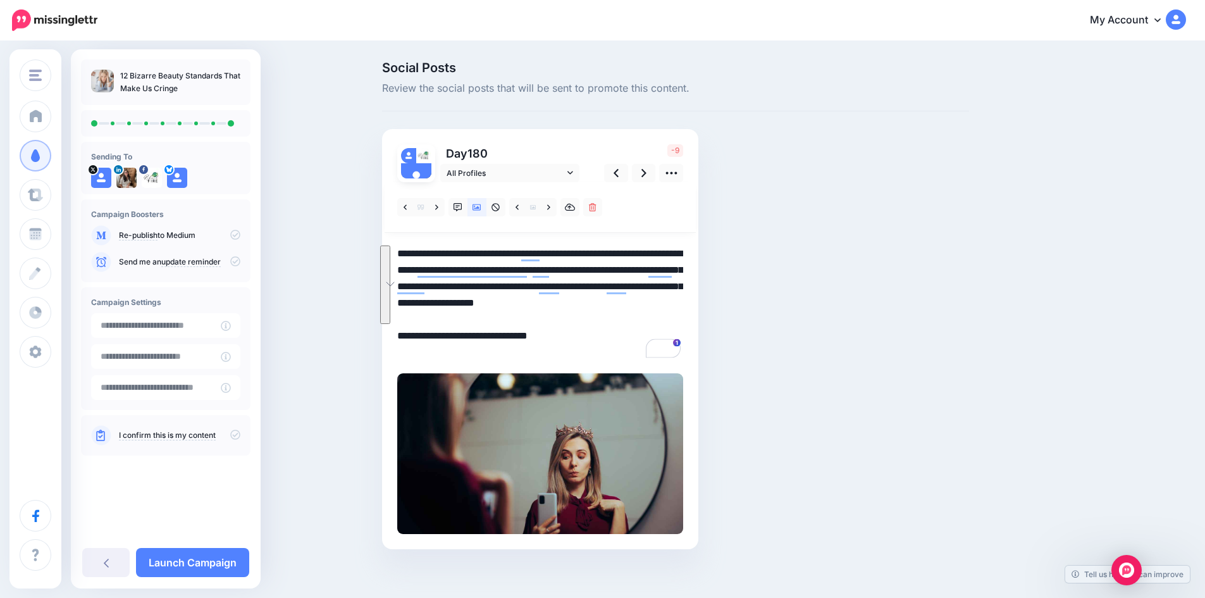
drag, startPoint x: 532, startPoint y: 316, endPoint x: 403, endPoint y: 254, distance: 142.8
click at [403, 254] on textarea "**********" at bounding box center [540, 302] width 286 height 115
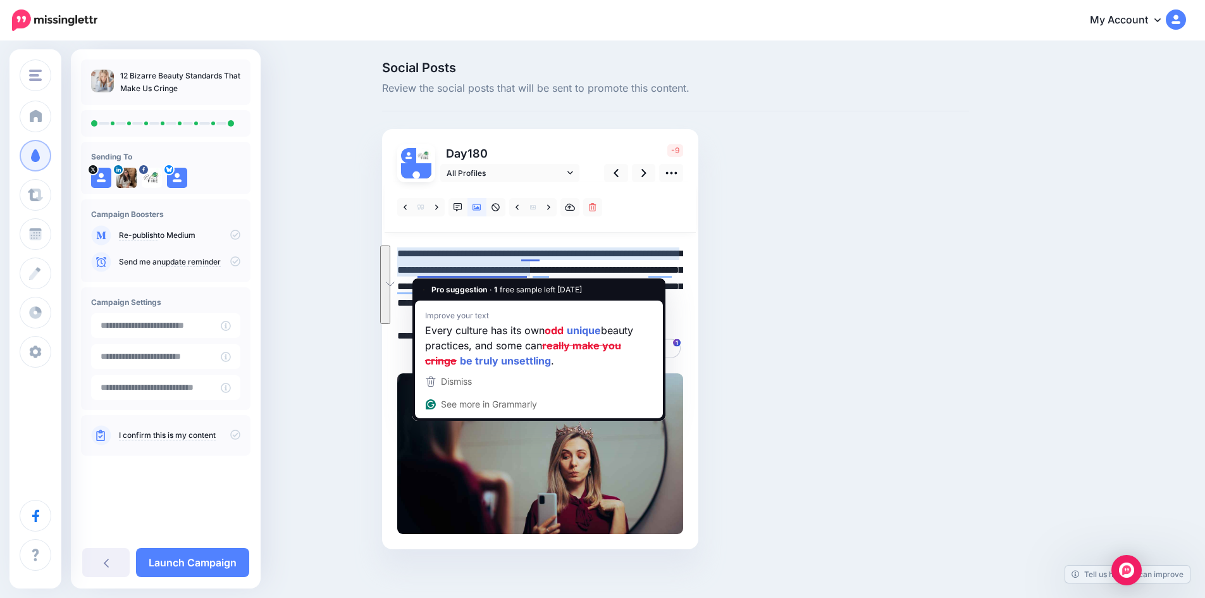
paste textarea "To enrich screen reader interactions, please activate Accessibility in Grammarl…"
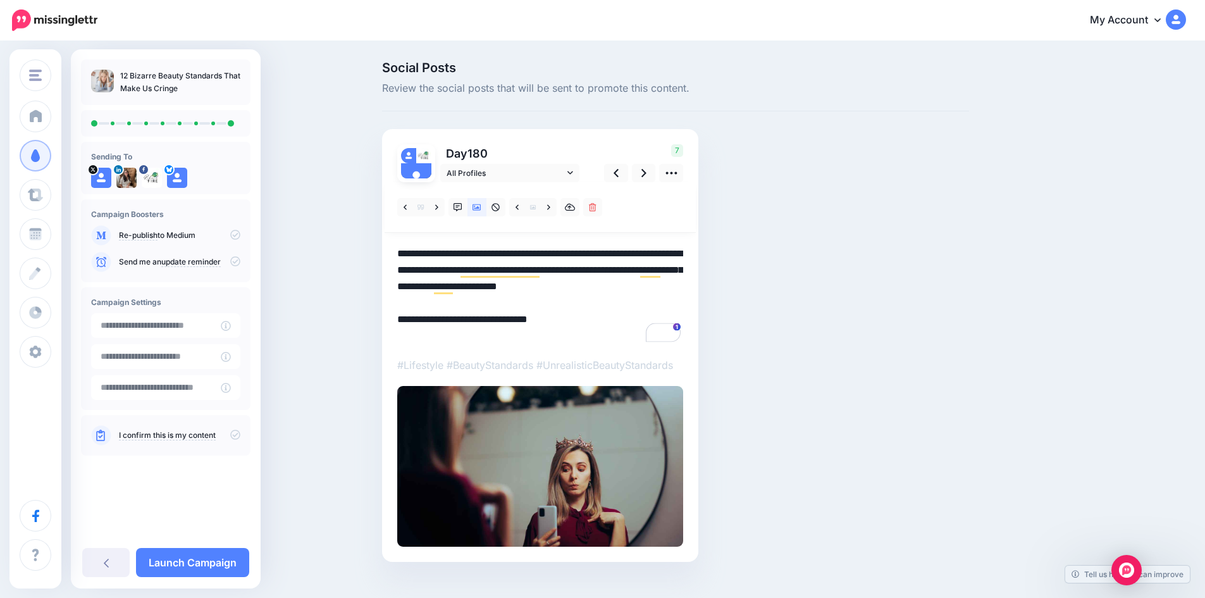
type textarea "**********"
click at [756, 278] on div "Social Posts Review the social posts that will be sent to promote this content.…" at bounding box center [675, 330] width 606 height 538
click at [205, 567] on link "Launch Campaign" at bounding box center [192, 562] width 113 height 29
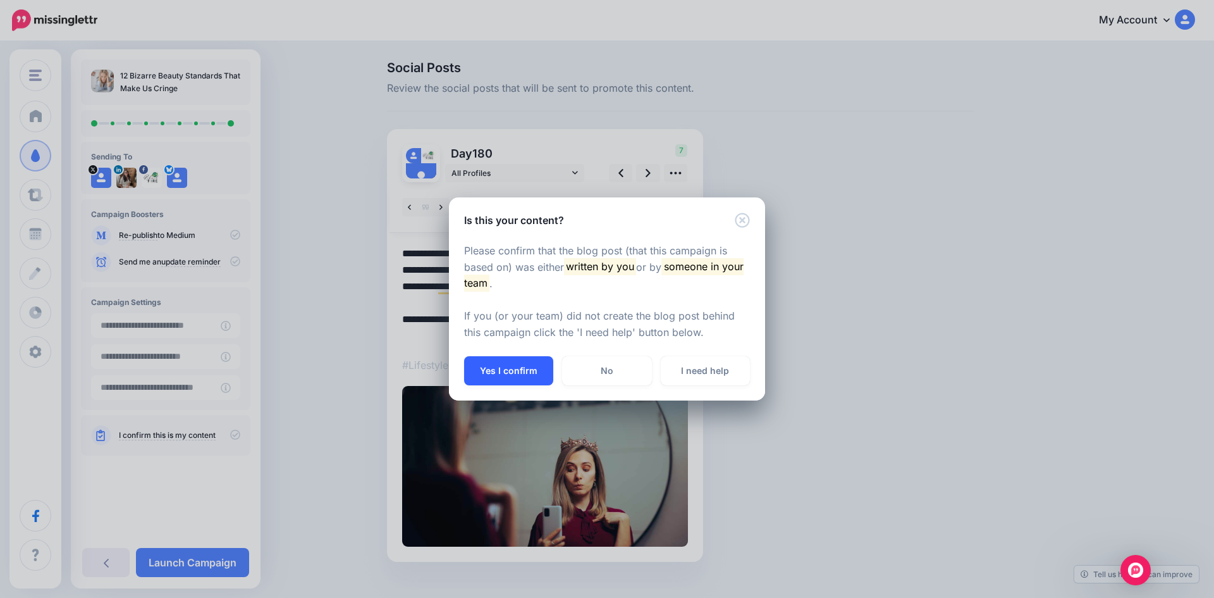
click at [532, 371] on button "Yes I confirm" at bounding box center [508, 370] width 89 height 29
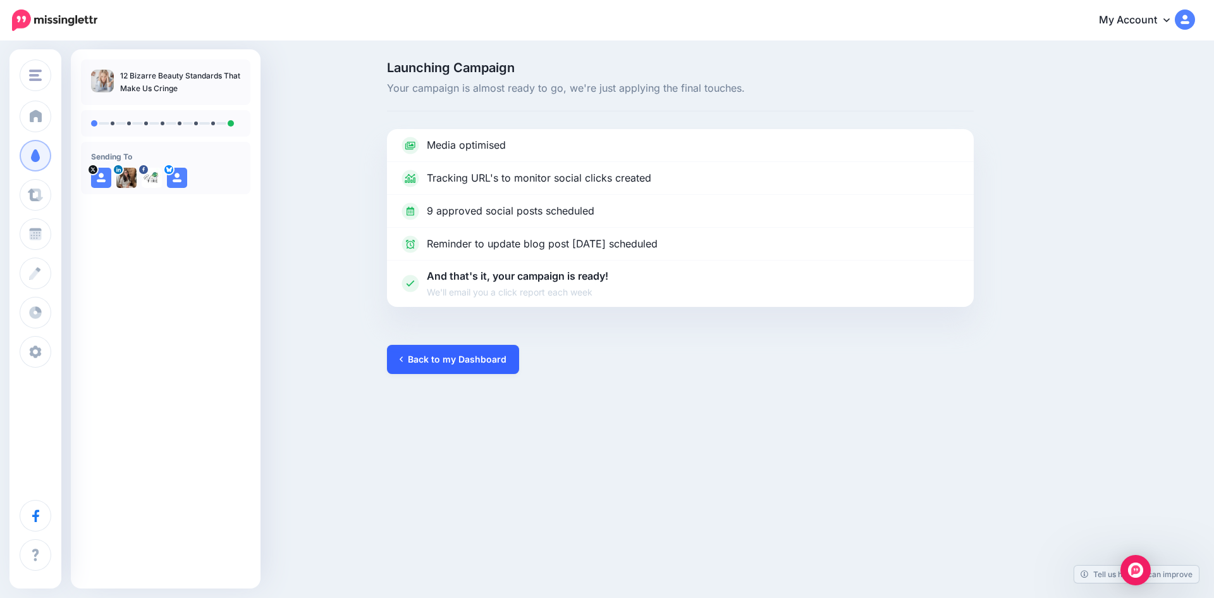
click at [446, 363] on link "Back to my Dashboard" at bounding box center [453, 359] width 132 height 29
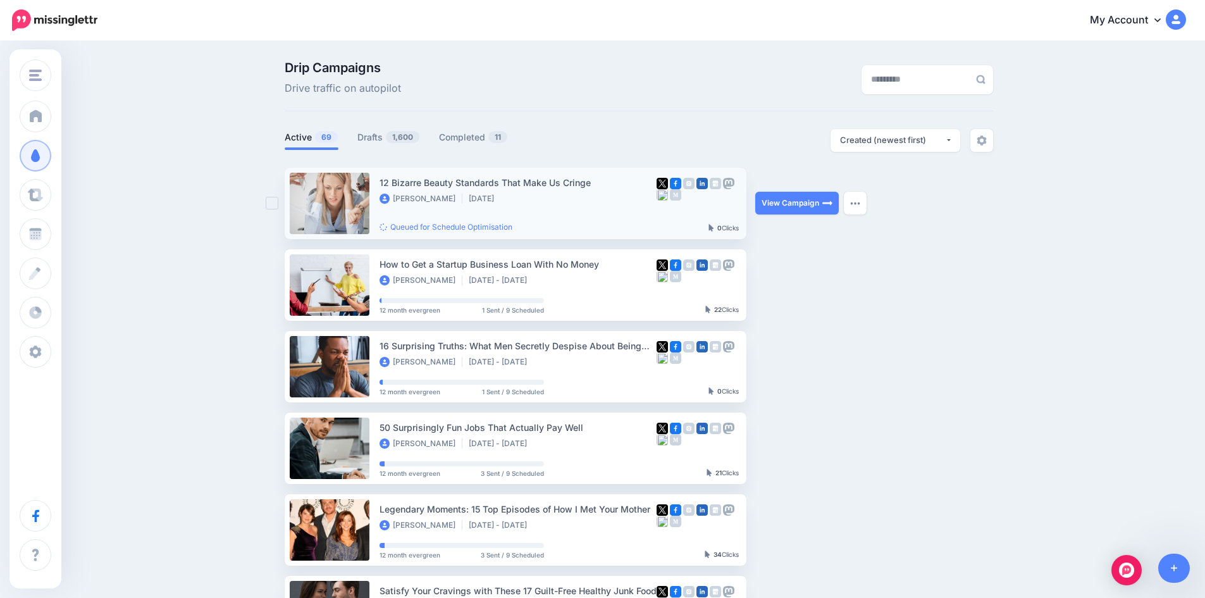
drag, startPoint x: 376, startPoint y: 180, endPoint x: 594, endPoint y: 178, distance: 218.2
click at [594, 178] on li "12 Bizarre Beauty Standards That Make Us Cringe [PERSON_NAME] [DATE] Queued for…" at bounding box center [516, 203] width 462 height 71
copy li "12 Bizarre Beauty Standards That Make Us Cringe"
